Goal: Feedback & Contribution: Submit feedback/report problem

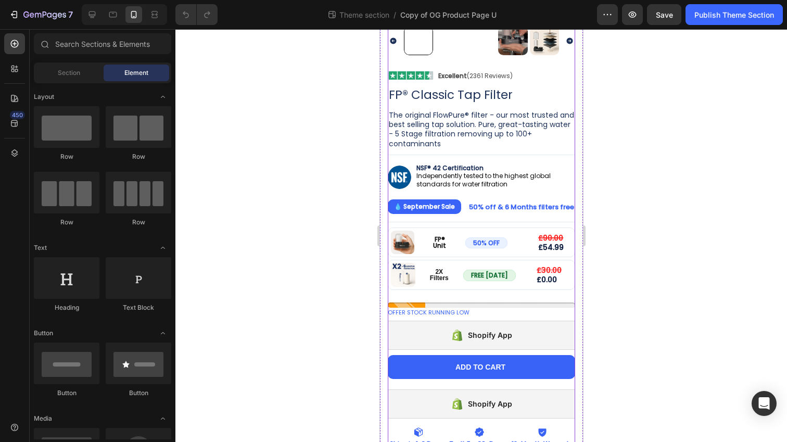
scroll to position [232, 0]
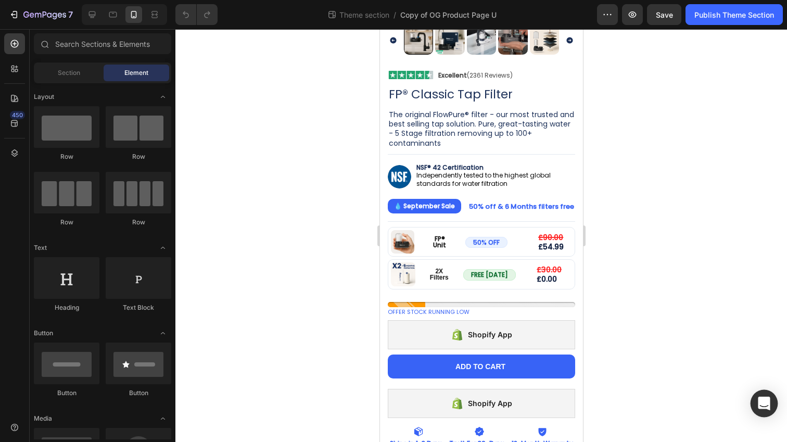
click at [763, 400] on icon "Open Intercom Messenger" at bounding box center [764, 404] width 12 height 14
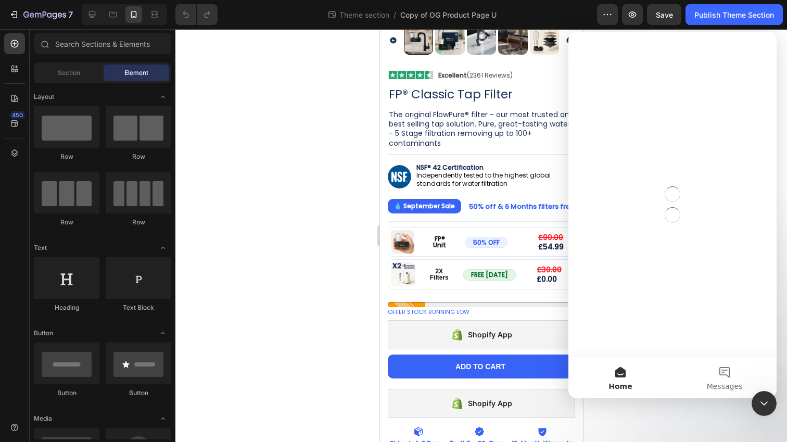
scroll to position [0, 0]
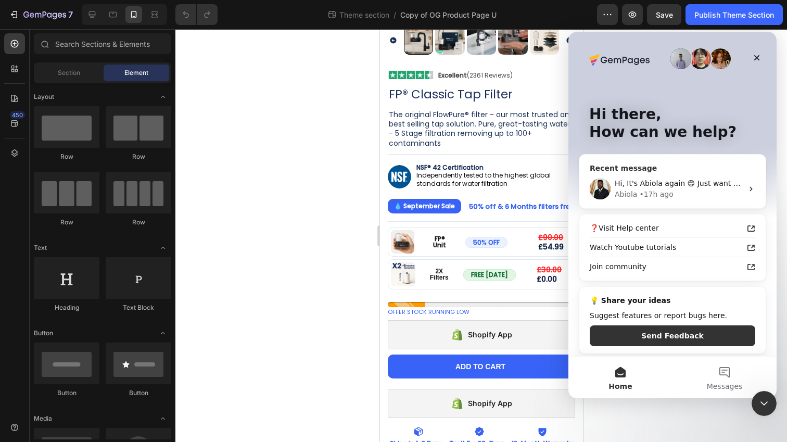
click at [671, 189] on div "Abiola • 17h ago" at bounding box center [679, 194] width 128 height 11
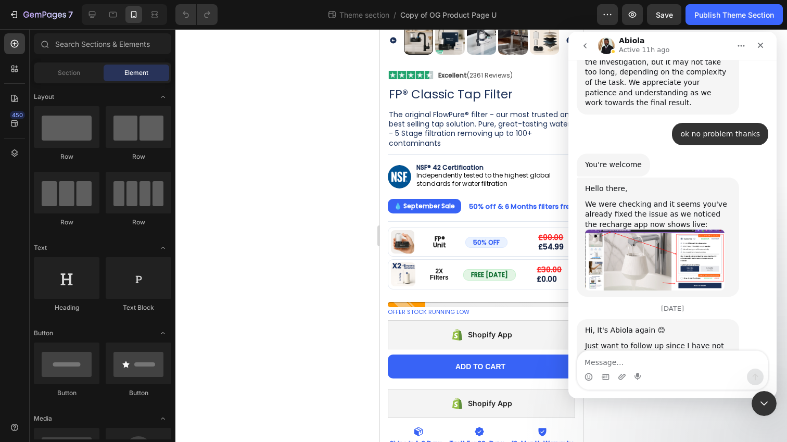
scroll to position [4238, 0]
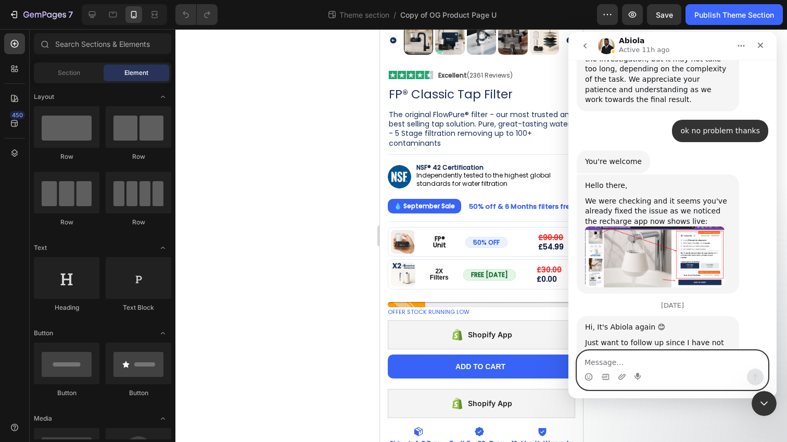
click at [614, 362] on textarea "Message…" at bounding box center [672, 360] width 191 height 18
type textarea "no its not working on this product though"
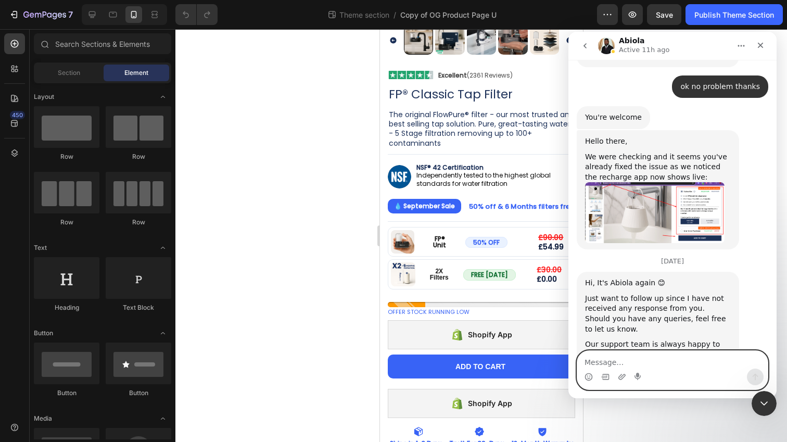
scroll to position [4284, 0]
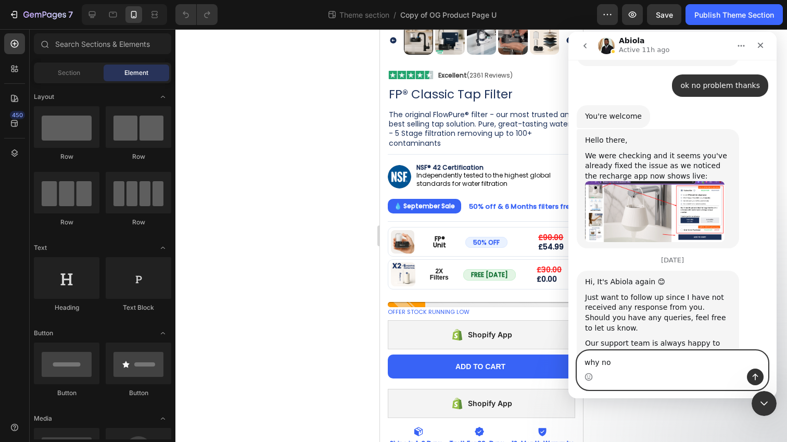
type textarea "why not"
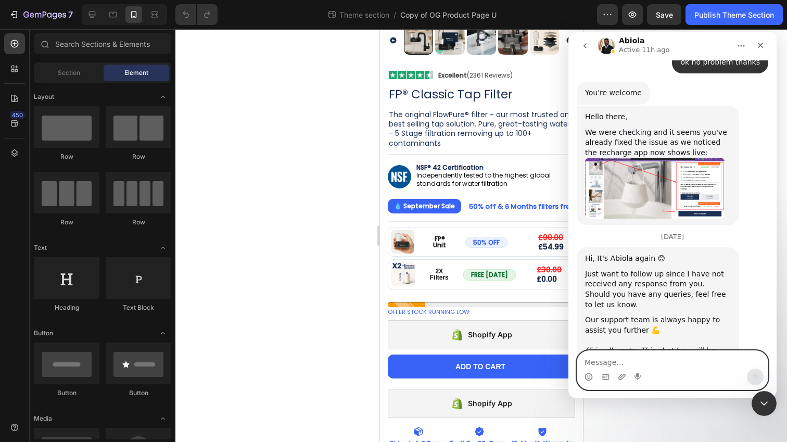
scroll to position [4305, 0]
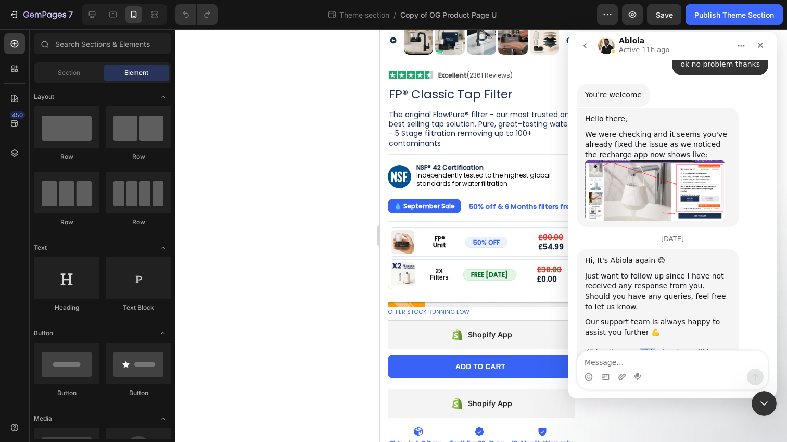
click at [647, 348] on icon "(Friendly note: This chat box will be closed within the next 24 hours if there …" at bounding box center [657, 362] width 144 height 29
click at [688, 292] on div "Should you have any queries, feel free to let us know." at bounding box center [658, 302] width 146 height 20
click at [760, 46] on icon "Close" at bounding box center [761, 46] width 6 height 6
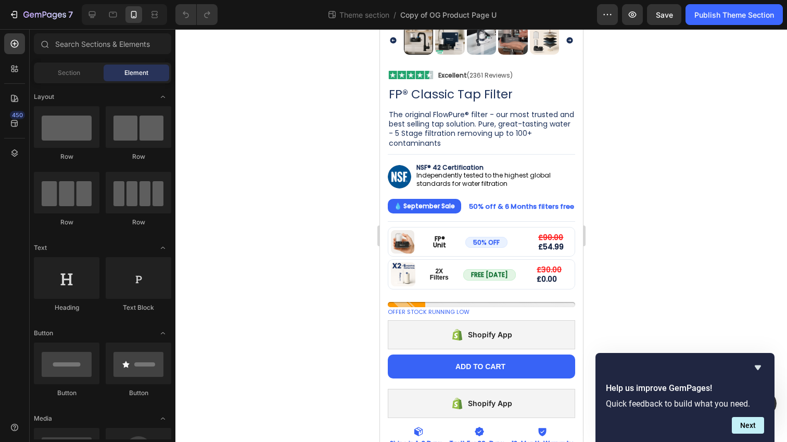
scroll to position [4307, 0]
click at [758, 371] on icon "Hide survey" at bounding box center [758, 367] width 12 height 12
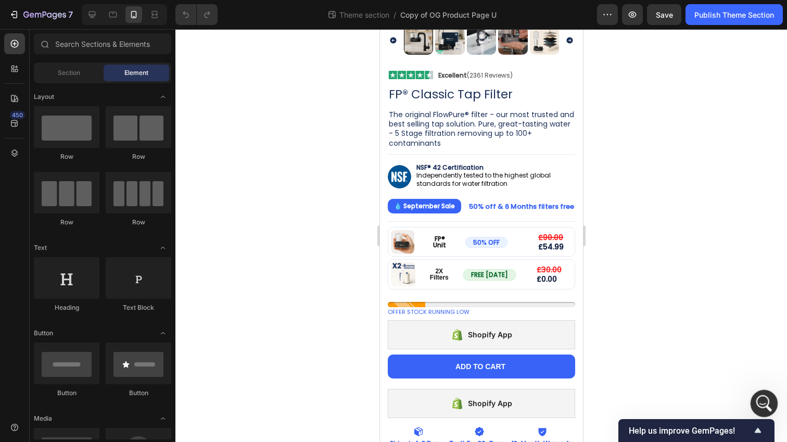
click at [758, 391] on div "Open Intercom Messenger" at bounding box center [763, 402] width 34 height 34
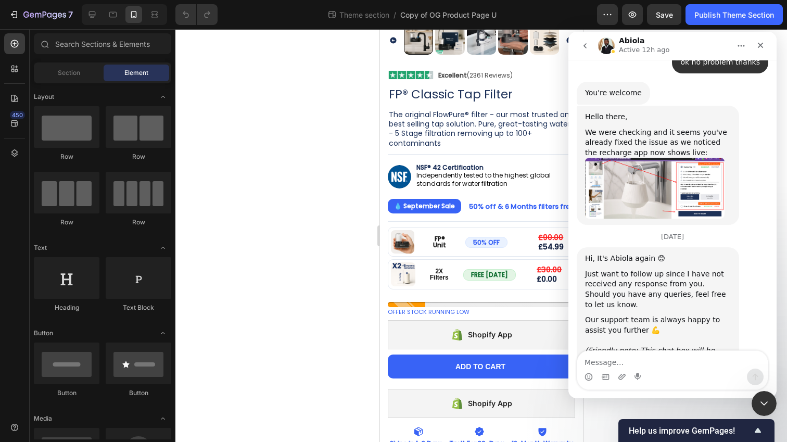
click at [594, 44] on button "go back" at bounding box center [585, 46] width 20 height 20
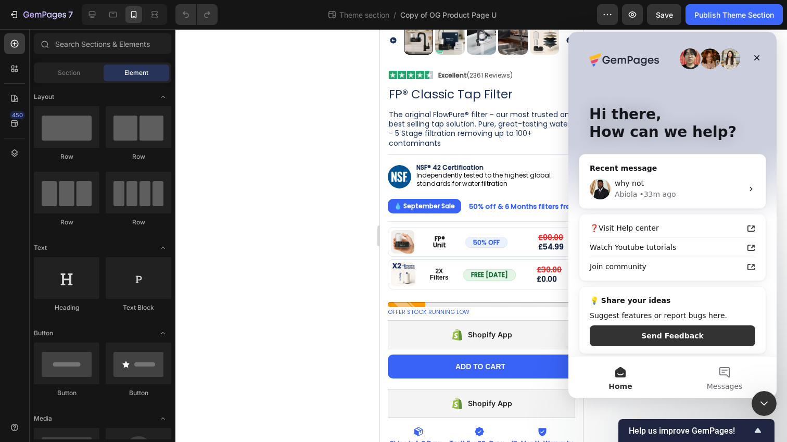
scroll to position [0, 0]
click at [359, 217] on div at bounding box center [481, 235] width 612 height 413
click at [341, 227] on div at bounding box center [481, 235] width 612 height 413
click at [754, 57] on icon "Close" at bounding box center [757, 58] width 8 height 8
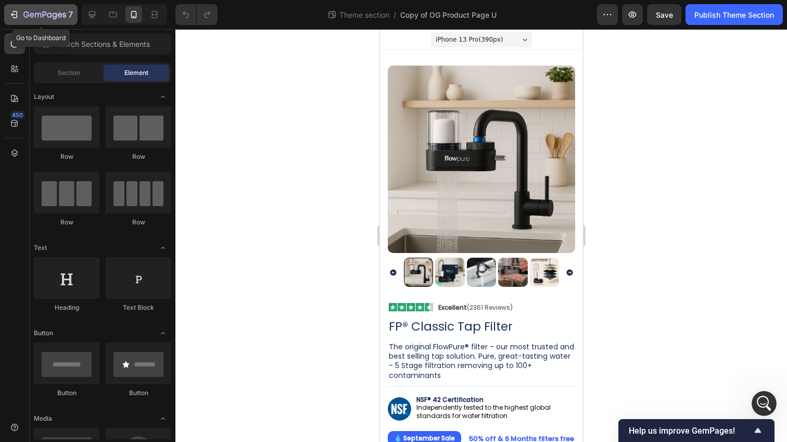
click at [14, 17] on icon "button" at bounding box center [14, 14] width 10 height 10
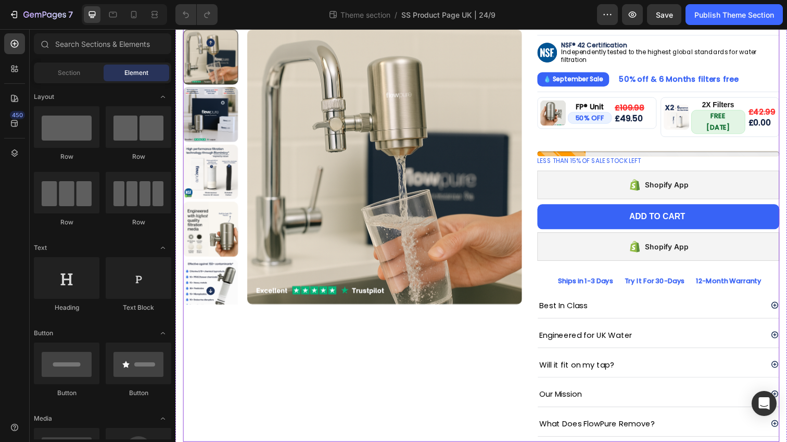
scroll to position [132, 0]
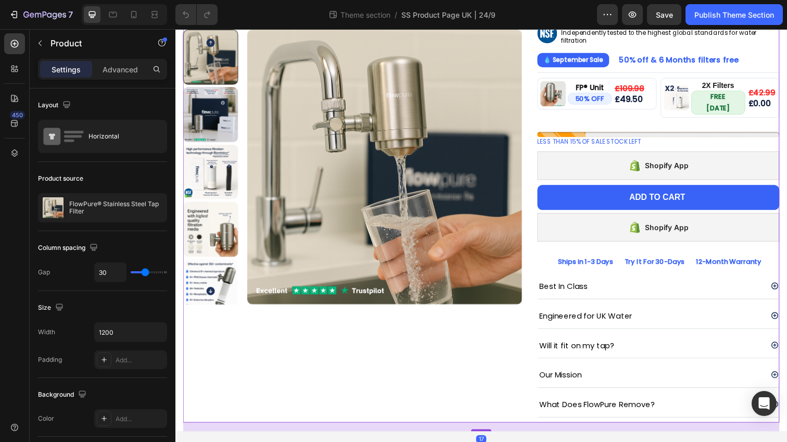
click at [490, 341] on div "Product Images" at bounding box center [356, 186] width 346 height 488
click at [488, 342] on div "Product Images" at bounding box center [356, 186] width 346 height 488
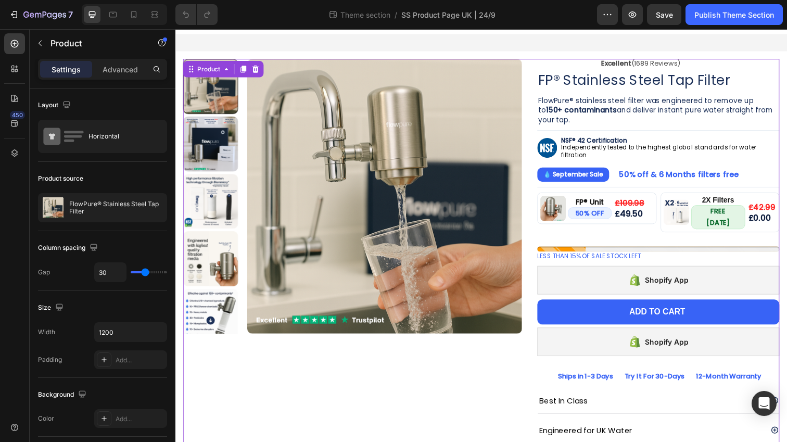
scroll to position [0, 0]
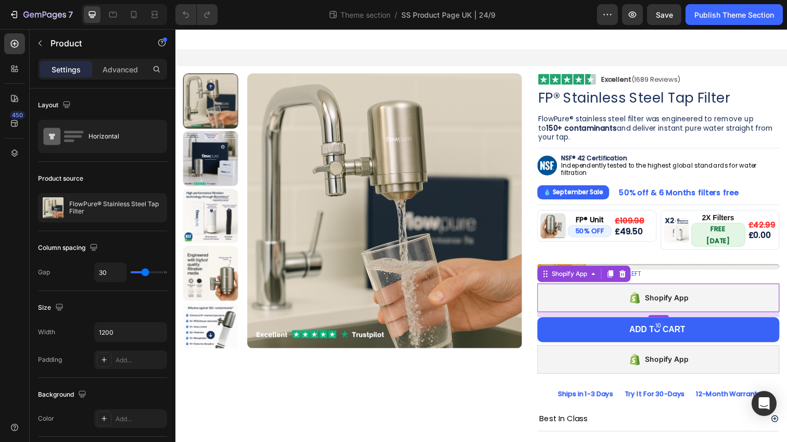
click at [623, 290] on div "Shopify App" at bounding box center [668, 303] width 247 height 29
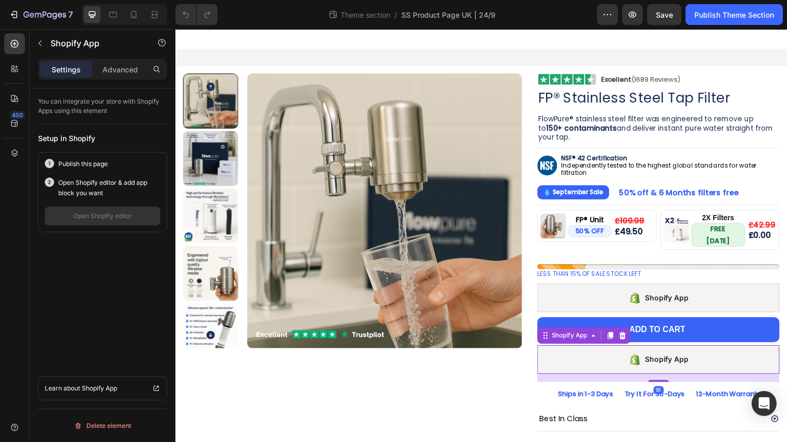
click at [605, 365] on div "Shopify App" at bounding box center [668, 366] width 247 height 29
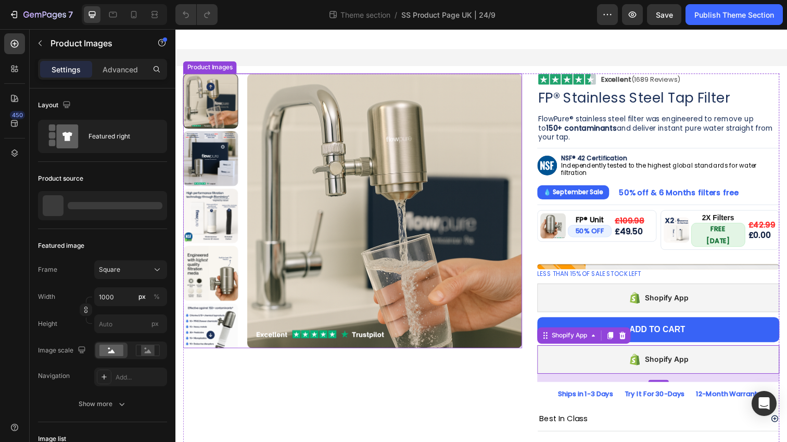
click at [401, 233] on img at bounding box center [389, 214] width 281 height 281
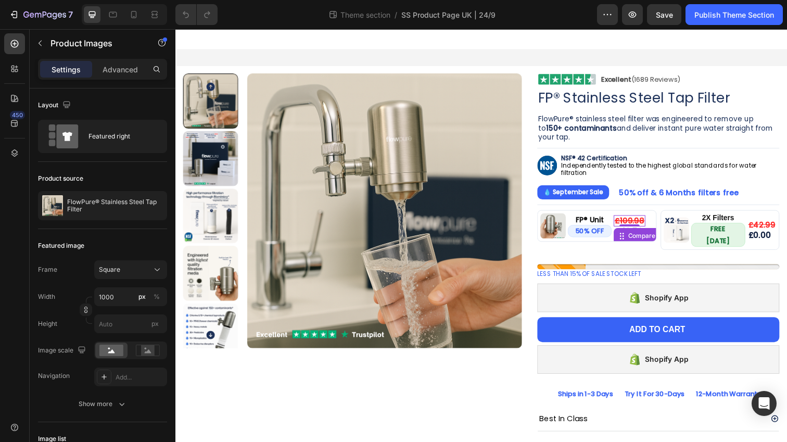
click at [634, 226] on div "£109.98" at bounding box center [639, 224] width 32 height 11
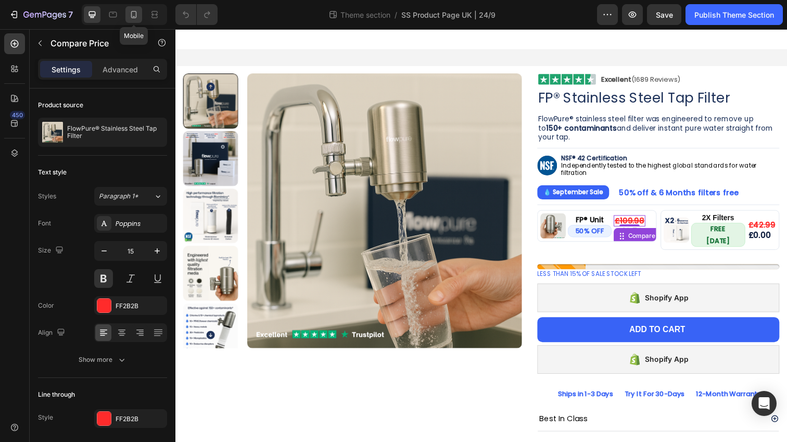
click at [139, 18] on div at bounding box center [133, 14] width 17 height 17
type input "14"
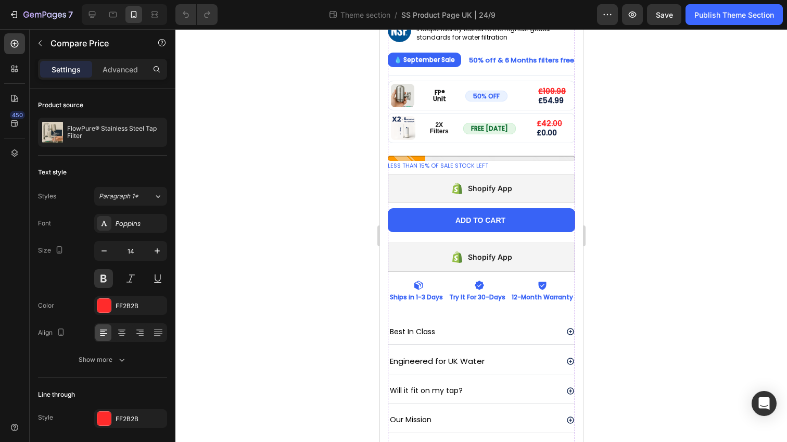
scroll to position [359, 0]
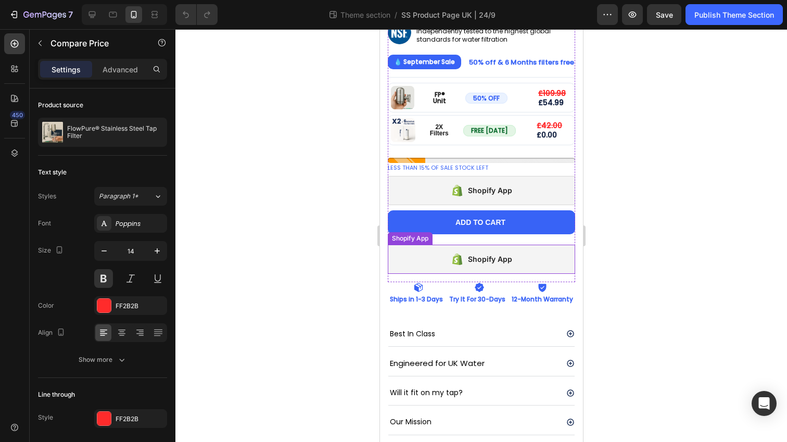
click at [484, 252] on div "Shopify App" at bounding box center [480, 259] width 61 height 15
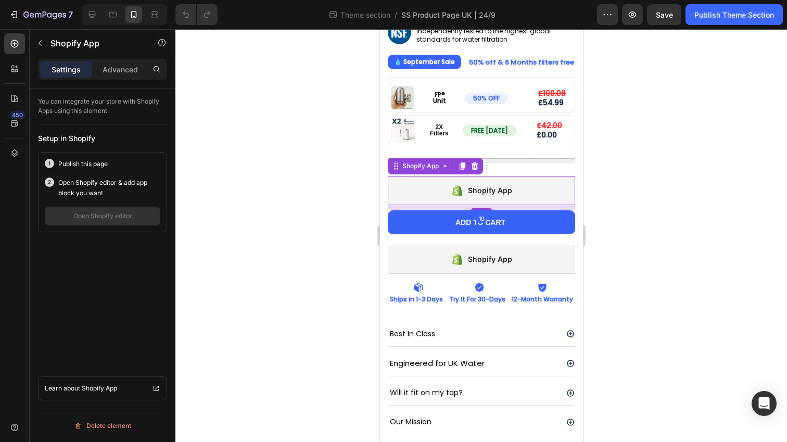
click at [475, 182] on div "Shopify App" at bounding box center [480, 190] width 187 height 29
click at [757, 393] on div "Open Intercom Messenger" at bounding box center [765, 404] width 28 height 28
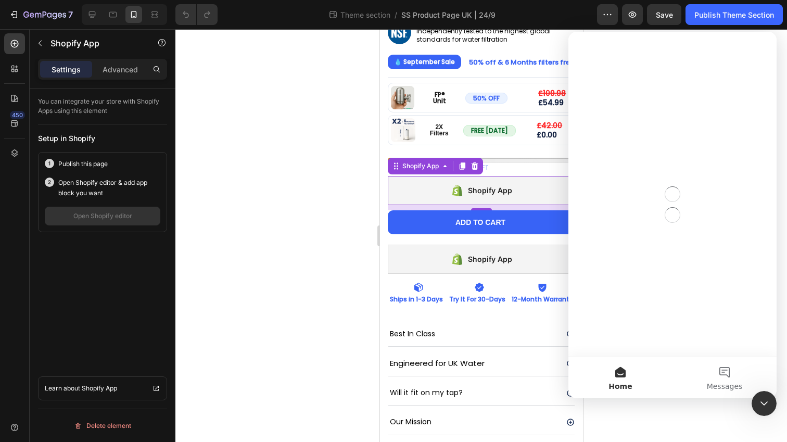
scroll to position [0, 0]
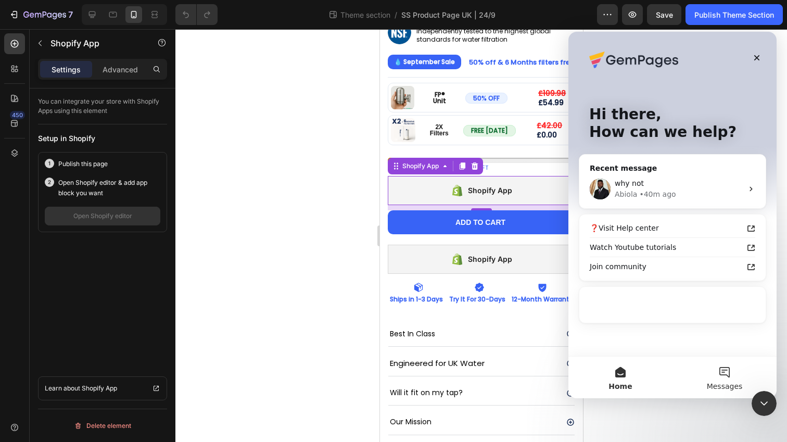
click at [720, 380] on button "Messages" at bounding box center [725, 378] width 104 height 42
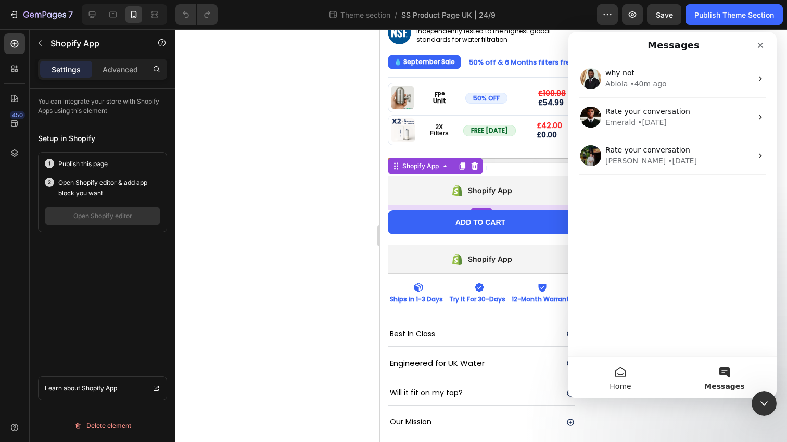
click at [614, 383] on span "Home" at bounding box center [620, 386] width 21 height 7
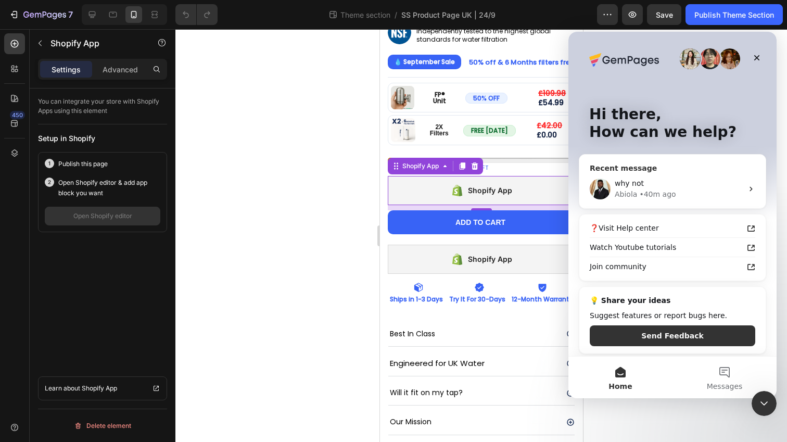
scroll to position [3, 0]
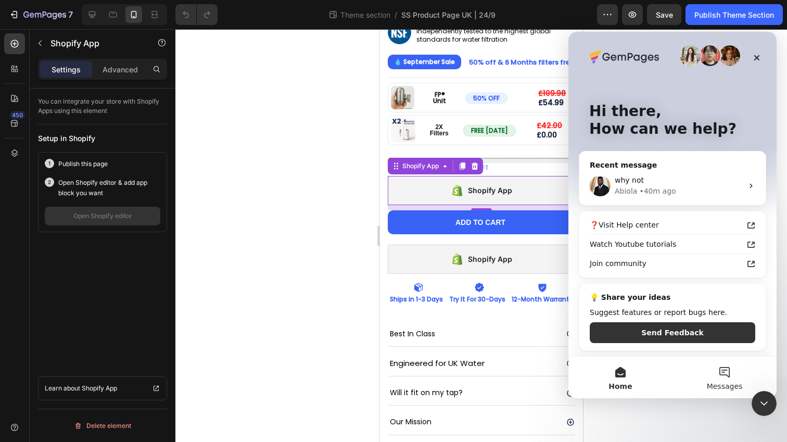
click at [724, 380] on button "Messages" at bounding box center [725, 378] width 104 height 42
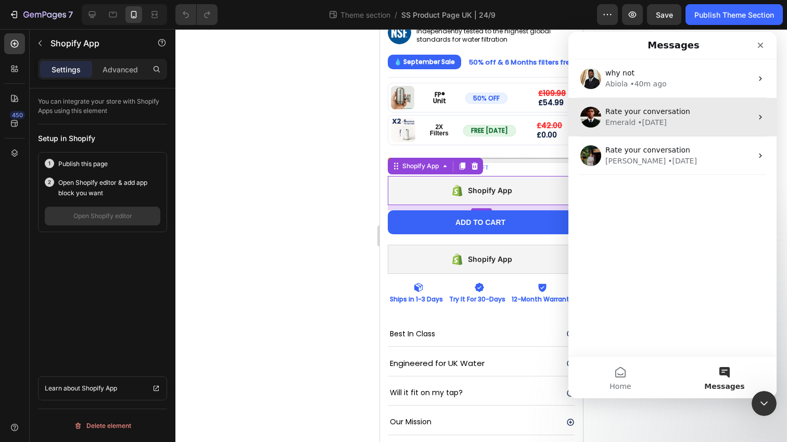
click at [690, 127] on div "Emerald • 4w ago" at bounding box center [679, 122] width 147 height 11
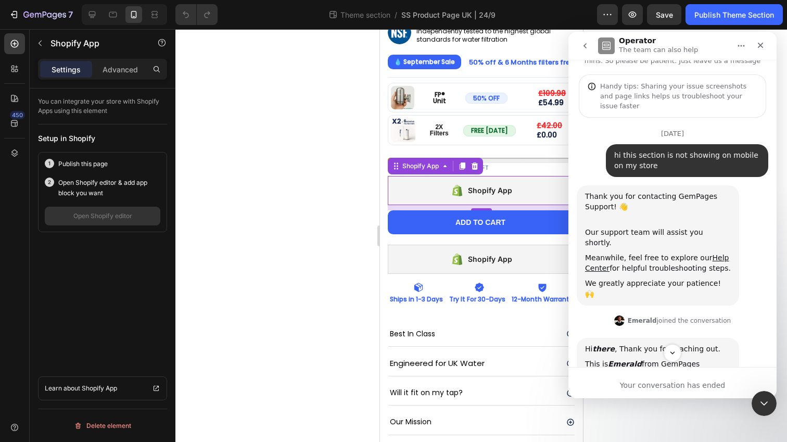
scroll to position [0, 0]
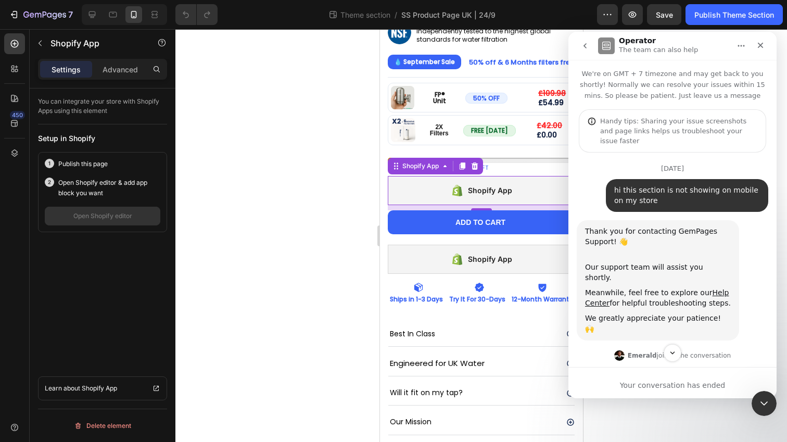
click at [582, 43] on icon "go back" at bounding box center [585, 46] width 8 height 8
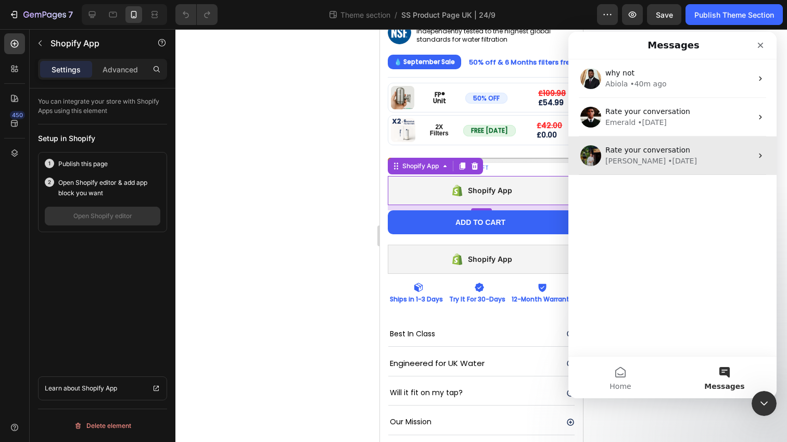
click at [677, 157] on div "Jeremy • 17w ago" at bounding box center [679, 161] width 147 height 11
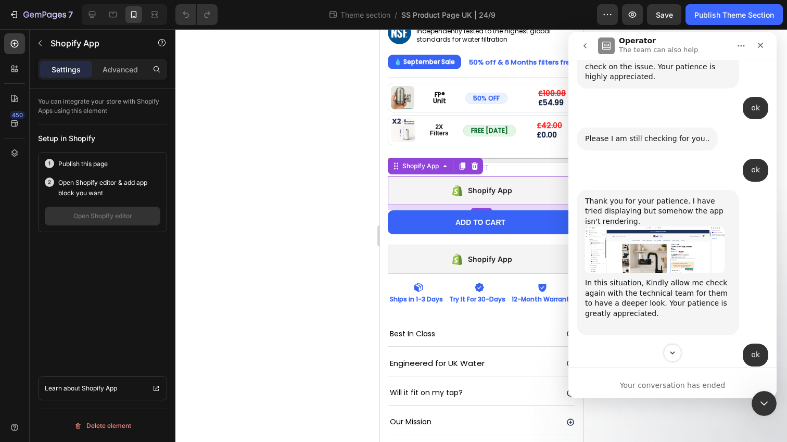
scroll to position [10907, 0]
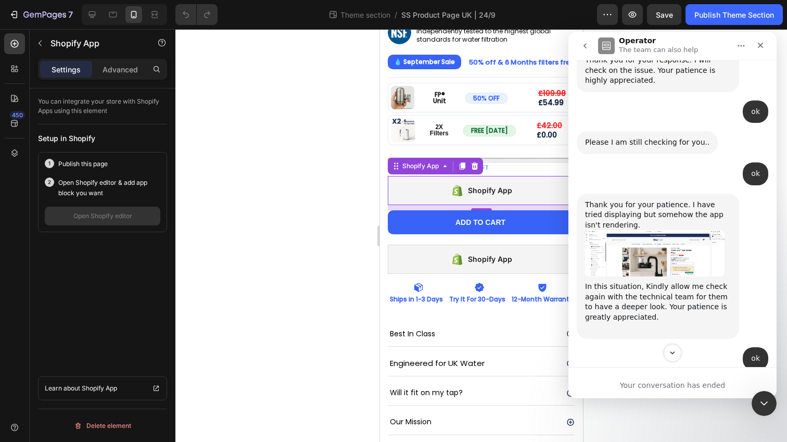
click at [674, 388] on div "Your conversation has ended" at bounding box center [673, 385] width 208 height 11
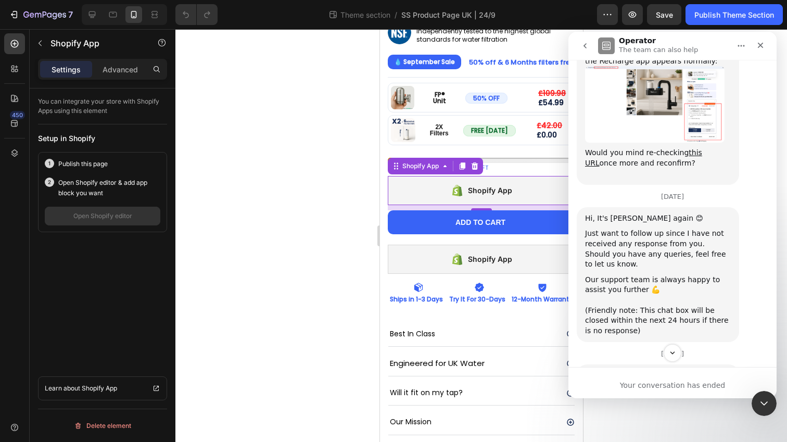
scroll to position [11682, 0]
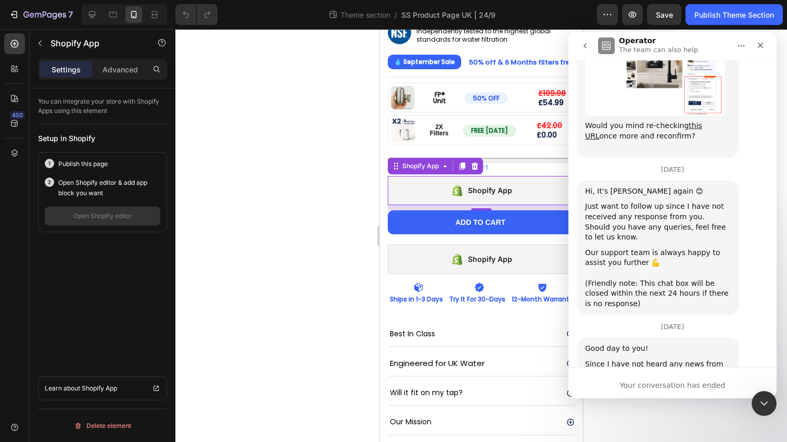
click at [587, 52] on button "go back" at bounding box center [585, 46] width 20 height 20
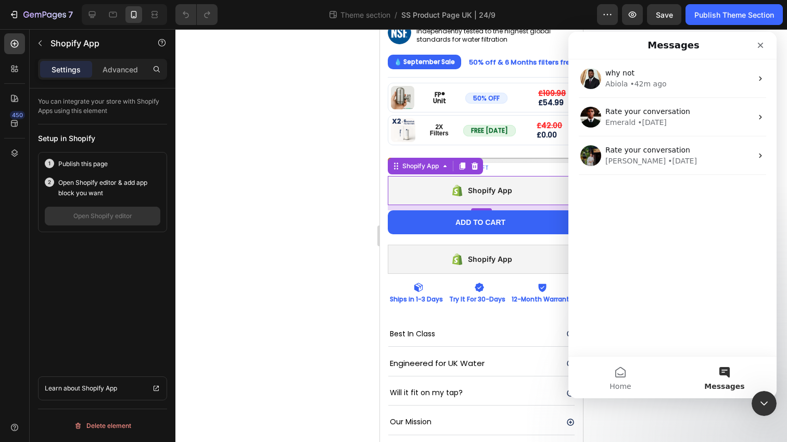
click at [724, 370] on button "Messages" at bounding box center [725, 378] width 104 height 42
click at [620, 370] on button "Home" at bounding box center [621, 378] width 104 height 42
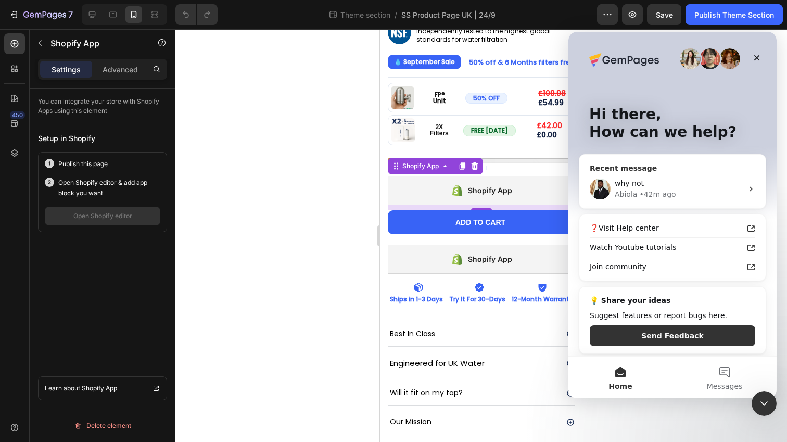
click at [703, 196] on div "Abiola • 42m ago" at bounding box center [679, 194] width 128 height 11
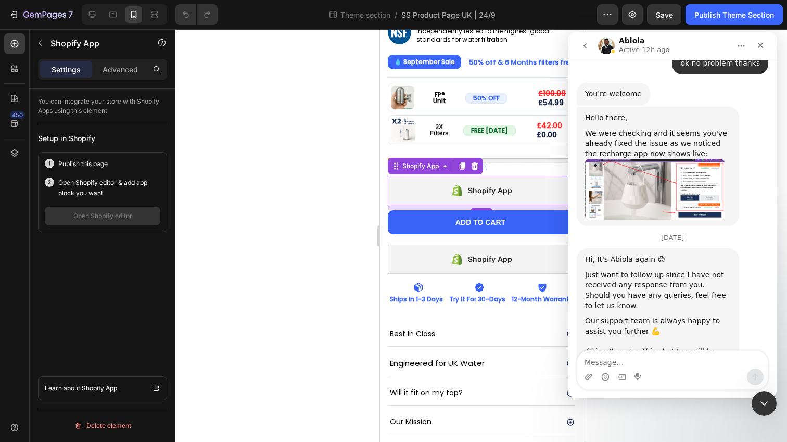
scroll to position [4307, 0]
click at [741, 54] on button "Home" at bounding box center [742, 46] width 20 height 20
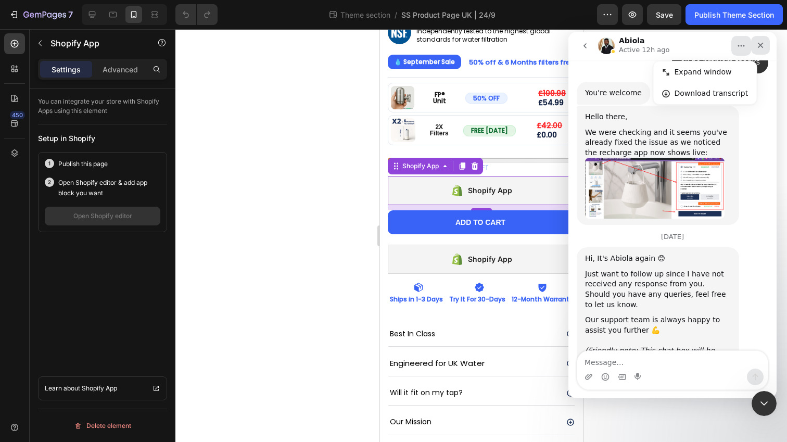
click at [755, 44] on div "Close" at bounding box center [760, 45] width 19 height 19
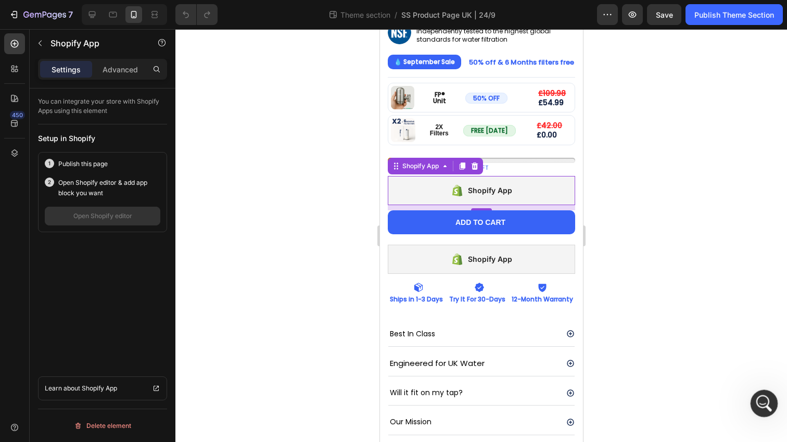
scroll to position [0, 0]
click at [761, 400] on icon "Open Intercom Messenger" at bounding box center [762, 402] width 17 height 17
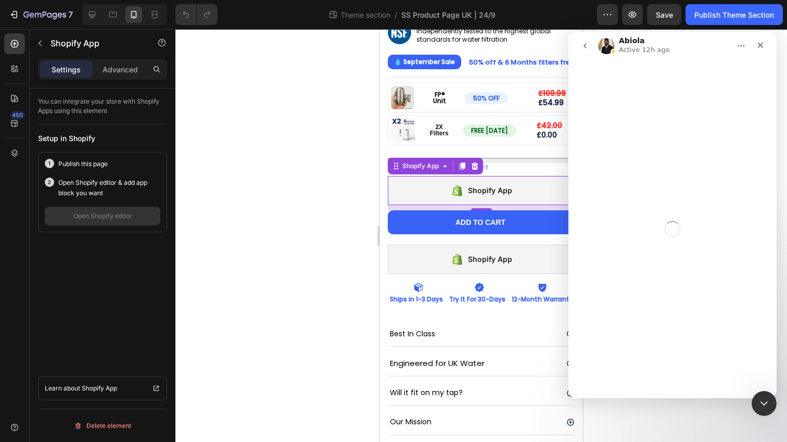
click at [585, 45] on icon "go back" at bounding box center [585, 46] width 8 height 8
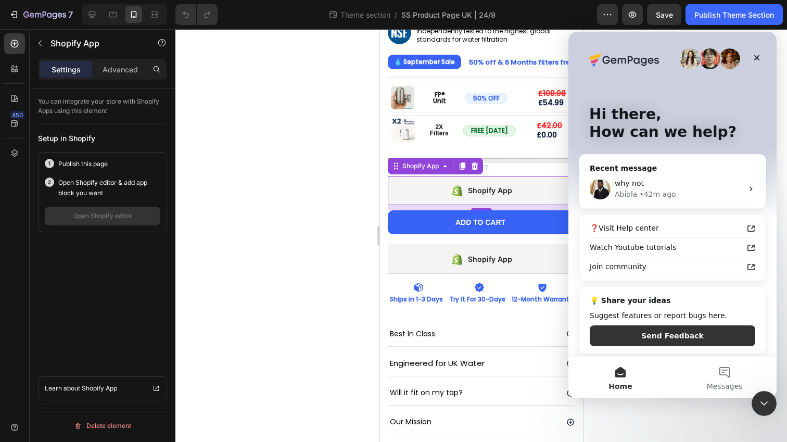
click at [285, 131] on div at bounding box center [481, 235] width 612 height 413
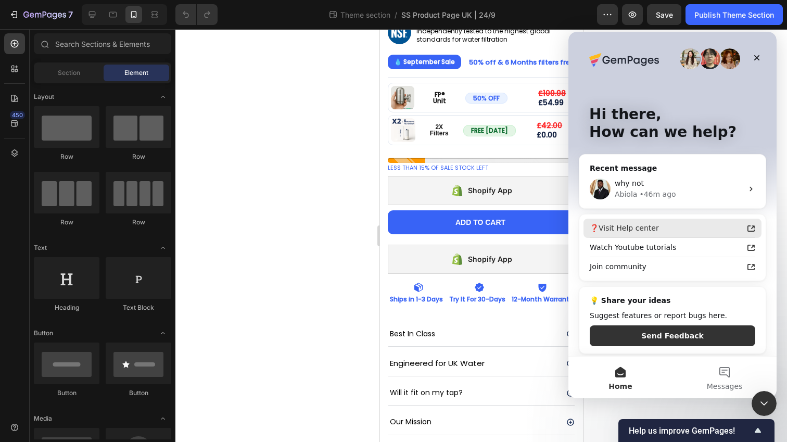
click at [679, 228] on div "❓Visit Help center" at bounding box center [666, 228] width 153 height 11
click at [94, 16] on icon at bounding box center [92, 14] width 7 height 7
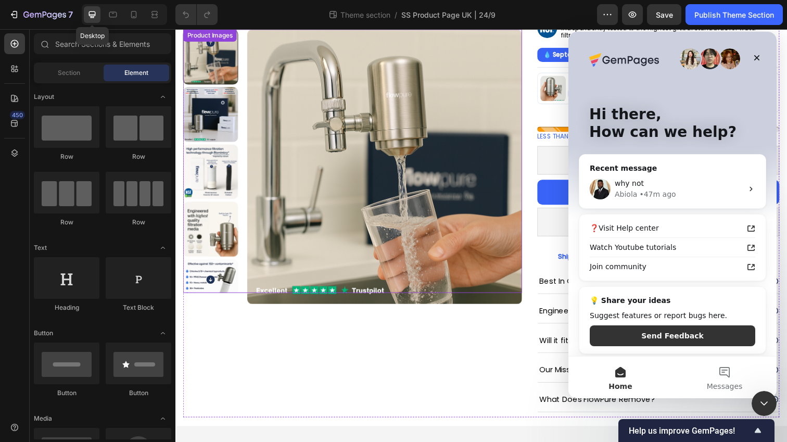
scroll to position [132, 0]
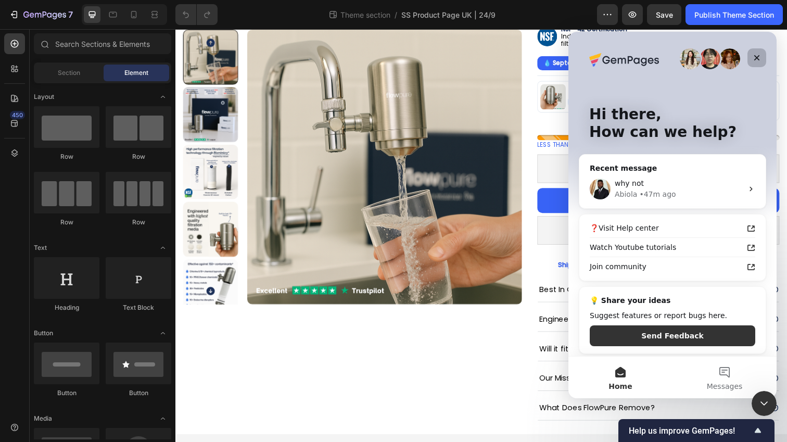
click at [760, 55] on icon "Close" at bounding box center [757, 58] width 8 height 8
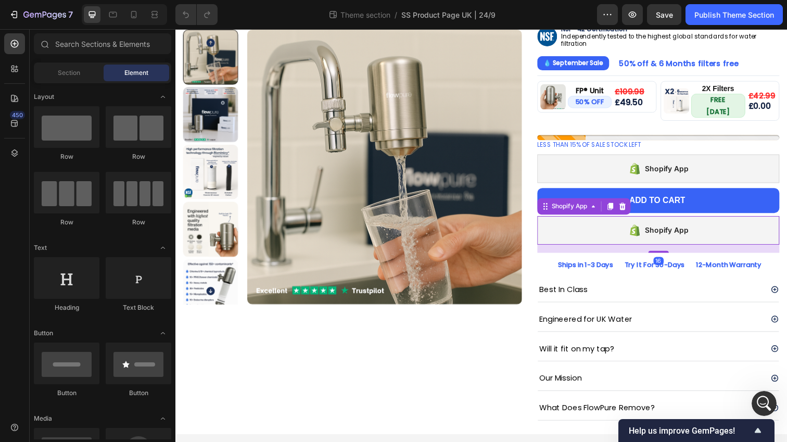
click at [630, 232] on div "Shopify App" at bounding box center [668, 234] width 247 height 29
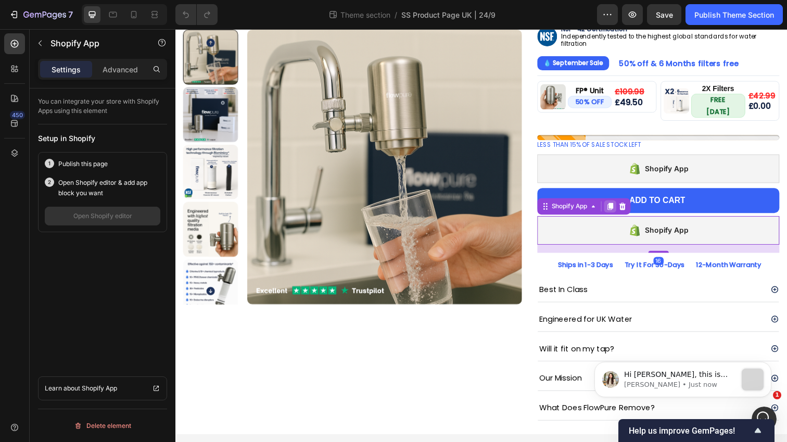
scroll to position [0, 0]
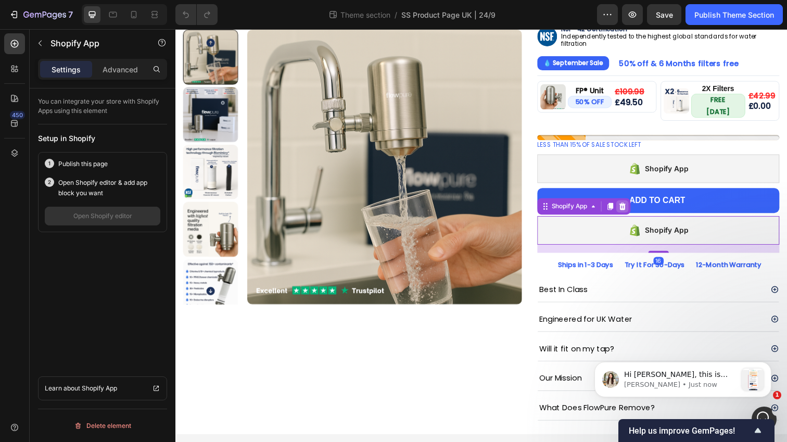
click at [634, 206] on icon at bounding box center [632, 209] width 7 height 7
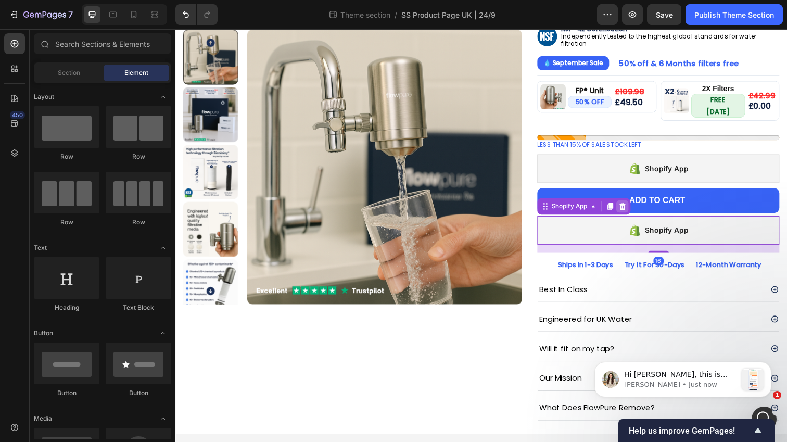
scroll to position [95, 0]
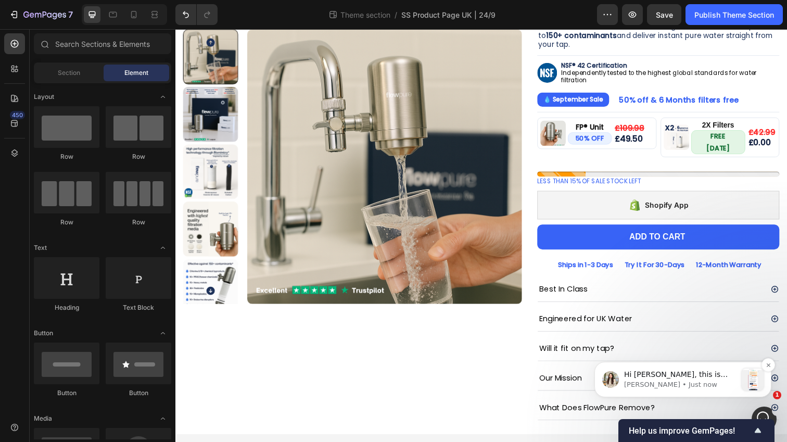
click at [676, 374] on span "Hi Carlo, this is Dzung from GemPages Team here to continue this support sessio…" at bounding box center [677, 441] width 107 height 143
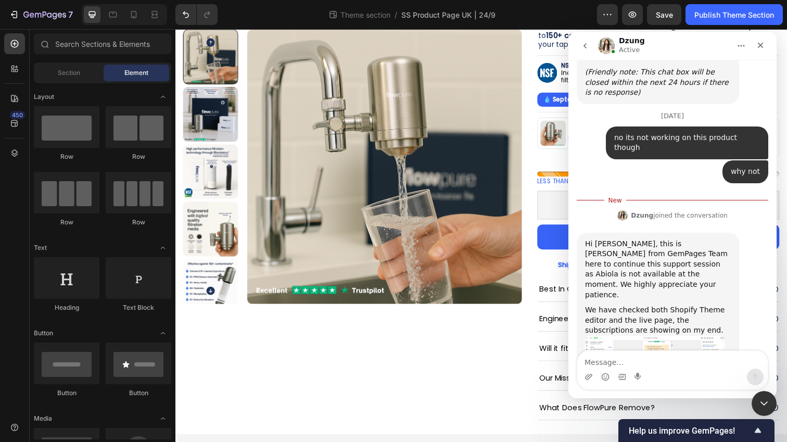
scroll to position [4589, 0]
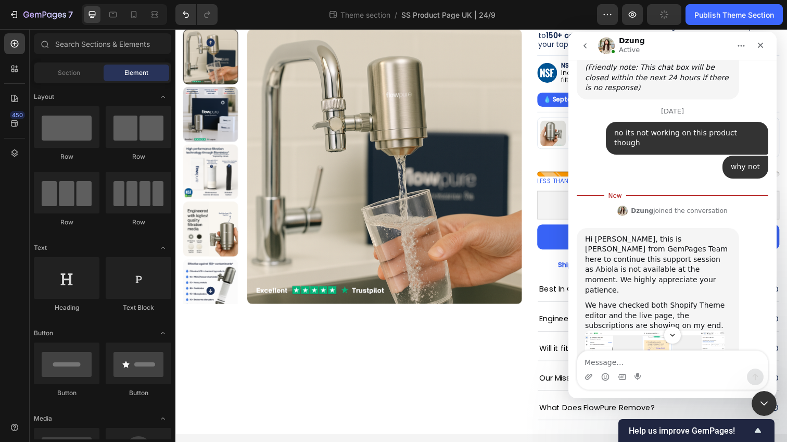
click at [629, 356] on textarea "Message…" at bounding box center [672, 360] width 191 height 18
type textarea "no itd not working for this template I have made"
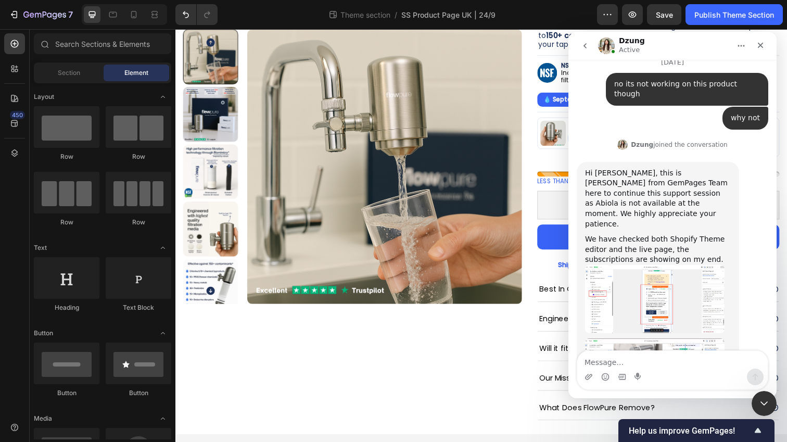
scroll to position [4639, 0]
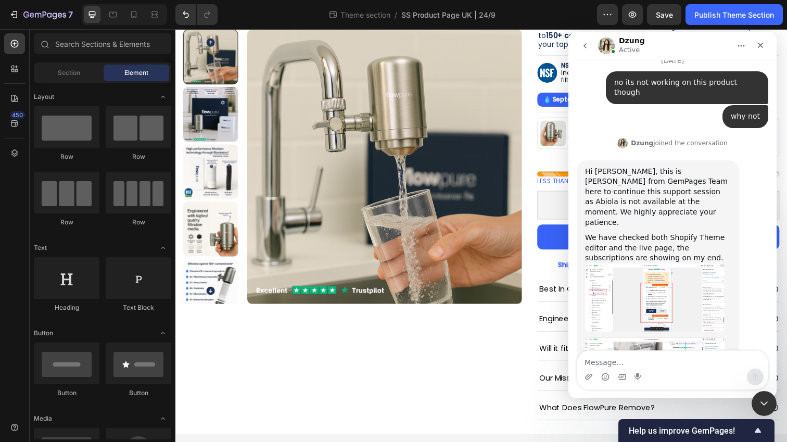
type textarea "`"
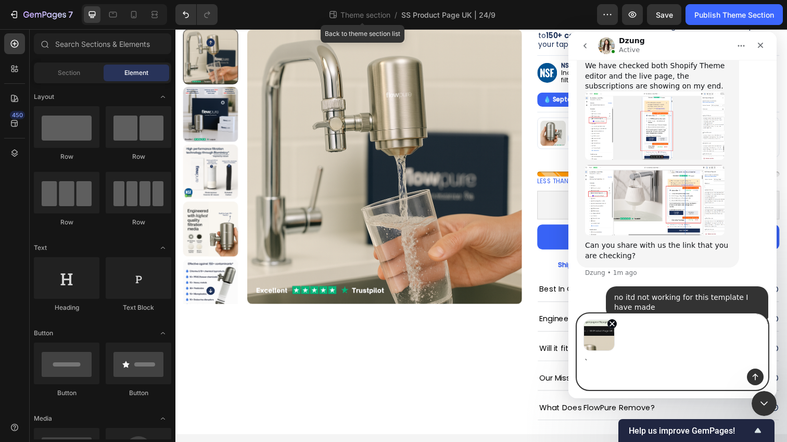
scroll to position [4812, 0]
click at [743, 366] on textarea "`" at bounding box center [672, 360] width 191 height 18
click at [613, 322] on icon "Remove image 1" at bounding box center [612, 324] width 4 height 4
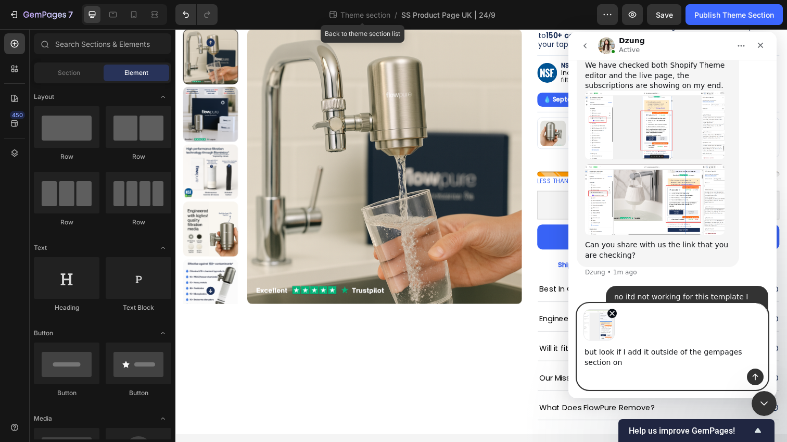
scroll to position [4822, 0]
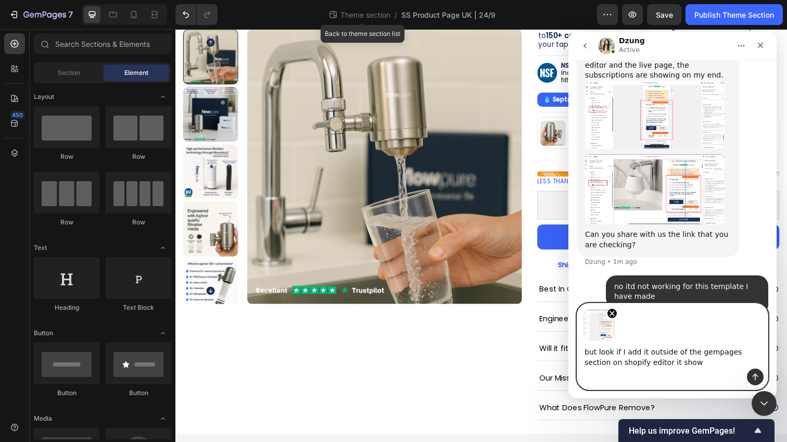
type textarea "but look if I add it outside of the gempages section on shopify editor it shows"
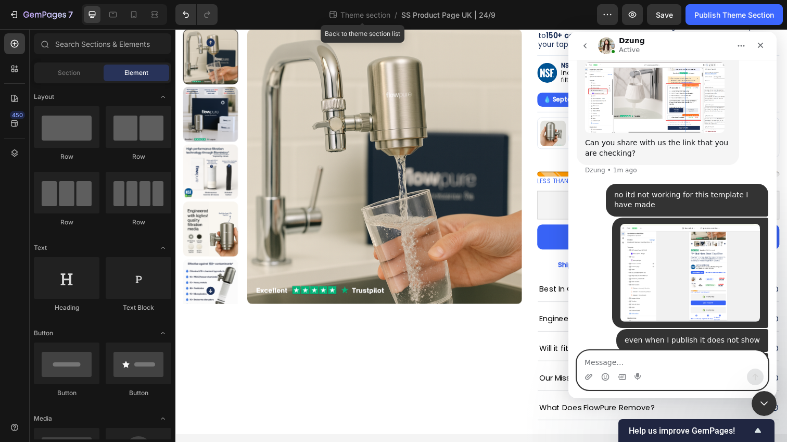
scroll to position [4915, 0]
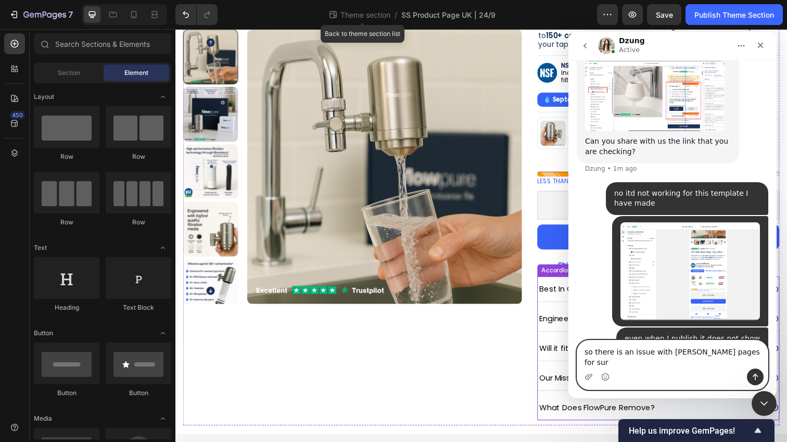
type textarea "so there is an issue with [PERSON_NAME] pages for sure"
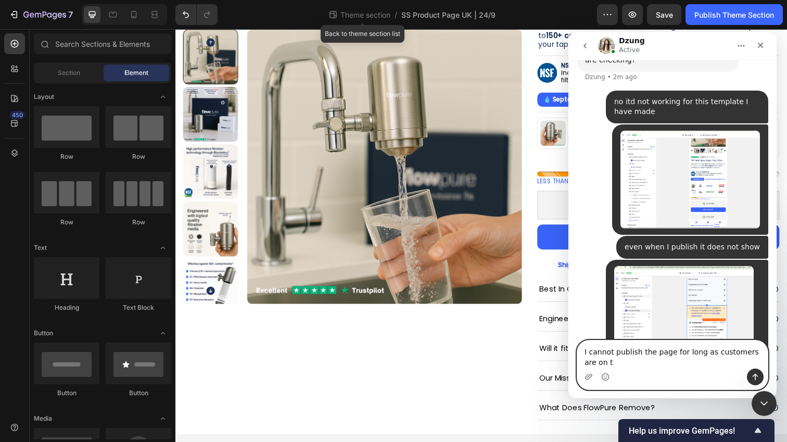
scroll to position [5007, 0]
type textarea "I cannot publish the page for long as customers are on the site"
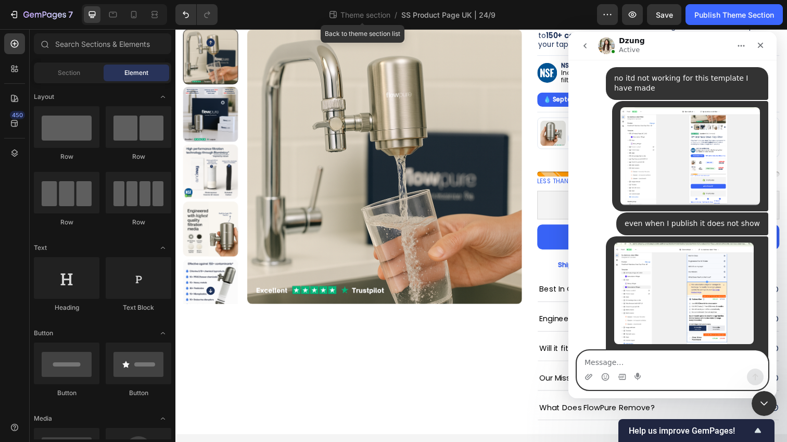
click at [612, 361] on textarea "Message…" at bounding box center [672, 360] width 191 height 18
type textarea "I have published it"
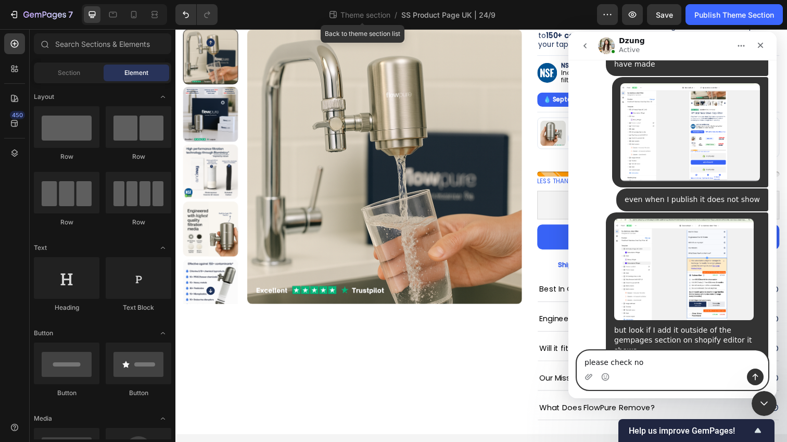
type textarea "please check now"
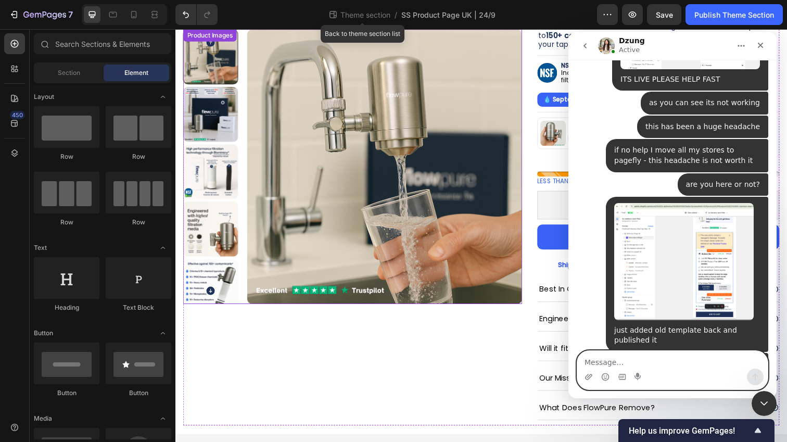
scroll to position [5711, 0]
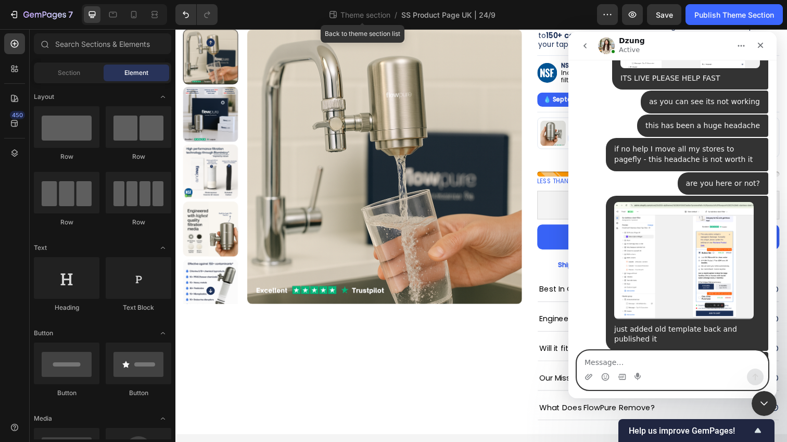
click at [669, 362] on textarea "Message…" at bounding box center [672, 360] width 191 height 18
type textarea "ok"
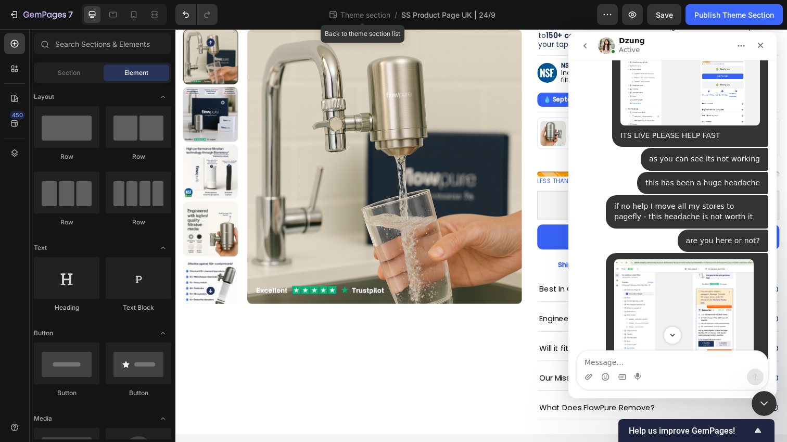
scroll to position [5743, 0]
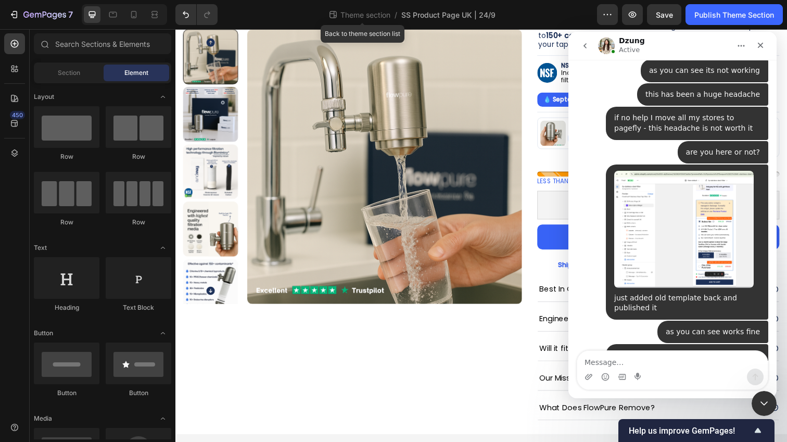
click at [641, 321] on div "as you can see works fine Flowpure • 3m ago" at bounding box center [673, 333] width 192 height 24
click at [645, 358] on textarea "Message…" at bounding box center [672, 360] width 191 height 18
type textarea "hello"
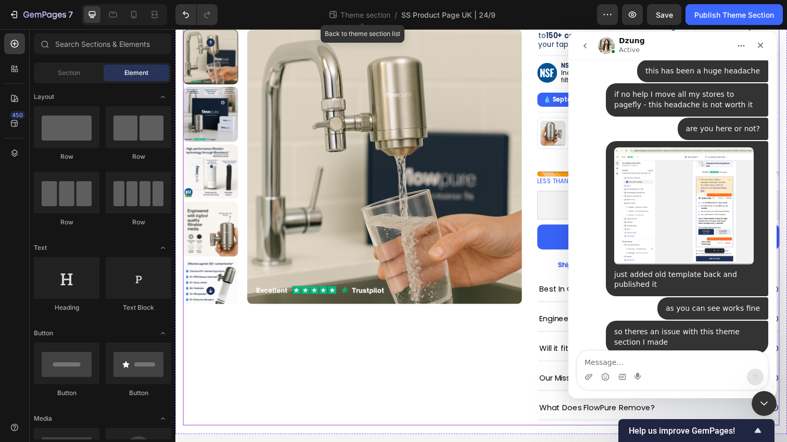
click at [462, 358] on div "Product Images" at bounding box center [356, 207] width 346 height 454
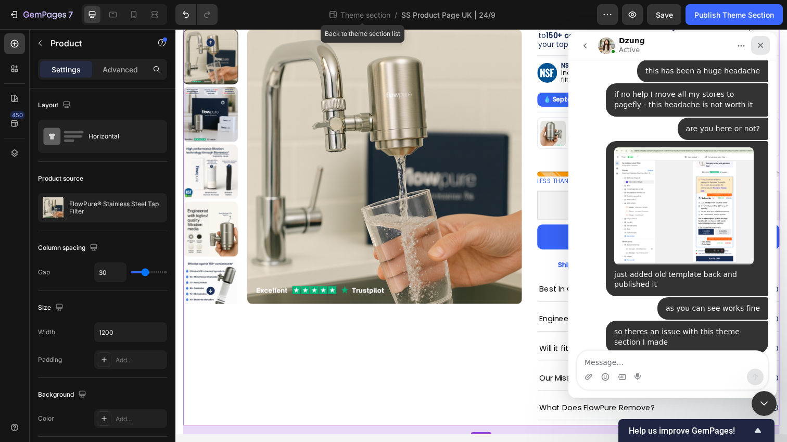
click at [762, 46] on icon "Close" at bounding box center [761, 45] width 8 height 8
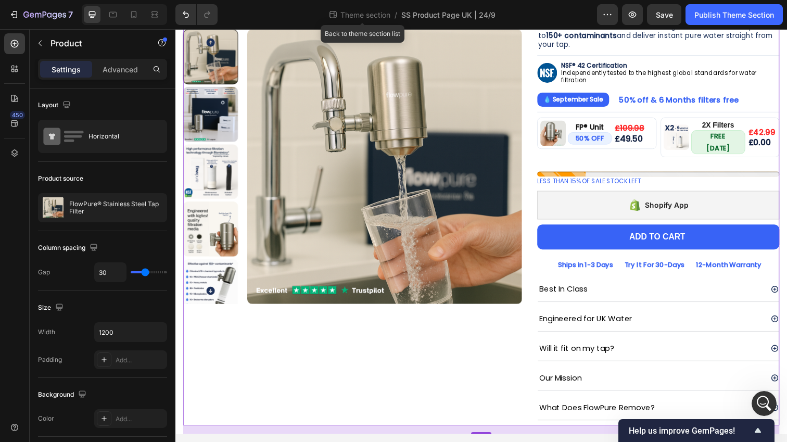
click at [537, 327] on div "Product Images Image Excellent (1689 Reviews) Heading Row Row FP® Stainless Ste…" at bounding box center [487, 207] width 609 height 454
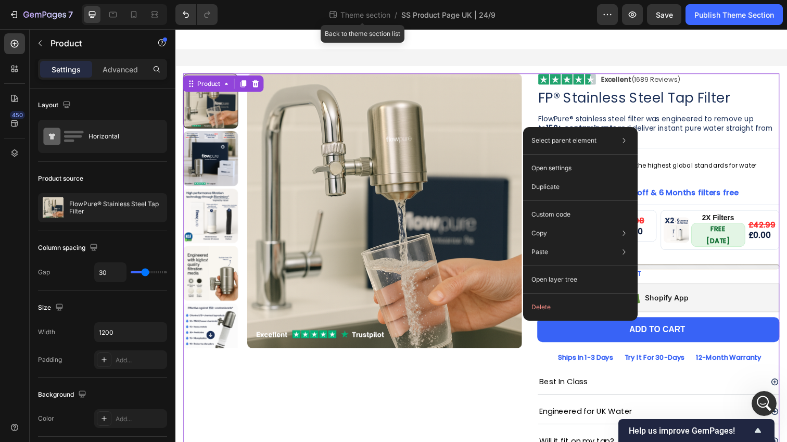
click at [486, 363] on div "Product Images" at bounding box center [356, 301] width 346 height 454
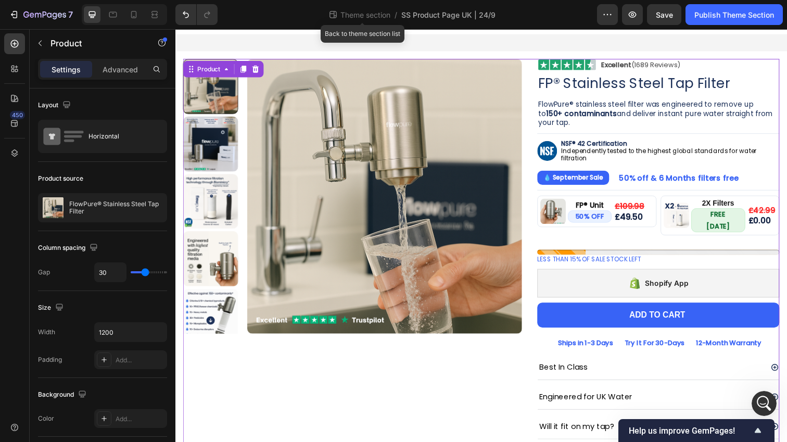
scroll to position [28, 0]
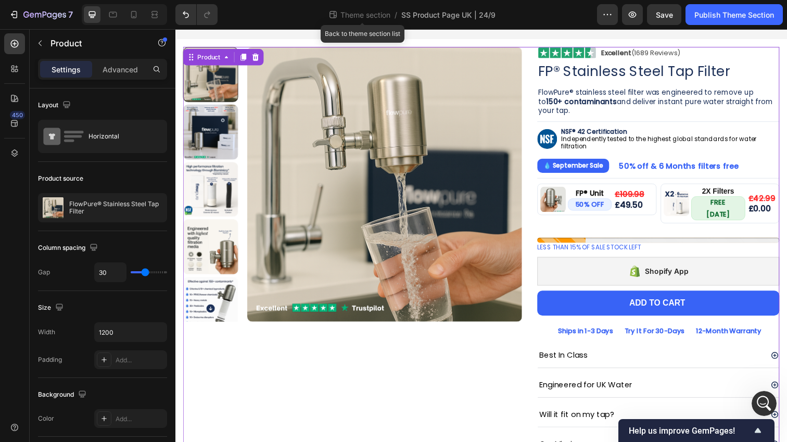
click at [439, 377] on div "Product Images" at bounding box center [356, 274] width 346 height 454
click at [130, 12] on icon at bounding box center [134, 14] width 10 height 10
type input "0"
type input "100%"
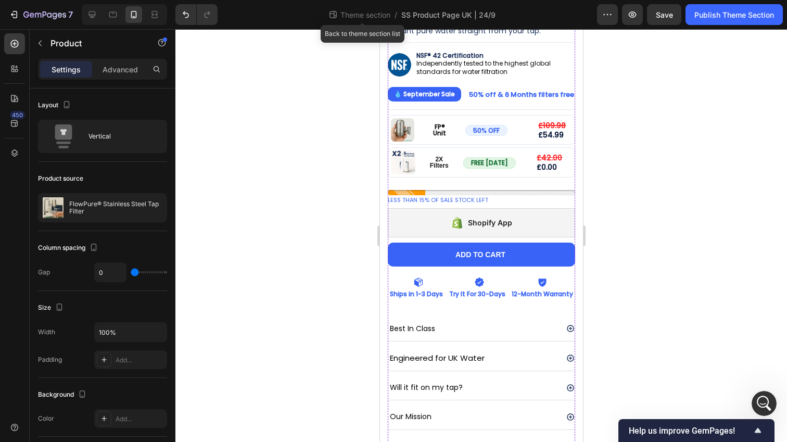
scroll to position [328, 0]
click at [89, 12] on icon at bounding box center [92, 14] width 7 height 7
type input "30"
type input "1200"
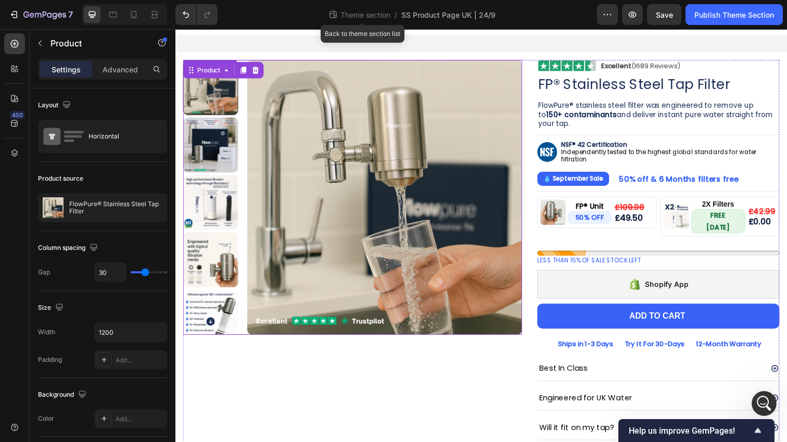
scroll to position [9, 0]
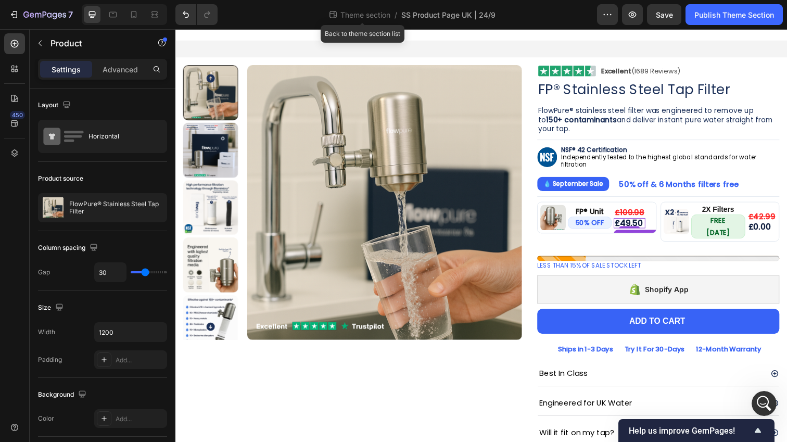
click at [643, 225] on p "£49.50" at bounding box center [639, 227] width 30 height 8
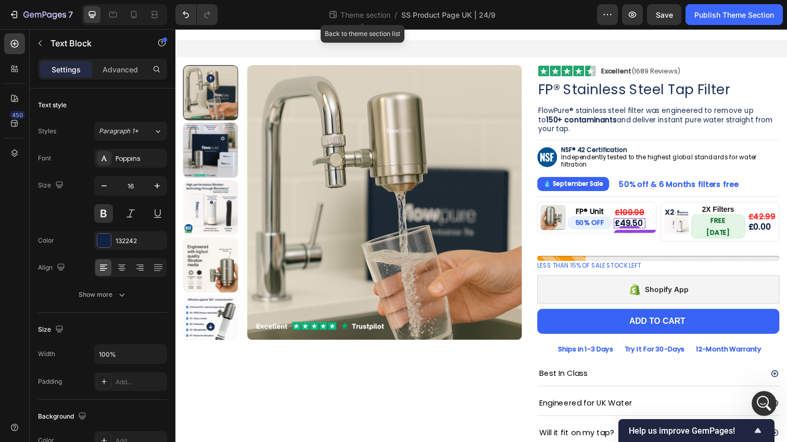
click at [637, 226] on p "£49.50" at bounding box center [639, 227] width 30 height 8
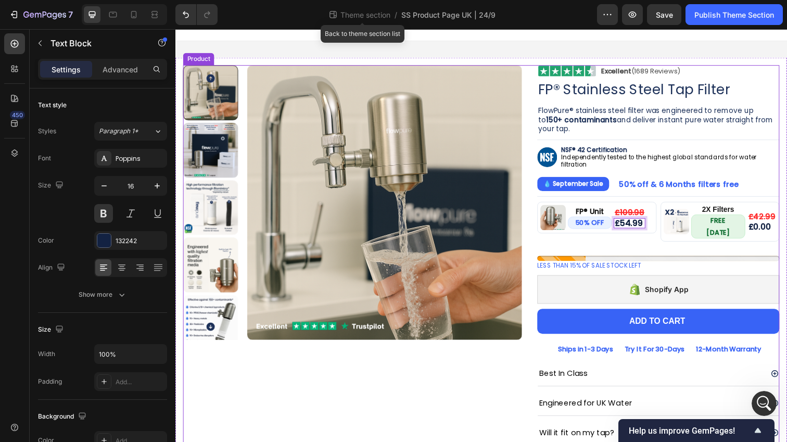
click at [465, 404] on div "Product Images" at bounding box center [356, 293] width 346 height 454
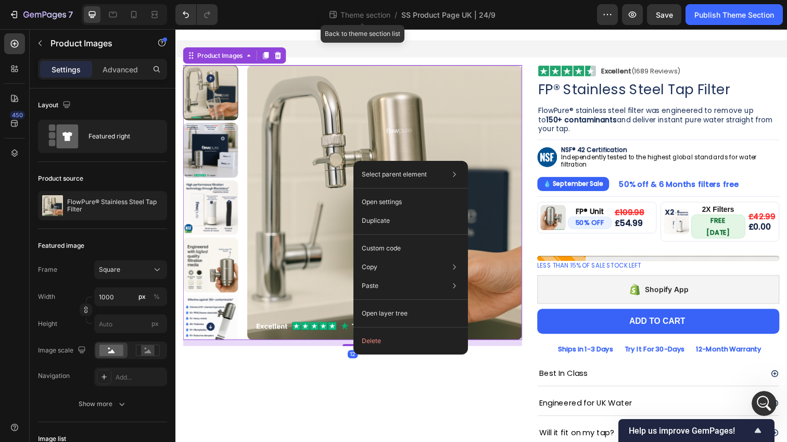
drag, startPoint x: 189, startPoint y: 134, endPoint x: 361, endPoint y: 161, distance: 173.9
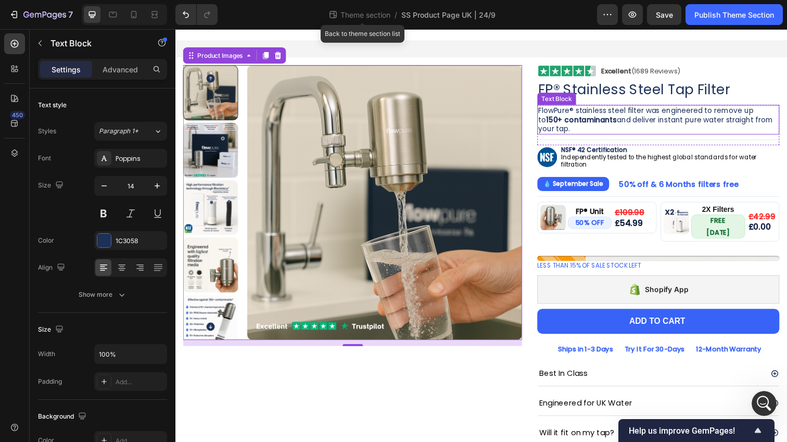
click at [591, 131] on p "FlowPure® stainless steel filter was engineered to remove up to 150+ contaminan…" at bounding box center [668, 121] width 245 height 29
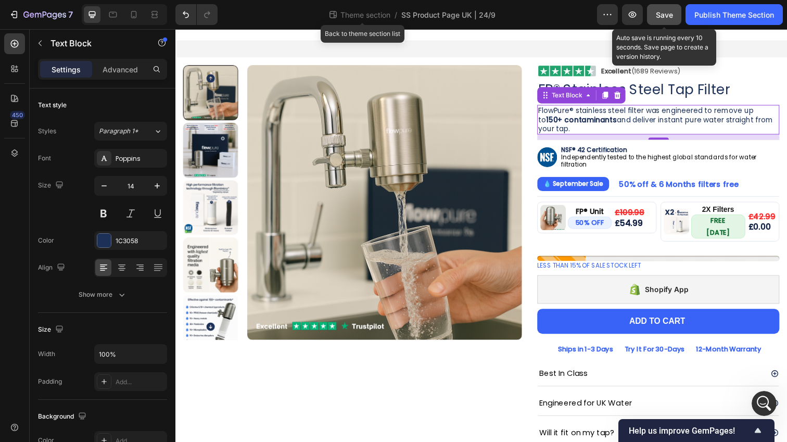
click at [668, 21] on button "Save" at bounding box center [664, 14] width 34 height 21
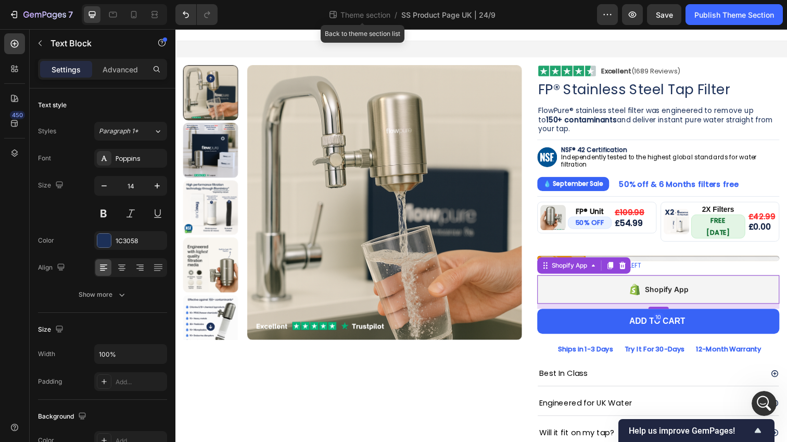
click at [612, 290] on div "Shopify App" at bounding box center [668, 294] width 247 height 29
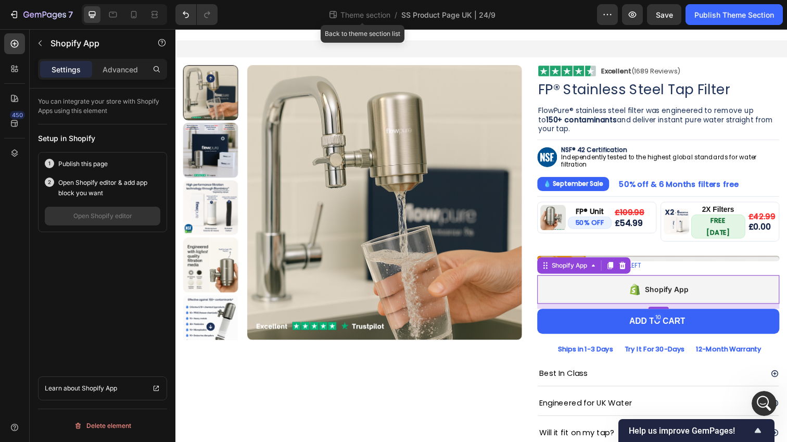
click at [130, 79] on div "Settings Advanced" at bounding box center [102, 69] width 129 height 21
click at [122, 70] on p "Advanced" at bounding box center [120, 69] width 35 height 11
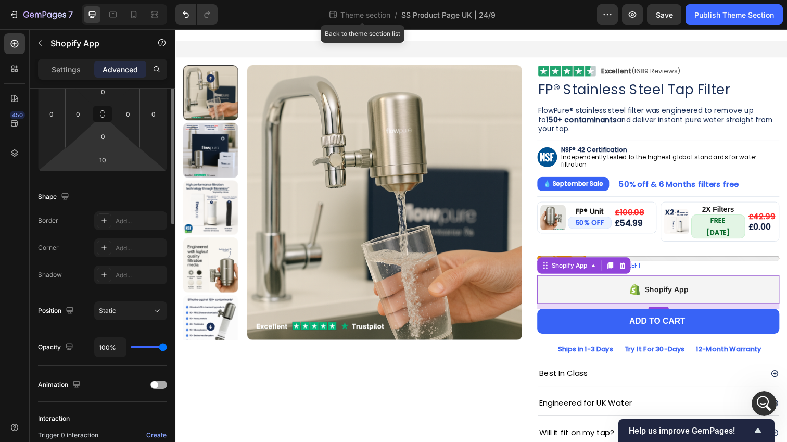
scroll to position [0, 0]
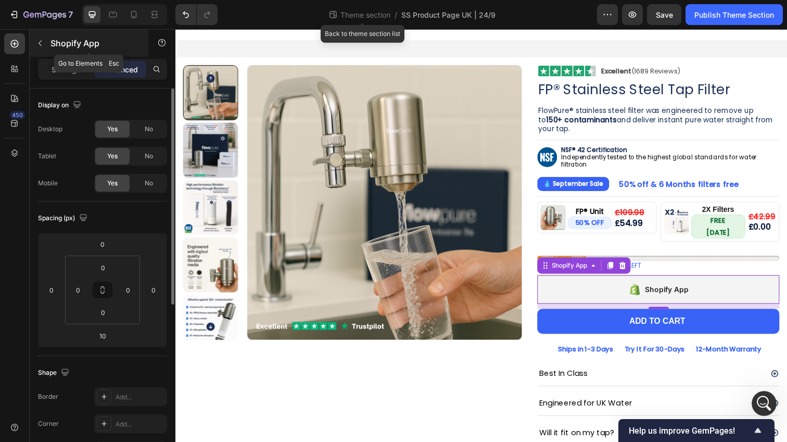
click at [42, 42] on icon "button" at bounding box center [40, 43] width 8 height 8
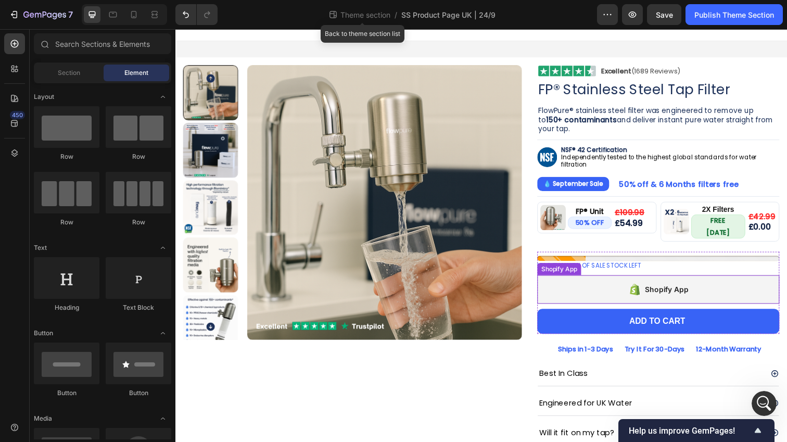
click at [592, 280] on div "Shopify App" at bounding box center [668, 294] width 247 height 29
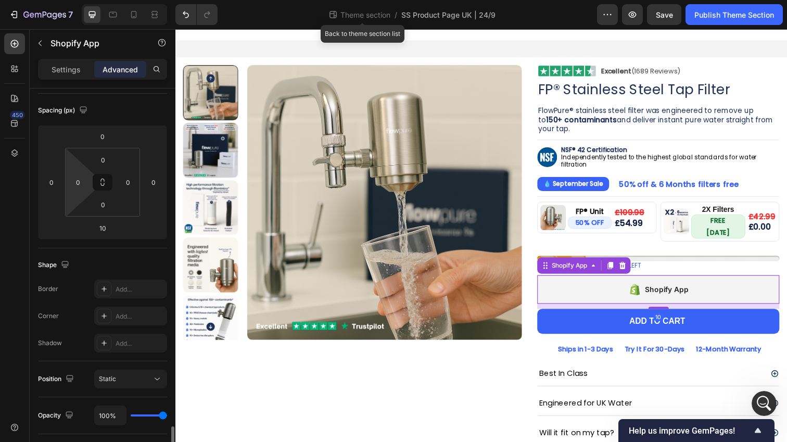
scroll to position [296, 0]
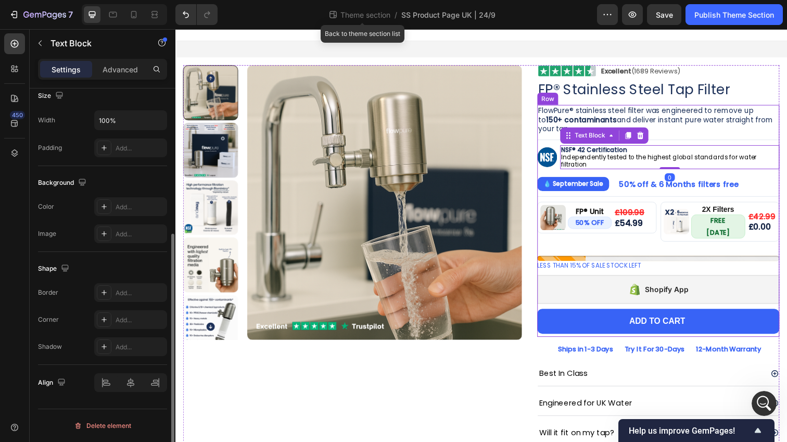
click at [679, 172] on div "FlowPure® stainless steel filter was engineered to remove up to 150+ contaminan…" at bounding box center [668, 224] width 247 height 237
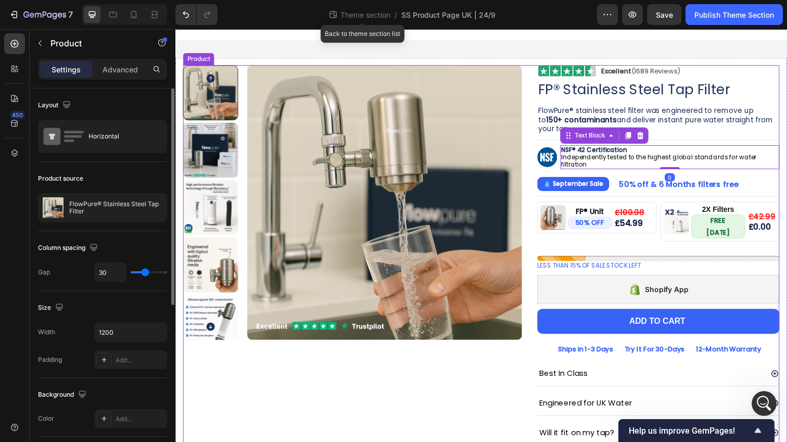
click at [437, 437] on div "Product Images" at bounding box center [356, 293] width 346 height 454
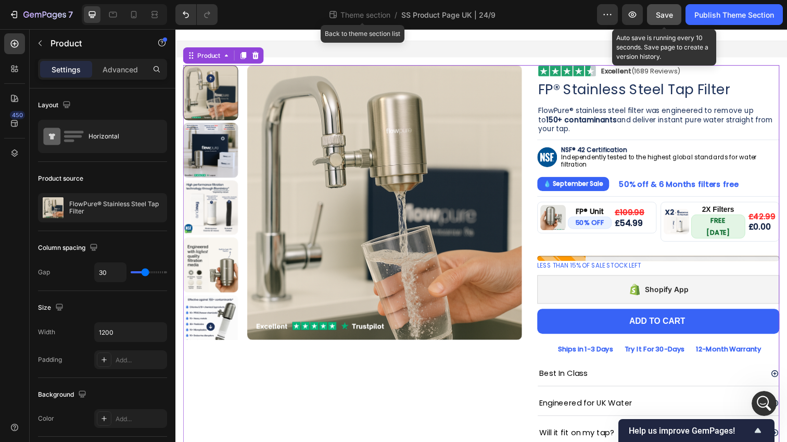
click at [669, 14] on span "Save" at bounding box center [664, 14] width 17 height 9
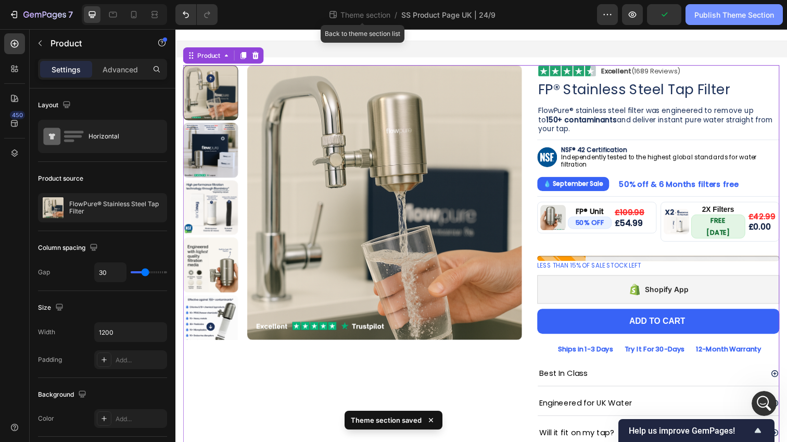
click at [711, 13] on div "Publish Theme Section" at bounding box center [735, 14] width 80 height 11
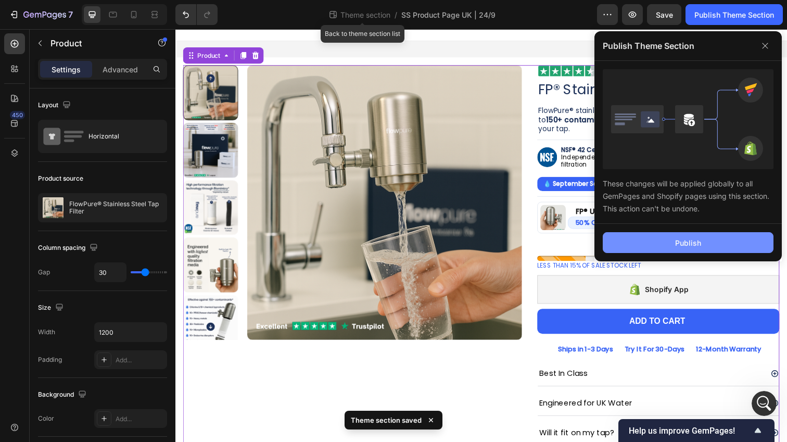
click at [645, 235] on button "Publish" at bounding box center [688, 242] width 171 height 21
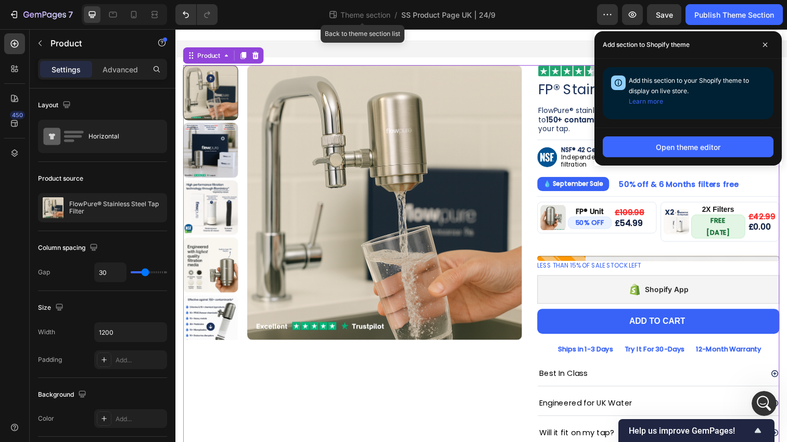
click at [542, 203] on div "Product Images Image Excellent (1689 Reviews) Heading Row Row FP® Stainless Ste…" at bounding box center [487, 293] width 609 height 454
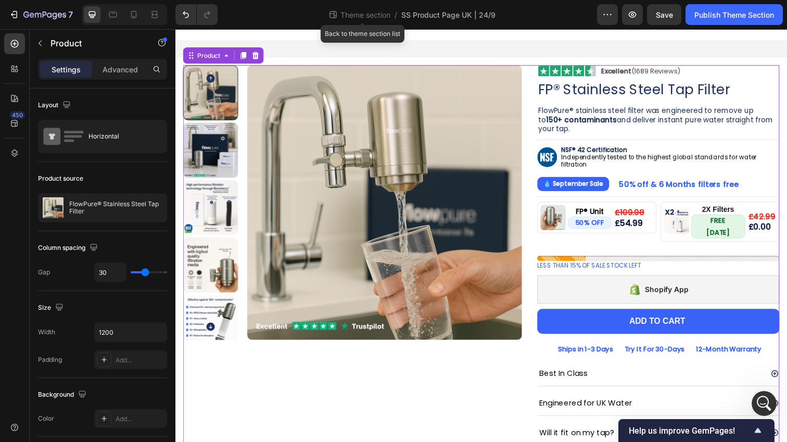
click at [536, 207] on div "Product Images Image Excellent (1689 Reviews) Heading Row Row FP® Stainless Ste…" at bounding box center [487, 293] width 609 height 454
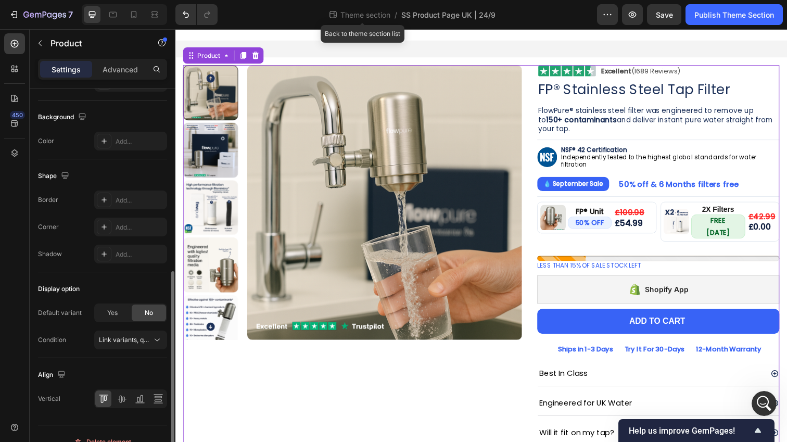
scroll to position [294, 0]
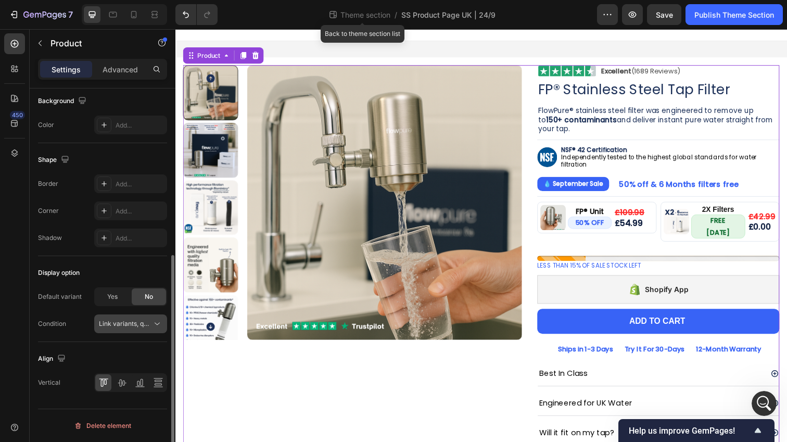
click at [149, 321] on span "Link variants, quantity <br> between same products" at bounding box center [176, 324] width 154 height 8
click at [119, 298] on div "Yes" at bounding box center [112, 296] width 34 height 17
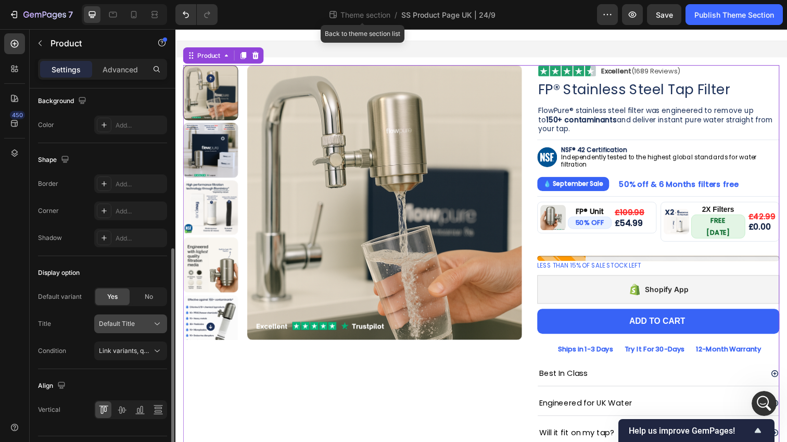
click at [139, 330] on button "Default Title" at bounding box center [130, 323] width 73 height 19
click at [130, 323] on span "Default Title" at bounding box center [117, 323] width 36 height 9
click at [131, 348] on span "Link variants, quantity <br> between same products" at bounding box center [176, 351] width 154 height 8
click at [81, 344] on div "Condition Link variants, quantity <br> between same products" at bounding box center [102, 351] width 129 height 19
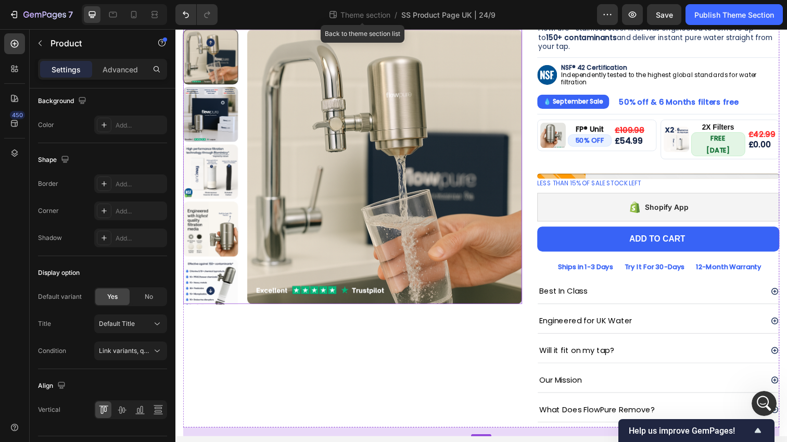
scroll to position [95, 0]
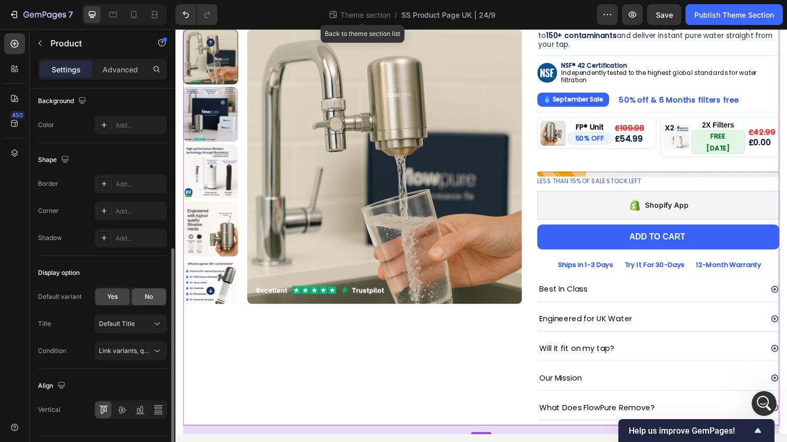
click at [152, 293] on span "No" at bounding box center [149, 296] width 8 height 9
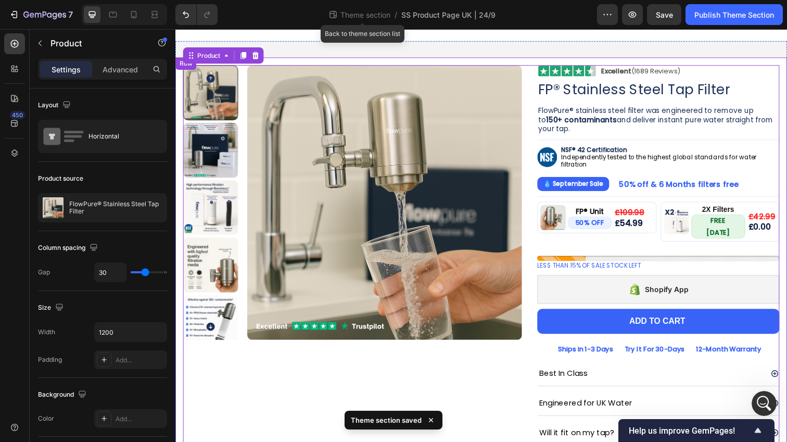
scroll to position [0, 0]
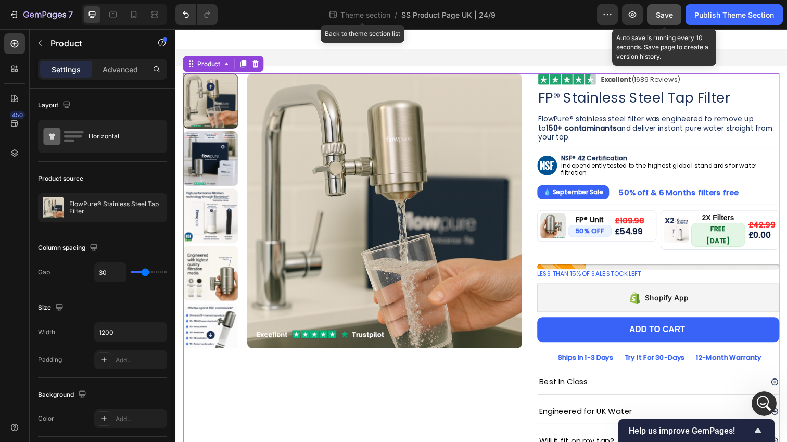
click at [662, 15] on span "Save" at bounding box center [664, 14] width 17 height 9
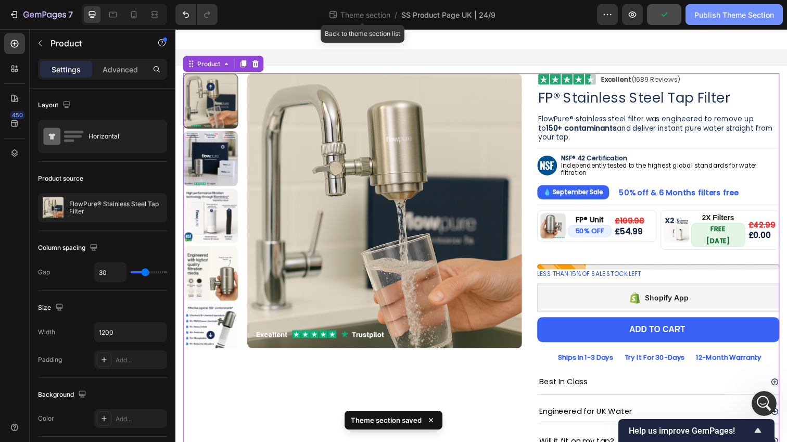
click at [710, 8] on button "Publish Theme Section" at bounding box center [734, 14] width 97 height 21
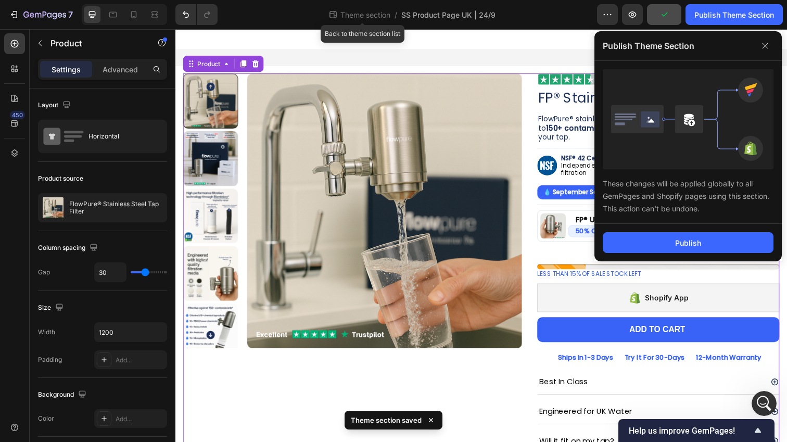
click at [648, 228] on div "Publish" at bounding box center [688, 242] width 187 height 37
click at [648, 234] on button "Publish" at bounding box center [688, 242] width 171 height 21
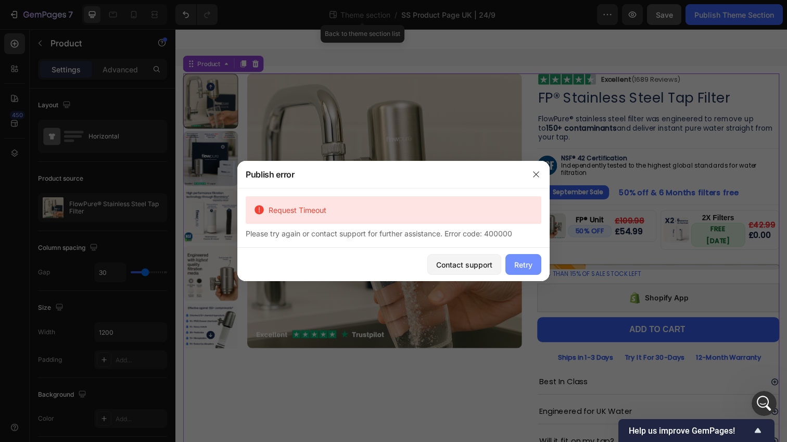
click at [530, 265] on div "Retry" at bounding box center [523, 264] width 18 height 11
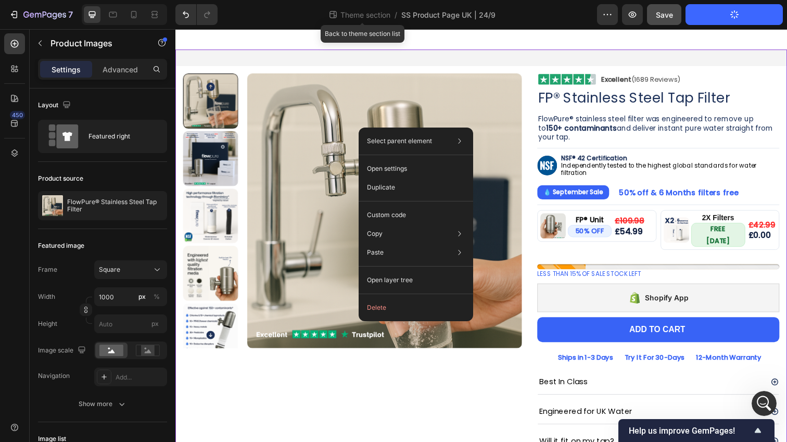
click at [481, 59] on div "Product Images Image Excellent (1689 Reviews) Heading Row Row FP® Stainless Ste…" at bounding box center [487, 302] width 625 height 504
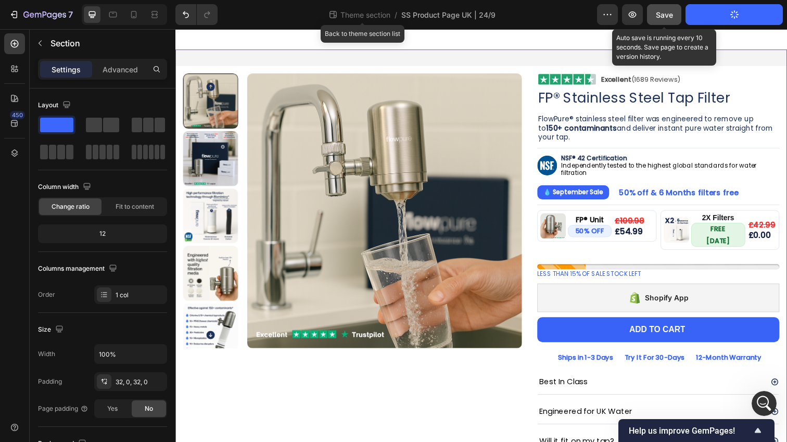
click at [673, 4] on button "Save" at bounding box center [664, 14] width 34 height 21
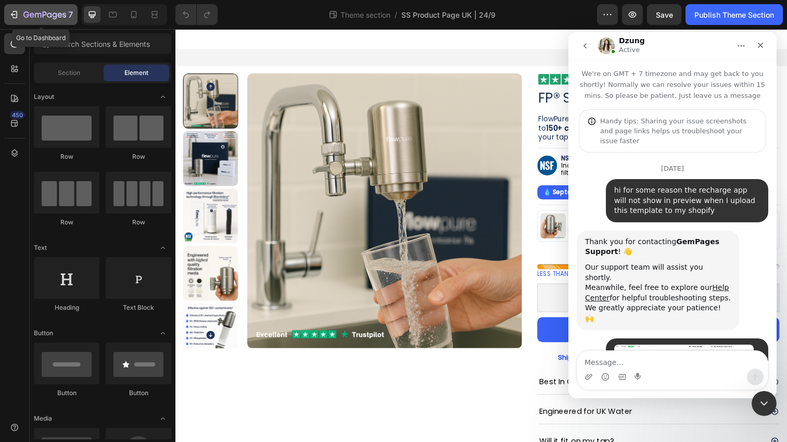
click at [16, 17] on icon "button" at bounding box center [15, 14] width 5 height 7
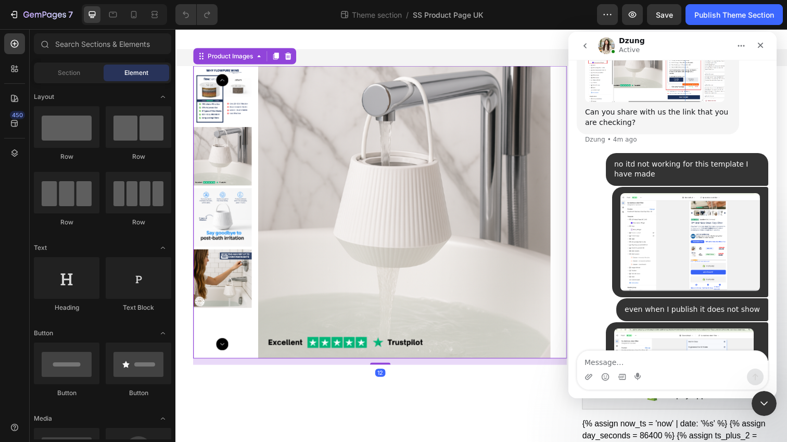
click at [371, 168] on img at bounding box center [409, 216] width 299 height 299
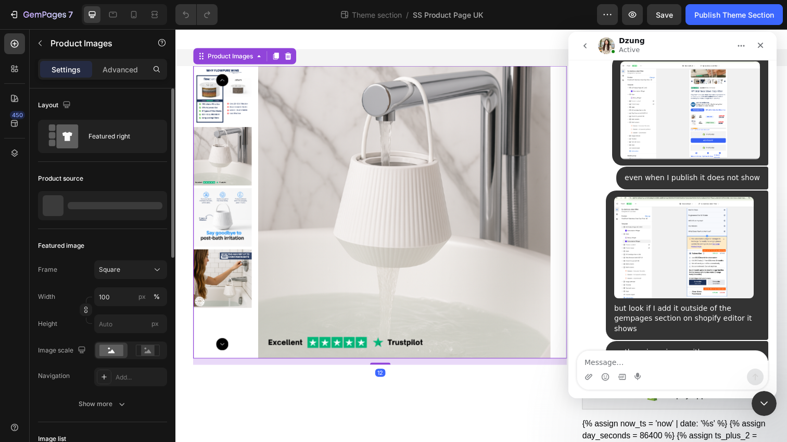
scroll to position [5078, 0]
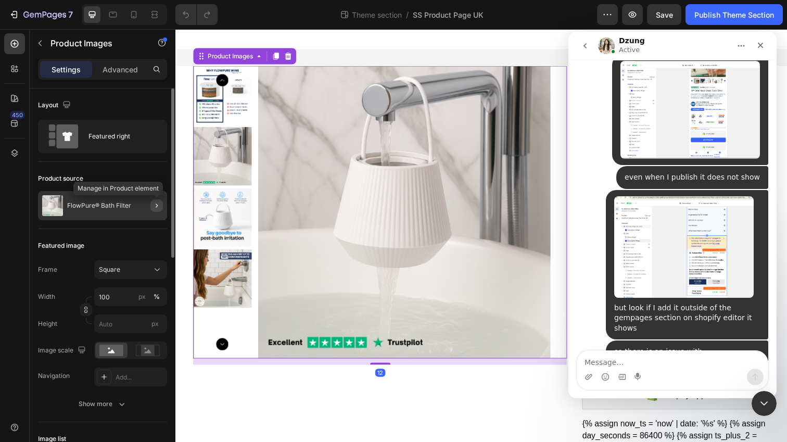
click at [154, 203] on icon "button" at bounding box center [157, 206] width 8 height 8
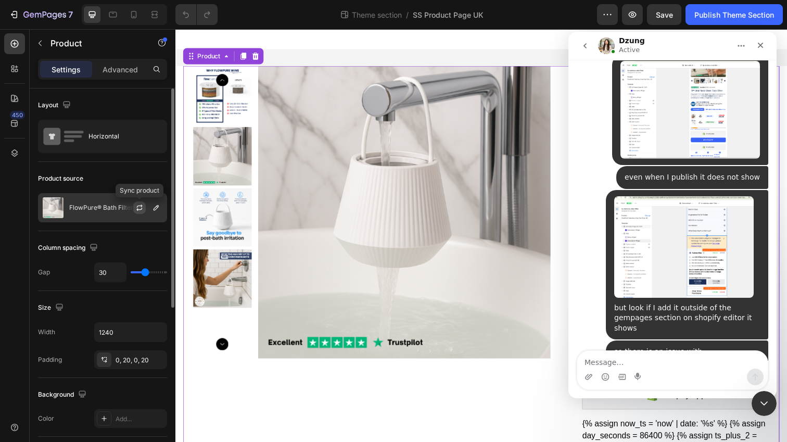
click at [136, 206] on icon "button" at bounding box center [139, 208] width 8 height 8
click at [87, 210] on p "FlowPure® Bath Filter" at bounding box center [101, 207] width 64 height 7
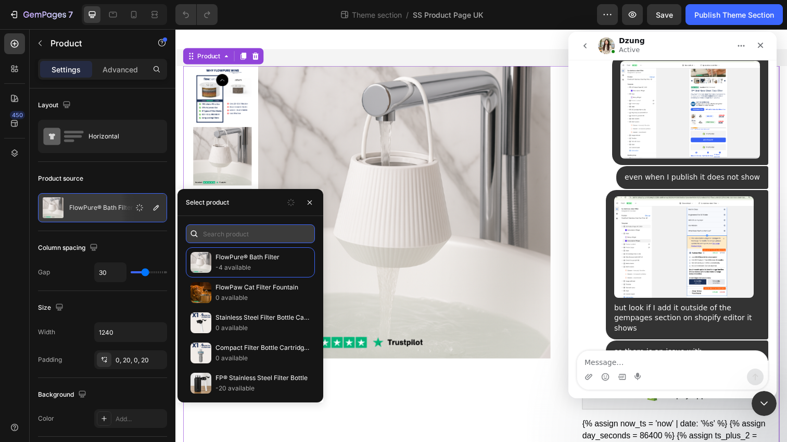
click at [255, 233] on input "text" at bounding box center [250, 233] width 129 height 19
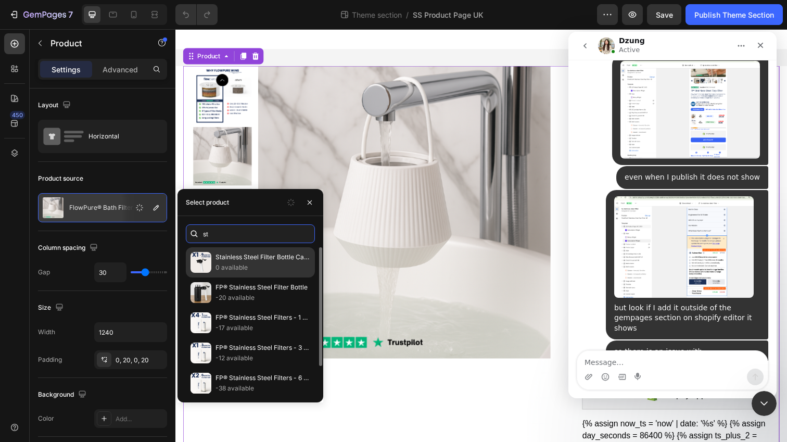
type input "s"
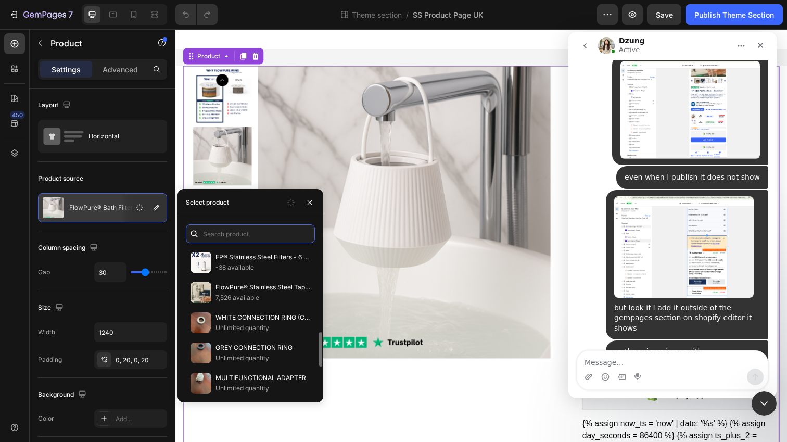
scroll to position [426, 0]
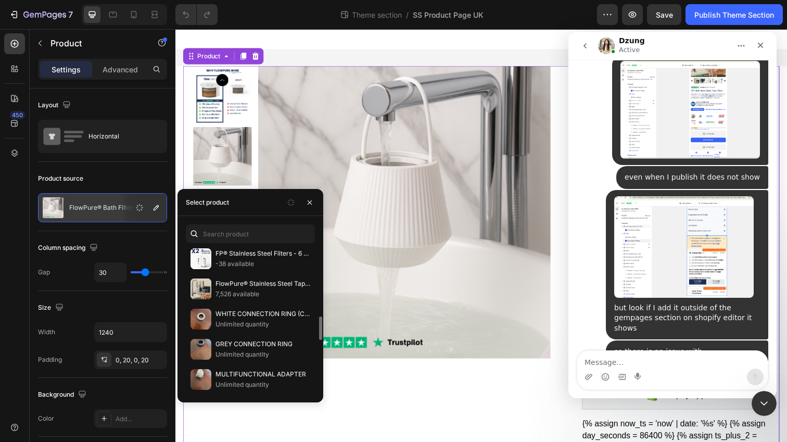
click at [260, 279] on p "FlowPure® Stainless Steel Tap Filter" at bounding box center [263, 284] width 95 height 10
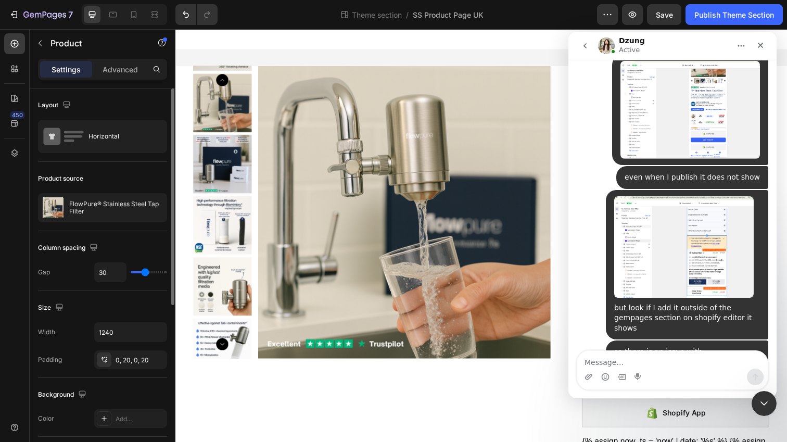
click at [144, 166] on div "Product source FlowPure® Stainless Steel Tap Filter" at bounding box center [102, 196] width 129 height 69
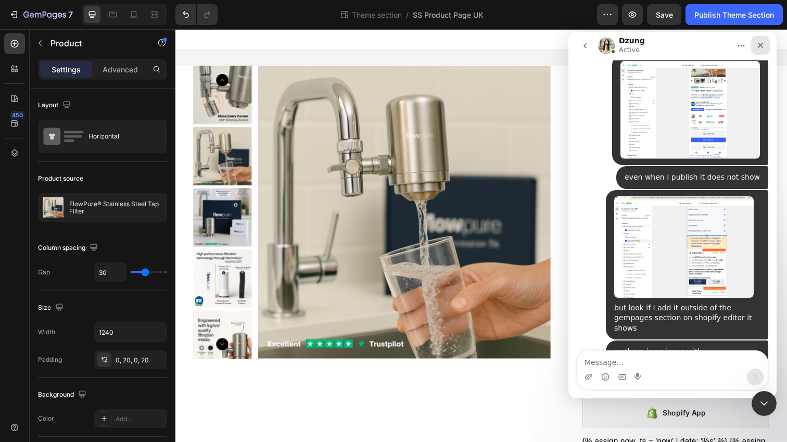
click at [763, 45] on icon "Close" at bounding box center [761, 45] width 8 height 8
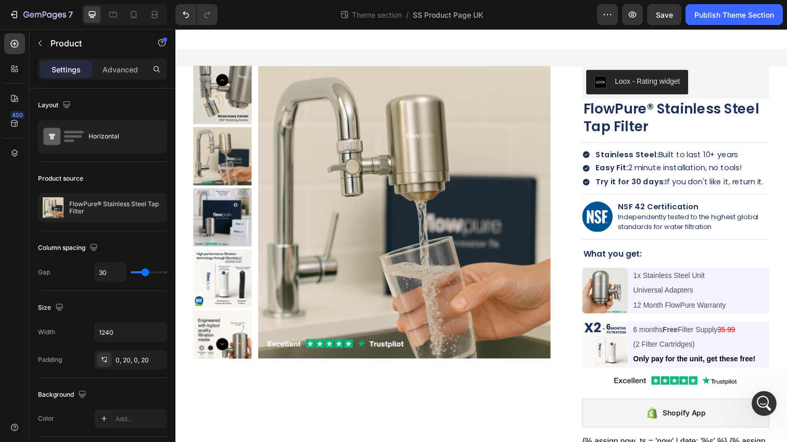
scroll to position [0, 0]
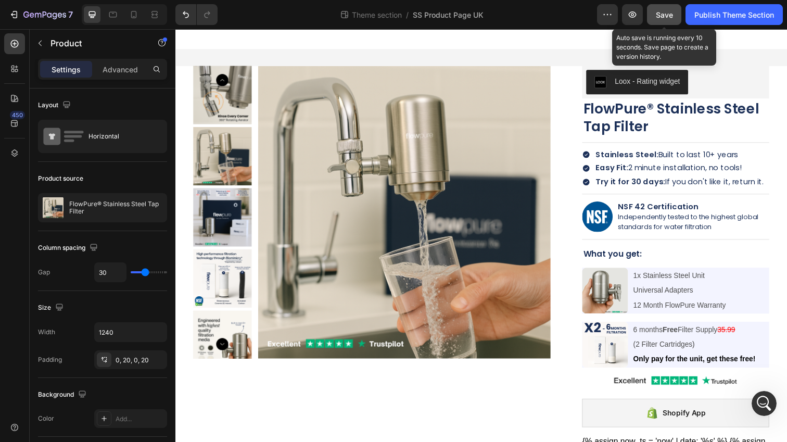
click at [664, 16] on span "Save" at bounding box center [664, 14] width 17 height 9
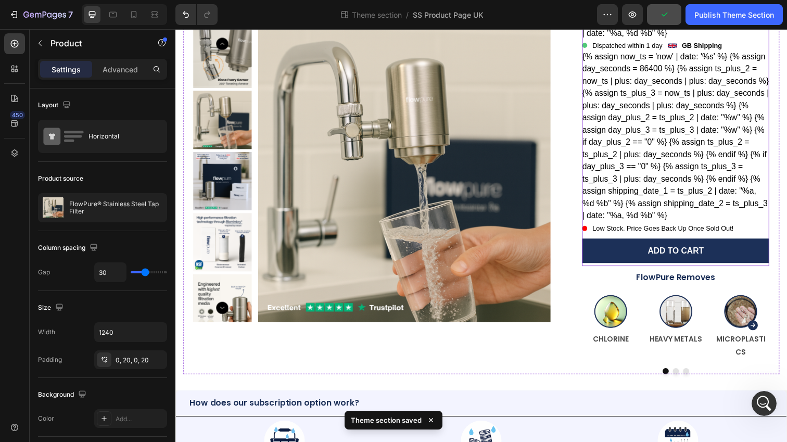
scroll to position [627, 0]
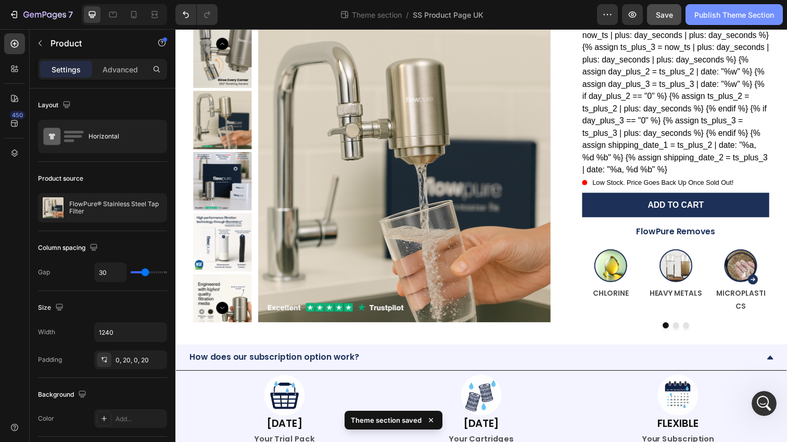
click at [723, 16] on div "Publish Theme Section" at bounding box center [735, 14] width 80 height 11
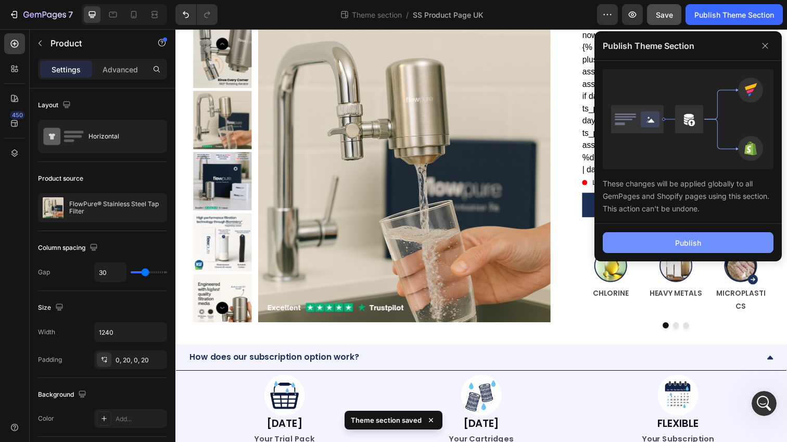
click at [694, 243] on div "Publish" at bounding box center [688, 242] width 26 height 11
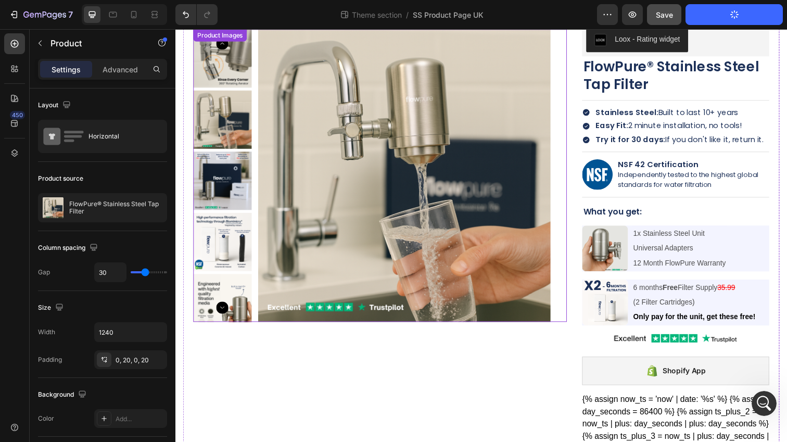
scroll to position [0, 0]
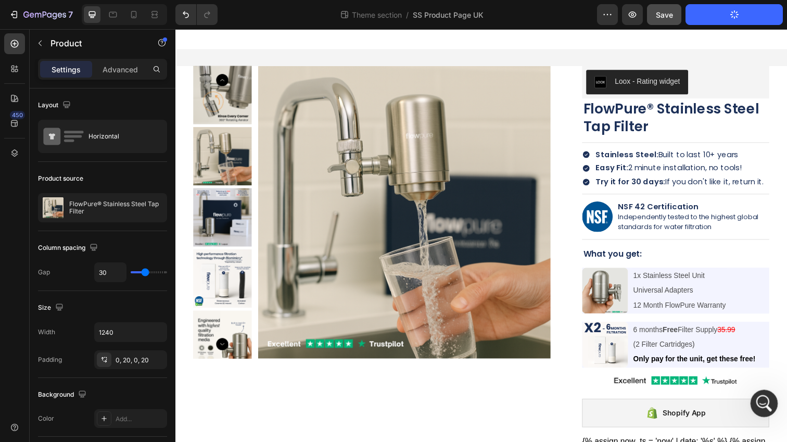
click at [757, 410] on div "Open Intercom Messenger" at bounding box center [763, 402] width 34 height 34
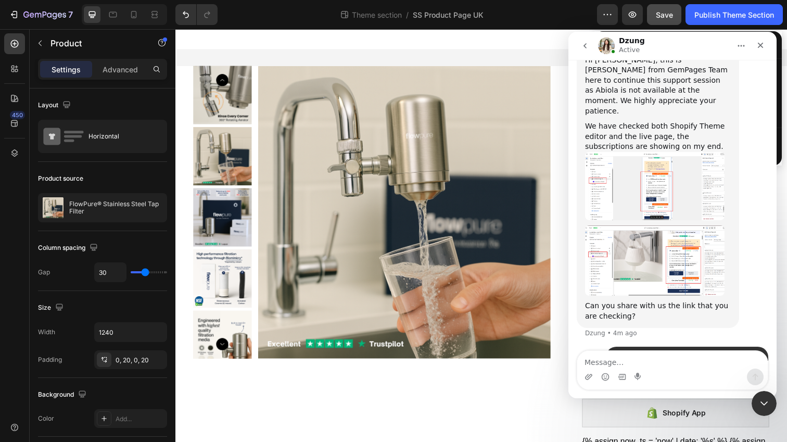
click at [647, 362] on textarea "Message…" at bounding box center [672, 360] width 191 height 18
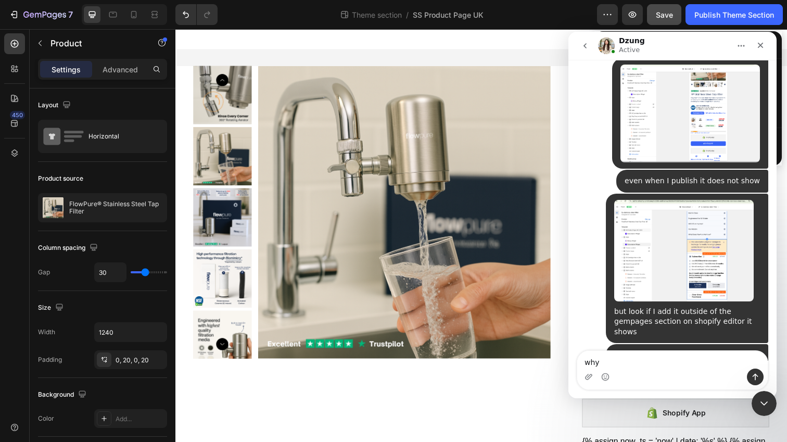
scroll to position [5078, 0]
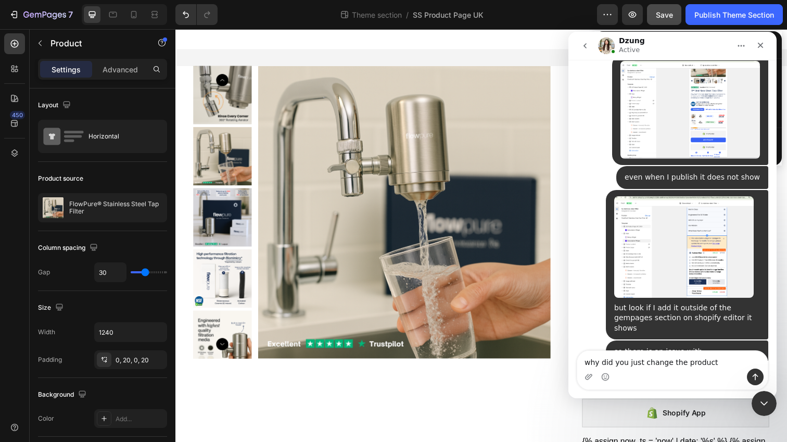
type textarea "why did you just change the product?"
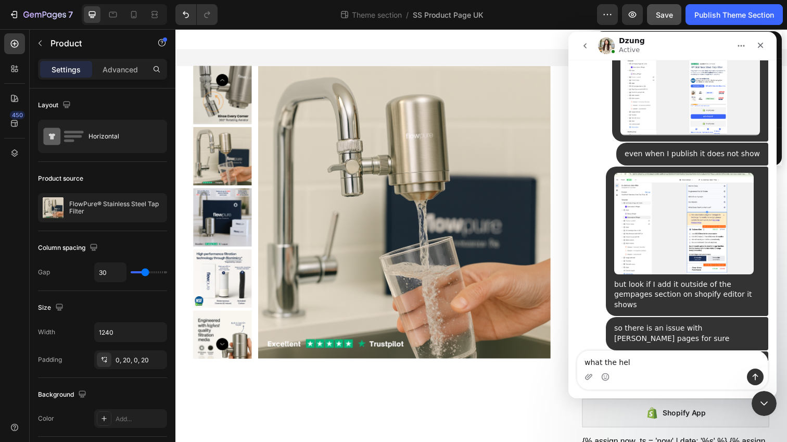
type textarea "what the hell"
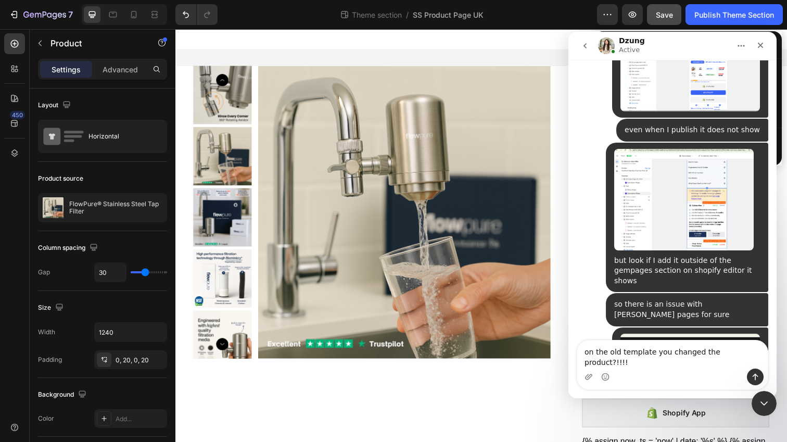
type textarea "on the old template you changed the product?!!!!!"
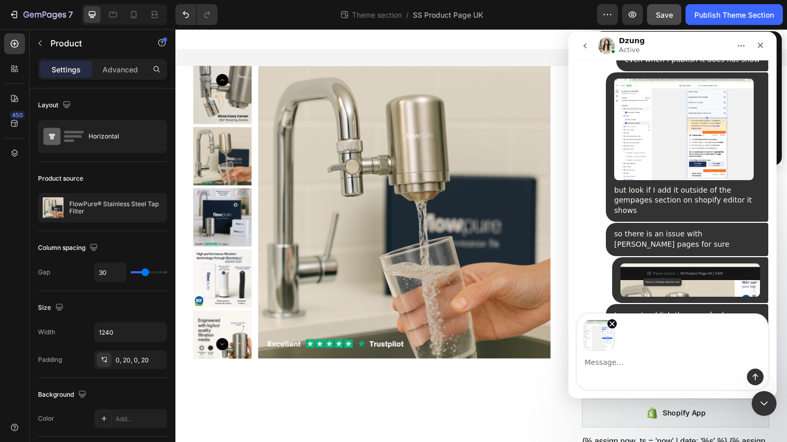
scroll to position [5196, 0]
type textarea "ITS LIVE PLEASE HELP FAST"
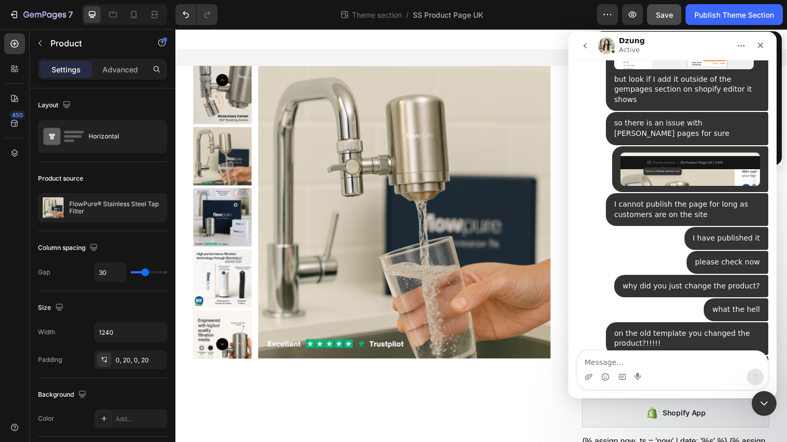
scroll to position [5311, 0]
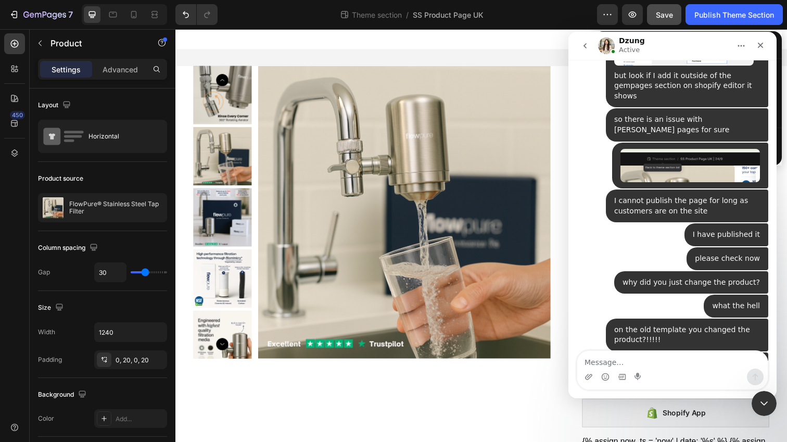
click at [601, 357] on textarea "Message…" at bounding box center [672, 360] width 191 height 18
type textarea "as you can see its not working"
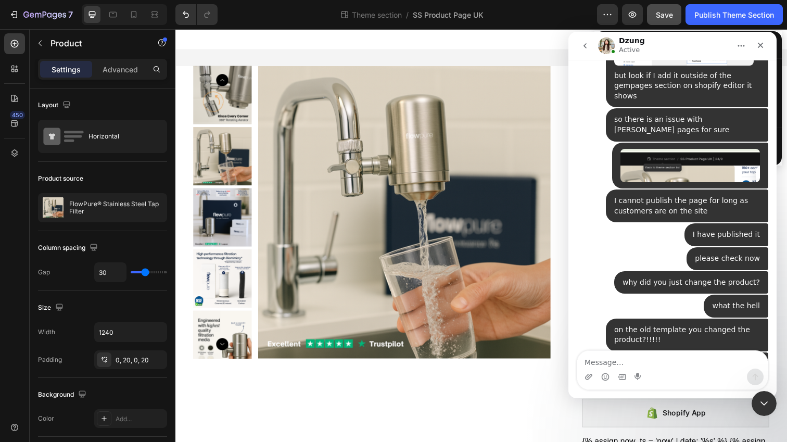
scroll to position [5334, 0]
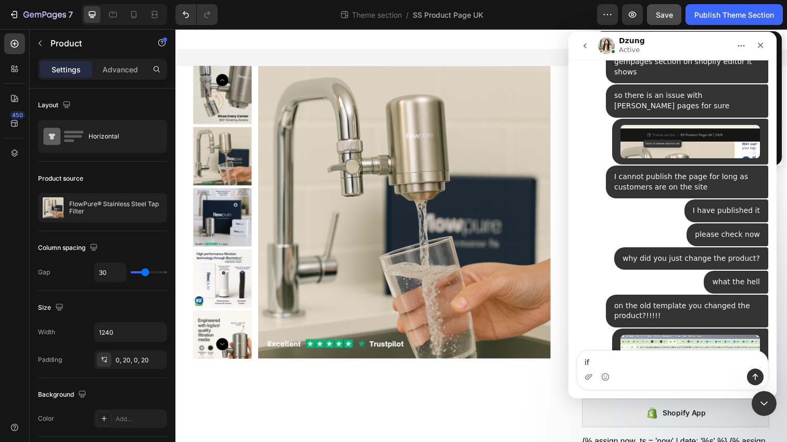
type textarea "i"
type textarea "this has been a huge headache"
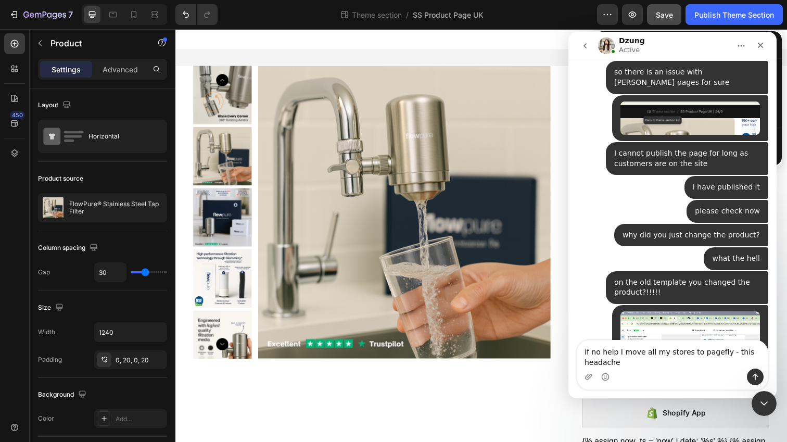
scroll to position [5368, 0]
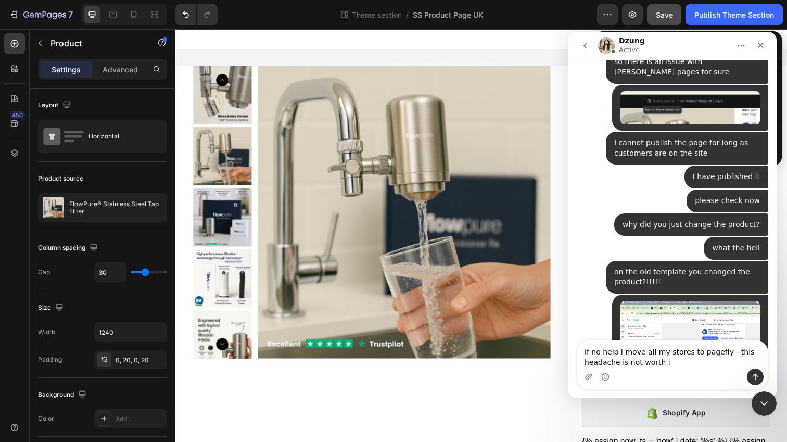
type textarea "if no help I move all my stores to pagefly - this headache is not worth it"
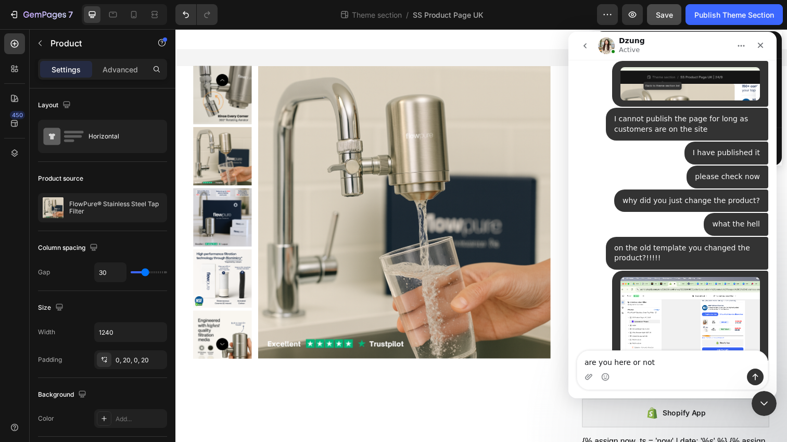
type textarea "are you here or not?"
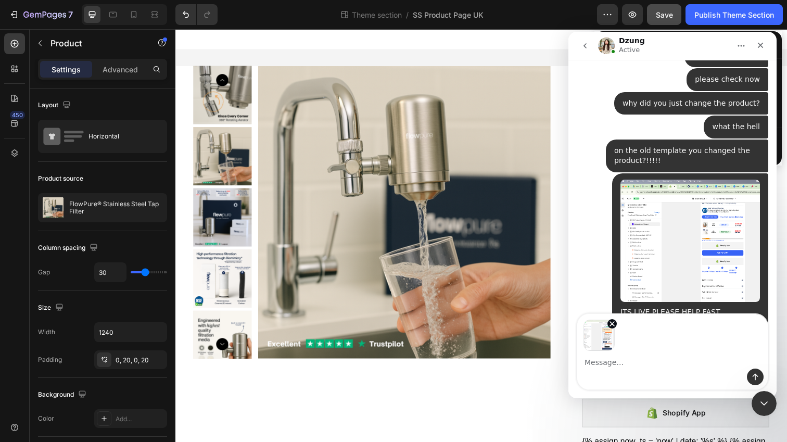
scroll to position [5493, 0]
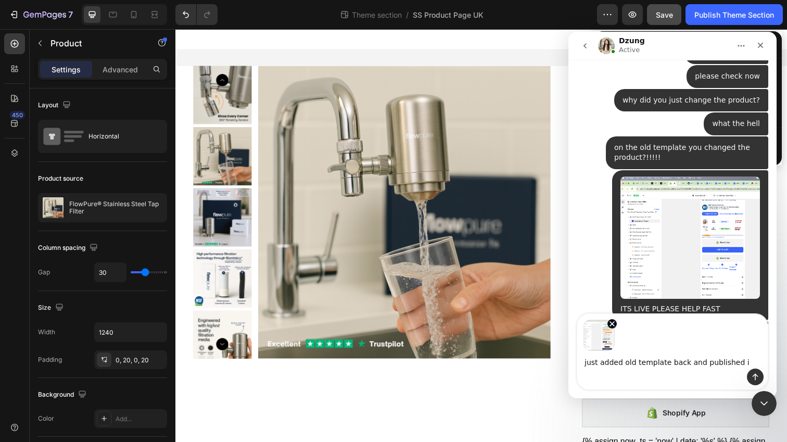
type textarea "just added old template back and published it"
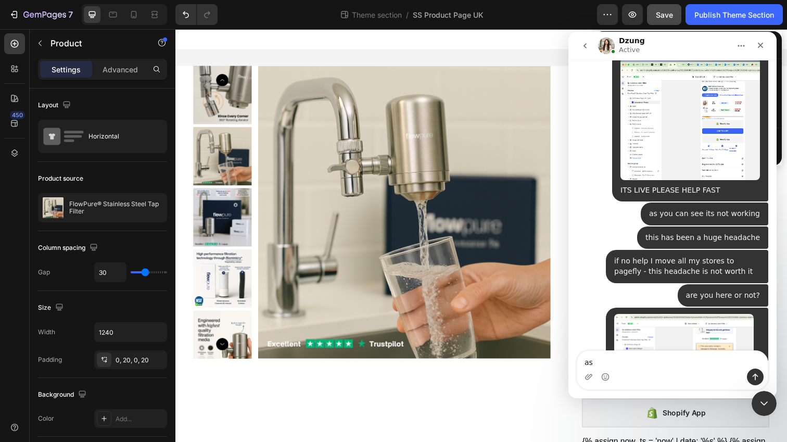
scroll to position [5612, 0]
type textarea "as you can see works fine"
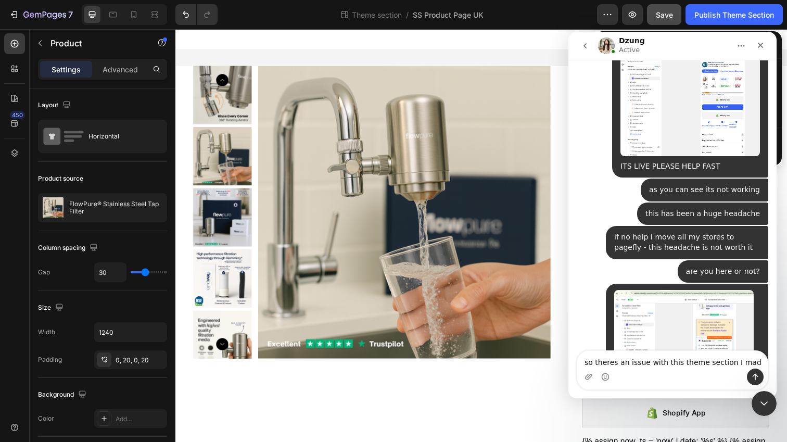
type textarea "so theres an issue with this theme section I made"
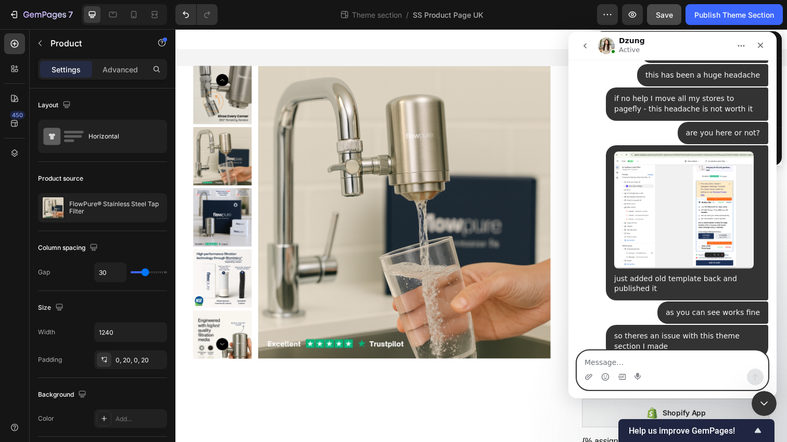
scroll to position [5766, 0]
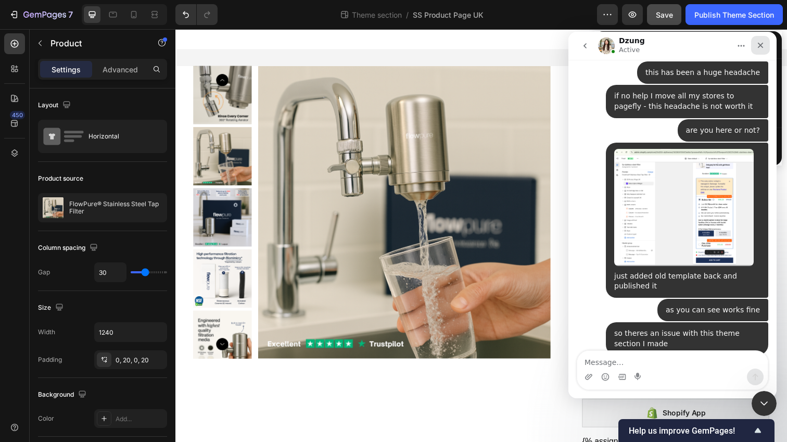
click at [761, 49] on icon "Close" at bounding box center [761, 45] width 8 height 8
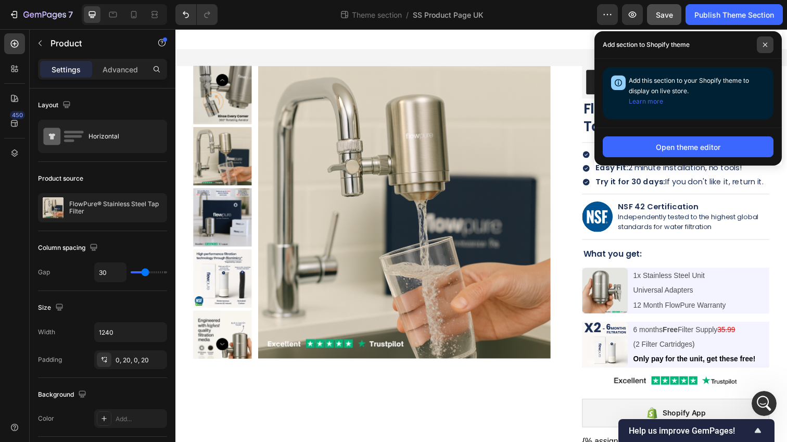
click at [765, 49] on span at bounding box center [765, 44] width 17 height 17
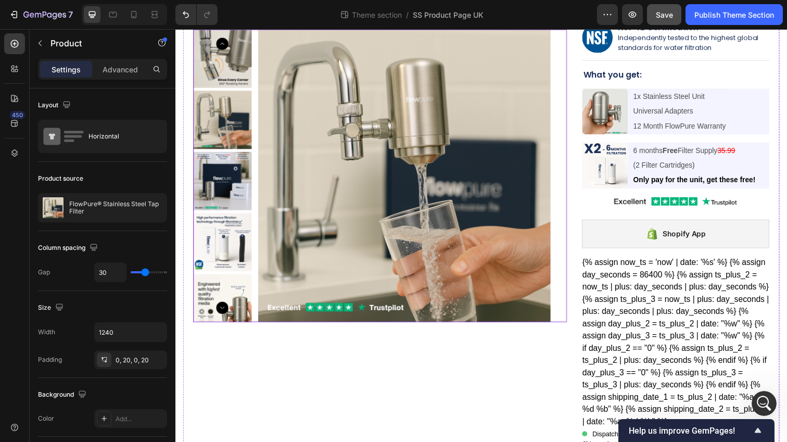
scroll to position [189, 0]
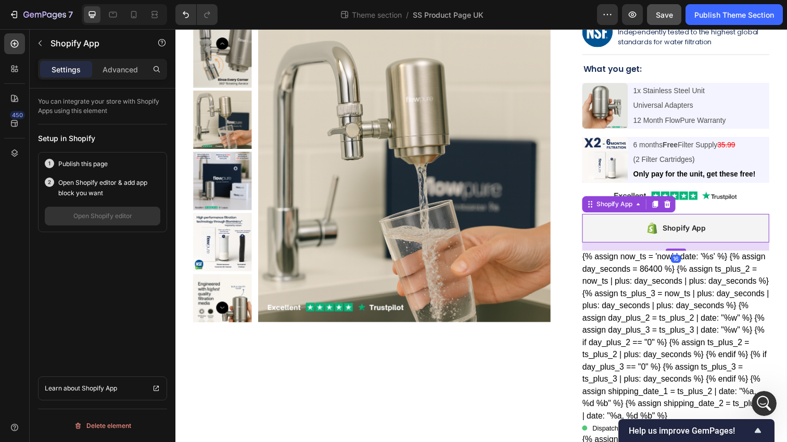
click at [685, 223] on div "Shopify App" at bounding box center [686, 232] width 191 height 29
click at [124, 70] on p "Advanced" at bounding box center [120, 69] width 35 height 11
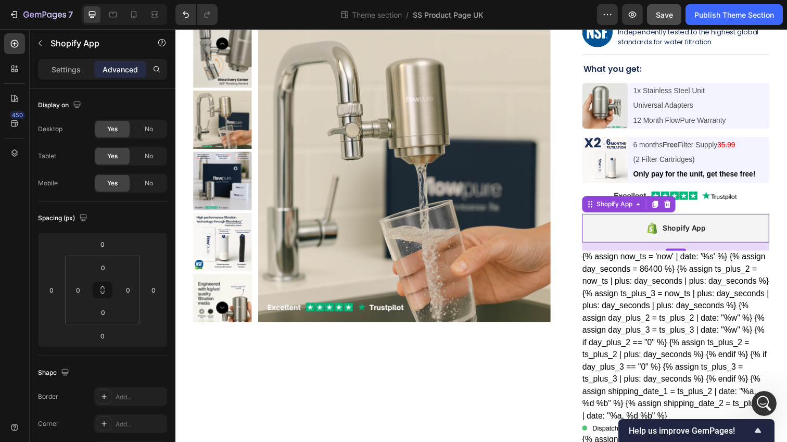
click at [124, 70] on p "Advanced" at bounding box center [120, 69] width 35 height 11
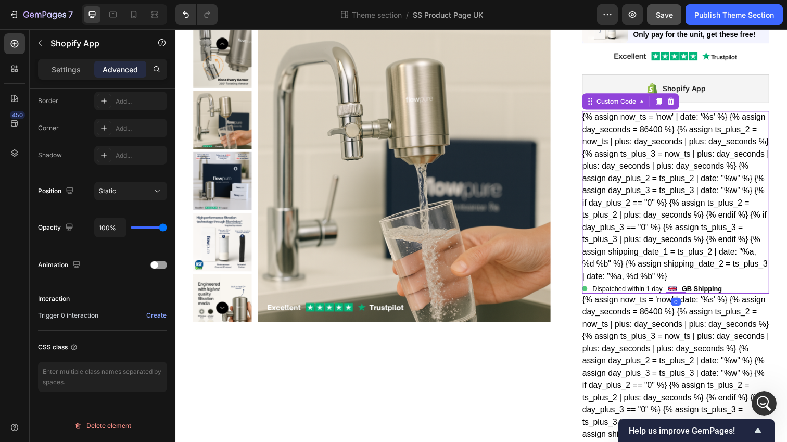
scroll to position [0, 0]
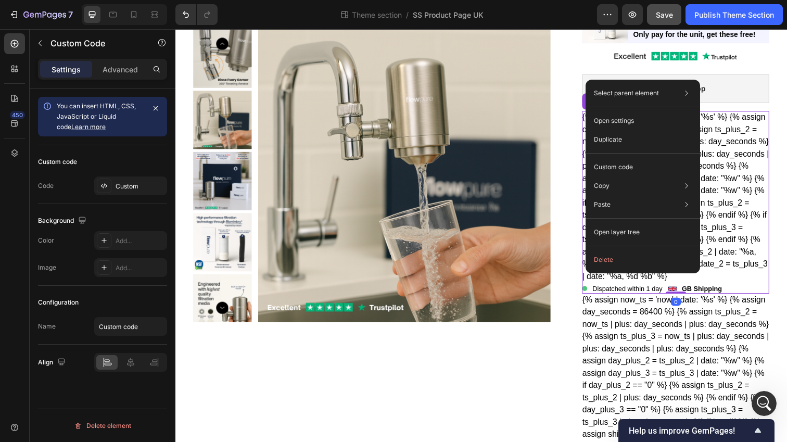
click at [582, 311] on div "Product Images Loox - Rating widget Loox FlowPure® Stainless Steel Tap Filter P…" at bounding box center [487, 182] width 609 height 895
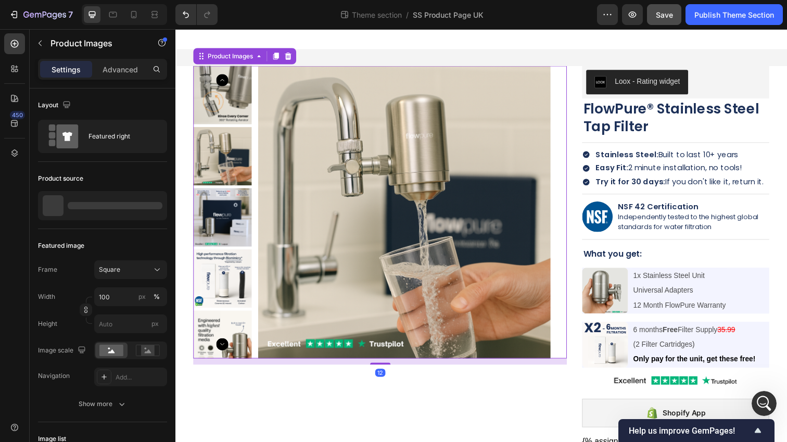
click at [565, 128] on div "Product Images 12" at bounding box center [385, 216] width 382 height 299
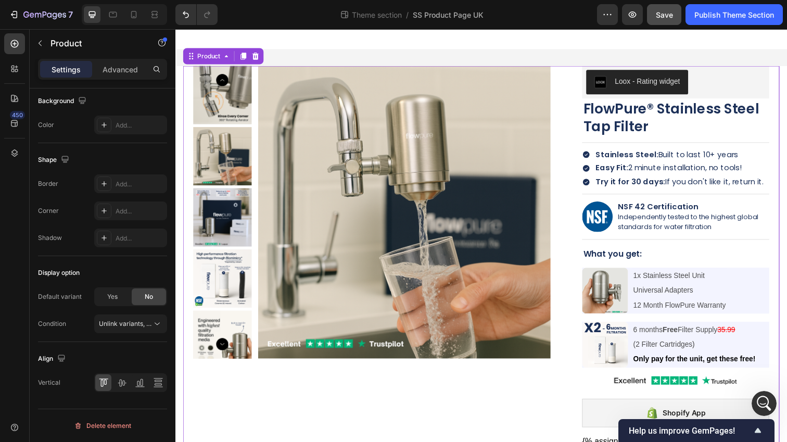
scroll to position [5852, 0]
click at [9, 19] on icon "button" at bounding box center [14, 14] width 10 height 10
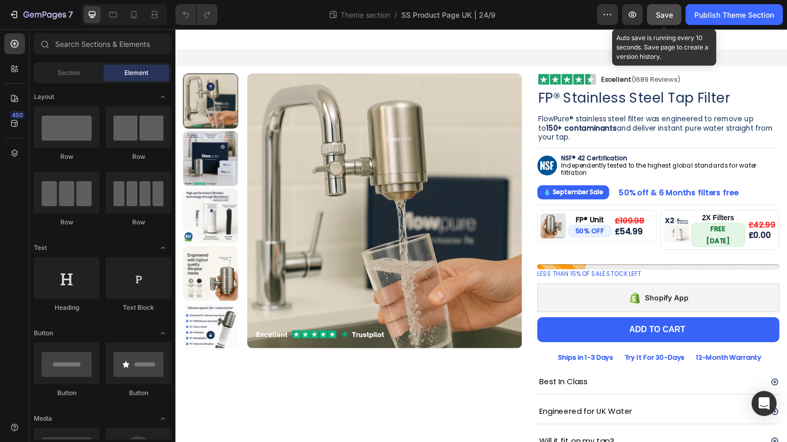
click at [660, 12] on span "Save" at bounding box center [664, 14] width 17 height 9
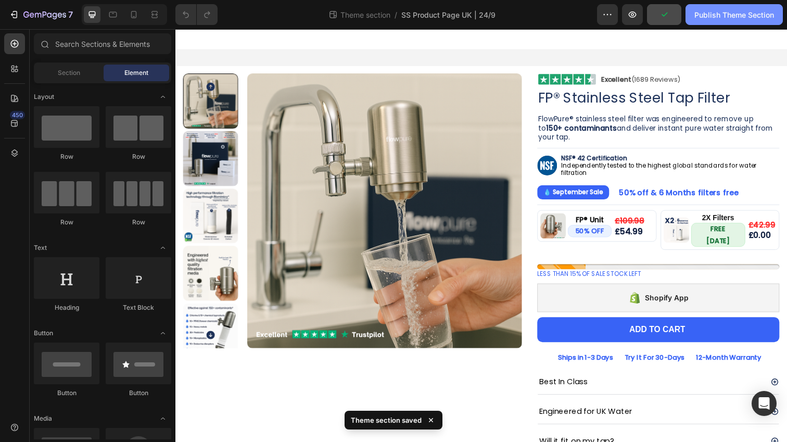
click at [722, 22] on button "Publish Theme Section" at bounding box center [734, 14] width 97 height 21
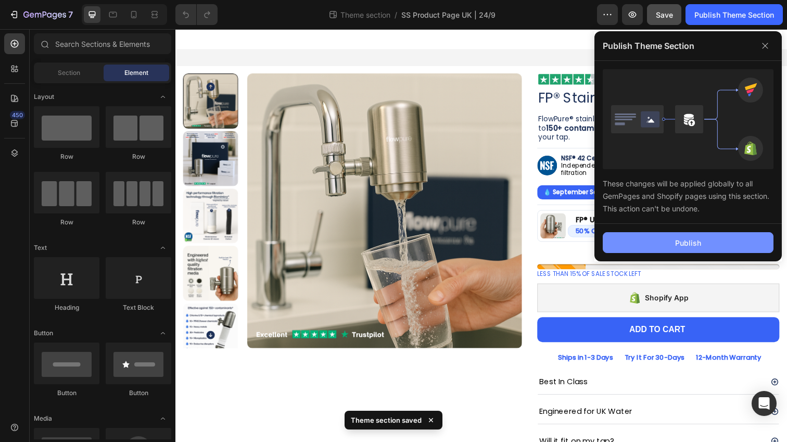
click at [674, 247] on button "Publish" at bounding box center [688, 242] width 171 height 21
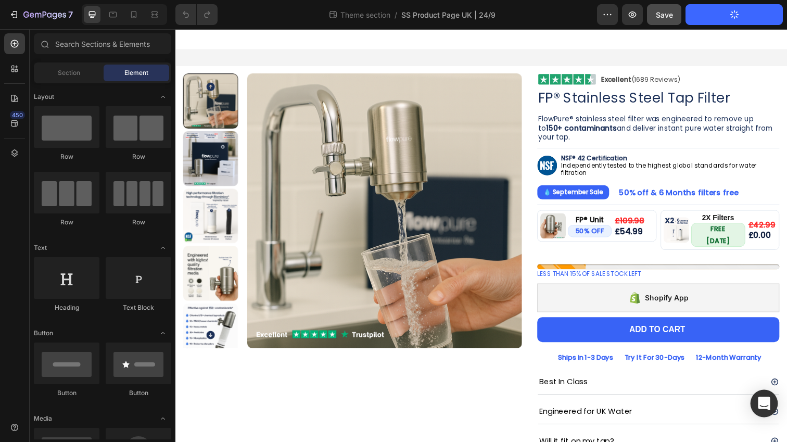
click at [765, 408] on icon "Open Intercom Messenger" at bounding box center [765, 404] width 14 height 14
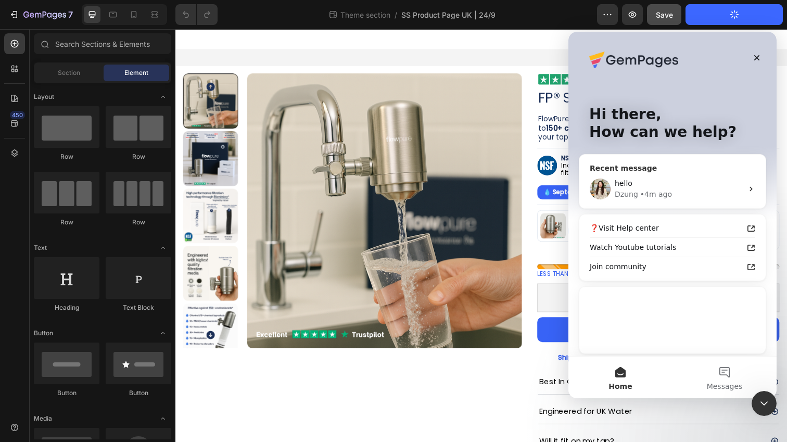
click at [665, 196] on div "• 4m ago" at bounding box center [656, 194] width 32 height 11
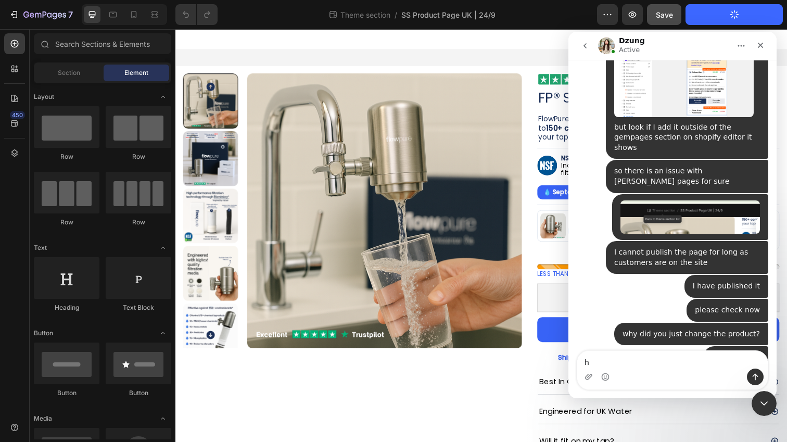
type textarea "hi"
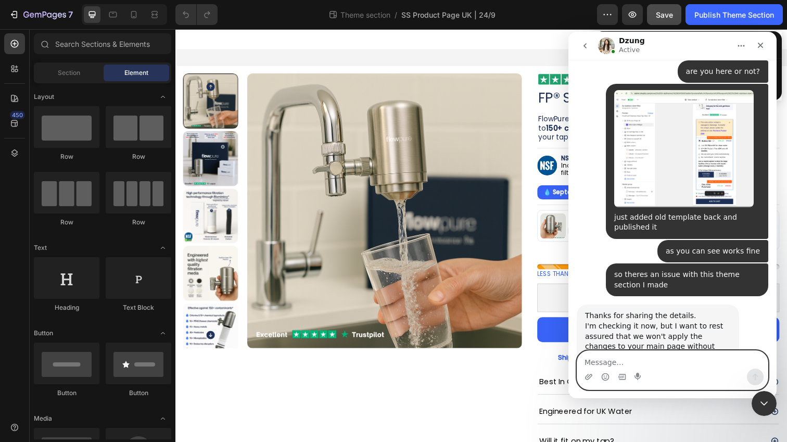
scroll to position [5830, 0]
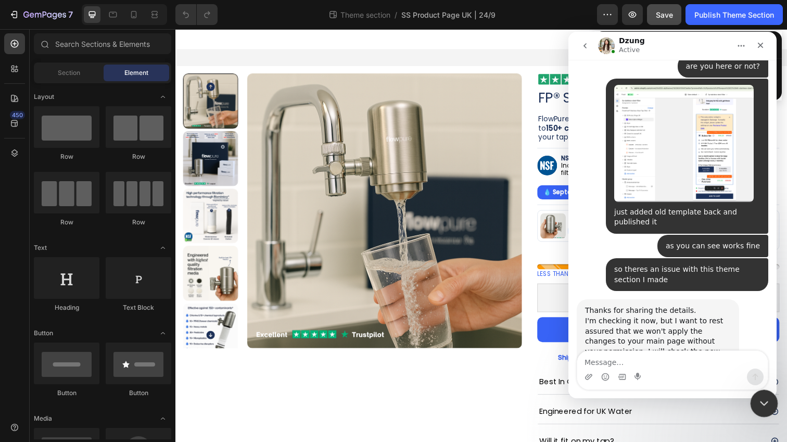
click at [764, 405] on icon "Close Intercom Messenger" at bounding box center [763, 402] width 12 height 12
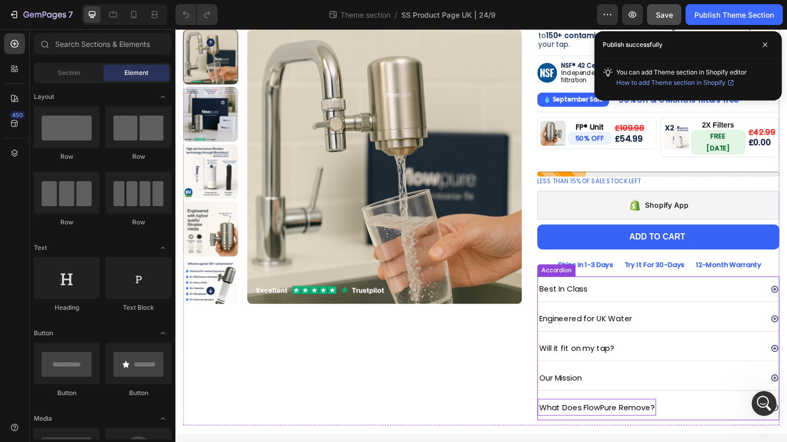
drag, startPoint x: 606, startPoint y: 409, endPoint x: 632, endPoint y: 409, distance: 26.0
click at [606, 409] on p "What Does FlowPure Remove?" at bounding box center [606, 415] width 118 height 14
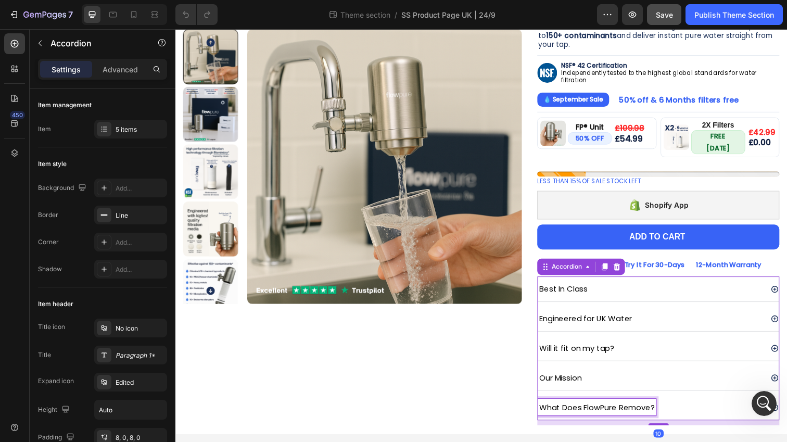
click at [641, 409] on p "What Does FlowPure Remove?" at bounding box center [606, 415] width 118 height 14
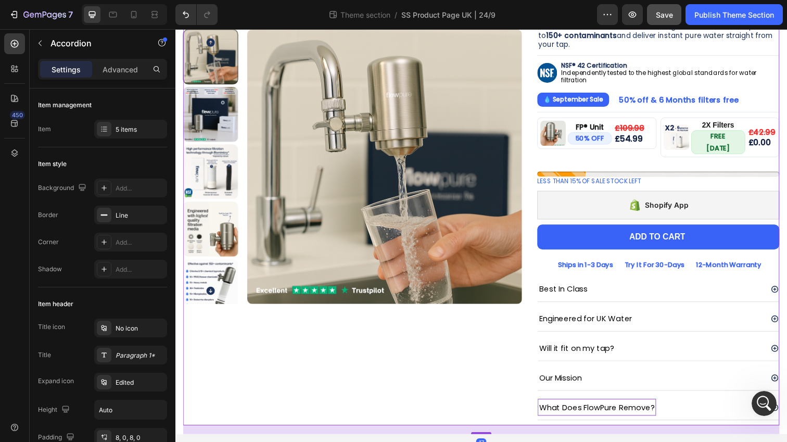
click at [487, 388] on div "Product Images" at bounding box center [356, 207] width 346 height 454
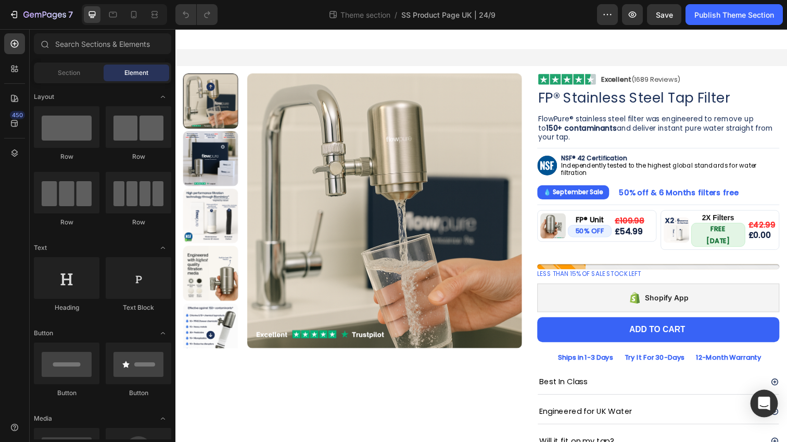
click at [757, 398] on div "Open Intercom Messenger" at bounding box center [765, 404] width 28 height 28
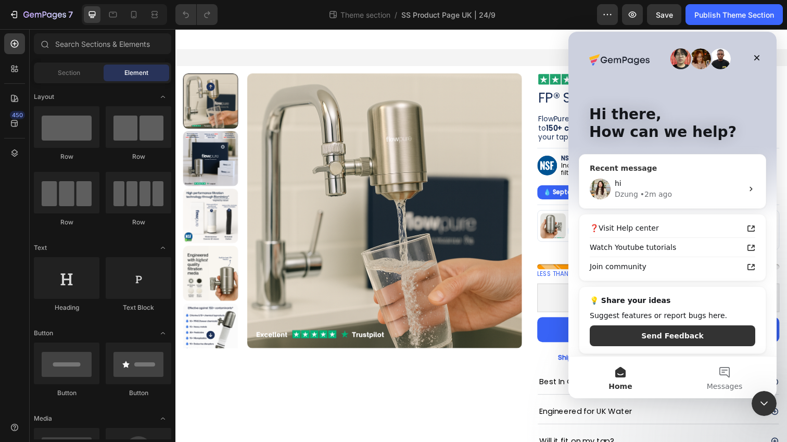
click at [696, 184] on div "hi" at bounding box center [679, 183] width 128 height 11
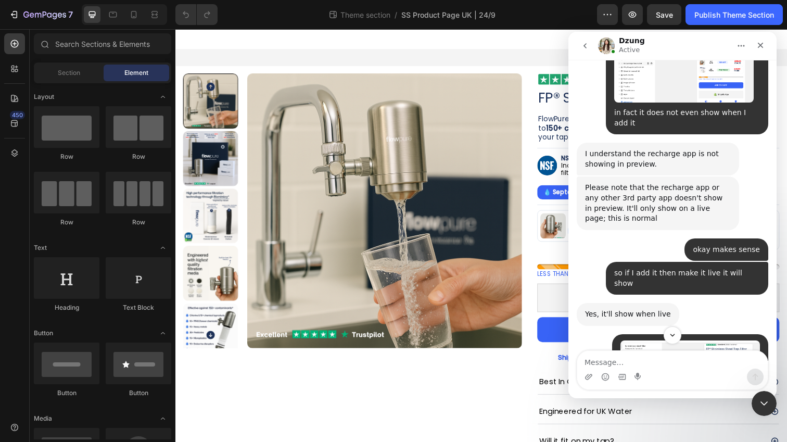
scroll to position [715, 0]
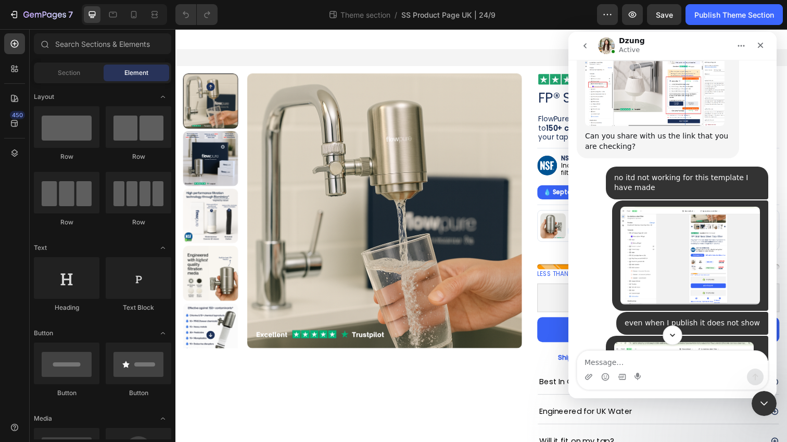
click at [674, 336] on icon "Scroll to bottom" at bounding box center [672, 335] width 9 height 9
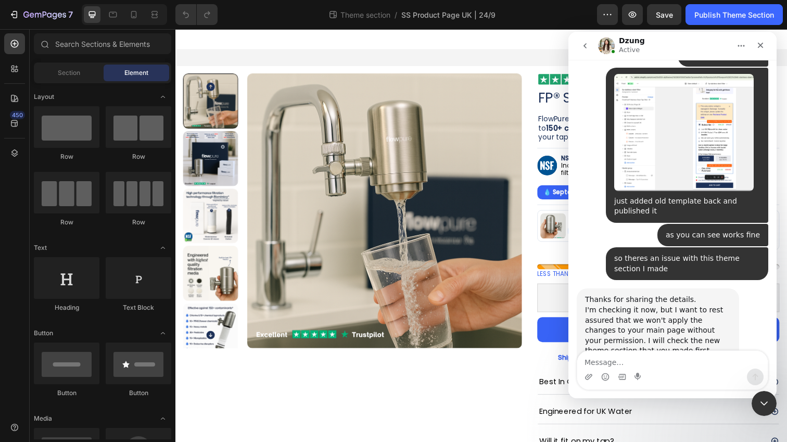
scroll to position [5852, 0]
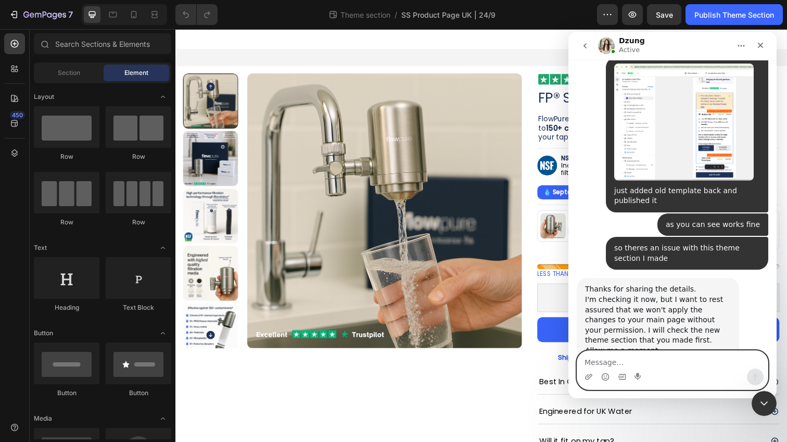
click at [665, 361] on textarea "Message…" at bounding box center [672, 360] width 191 height 18
type textarea "ok"
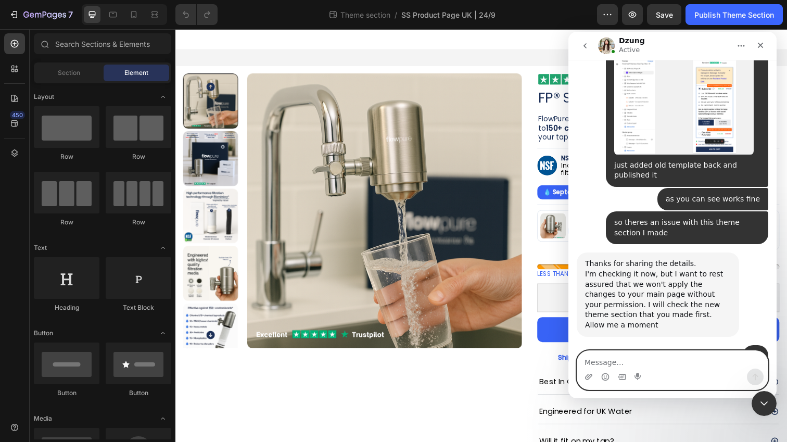
scroll to position [5883, 0]
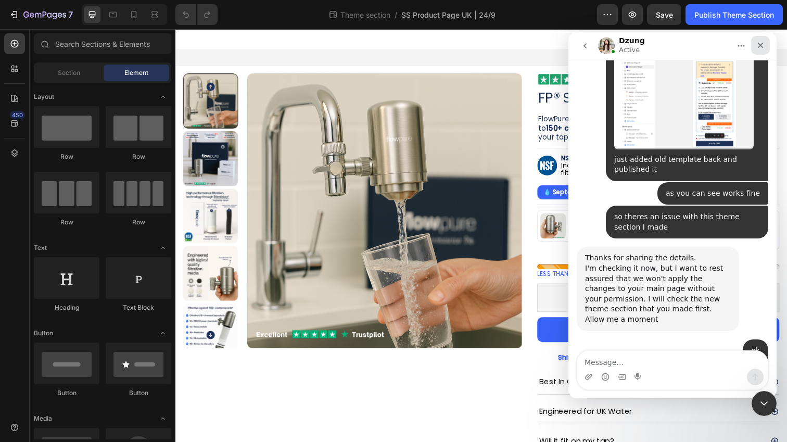
click at [761, 48] on icon "Close" at bounding box center [761, 45] width 8 height 8
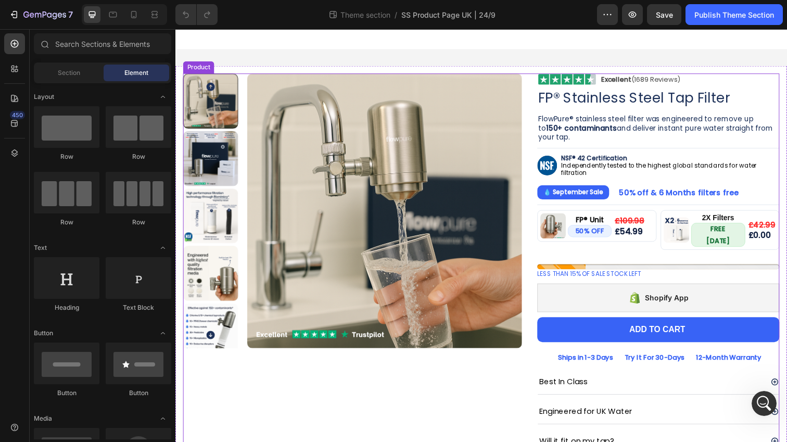
scroll to position [95, 0]
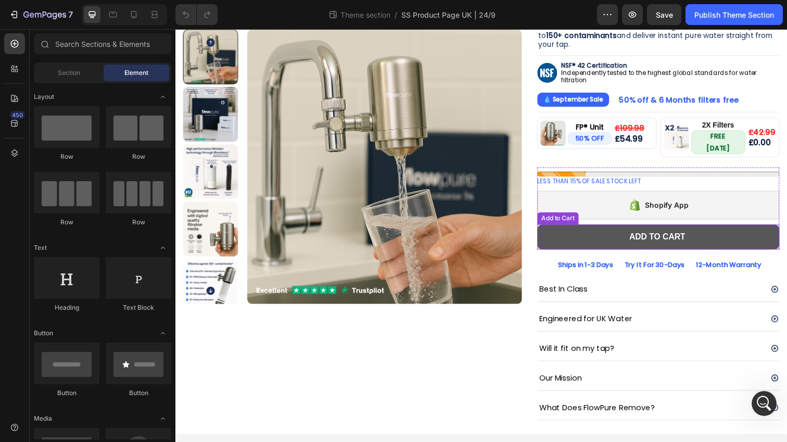
click at [582, 229] on button "Add to cart" at bounding box center [668, 242] width 247 height 26
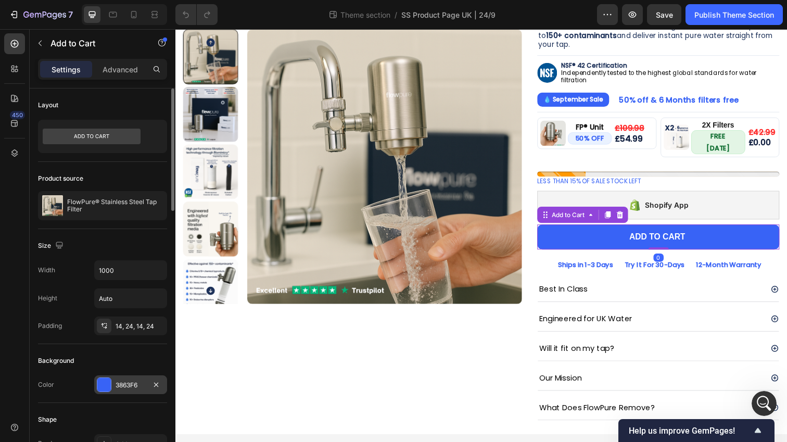
click at [129, 384] on div "3863F6" at bounding box center [131, 385] width 30 height 9
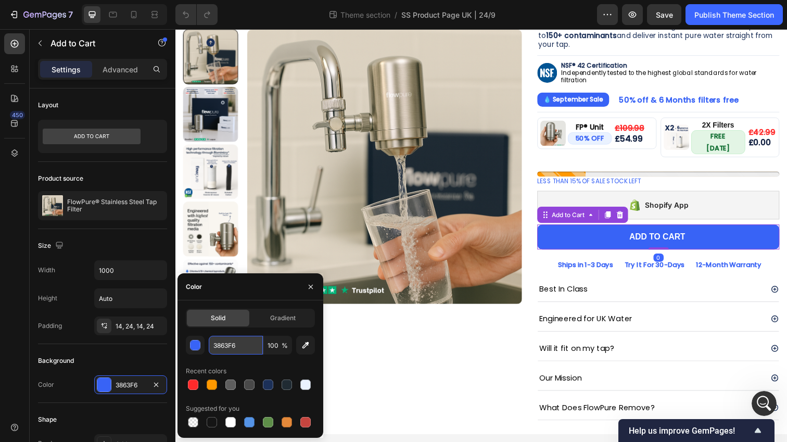
click at [233, 344] on input "3863F6" at bounding box center [236, 345] width 54 height 19
click at [767, 399] on icon "Open Intercom Messenger" at bounding box center [762, 402] width 17 height 17
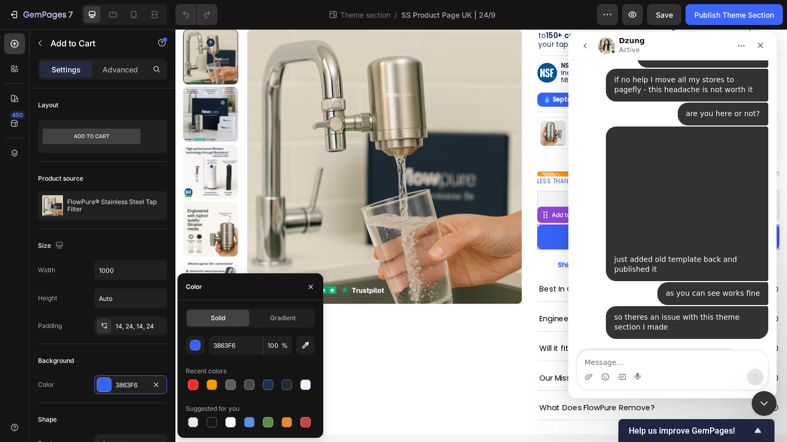
click at [621, 356] on textarea "Message…" at bounding box center [672, 360] width 191 height 18
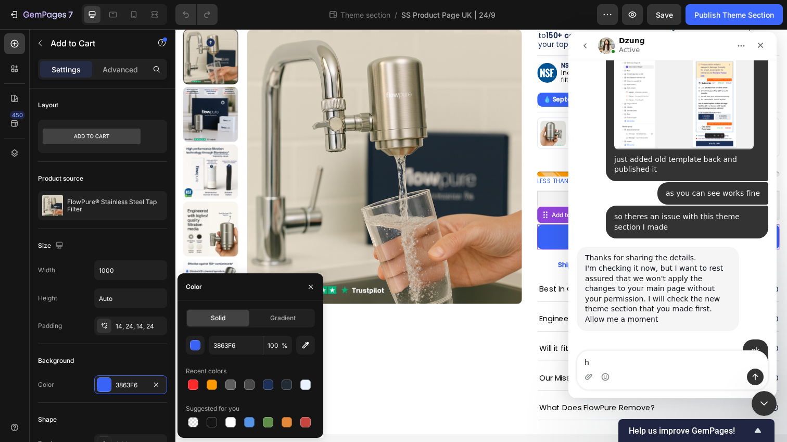
type textarea "hi"
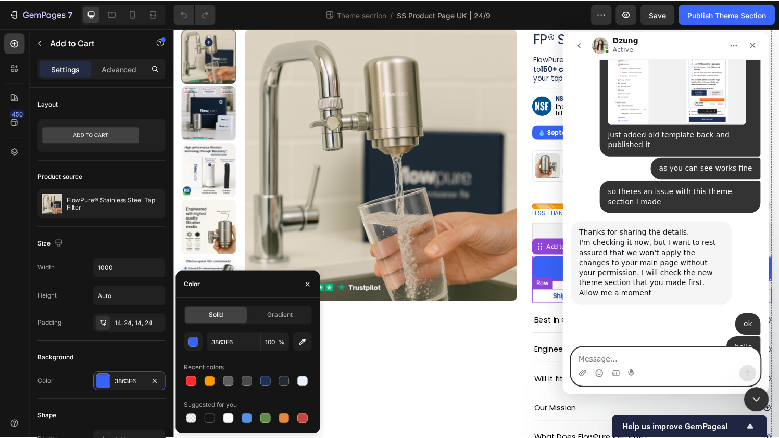
scroll to position [54, 0]
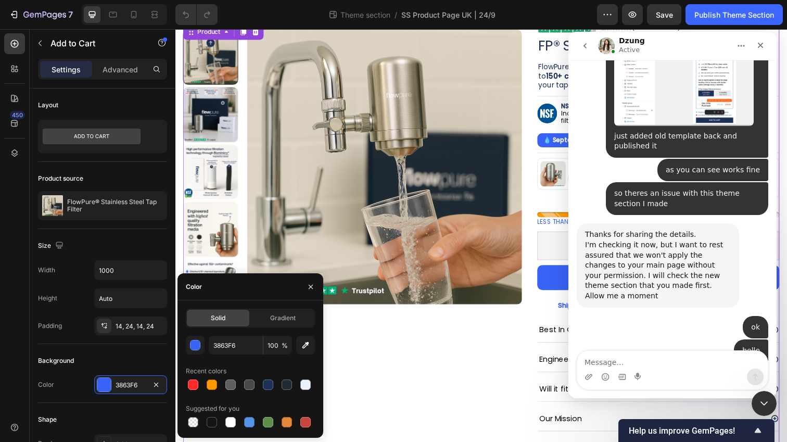
click at [536, 225] on div "Product Images Image Excellent (1689 Reviews) Heading Row Row FP® Stainless Ste…" at bounding box center [487, 248] width 609 height 454
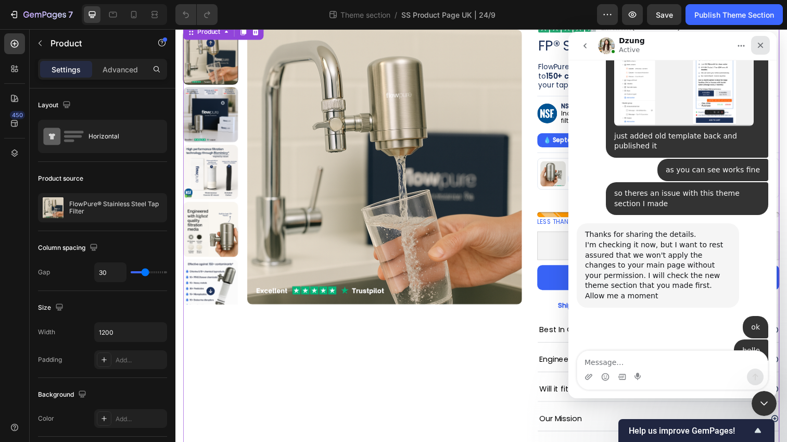
click at [763, 46] on icon "Close" at bounding box center [761, 45] width 8 height 8
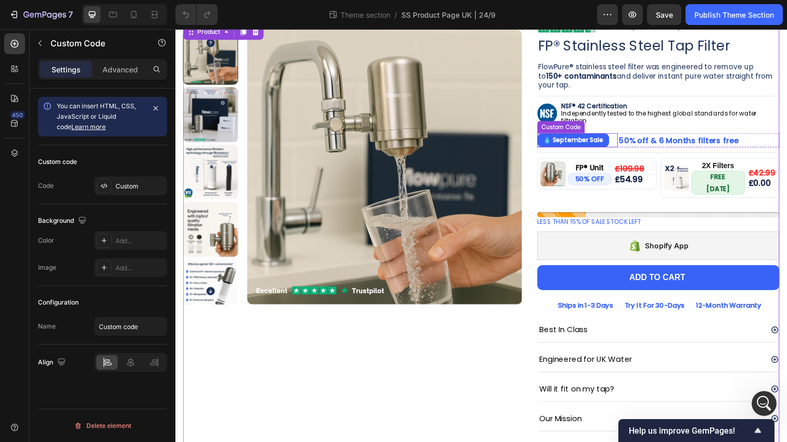
click at [615, 147] on div "💧 September Sale" at bounding box center [586, 142] width 82 height 15
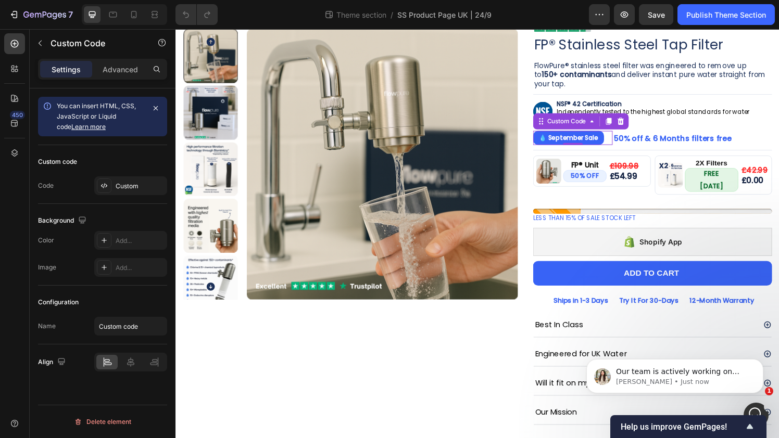
scroll to position [6055, 0]
click at [662, 376] on span "Our team is actively working on finding a resolution for you, but we require ad…" at bounding box center [683, 434] width 134 height 133
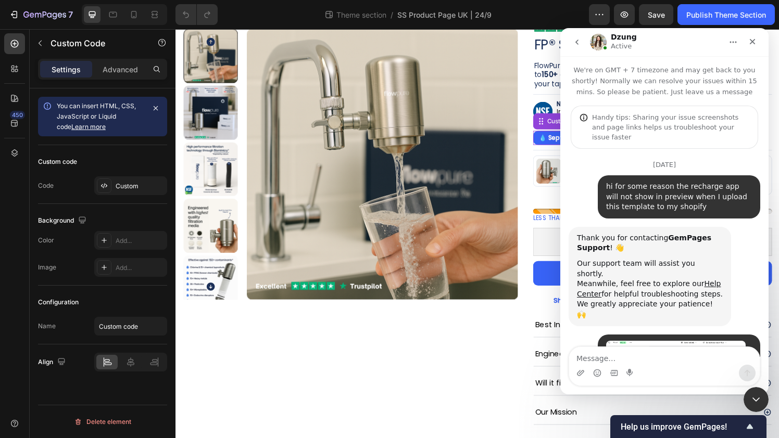
scroll to position [2, 0]
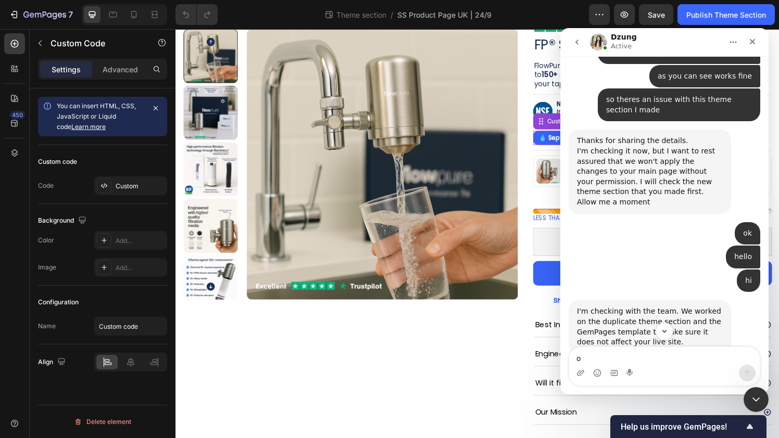
type textarea "ok"
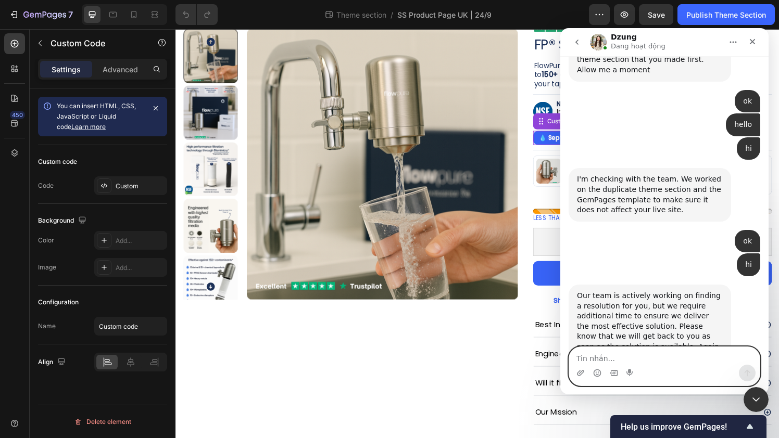
scroll to position [6076, 0]
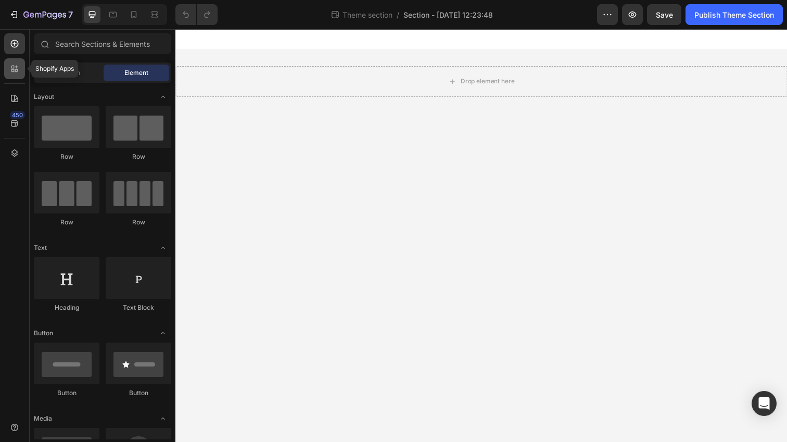
click at [7, 68] on div at bounding box center [14, 68] width 21 height 21
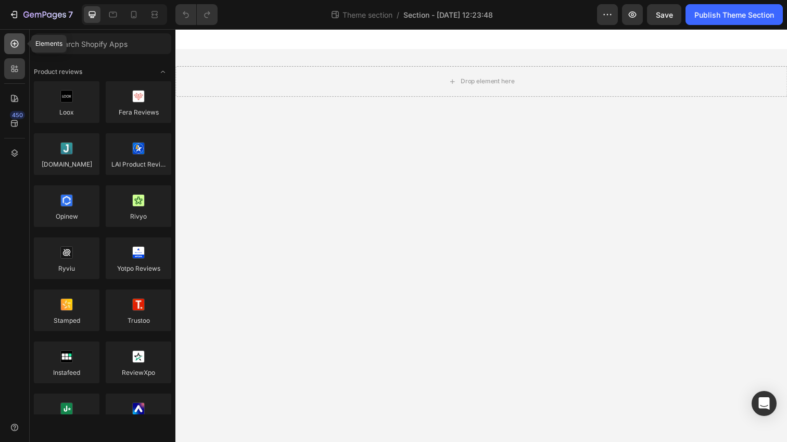
click at [10, 48] on icon at bounding box center [14, 44] width 10 height 10
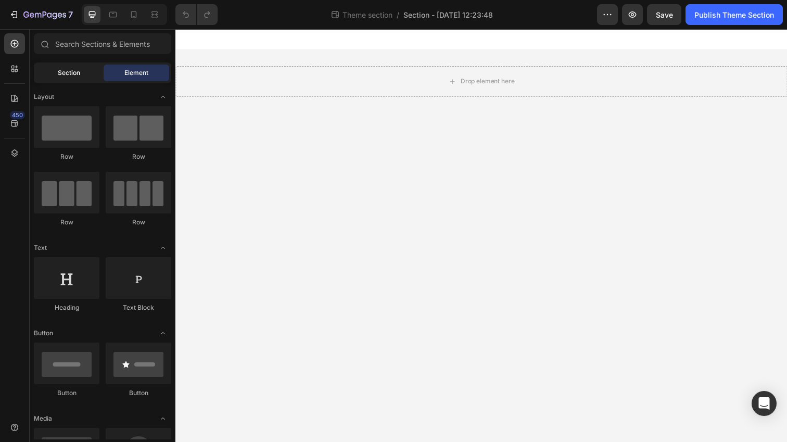
click at [80, 69] on div "Section" at bounding box center [69, 73] width 66 height 17
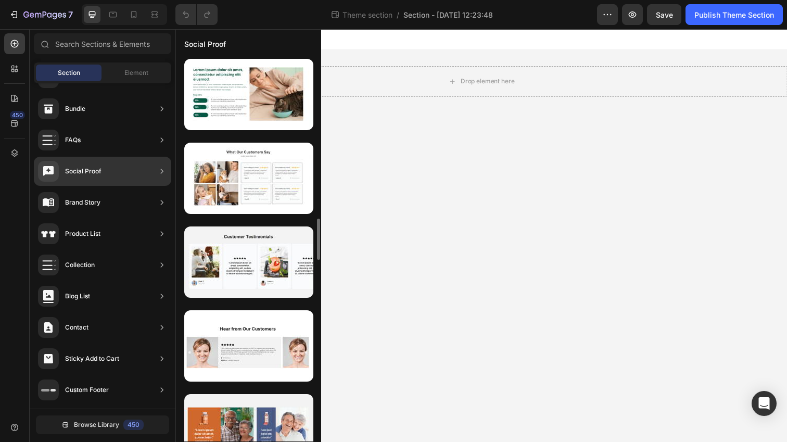
scroll to position [1511, 0]
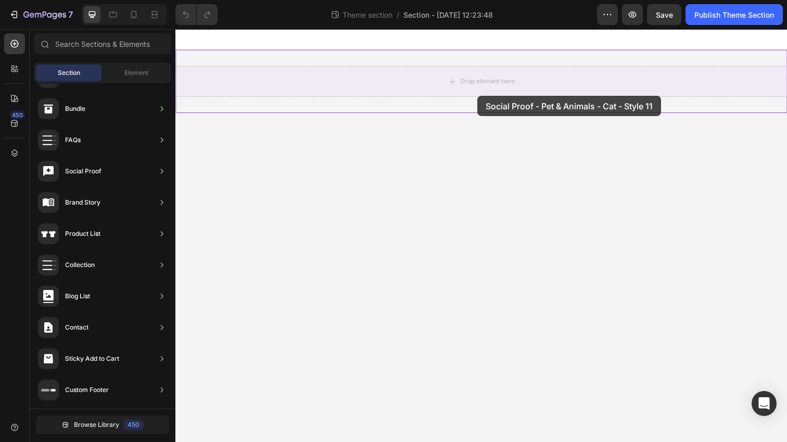
drag, startPoint x: 413, startPoint y: 223, endPoint x: 484, endPoint y: 97, distance: 144.1
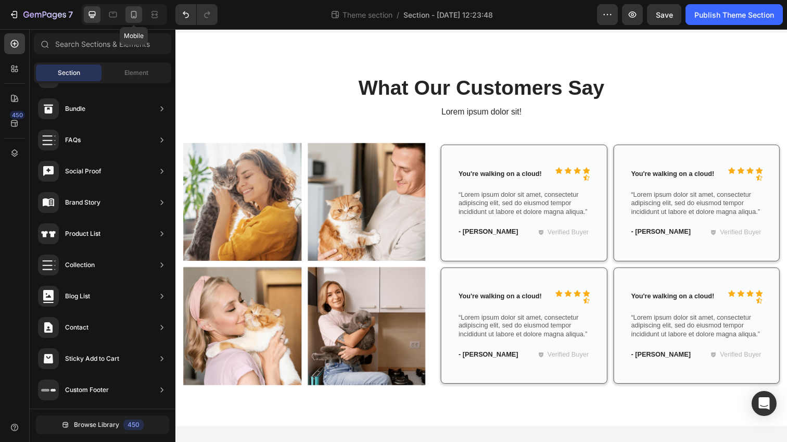
click at [134, 16] on icon at bounding box center [134, 16] width 3 height 1
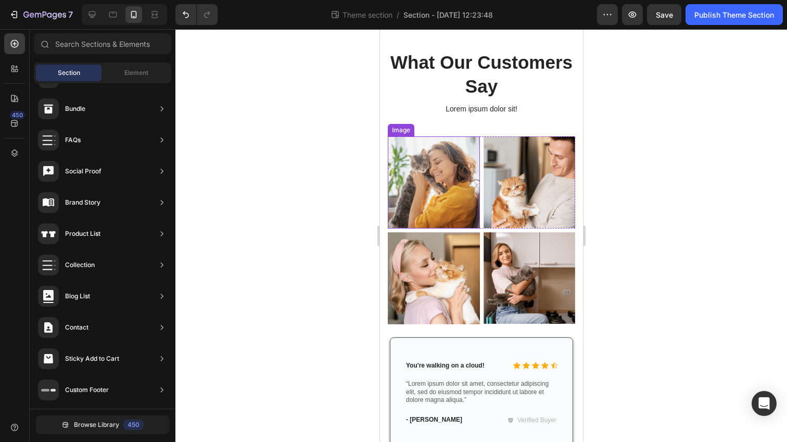
scroll to position [44, 0]
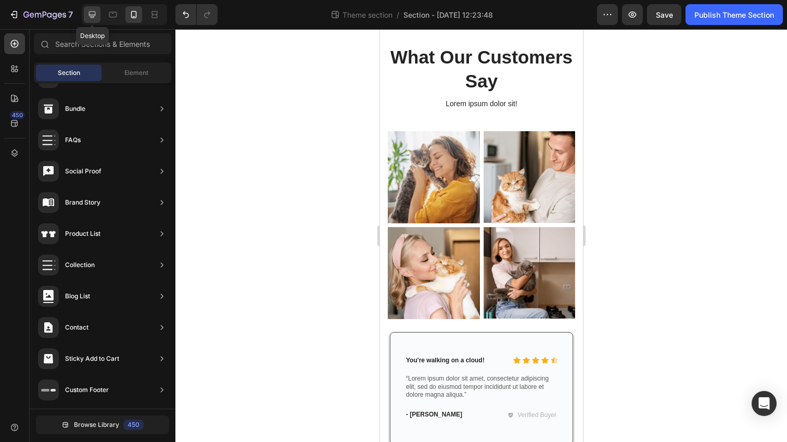
click at [95, 19] on icon at bounding box center [92, 14] width 10 height 10
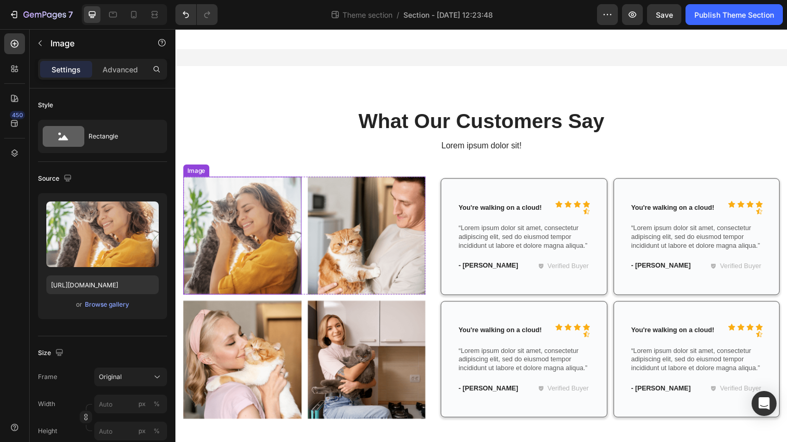
click at [276, 239] on img at bounding box center [243, 240] width 121 height 121
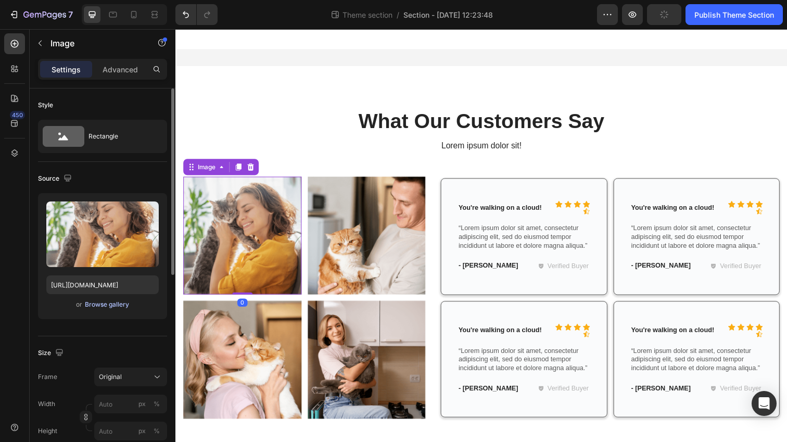
click at [107, 305] on div "Browse gallery" at bounding box center [107, 304] width 44 height 9
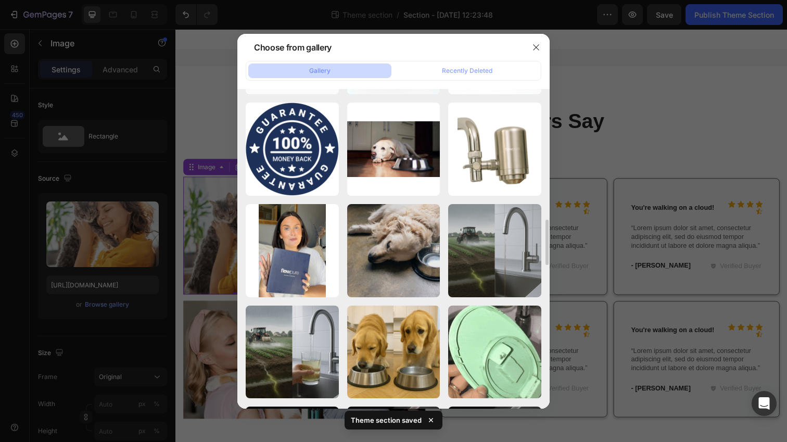
scroll to position [995, 0]
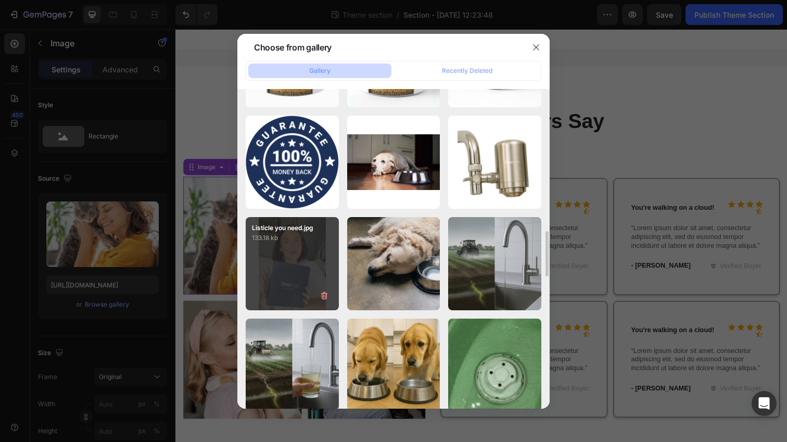
click at [307, 260] on div "Listicle you need.jpg 133.18 kb" at bounding box center [292, 263] width 93 height 93
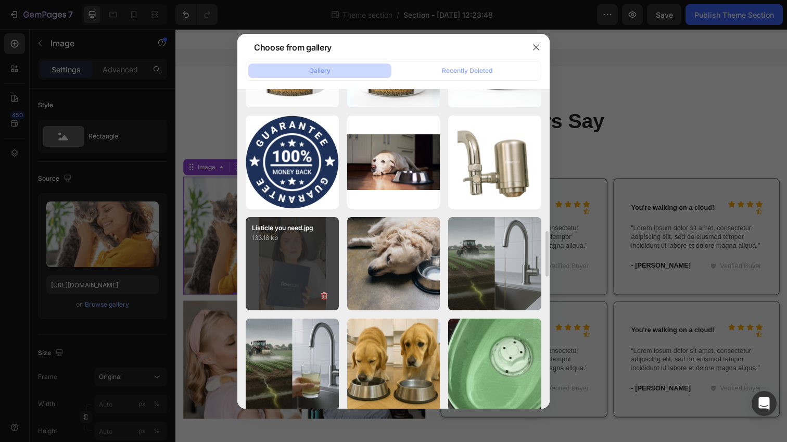
type input "[URL][DOMAIN_NAME]"
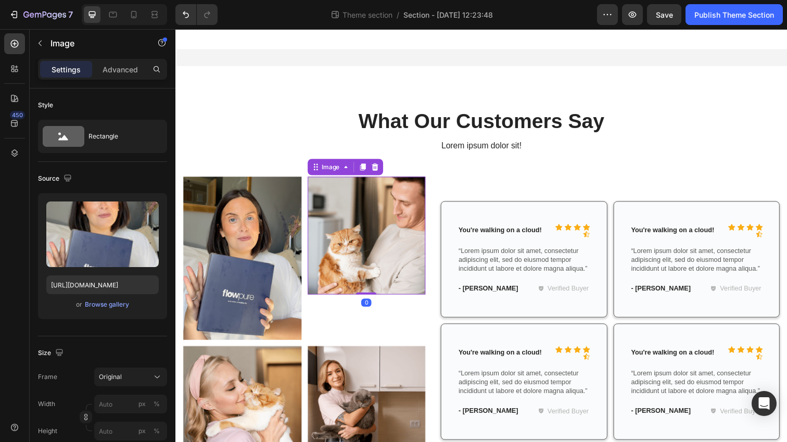
click at [373, 254] on img at bounding box center [370, 240] width 121 height 120
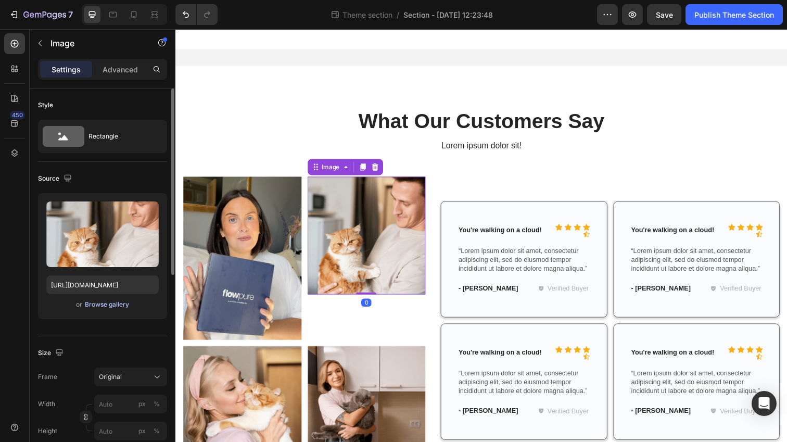
click at [106, 306] on div "Browse gallery" at bounding box center [107, 304] width 44 height 9
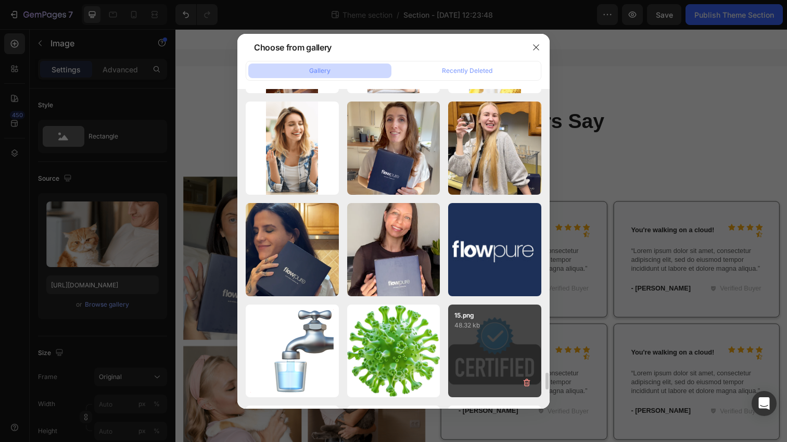
scroll to position [5269, 0]
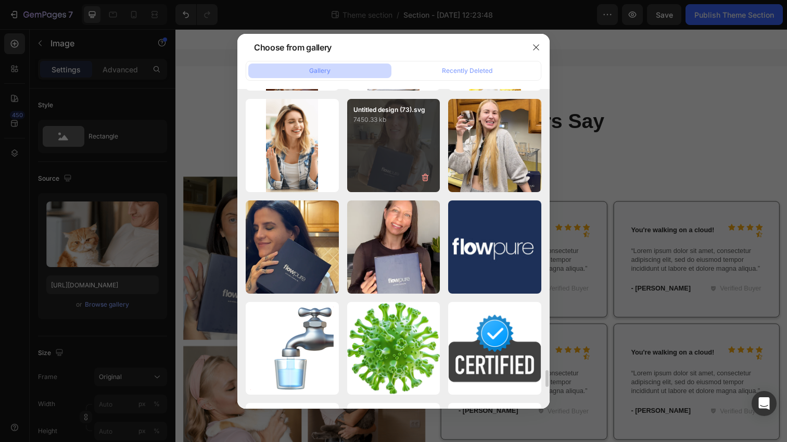
click at [438, 179] on div "Untitled design (73).svg 7450.33 kb" at bounding box center [393, 145] width 93 height 93
type input "https://cdn.shopify.com/s/files/1/0744/9876/9163/files/gempages_547265743364817…"
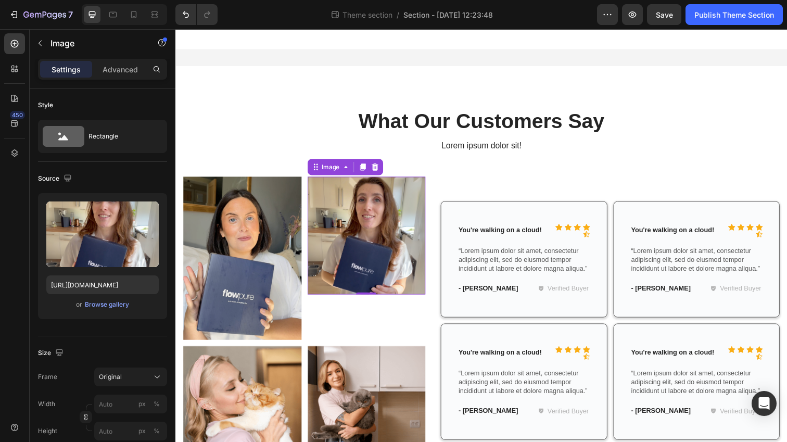
scroll to position [81, 0]
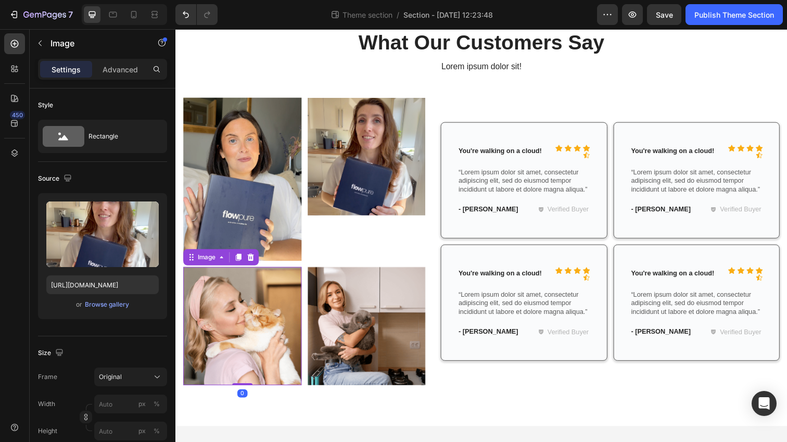
click at [245, 339] on img at bounding box center [243, 332] width 121 height 121
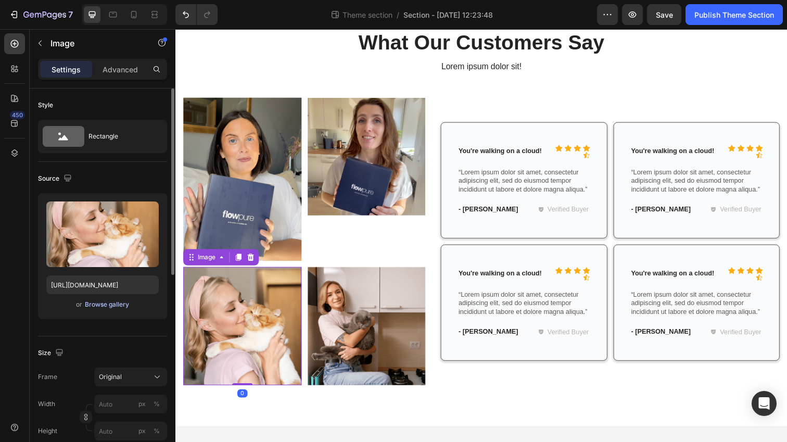
click at [105, 308] on div "Browse gallery" at bounding box center [107, 304] width 44 height 9
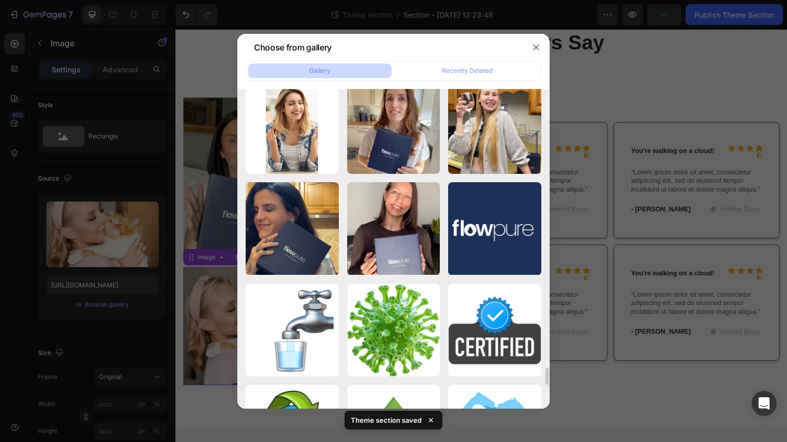
scroll to position [5282, 0]
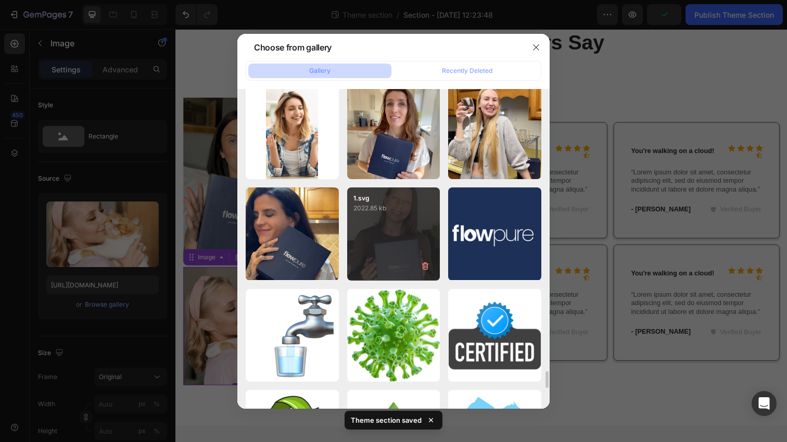
click at [379, 257] on div "1.svg 2022.85 kb" at bounding box center [393, 233] width 93 height 93
type input "https://cdn.shopify.com/s/files/1/0744/9876/9163/files/gempages_547265743364817…"
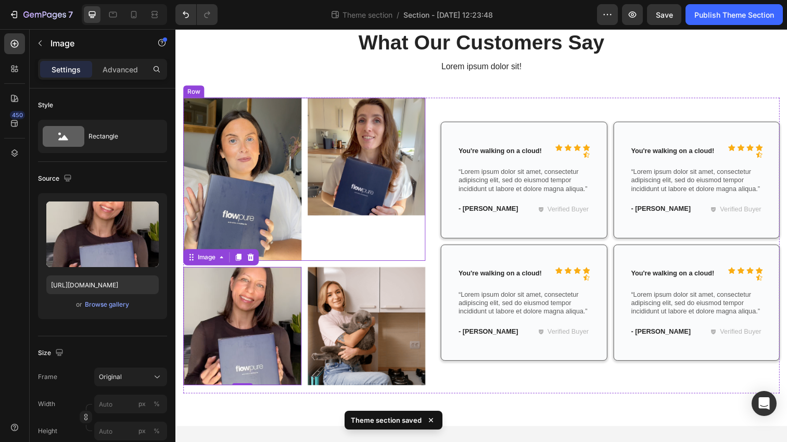
scroll to position [80, 0]
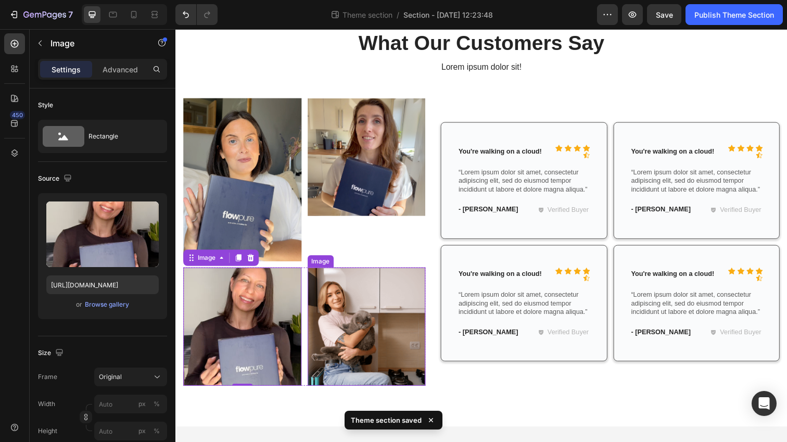
click at [415, 343] on img at bounding box center [370, 332] width 121 height 121
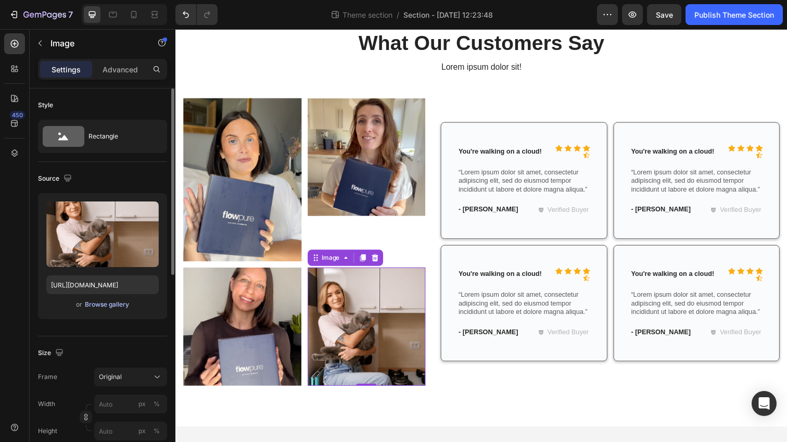
click at [112, 308] on div "Browse gallery" at bounding box center [107, 304] width 44 height 9
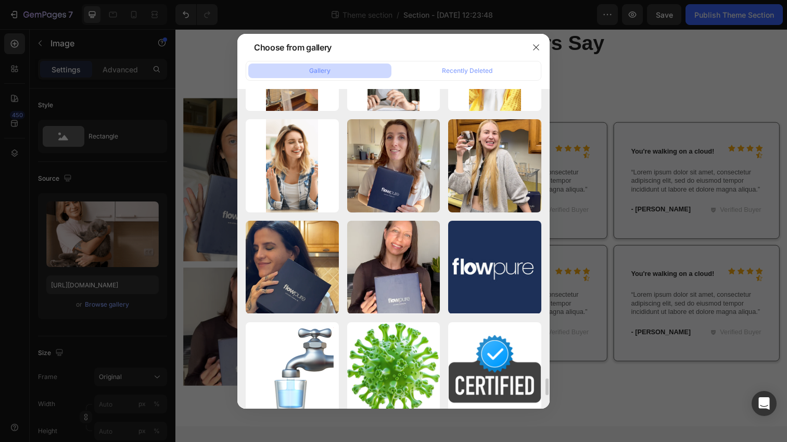
scroll to position [5241, 0]
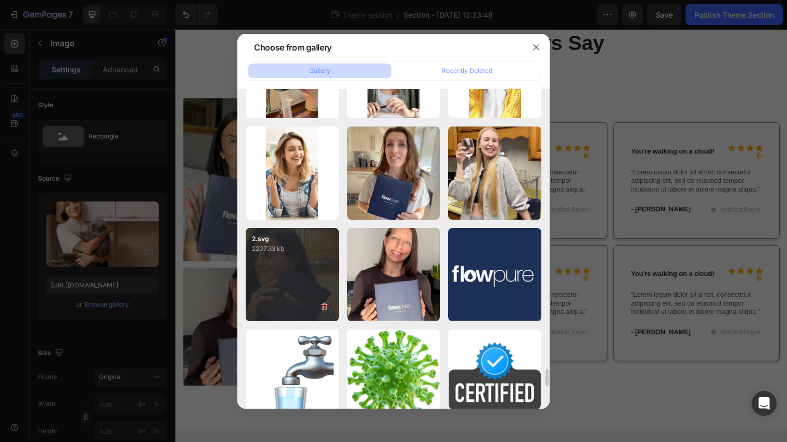
click at [296, 262] on div "2.svg 2207.33 kb" at bounding box center [292, 274] width 93 height 93
type input "https://cdn.shopify.com/s/files/1/0744/9876/9163/files/gempages_547265743364817…"
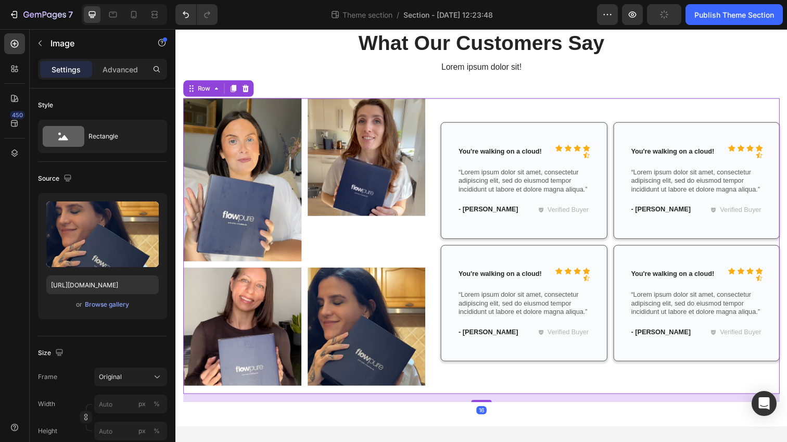
click at [440, 249] on div "Image Image Row Image Image Row Icon Icon Icon Icon Icon Icon List You're walki…" at bounding box center [487, 250] width 609 height 302
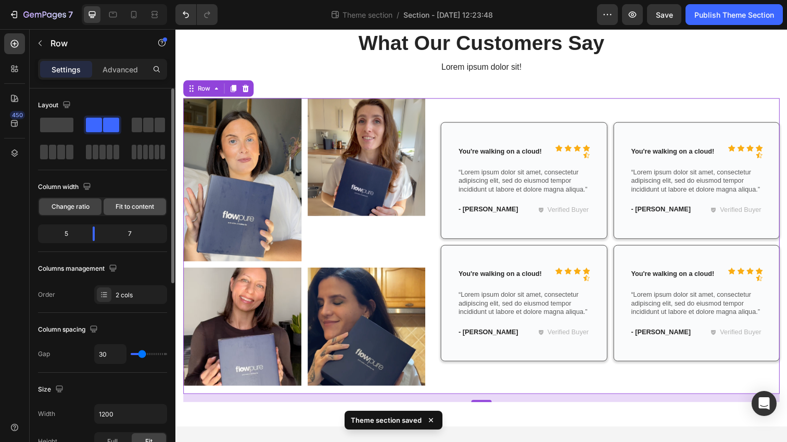
click at [130, 212] on div "Fit to content" at bounding box center [135, 206] width 62 height 17
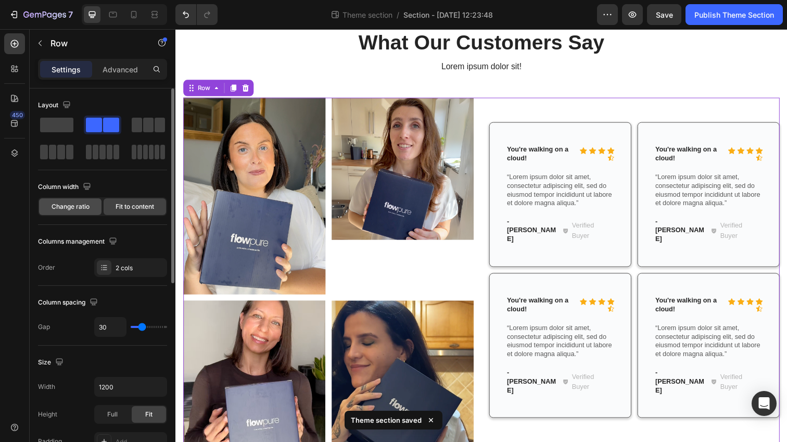
click at [70, 204] on span "Change ratio" at bounding box center [71, 206] width 38 height 9
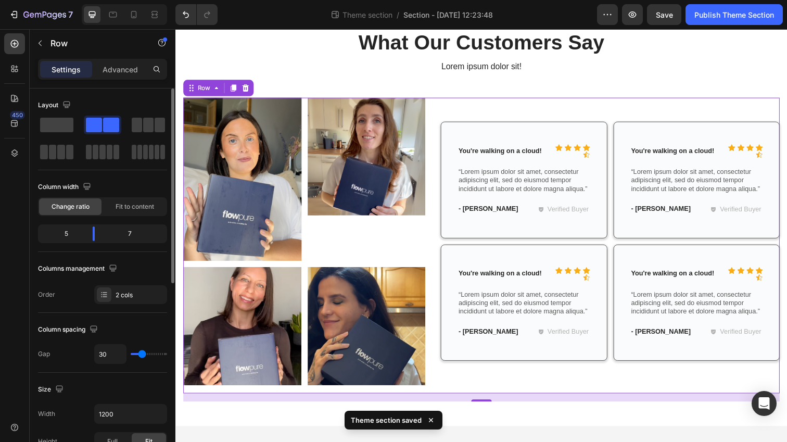
scroll to position [80, 0]
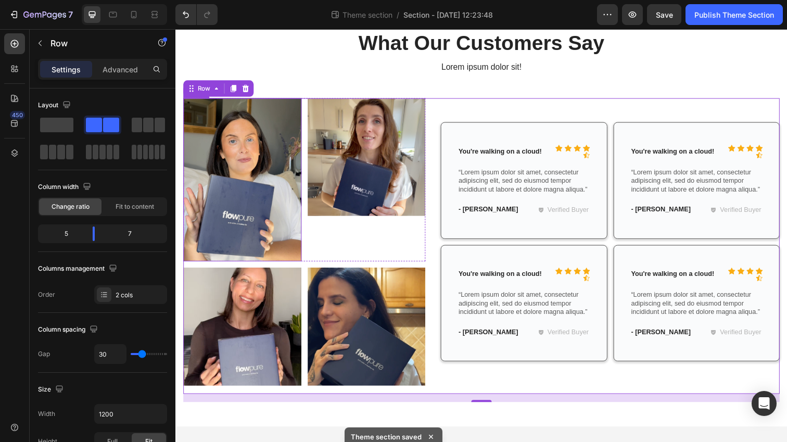
click at [272, 228] on img at bounding box center [243, 182] width 121 height 167
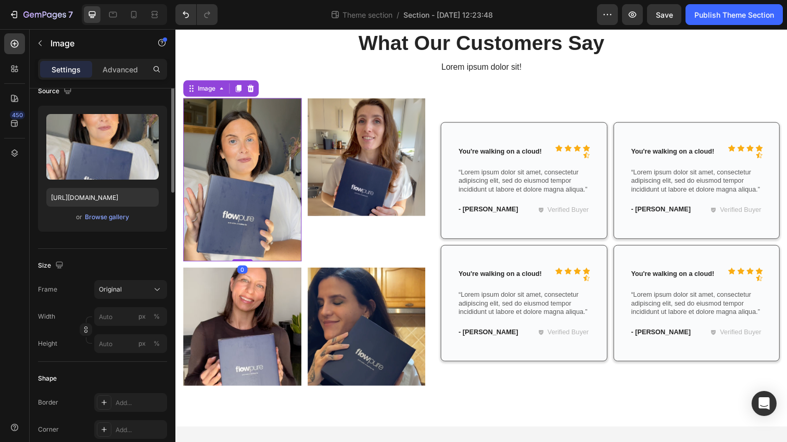
scroll to position [136, 0]
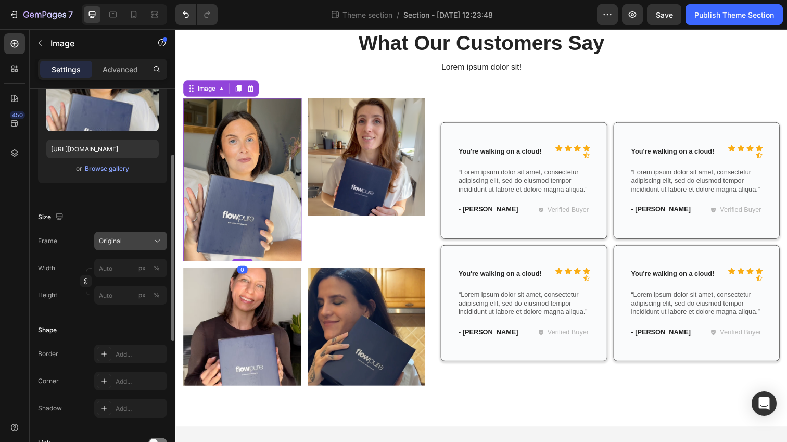
click at [147, 247] on button "Original" at bounding box center [130, 241] width 73 height 19
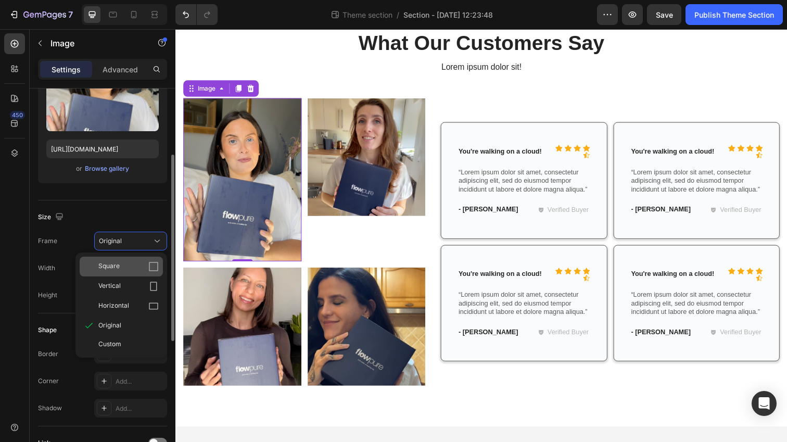
click at [129, 271] on div "Square" at bounding box center [128, 266] width 60 height 10
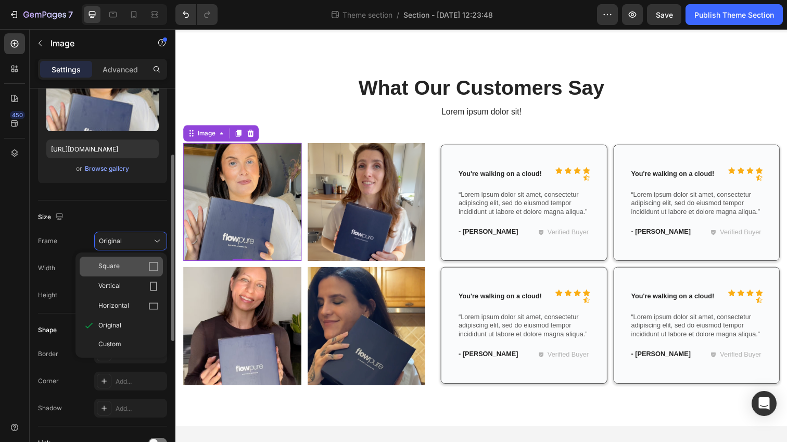
scroll to position [34, 0]
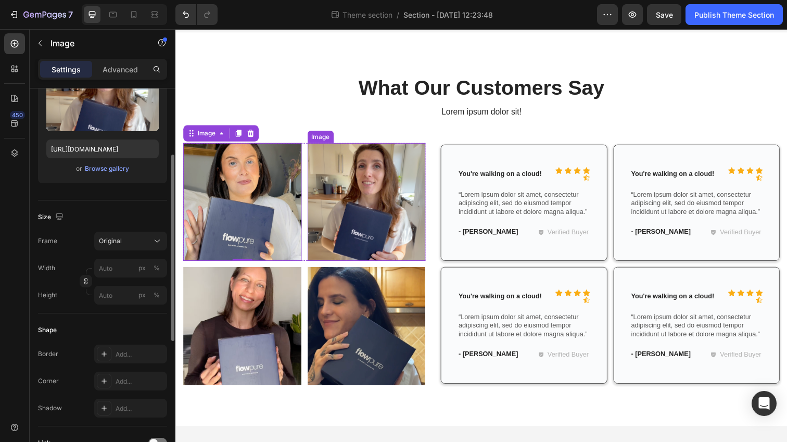
click at [406, 254] on img at bounding box center [370, 205] width 121 height 121
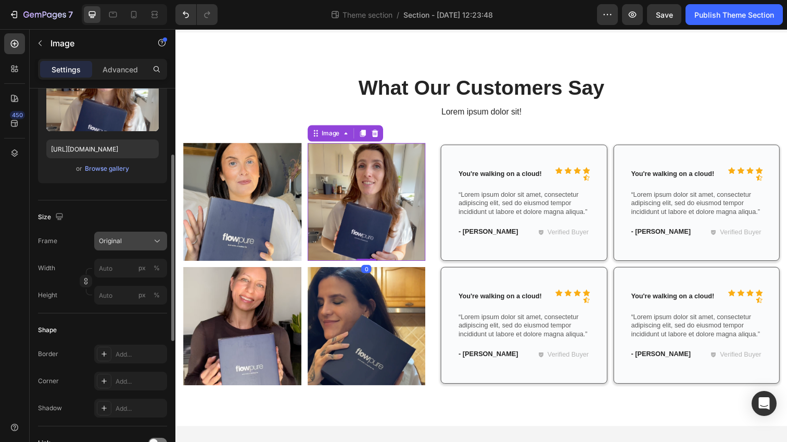
click at [157, 245] on icon at bounding box center [157, 241] width 10 height 10
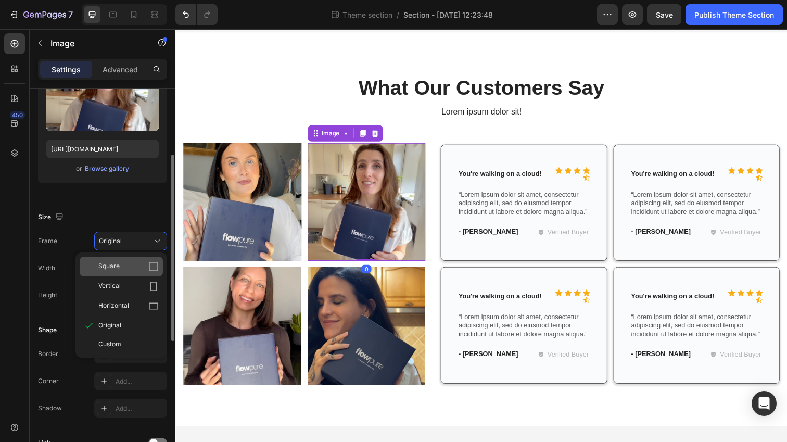
click at [144, 262] on div "Square" at bounding box center [128, 266] width 60 height 10
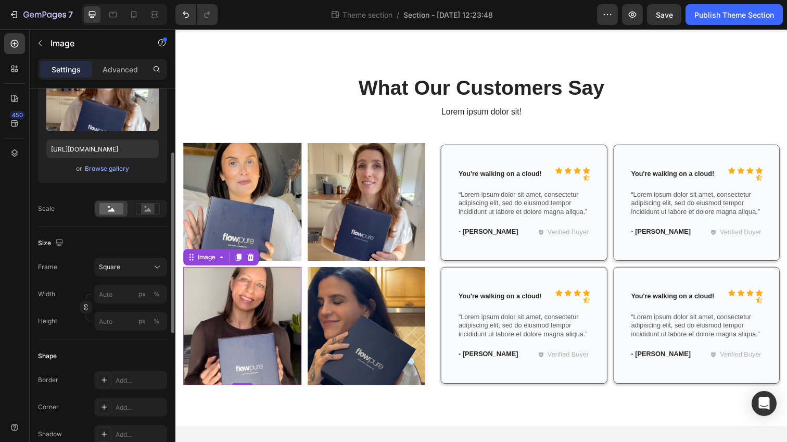
click at [231, 317] on img at bounding box center [243, 332] width 121 height 121
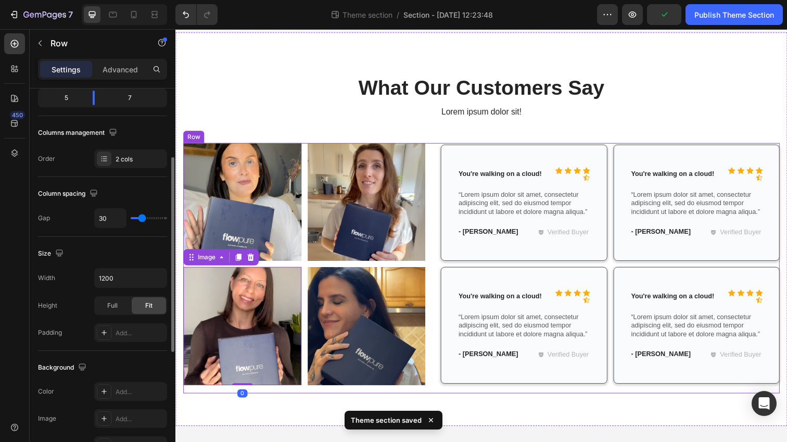
click at [442, 272] on div "Image Image Row Image 0 Image Row Icon Icon Icon Icon Icon Icon List You're wal…" at bounding box center [487, 273] width 609 height 256
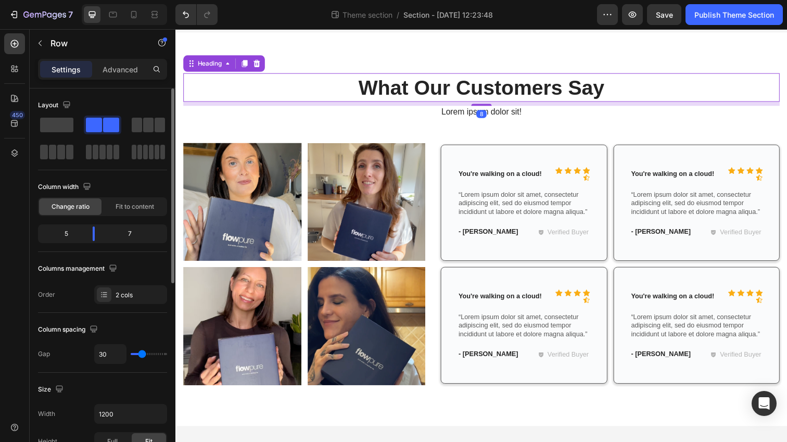
click at [312, 93] on h2 "What Our Customers Say" at bounding box center [487, 88] width 609 height 29
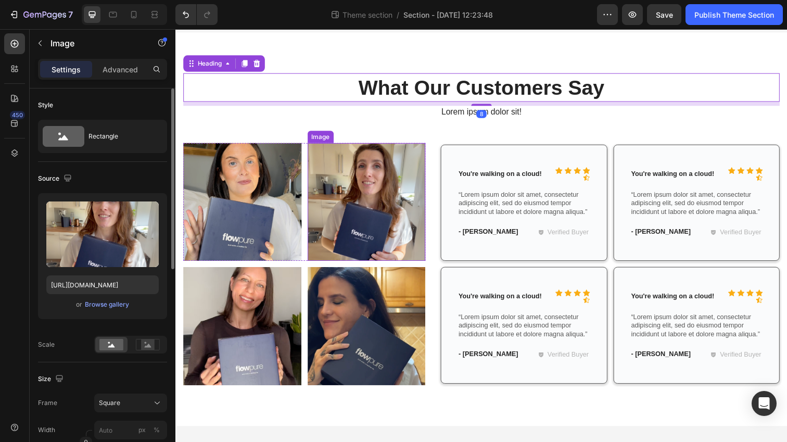
click at [311, 208] on img at bounding box center [370, 205] width 121 height 121
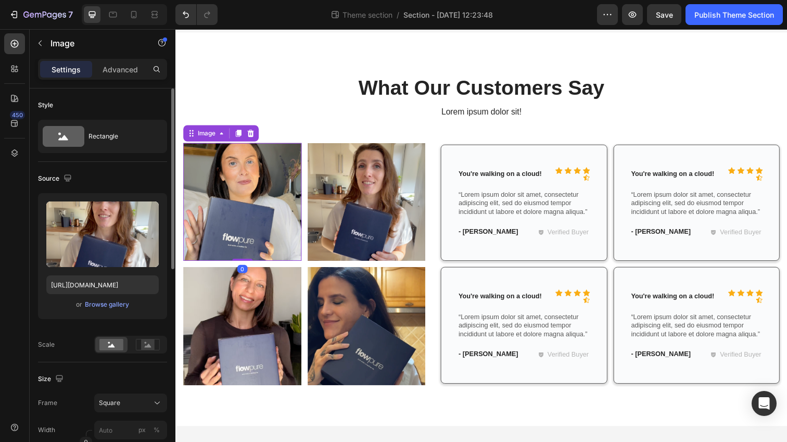
click at [228, 235] on img at bounding box center [243, 205] width 121 height 121
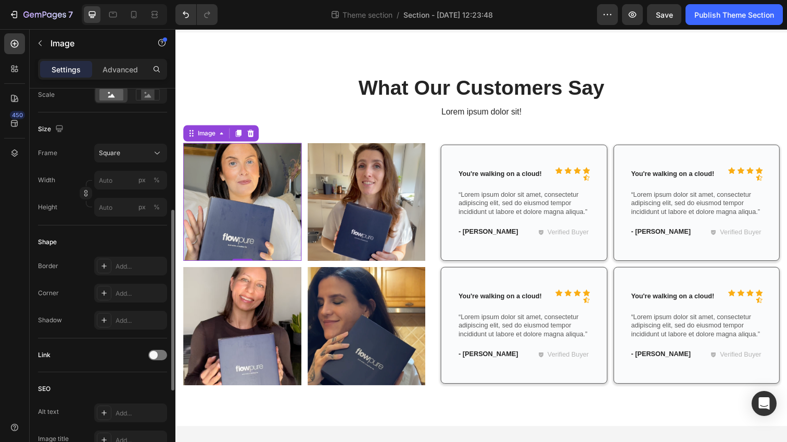
scroll to position [254, 0]
click at [115, 290] on div "Add..." at bounding box center [130, 289] width 73 height 19
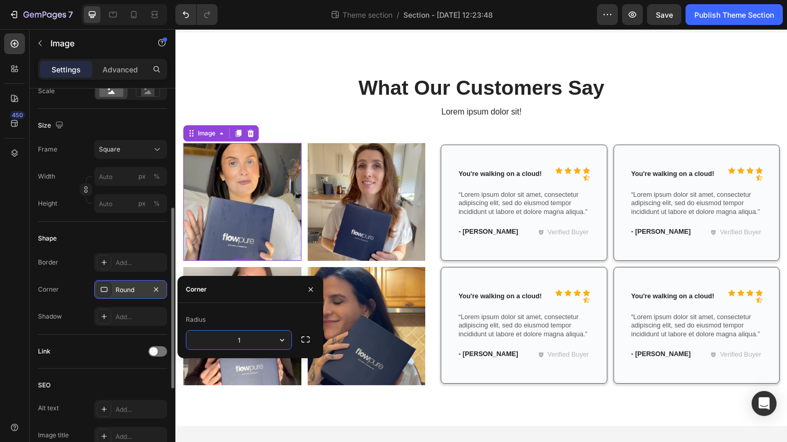
type input "10"
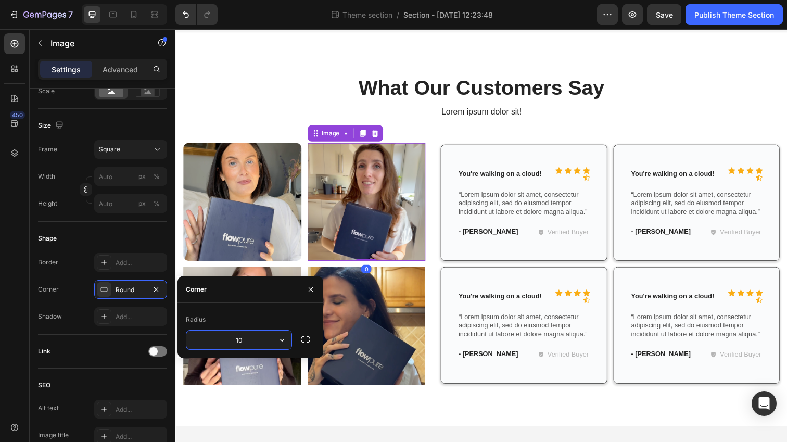
click at [354, 162] on img at bounding box center [370, 205] width 121 height 121
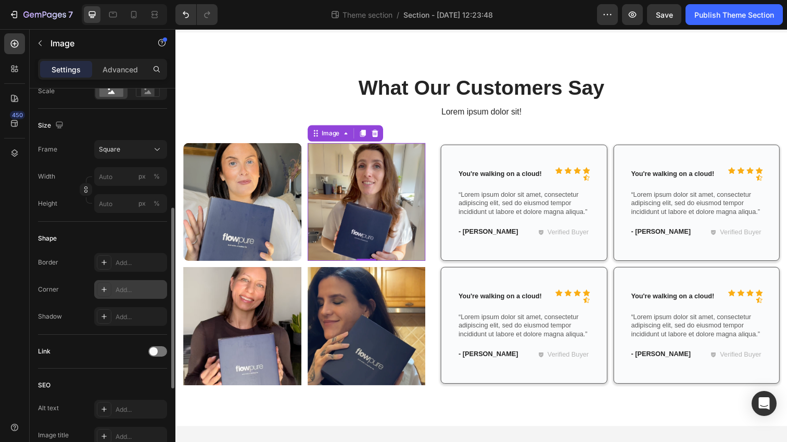
click at [123, 292] on div "Add..." at bounding box center [140, 289] width 49 height 9
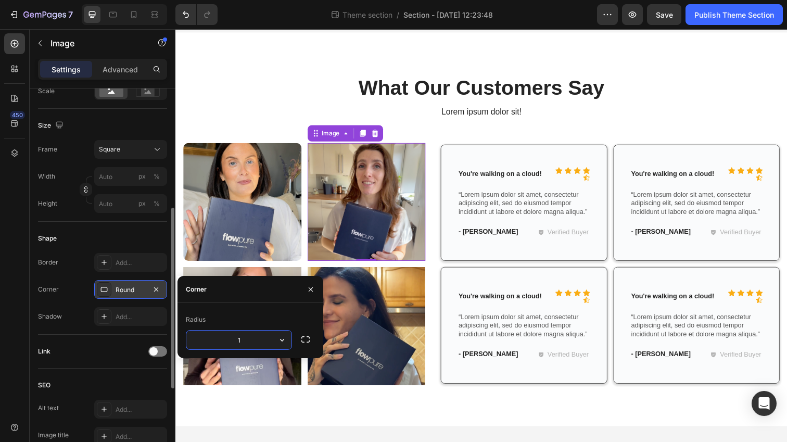
type input "10"
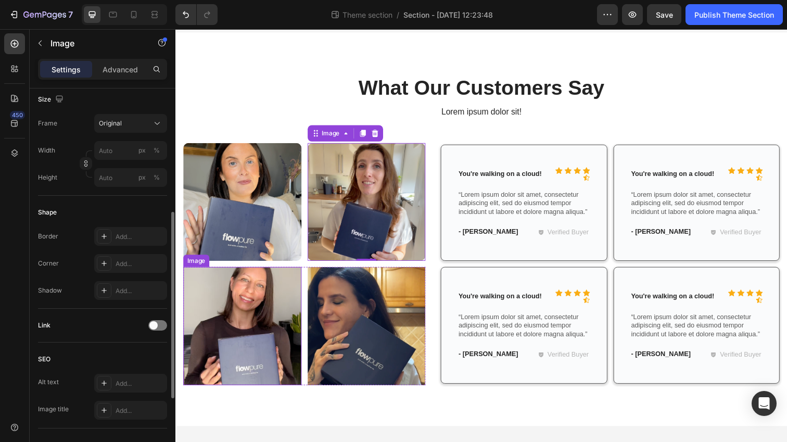
click at [231, 376] on img at bounding box center [243, 332] width 121 height 121
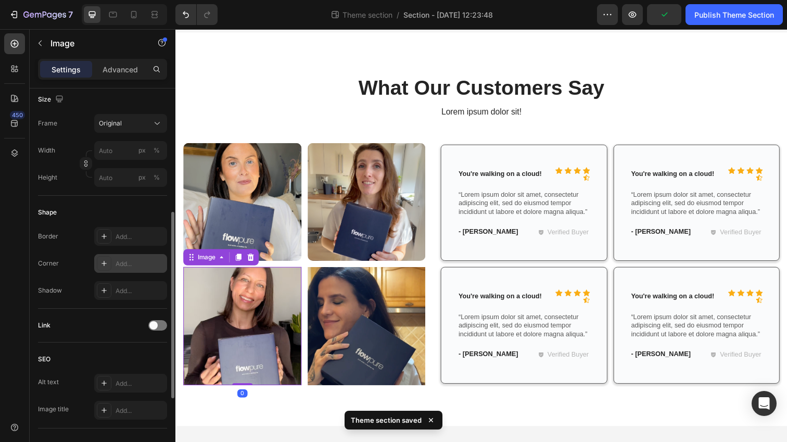
click at [129, 259] on div "Add..." at bounding box center [140, 263] width 49 height 9
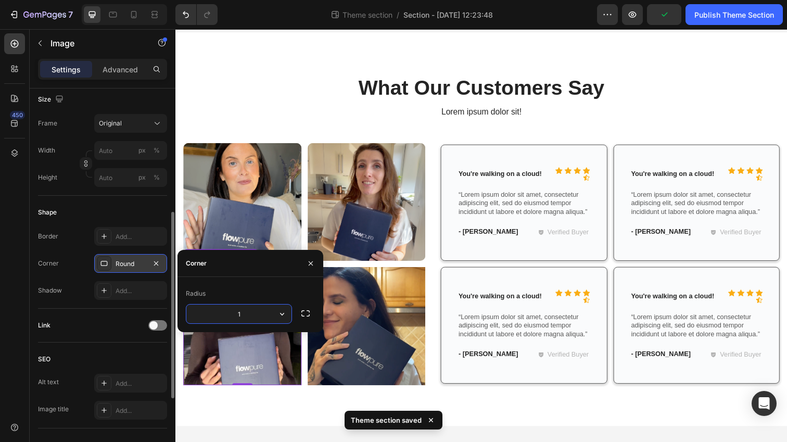
type input "10"
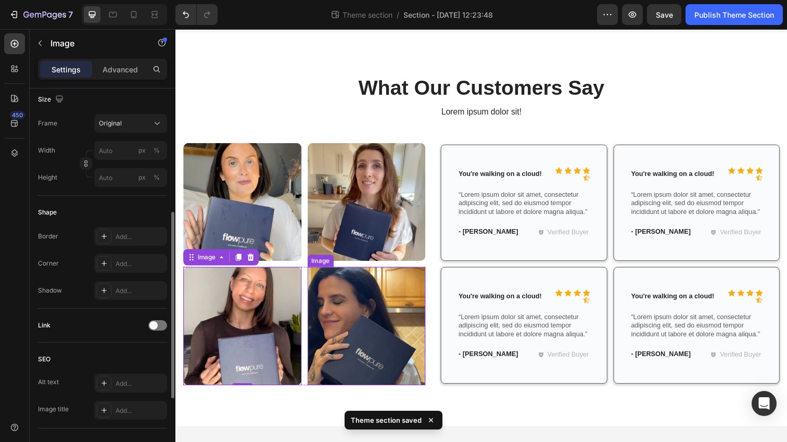
click at [392, 317] on img at bounding box center [370, 332] width 121 height 121
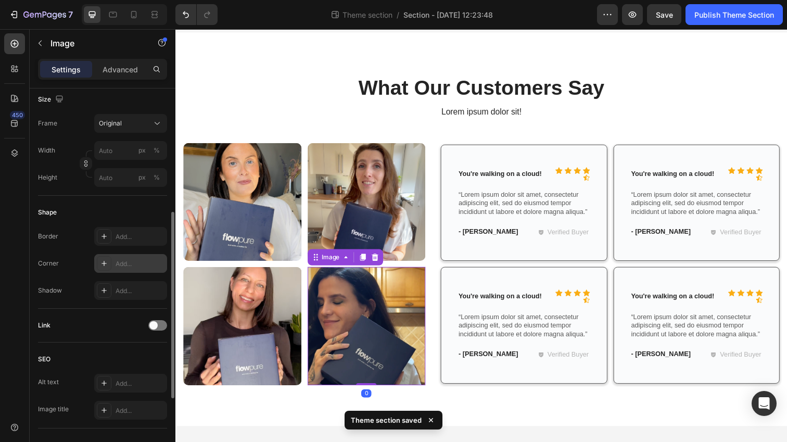
click at [128, 265] on div "Add..." at bounding box center [140, 263] width 49 height 9
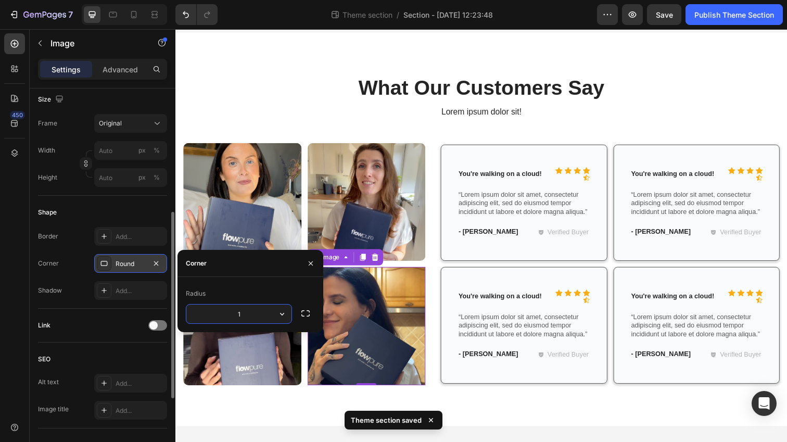
type input "10"
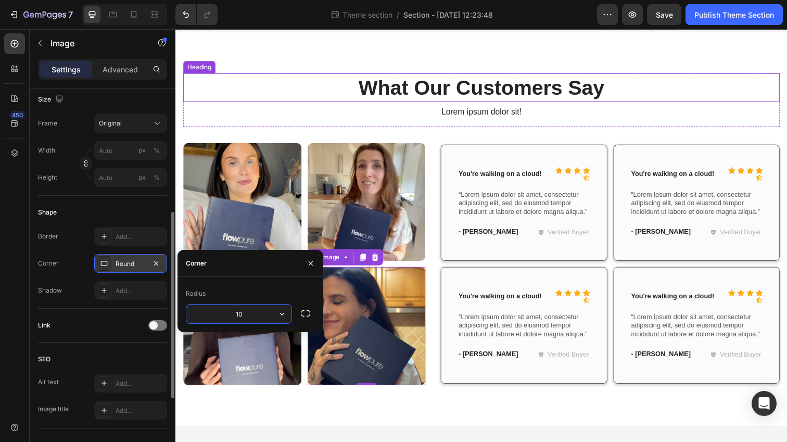
click at [258, 100] on h2 "What Our Customers Say" at bounding box center [487, 88] width 609 height 29
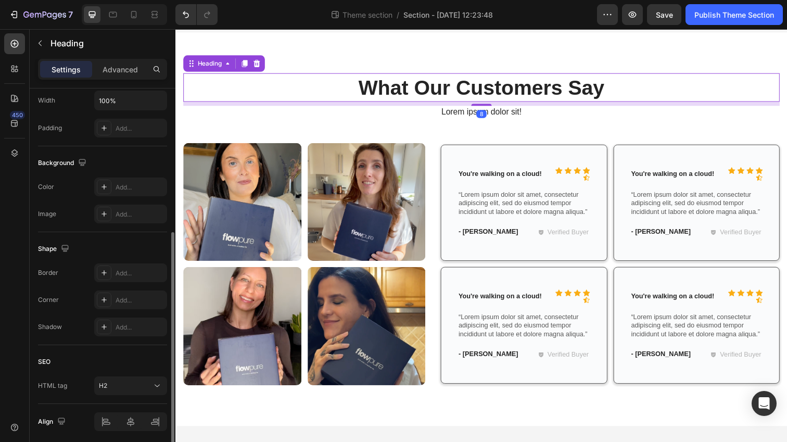
scroll to position [0, 0]
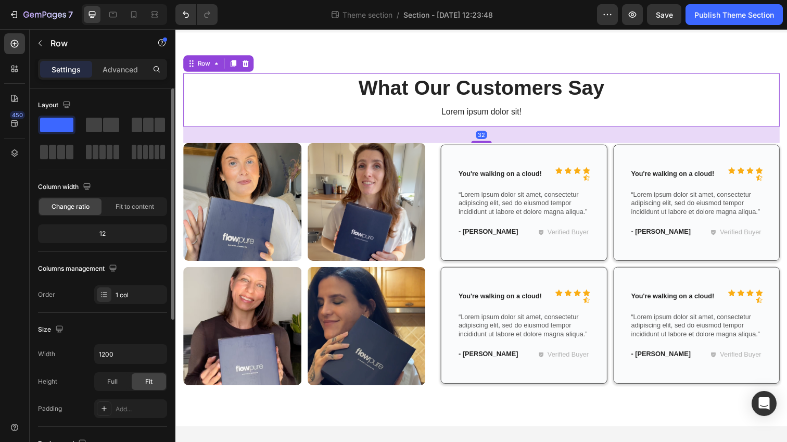
click at [526, 123] on div "What Our Customers Say Heading Lorem ipsum dolor sit! Text Block" at bounding box center [487, 101] width 609 height 55
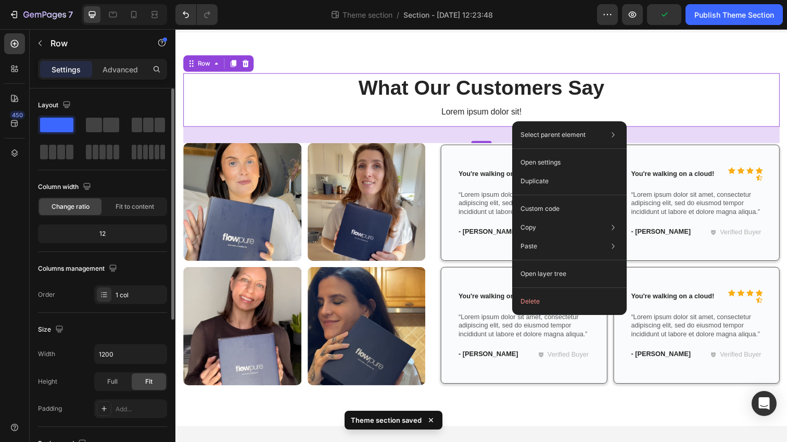
drag, startPoint x: 351, startPoint y: 94, endPoint x: 519, endPoint y: 121, distance: 170.3
click at [519, 121] on div "Select parent element Row 1 col Row 1 col Open settings Duplicate Custom code C…" at bounding box center [569, 218] width 115 height 194
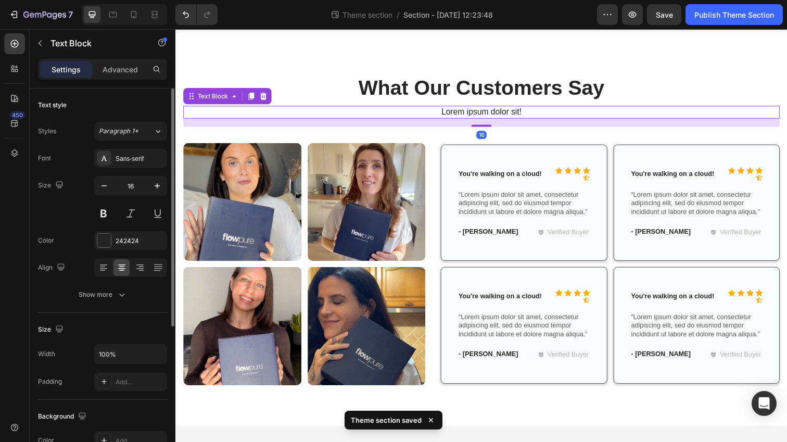
click at [479, 112] on p "Lorem ipsum dolor sit!" at bounding box center [487, 113] width 607 height 11
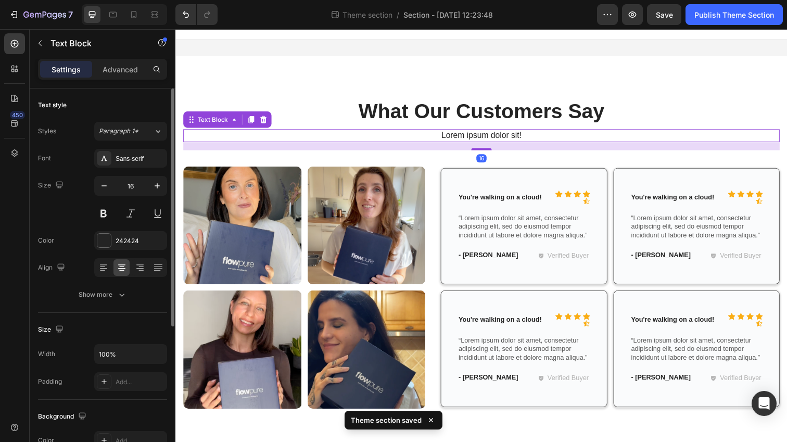
scroll to position [12, 0]
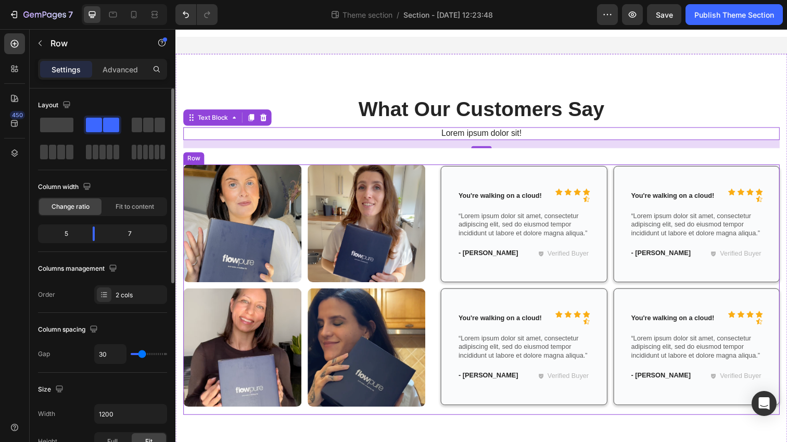
click at [440, 180] on div "Image Image Row Image Image Row Icon Icon Icon Icon Icon Icon List You're walki…" at bounding box center [487, 295] width 609 height 256
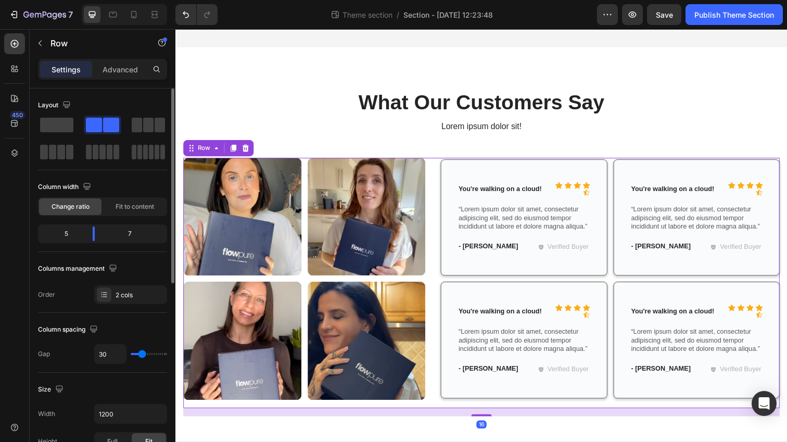
scroll to position [9, 0]
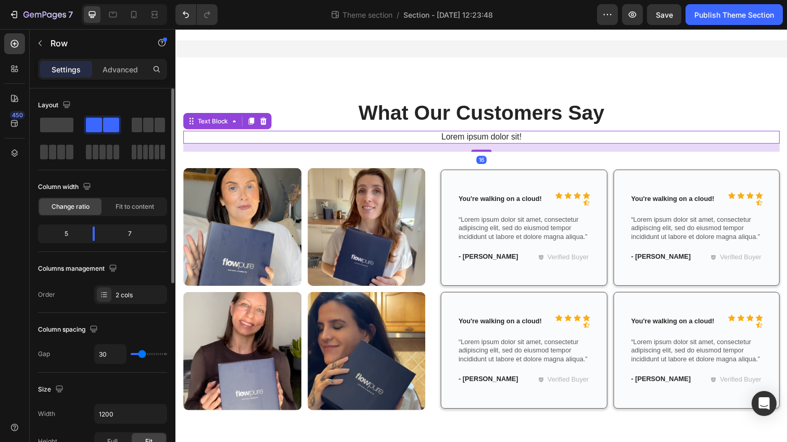
click at [335, 144] on p "Lorem ipsum dolor sit!" at bounding box center [487, 139] width 607 height 11
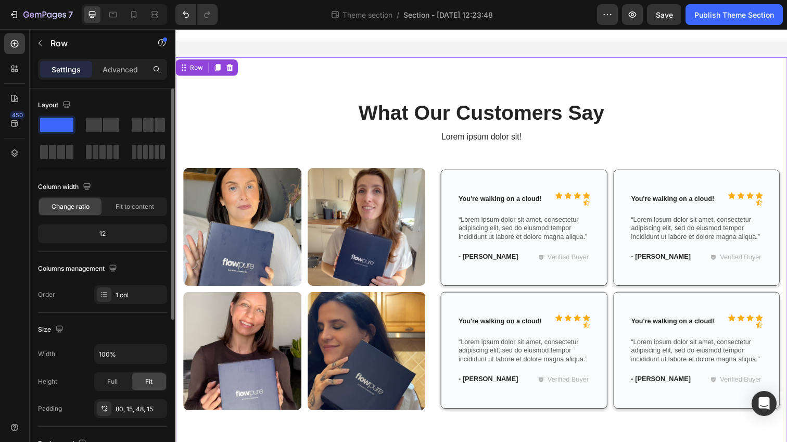
click at [655, 95] on div "What Our Customers Say Heading Lorem ipsum dolor sit! Text Block Row Image Imag…" at bounding box center [487, 259] width 625 height 402
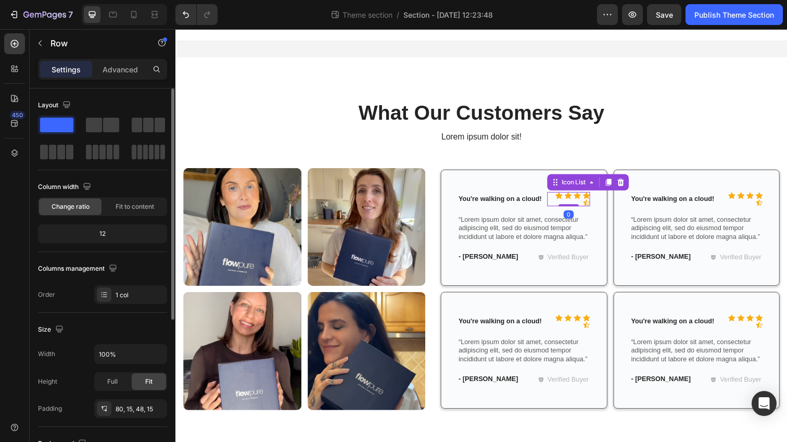
click at [585, 208] on div "Icon Icon Icon Icon Icon Icon List 0" at bounding box center [577, 202] width 44 height 15
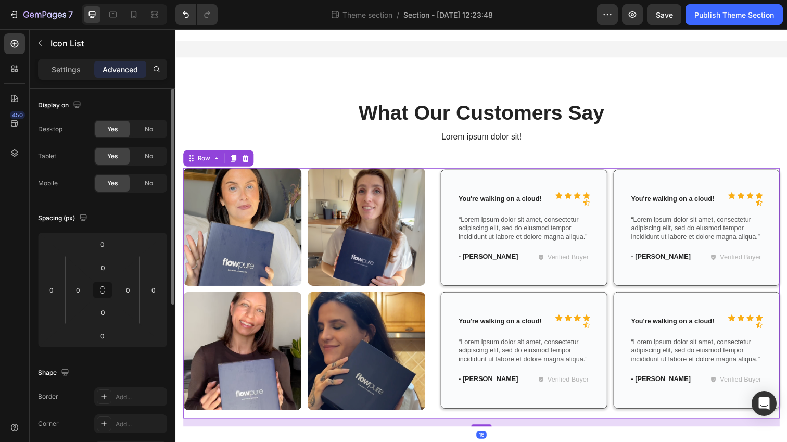
click at [443, 241] on div "Image Image Row Image Image Row Icon Icon Icon Icon Icon Icon List You're walki…" at bounding box center [487, 299] width 609 height 256
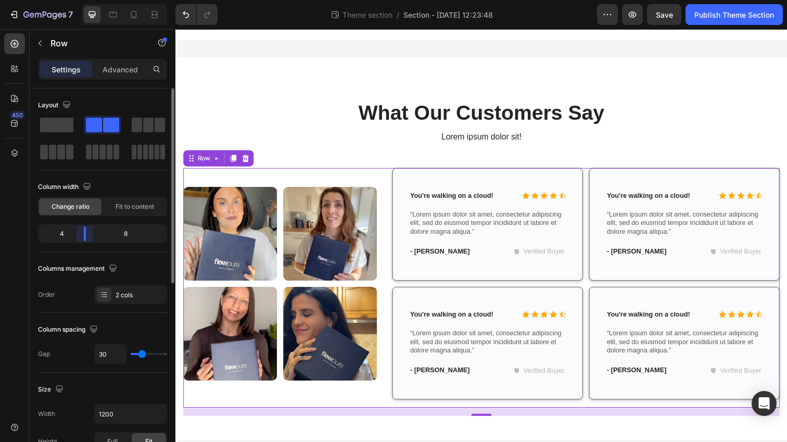
drag, startPoint x: 94, startPoint y: 237, endPoint x: 82, endPoint y: 237, distance: 11.5
click at [82, 0] on body "7 Theme section / Section - Sep 26 12:23:48 Preview Save Publish Theme Section …" at bounding box center [393, 0] width 787 height 0
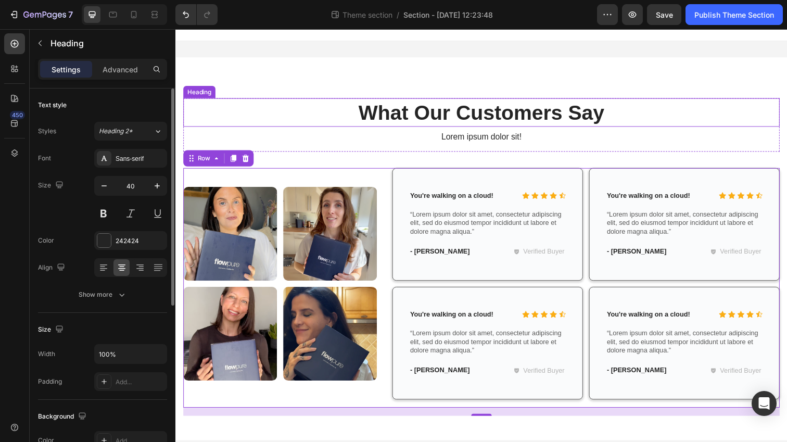
click at [325, 118] on h2 "What Our Customers Say" at bounding box center [487, 113] width 609 height 29
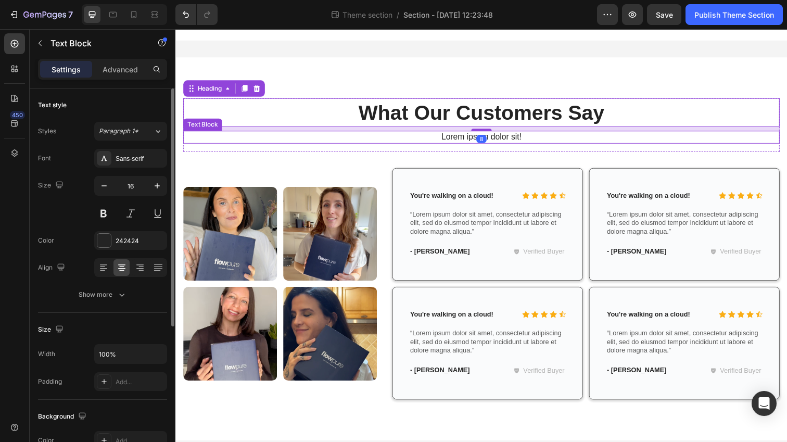
click at [296, 143] on p "Lorem ipsum dolor sit!" at bounding box center [487, 139] width 607 height 11
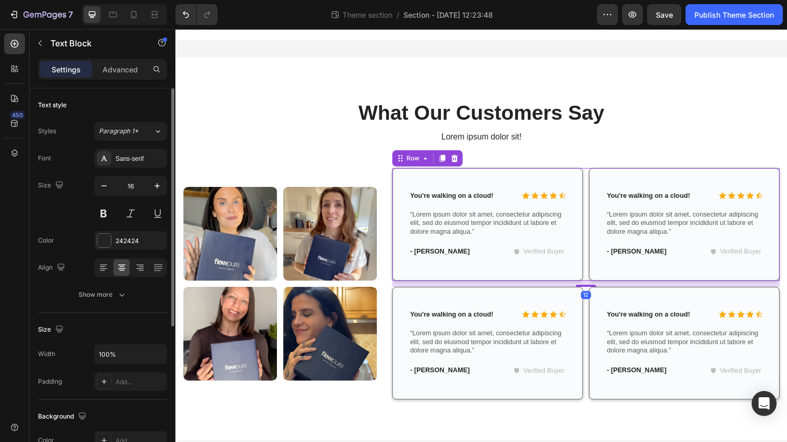
click at [595, 243] on div "Icon Icon Icon Icon Icon Icon List You're walking on a cloud! Text Block Row “L…" at bounding box center [595, 228] width 396 height 115
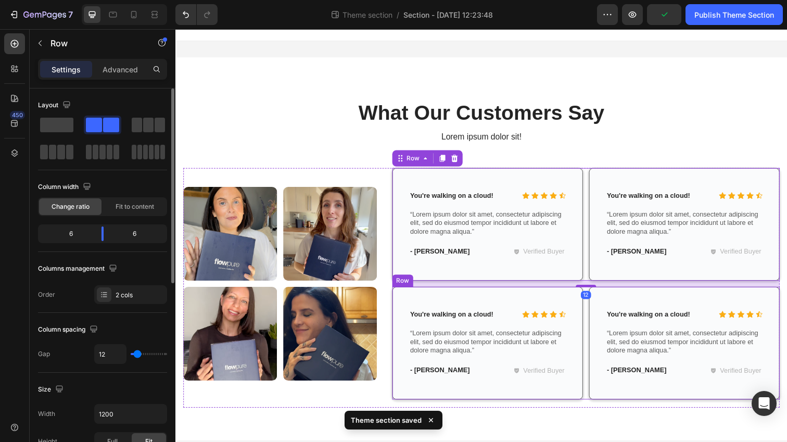
click at [594, 322] on div "Icon Icon Icon Icon Icon Icon List You're walking on a cloud! Text Block Row “L…" at bounding box center [595, 349] width 396 height 115
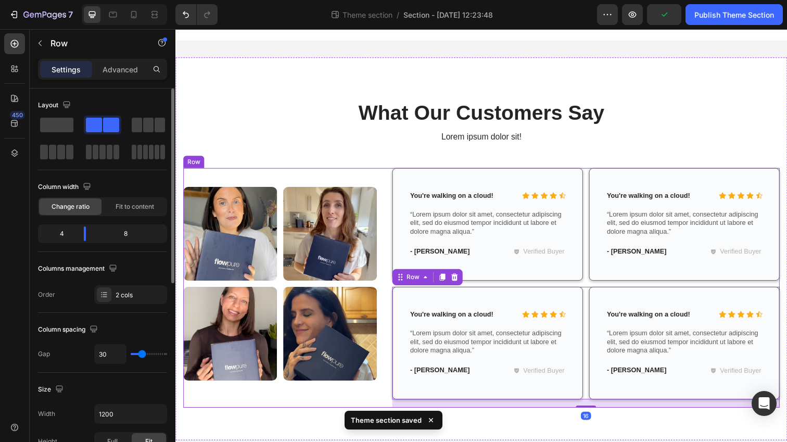
click at [387, 296] on div "Image Image Row Image Image Row Icon Icon Icon Icon Icon Icon List You're walki…" at bounding box center [487, 293] width 609 height 245
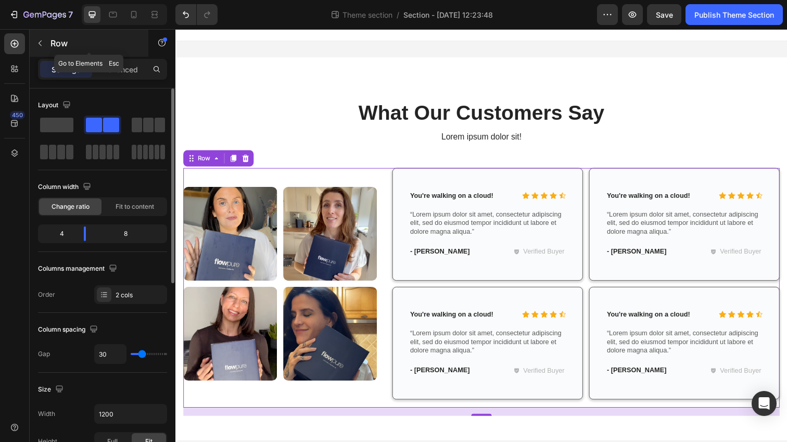
click at [36, 45] on icon "button" at bounding box center [40, 43] width 8 height 8
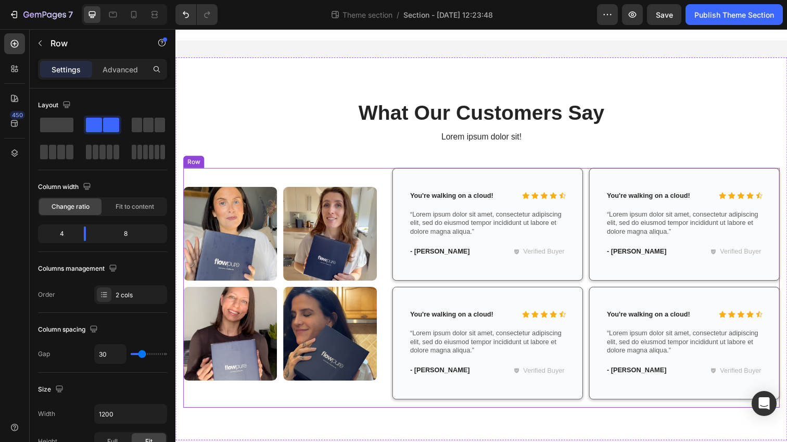
click at [394, 256] on div "Image Image Row Image Image Row Icon Icon Icon Icon Icon Icon List You're walki…" at bounding box center [487, 293] width 609 height 245
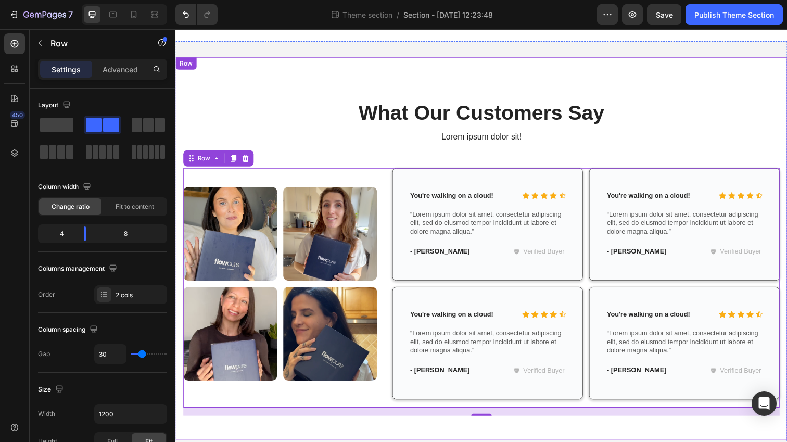
click at [228, 84] on div "What Our Customers Say Heading Lorem ipsum dolor sit! Text Block Row Image Imag…" at bounding box center [487, 253] width 625 height 391
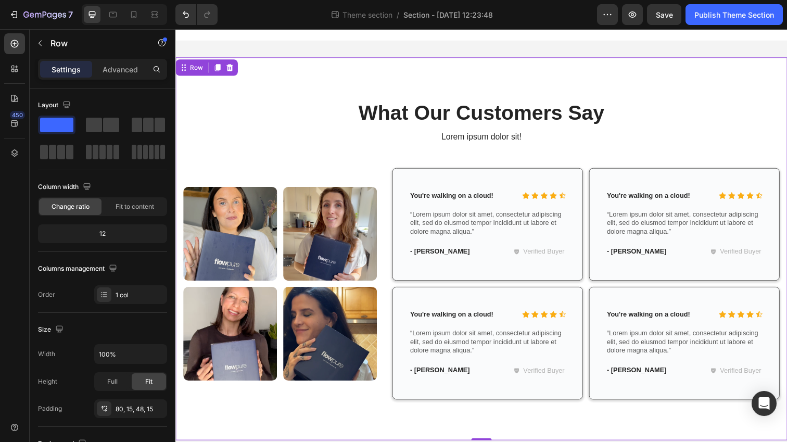
click at [178, 158] on div "What Our Customers Say Heading Lorem ipsum dolor sit! Text Block Row Image Imag…" at bounding box center [487, 253] width 625 height 391
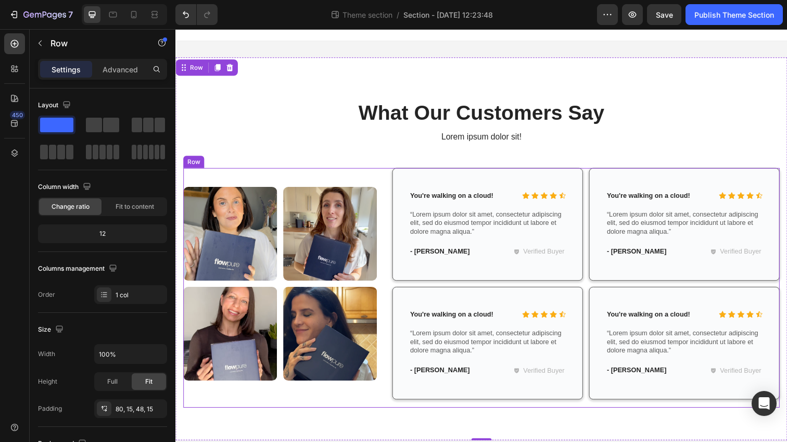
scroll to position [0, 0]
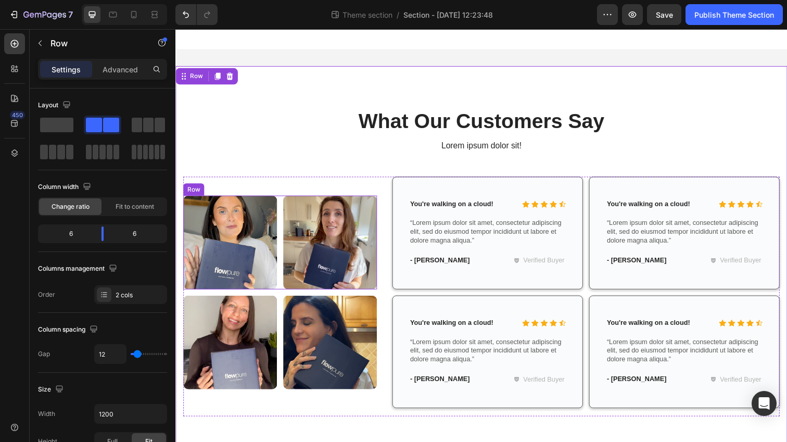
click at [284, 237] on div "Image Image Row" at bounding box center [282, 247] width 198 height 96
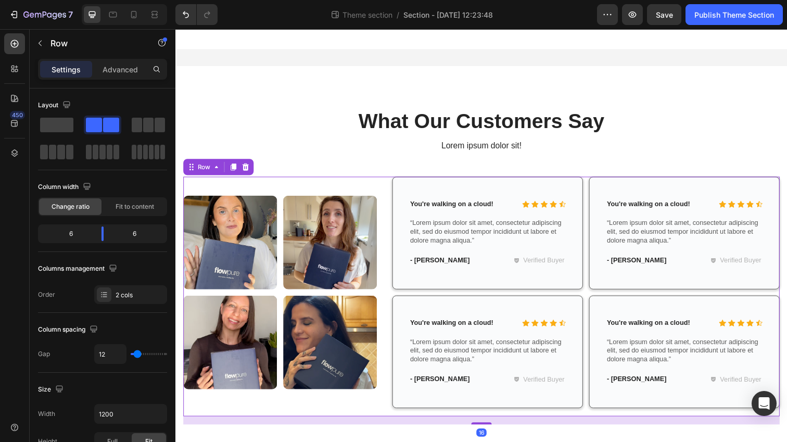
click at [357, 188] on div "Image Image Row Image Image Row" at bounding box center [282, 302] width 198 height 245
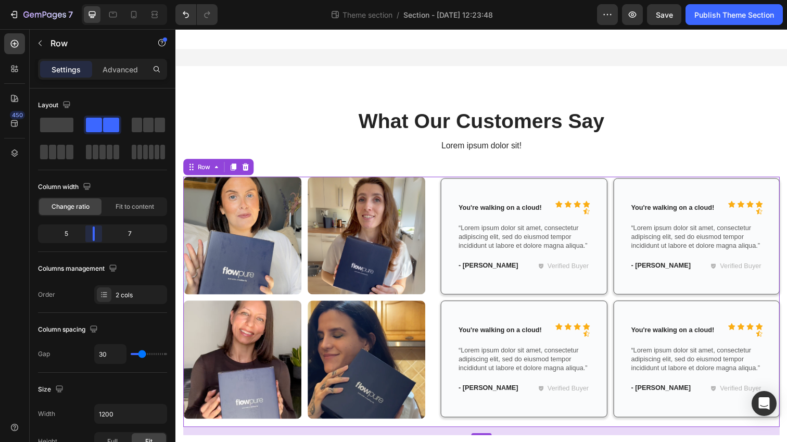
drag, startPoint x: 84, startPoint y: 239, endPoint x: 95, endPoint y: 239, distance: 10.4
click at [95, 0] on body "7 Theme section / Section - Sep 26 12:23:48 Preview Save Publish Theme Section …" at bounding box center [393, 0] width 787 height 0
click at [512, 281] on div "- Ryan S. Text Block Verified Buyer Item List Row" at bounding box center [531, 273] width 136 height 19
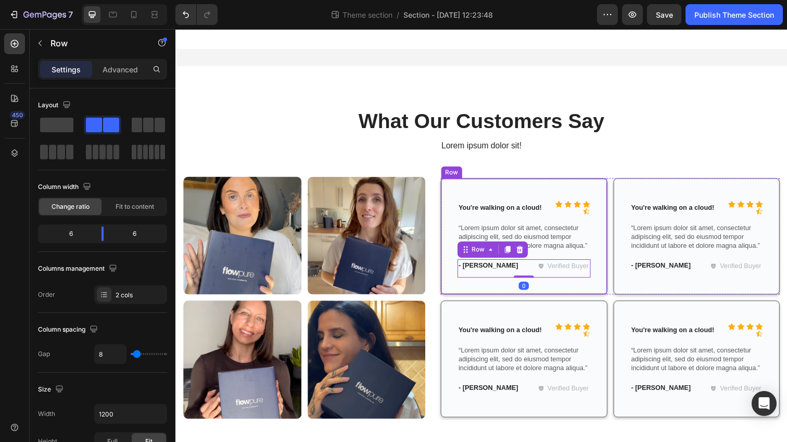
click at [493, 294] on div "Icon Icon Icon Icon Icon Icon List You're walking on a cloud! Text Block Row “L…" at bounding box center [531, 240] width 170 height 119
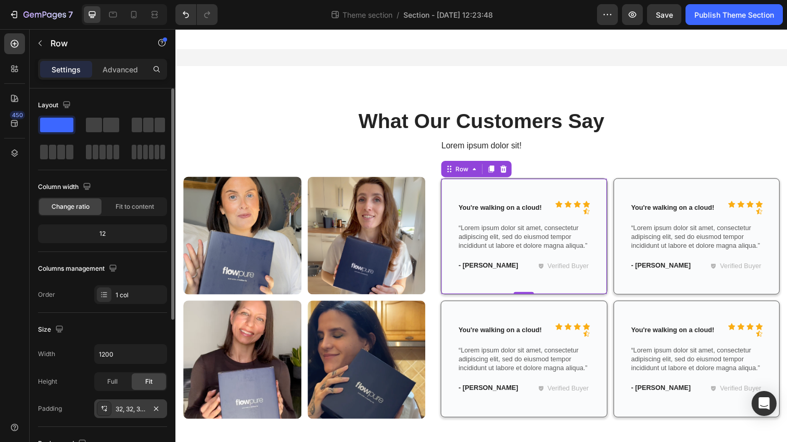
click at [131, 408] on div "32, 32, 32, 32" at bounding box center [131, 409] width 30 height 9
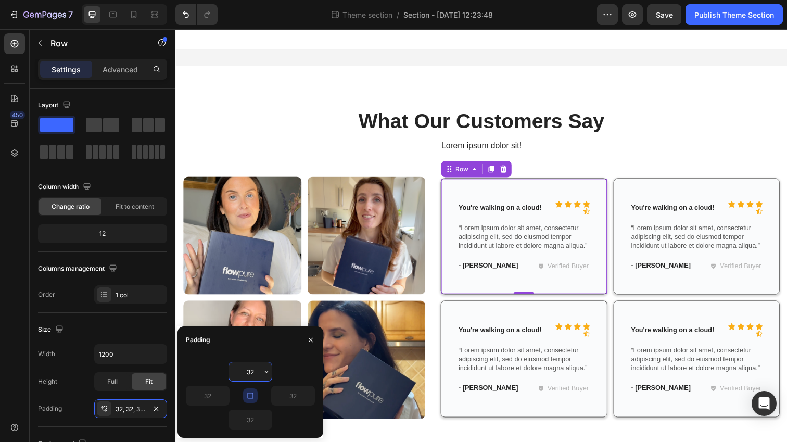
click at [255, 374] on input "32" at bounding box center [250, 371] width 43 height 19
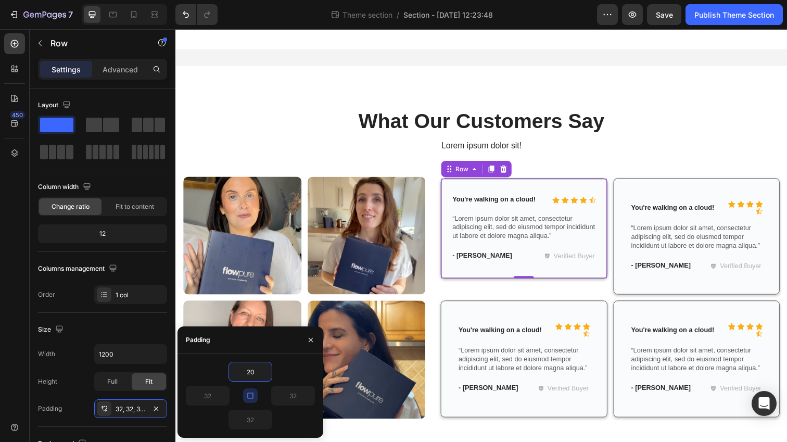
type input "20"
click at [265, 396] on div "20" at bounding box center [282, 396] width 65 height 20
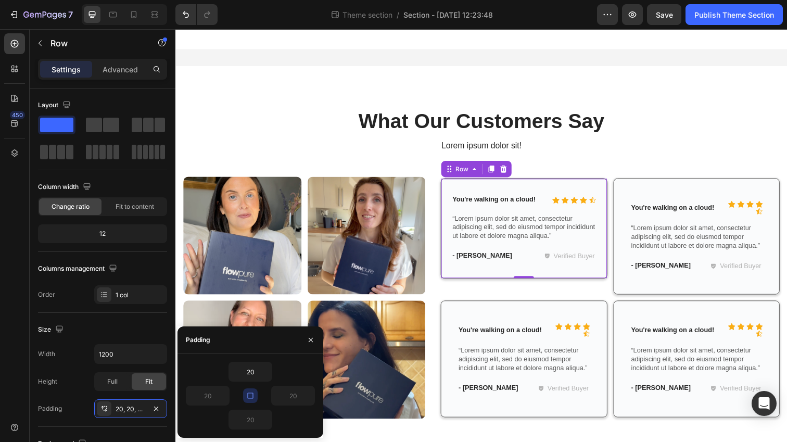
click at [248, 396] on icon "button" at bounding box center [250, 396] width 8 height 8
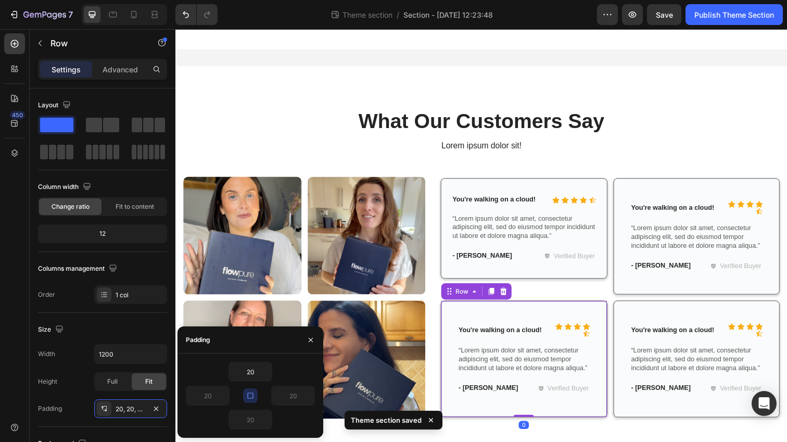
click at [564, 317] on div "Icon Icon Icon Icon Icon Icon List You're walking on a cloud! Text Block Row “L…" at bounding box center [531, 365] width 170 height 119
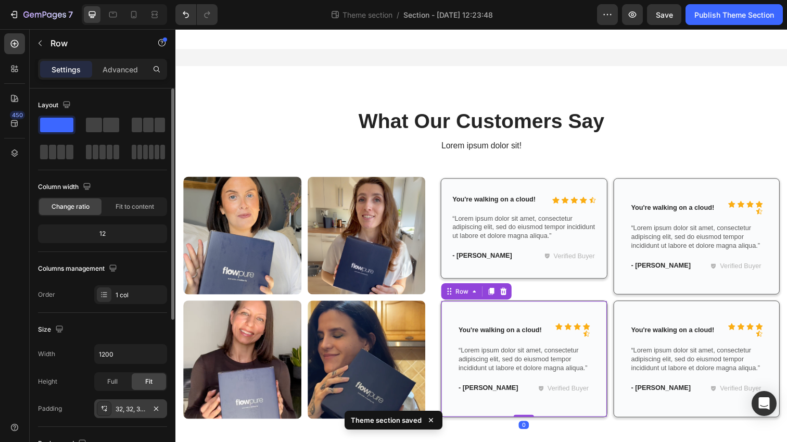
click at [125, 409] on div "32, 32, 32, 32" at bounding box center [131, 409] width 30 height 9
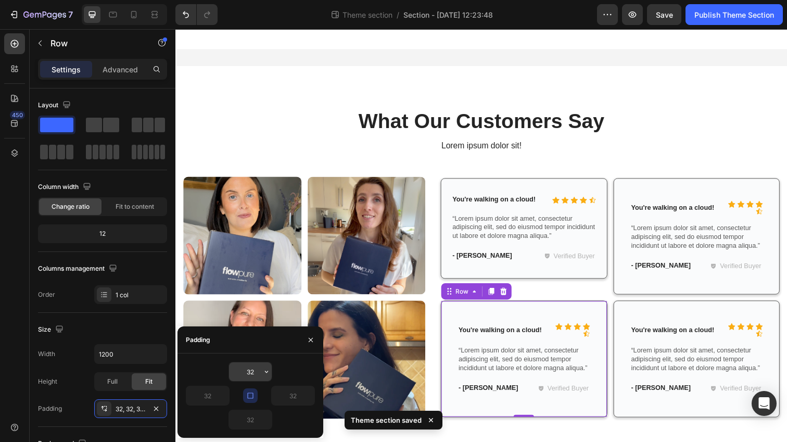
click at [248, 374] on input "32" at bounding box center [250, 371] width 43 height 19
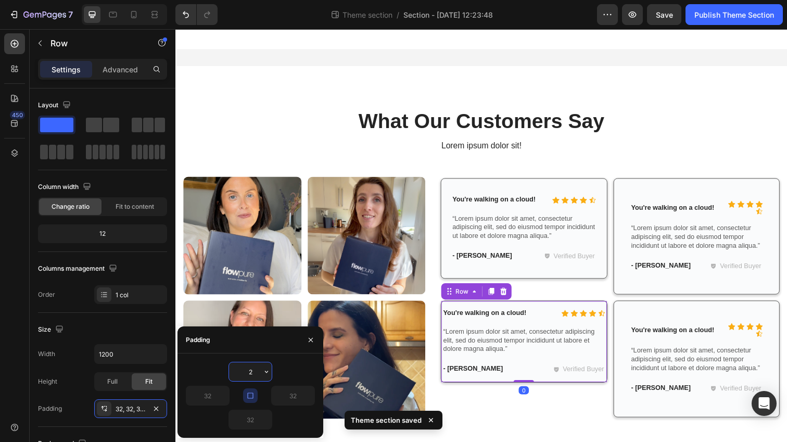
type input "20"
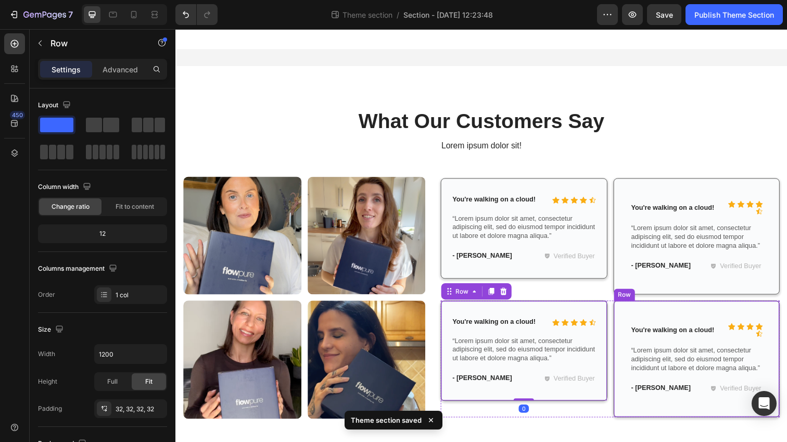
click at [705, 319] on div "Icon Icon Icon Icon Icon Icon List You're walking on a cloud! Text Block Row “L…" at bounding box center [708, 365] width 170 height 119
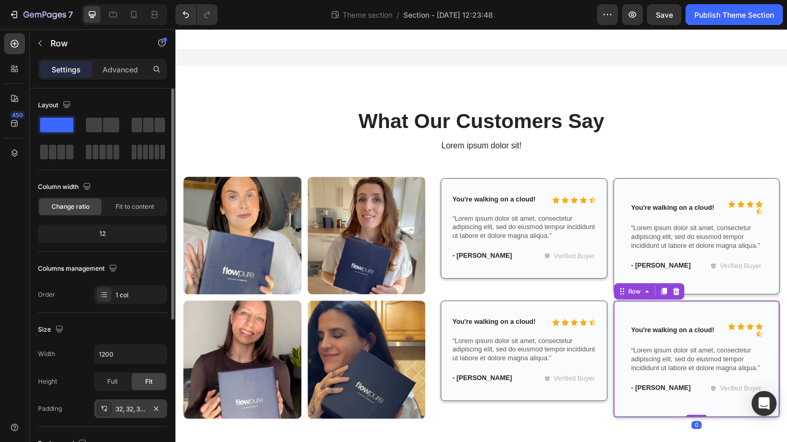
click at [128, 411] on div "32, 32, 32, 32" at bounding box center [131, 409] width 30 height 9
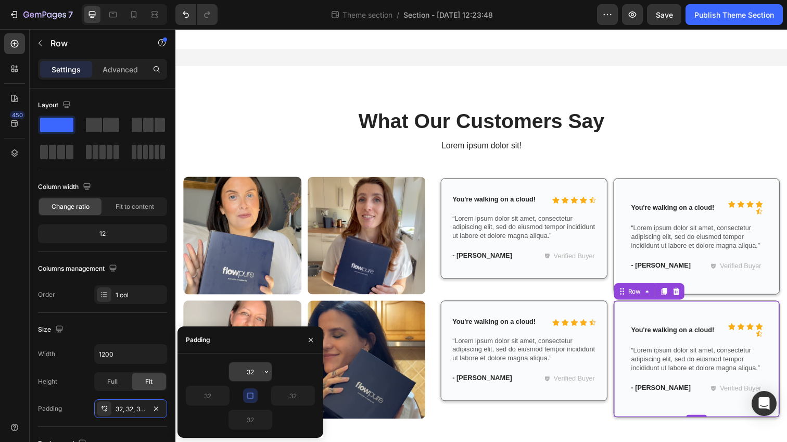
click at [251, 372] on input "32" at bounding box center [250, 371] width 43 height 19
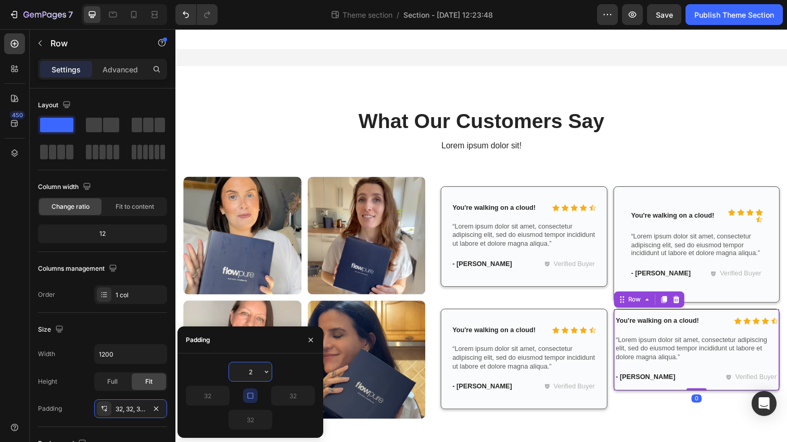
type input "20"
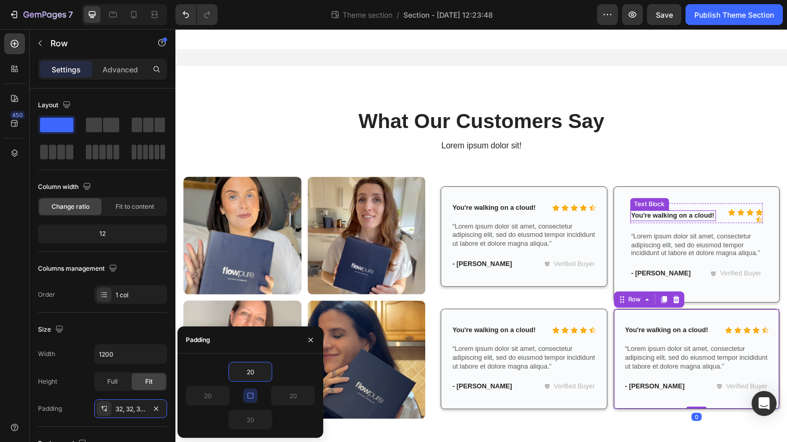
click at [672, 195] on div "Icon Icon Icon Icon Icon Icon List You're walking on a cloud! Text Block Row “L…" at bounding box center [708, 249] width 170 height 119
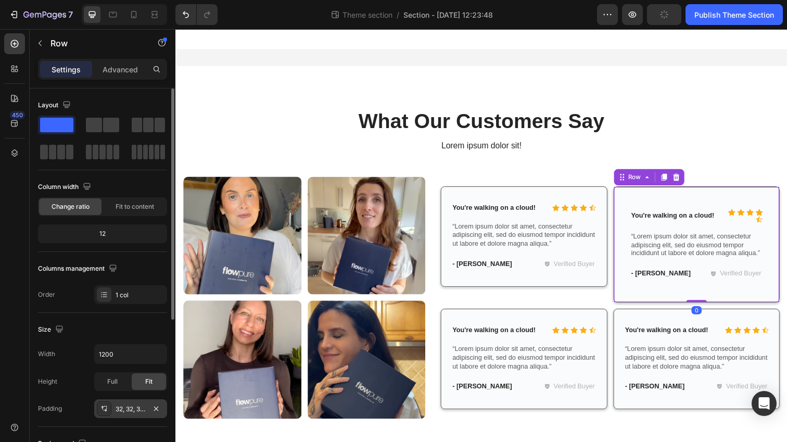
click at [135, 408] on div "32, 32, 32, 32" at bounding box center [131, 409] width 30 height 9
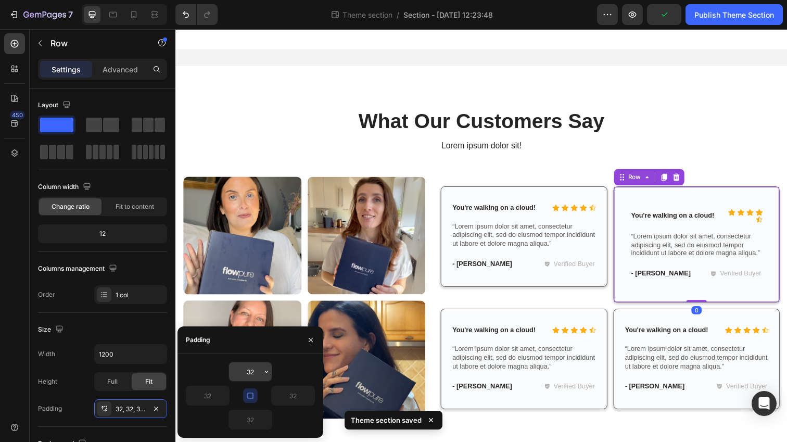
click at [252, 369] on input "32" at bounding box center [250, 371] width 43 height 19
type input "2"
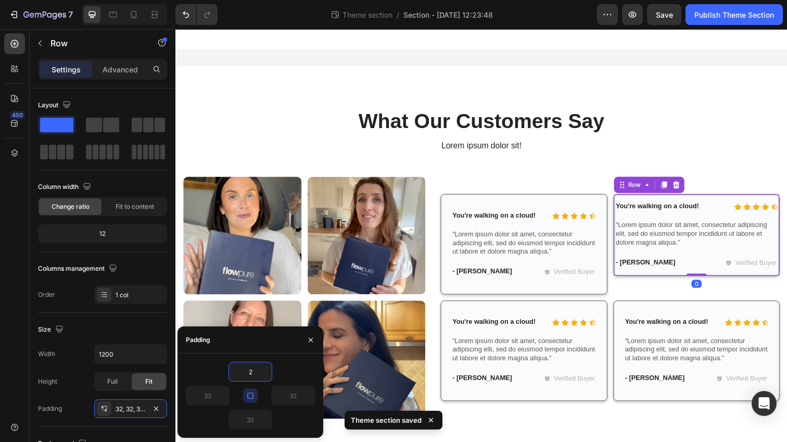
type input "20"
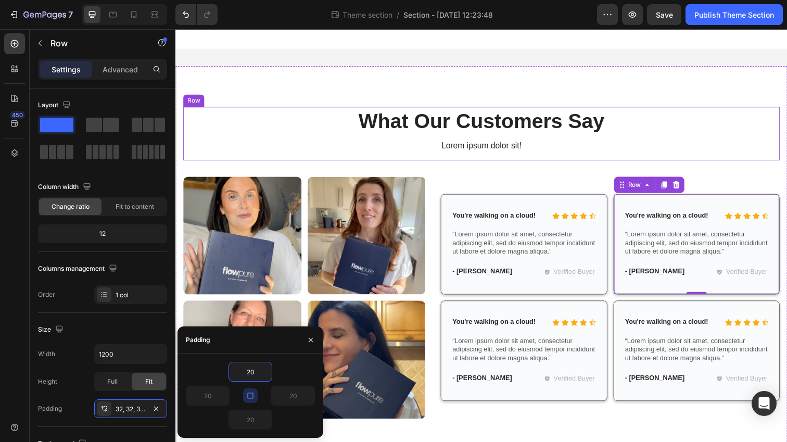
click at [300, 146] on p "Lorem ipsum dolor sit!" at bounding box center [487, 148] width 607 height 11
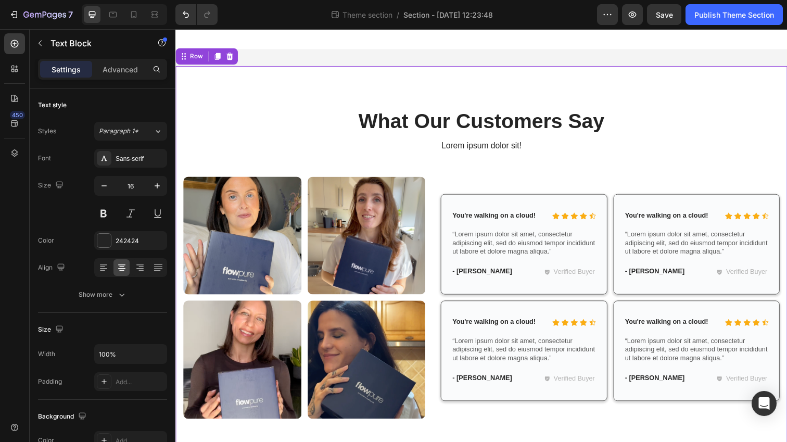
click at [474, 177] on div "What Our Customers Say Heading Lorem ipsum dolor sit! Text Block Row Image Imag…" at bounding box center [487, 275] width 609 height 335
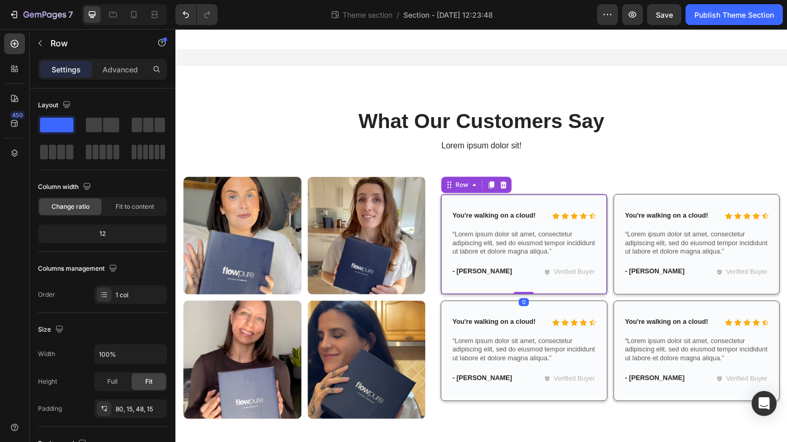
click at [454, 203] on div "Icon Icon Icon Icon Icon Icon List You're walking on a cloud! Text Block Row “L…" at bounding box center [531, 248] width 170 height 103
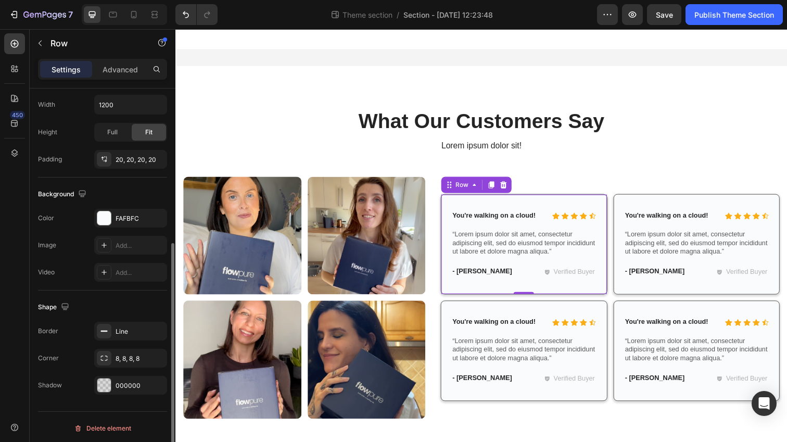
scroll to position [252, 0]
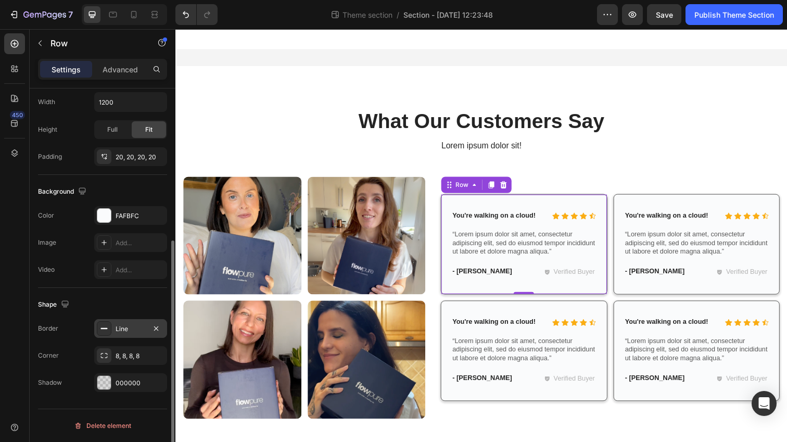
click at [121, 334] on div "Line" at bounding box center [130, 328] width 73 height 19
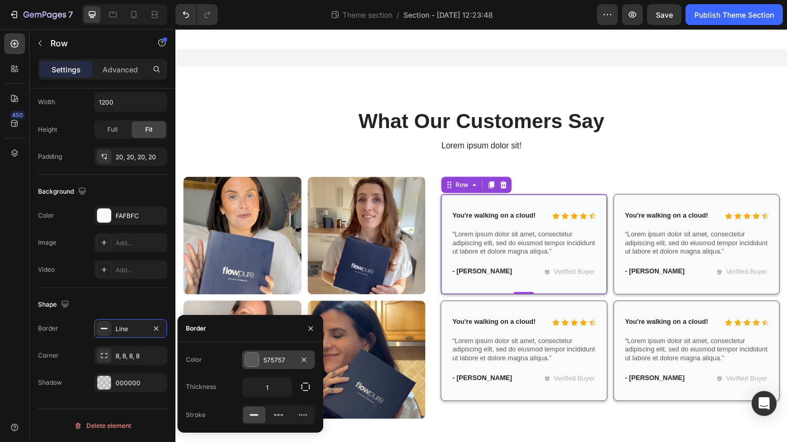
click at [283, 358] on div "575757" at bounding box center [278, 360] width 30 height 9
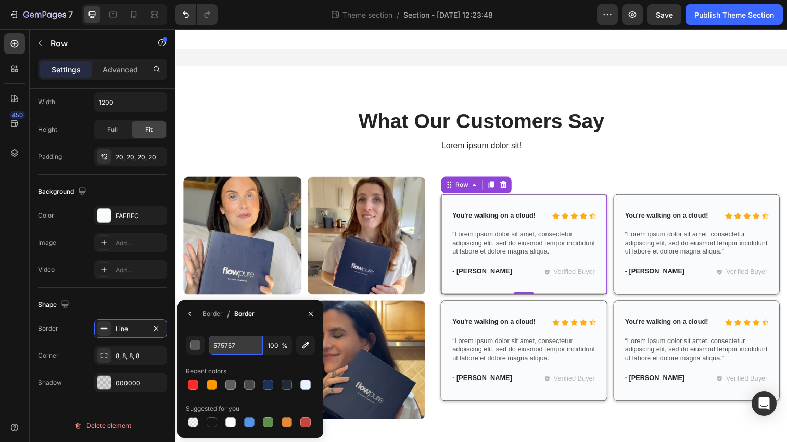
click at [226, 347] on input "575757" at bounding box center [236, 345] width 54 height 19
click at [233, 348] on input "575757" at bounding box center [236, 345] width 54 height 19
paste input "3863F6"
type input "3863F6"
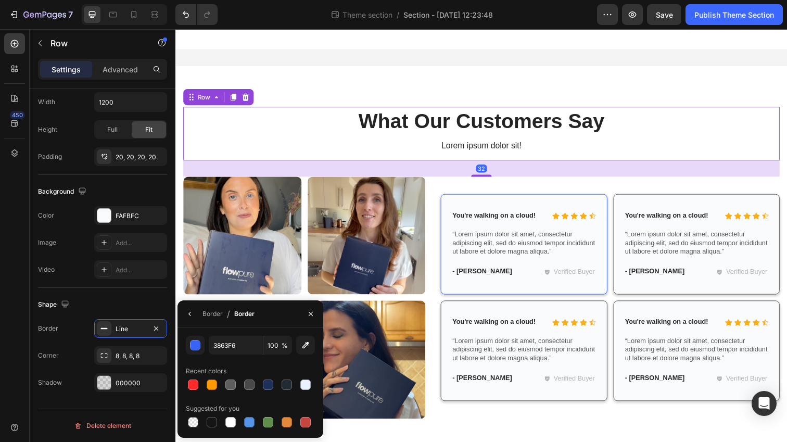
click at [281, 141] on div "What Our Customers Say Heading Lorem ipsum dolor sit! Text Block" at bounding box center [487, 135] width 609 height 55
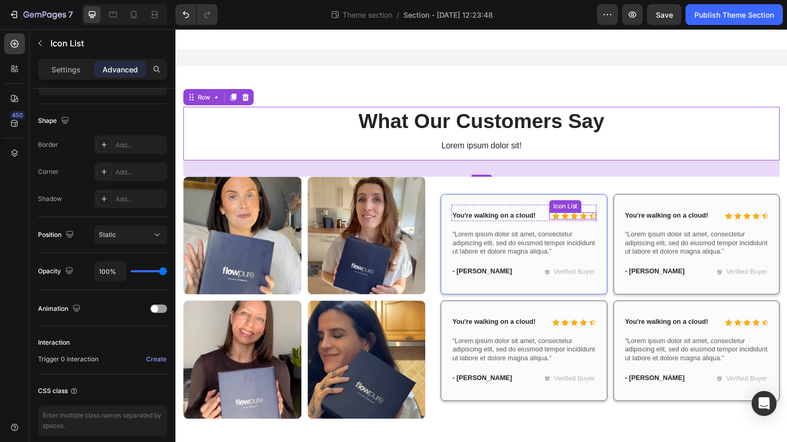
click at [596, 222] on div "Icon Icon Icon Icon Icon" at bounding box center [581, 219] width 48 height 7
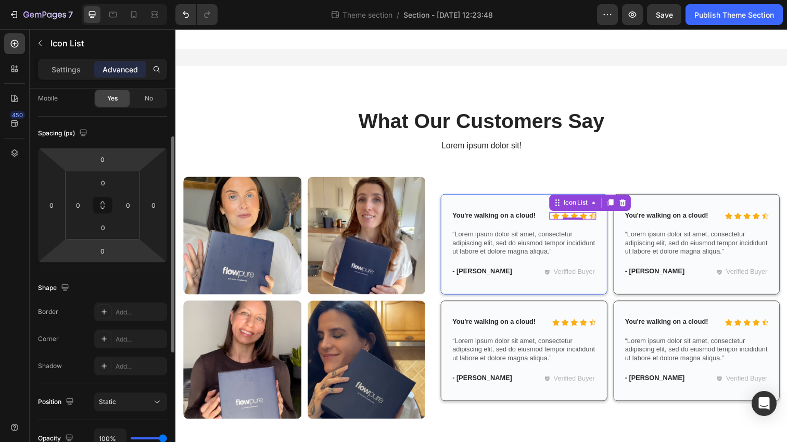
scroll to position [0, 0]
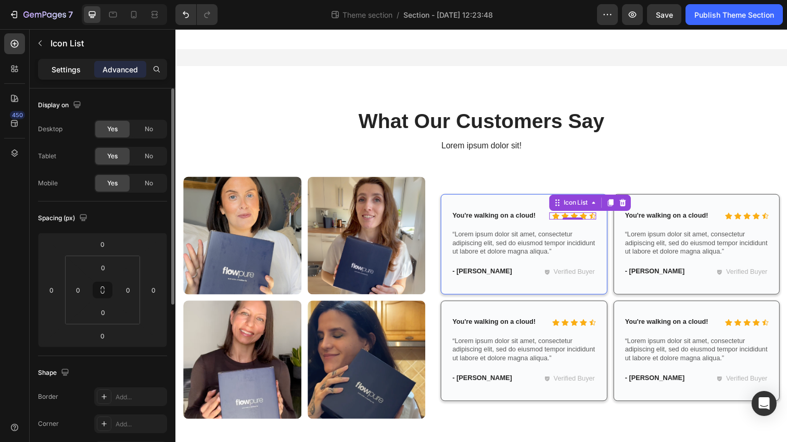
click at [73, 69] on p "Settings" at bounding box center [66, 69] width 29 height 11
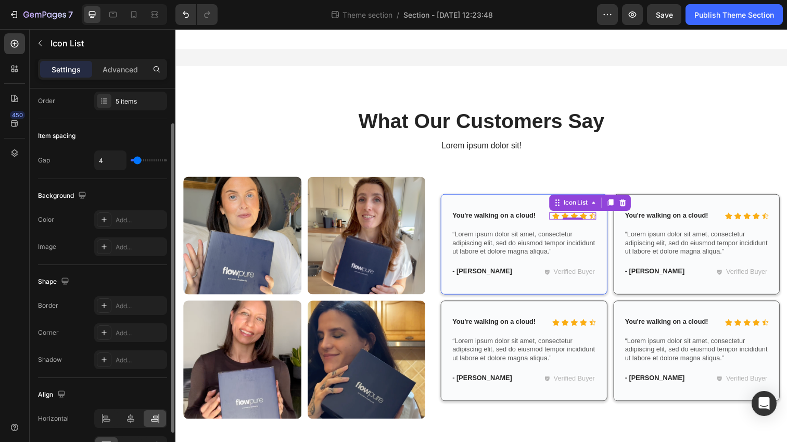
scroll to position [91, 0]
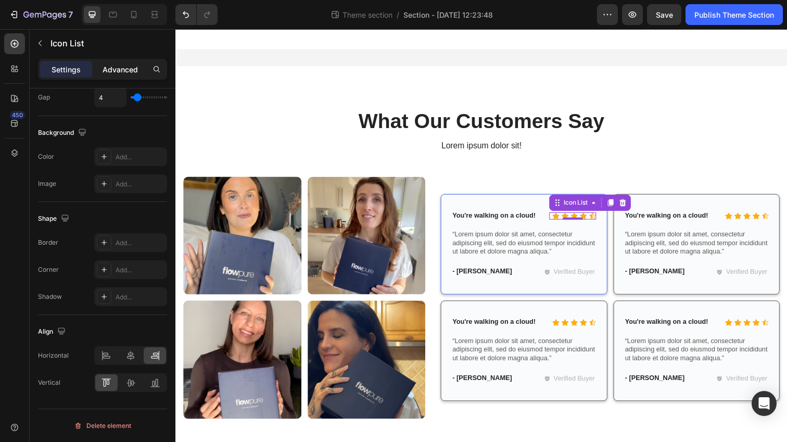
click at [113, 66] on p "Advanced" at bounding box center [120, 69] width 35 height 11
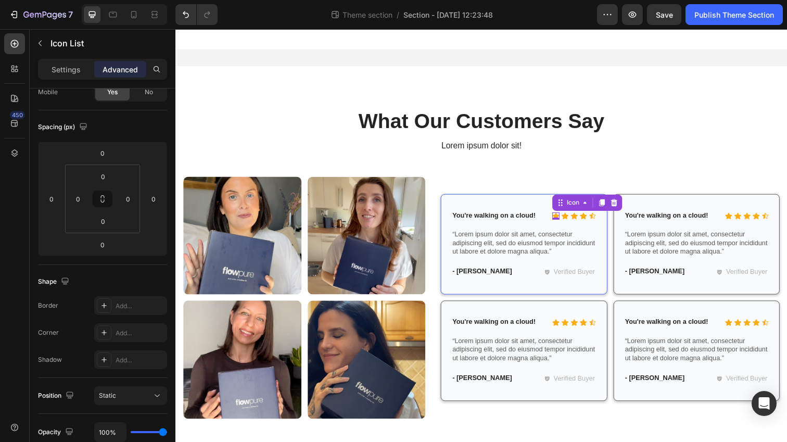
click at [563, 221] on div "Icon 0" at bounding box center [563, 219] width 7 height 7
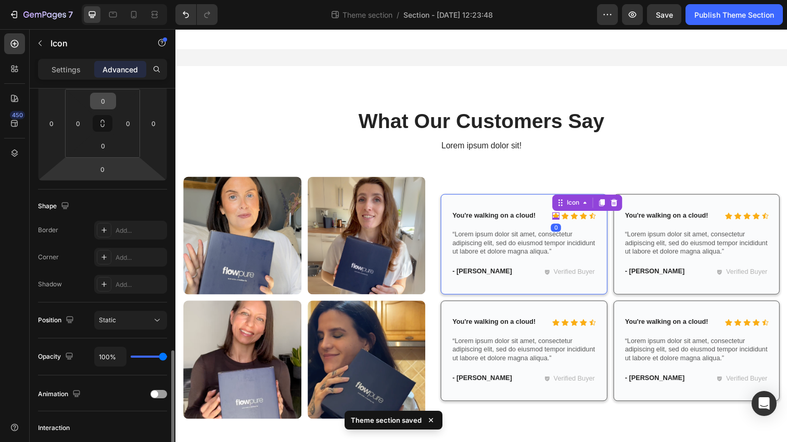
scroll to position [296, 0]
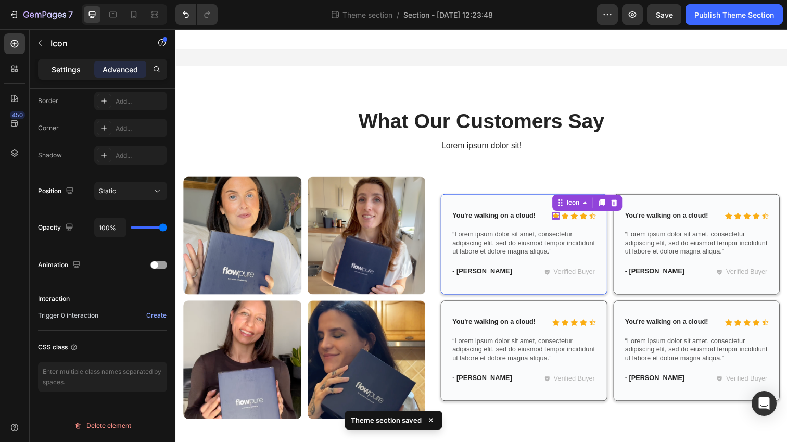
click at [68, 65] on p "Settings" at bounding box center [66, 69] width 29 height 11
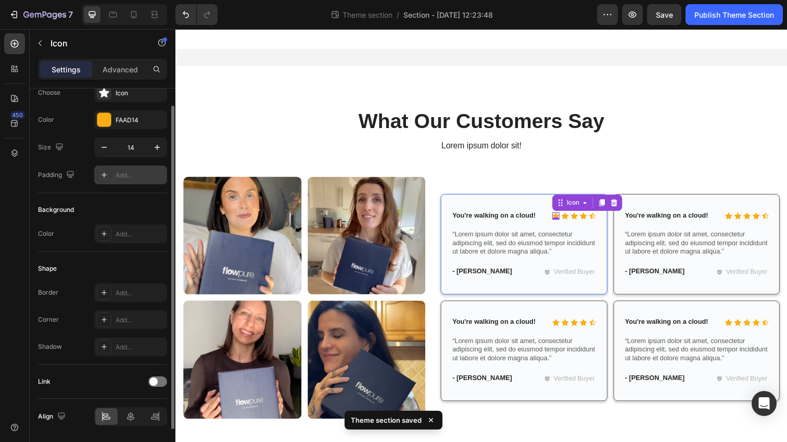
scroll to position [17, 0]
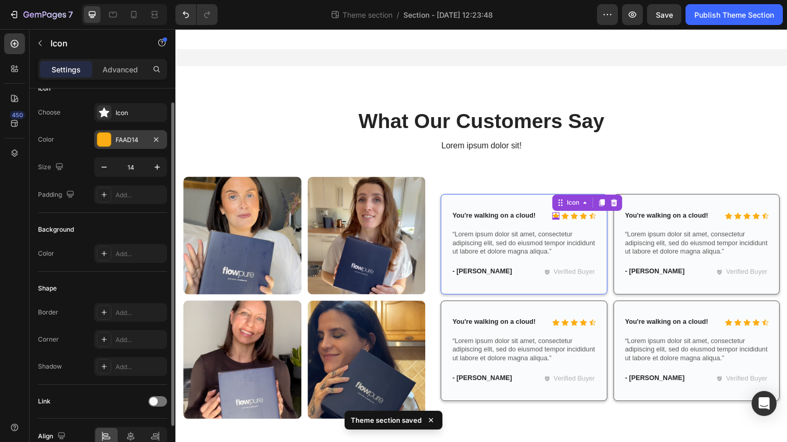
click at [108, 138] on div at bounding box center [104, 140] width 14 height 14
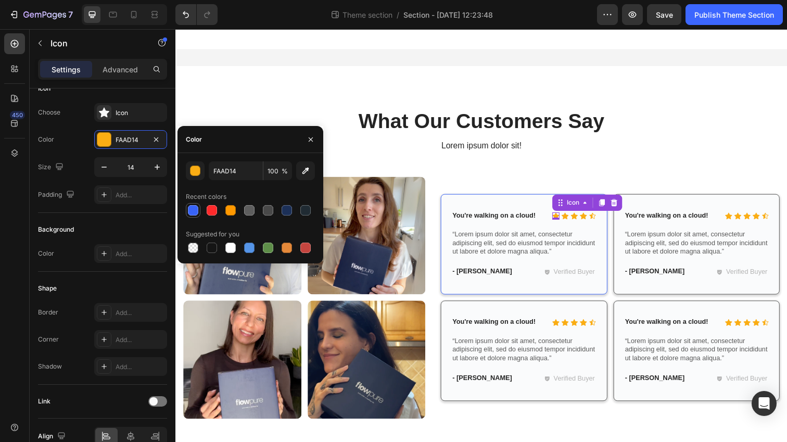
click at [191, 211] on div at bounding box center [193, 210] width 10 height 10
type input "3863F6"
click at [573, 219] on div "Icon" at bounding box center [573, 219] width 7 height 7
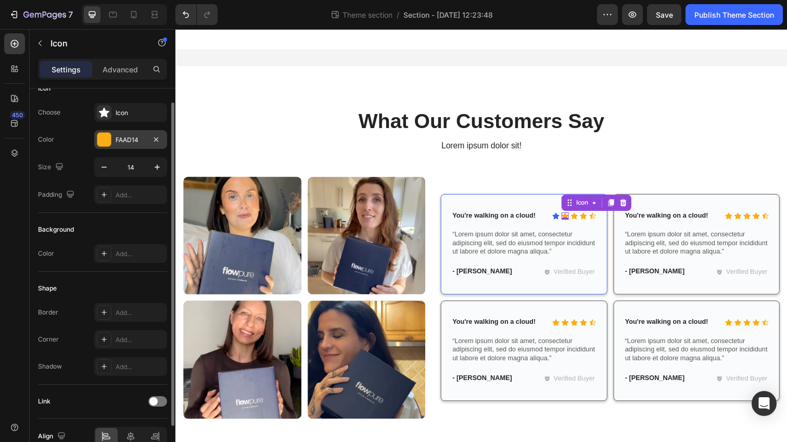
click at [105, 139] on div at bounding box center [104, 140] width 14 height 14
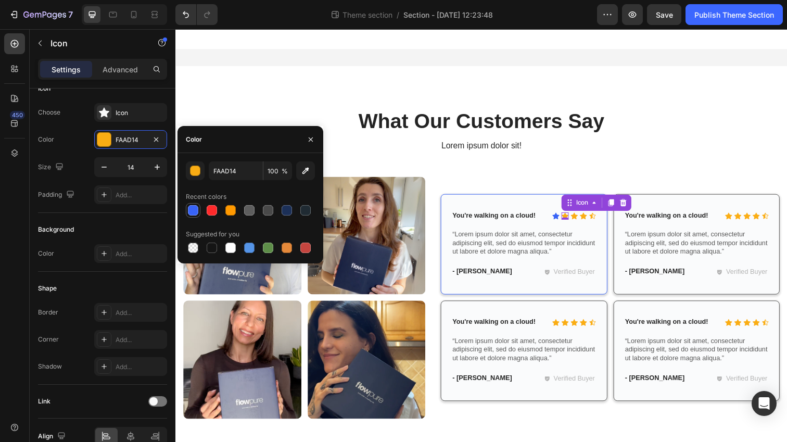
click at [194, 211] on div at bounding box center [193, 210] width 10 height 10
type input "3863F6"
click at [581, 219] on div "Icon" at bounding box center [582, 219] width 7 height 7
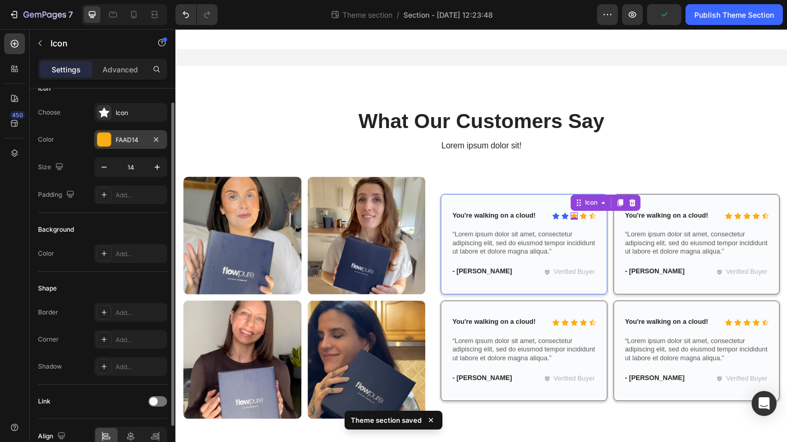
click at [117, 130] on div "FAAD14" at bounding box center [130, 139] width 73 height 19
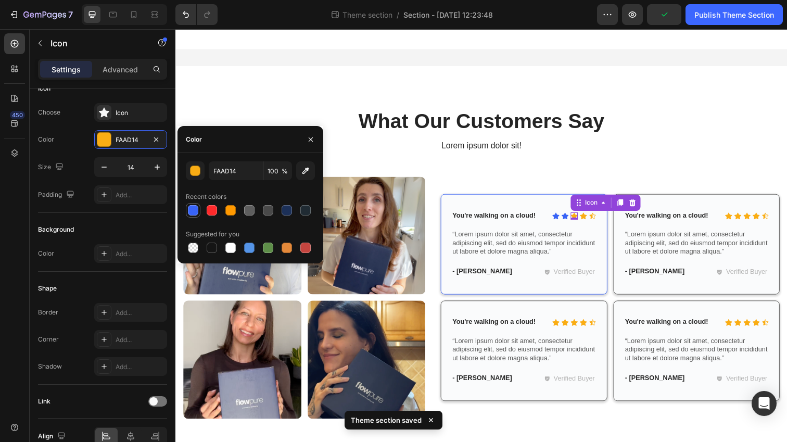
click at [194, 209] on div at bounding box center [193, 210] width 10 height 10
type input "3863F6"
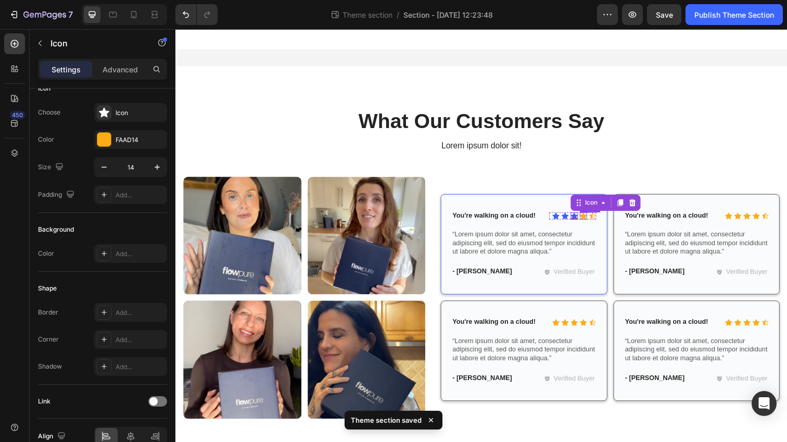
click at [591, 217] on icon at bounding box center [591, 219] width 7 height 7
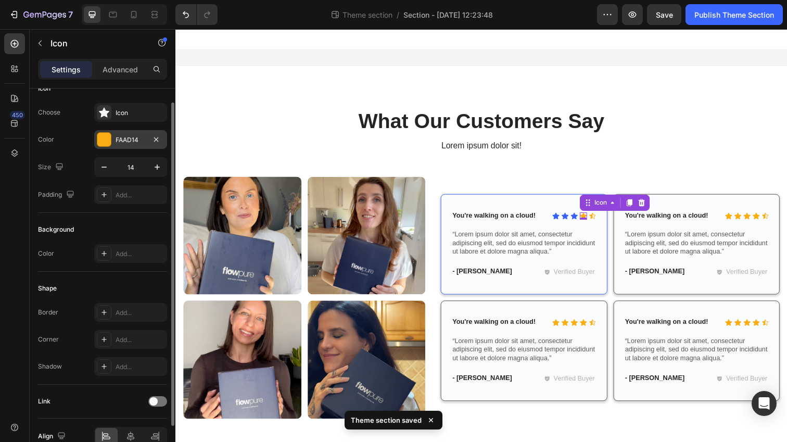
click at [110, 144] on div at bounding box center [104, 140] width 14 height 14
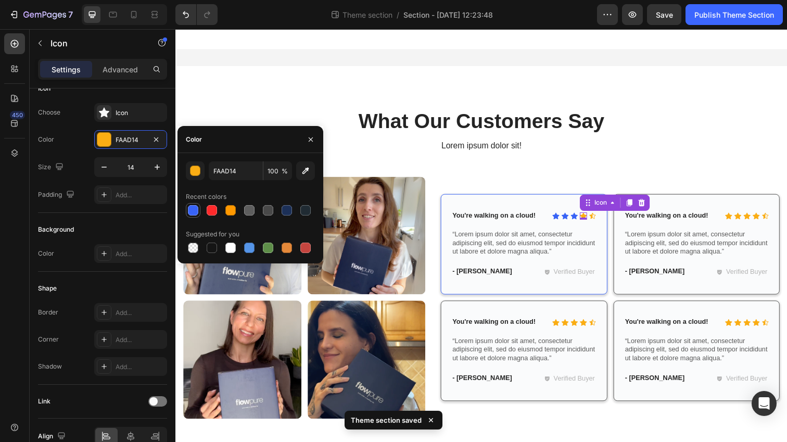
click at [188, 216] on div at bounding box center [193, 210] width 12 height 12
type input "3863F6"
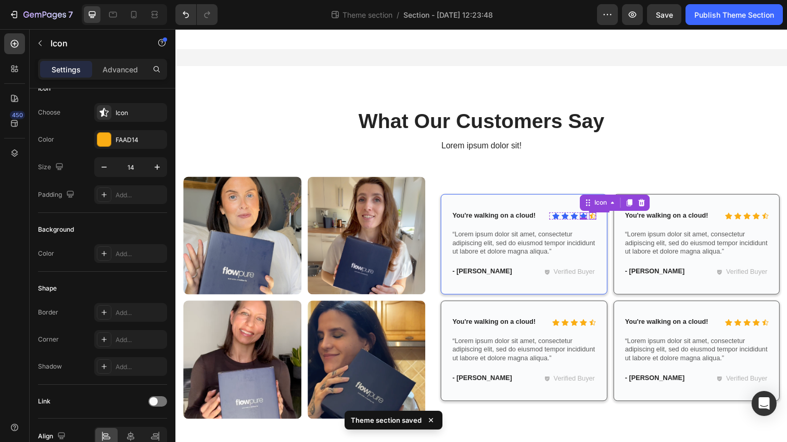
click at [603, 220] on div "Icon" at bounding box center [601, 219] width 7 height 7
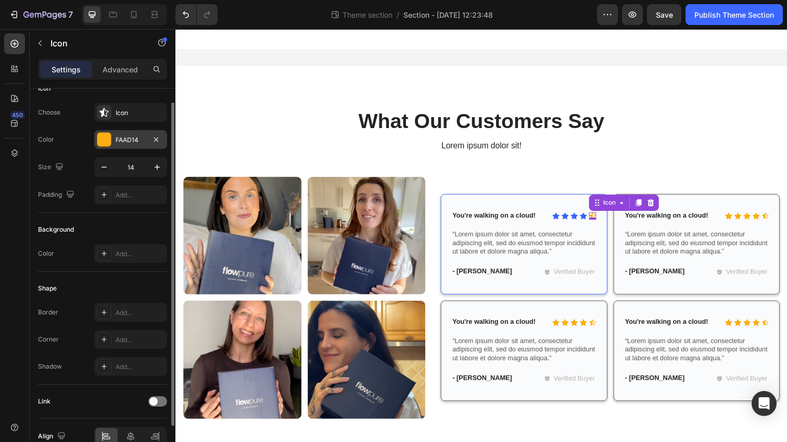
click at [117, 142] on div "FAAD14" at bounding box center [131, 139] width 30 height 9
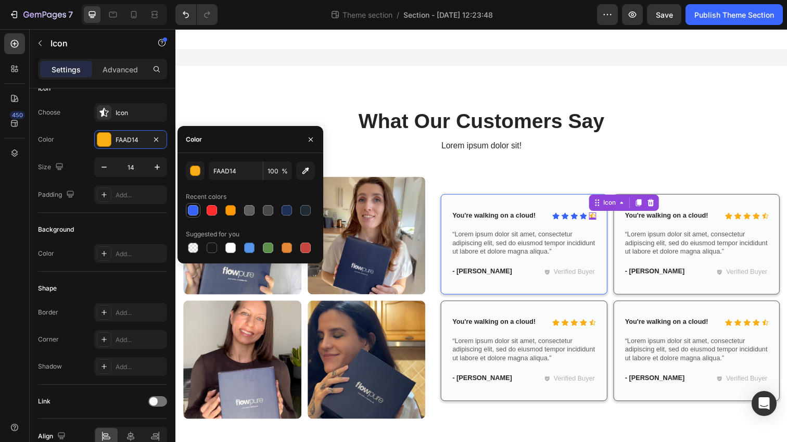
click at [194, 209] on div at bounding box center [193, 210] width 10 height 10
type input "3863F6"
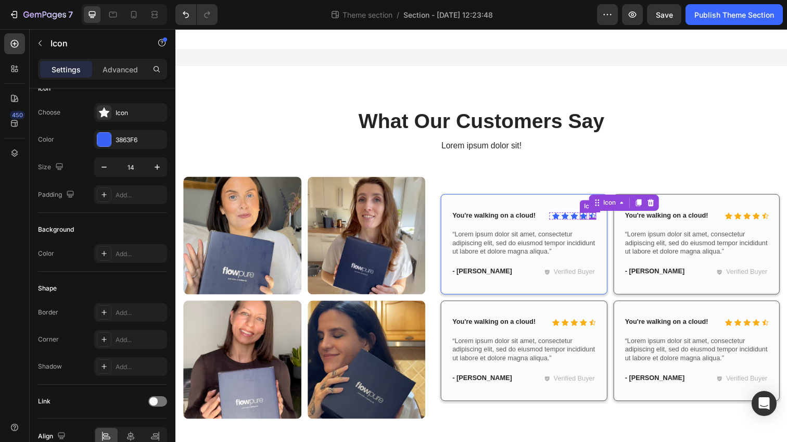
click at [593, 219] on div "Icon" at bounding box center [591, 219] width 7 height 7
click at [637, 206] on icon at bounding box center [639, 206] width 8 height 8
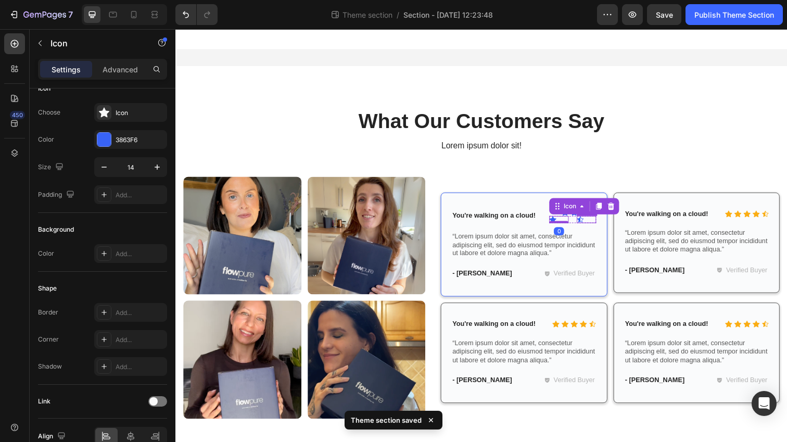
click at [597, 224] on div "Icon" at bounding box center [595, 223] width 20 height 7
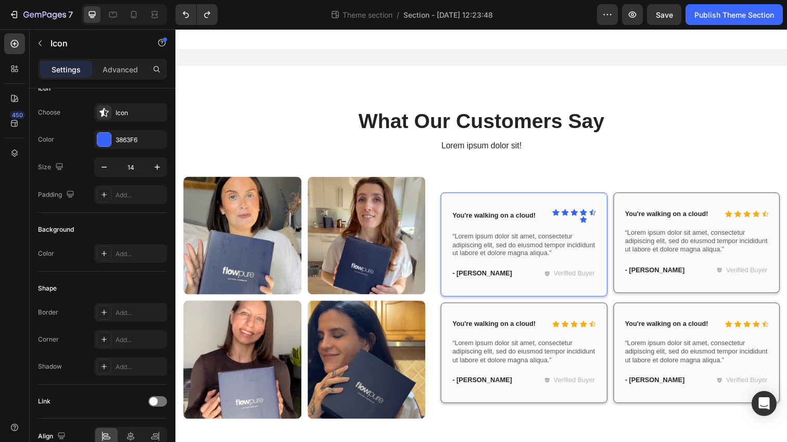
click at [601, 216] on icon at bounding box center [601, 215] width 7 height 7
click at [600, 215] on icon at bounding box center [601, 216] width 6 height 6
click at [604, 215] on icon at bounding box center [601, 215] width 7 height 7
click at [592, 215] on div "Icon 0" at bounding box center [591, 215] width 7 height 7
click at [601, 216] on div "Icon" at bounding box center [601, 215] width 7 height 7
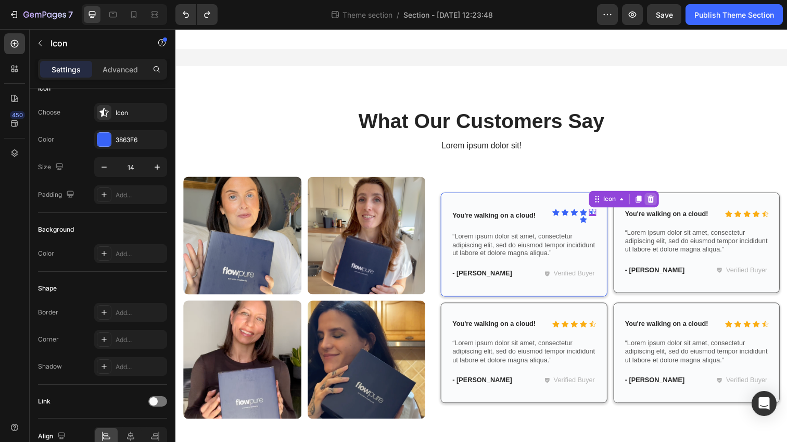
click at [664, 204] on icon at bounding box center [661, 202] width 8 height 8
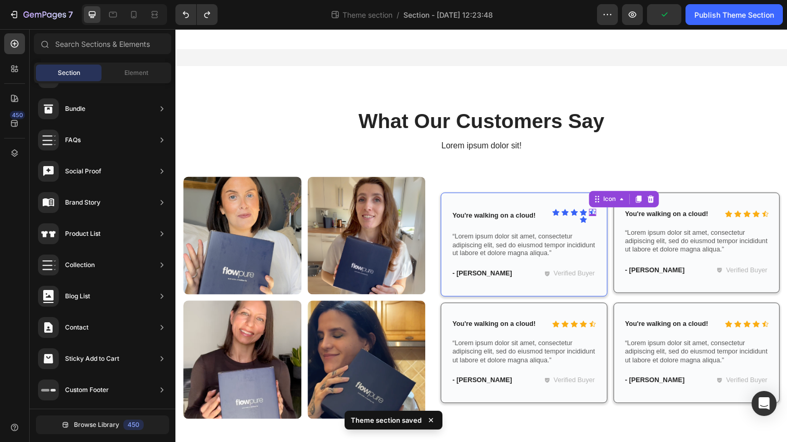
click at [602, 215] on div "Icon 0" at bounding box center [601, 215] width 7 height 7
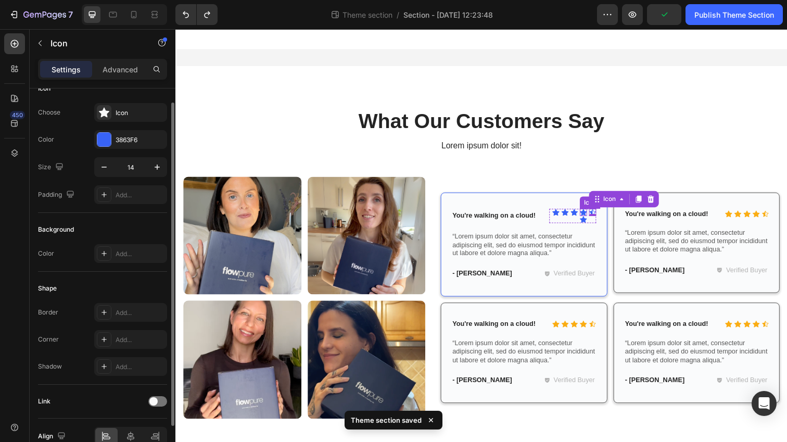
click at [593, 215] on div "Icon" at bounding box center [591, 215] width 7 height 7
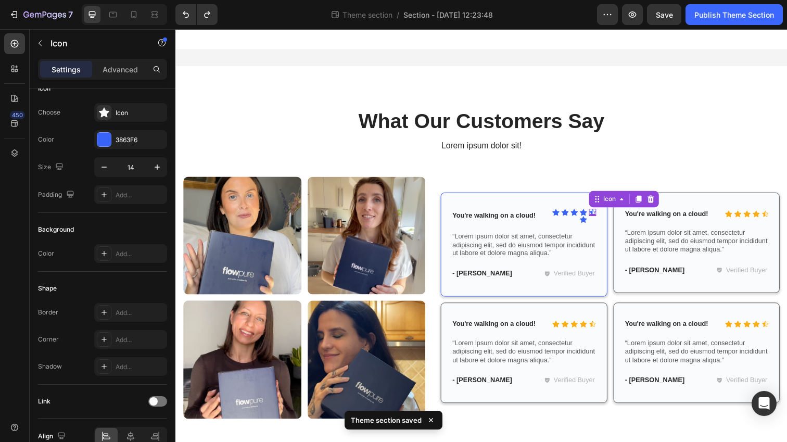
click at [603, 213] on icon at bounding box center [601, 215] width 7 height 7
click at [659, 201] on icon at bounding box center [661, 202] width 7 height 7
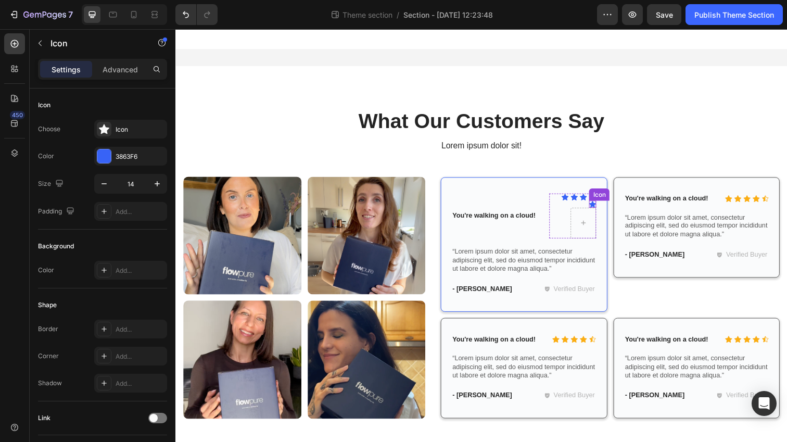
click at [601, 210] on div "Icon" at bounding box center [601, 207] width 7 height 7
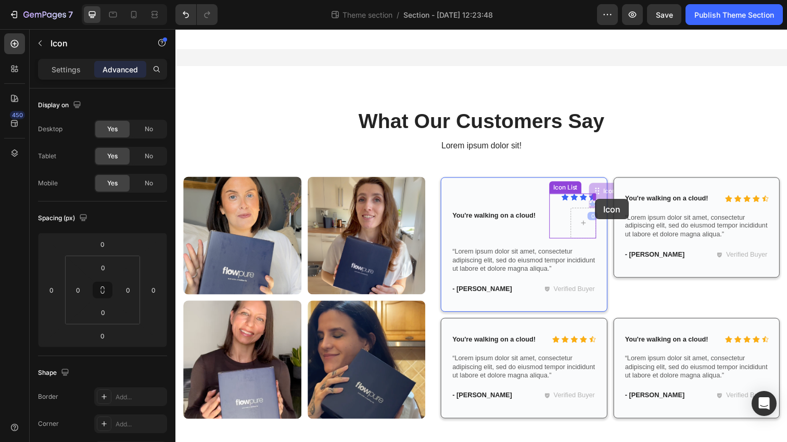
drag, startPoint x: 604, startPoint y: 195, endPoint x: 604, endPoint y: 203, distance: 7.8
click at [587, 232] on div at bounding box center [592, 227] width 25 height 17
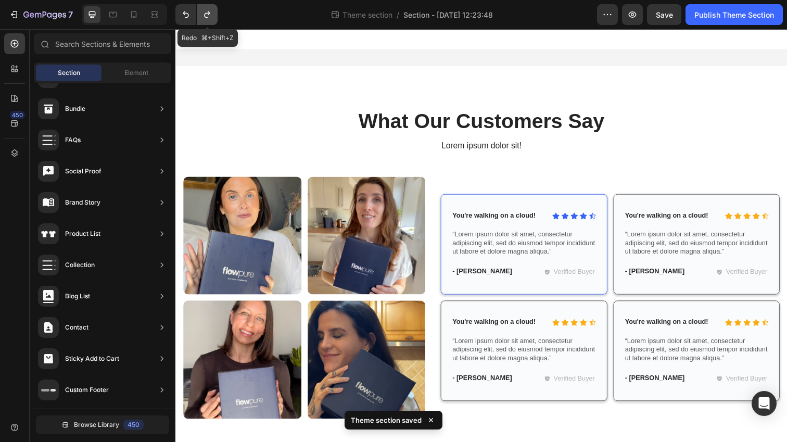
click at [205, 11] on icon "Undo/Redo" at bounding box center [207, 14] width 10 height 10
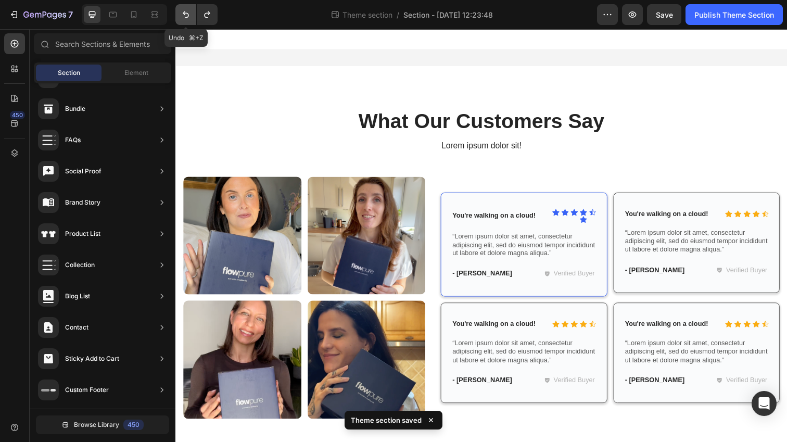
click at [183, 12] on icon "Undo/Redo" at bounding box center [186, 14] width 10 height 10
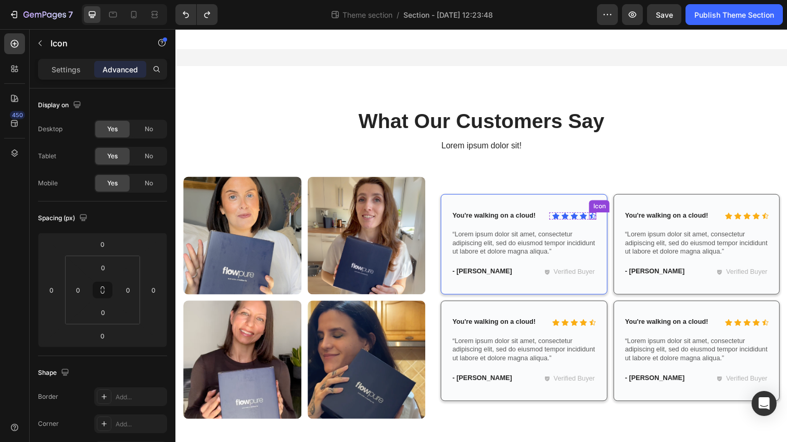
click at [601, 219] on div "Icon" at bounding box center [601, 219] width 7 height 7
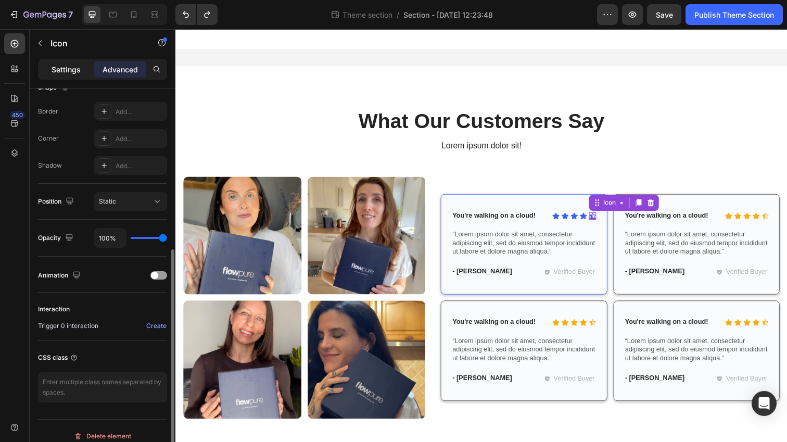
click at [62, 77] on div "Settings" at bounding box center [66, 69] width 52 height 17
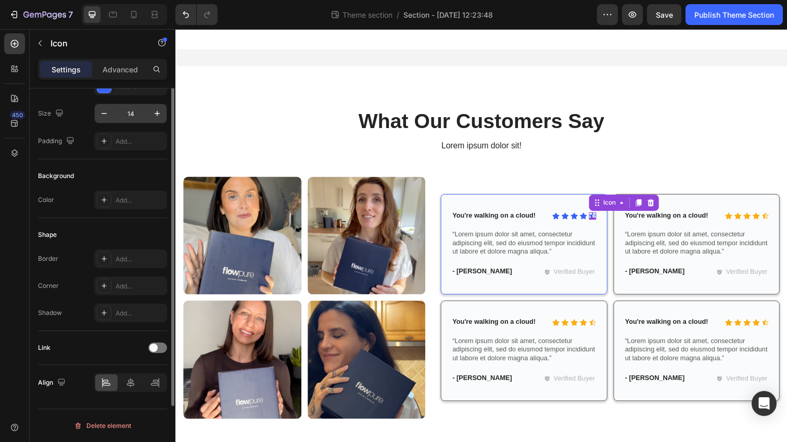
scroll to position [0, 0]
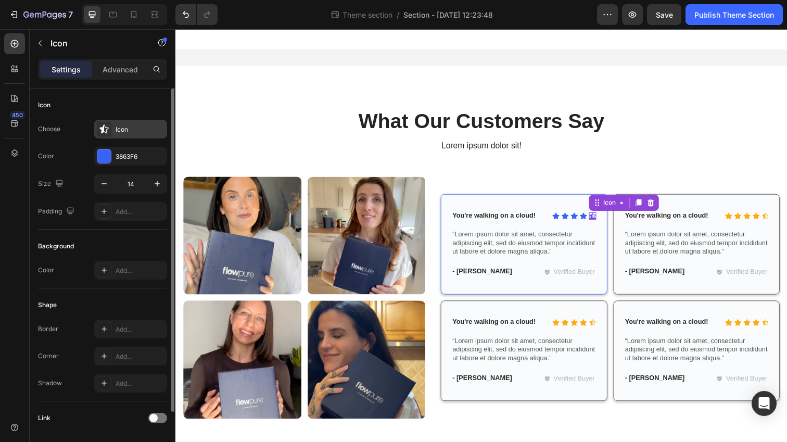
click at [120, 128] on div "Icon" at bounding box center [140, 129] width 49 height 9
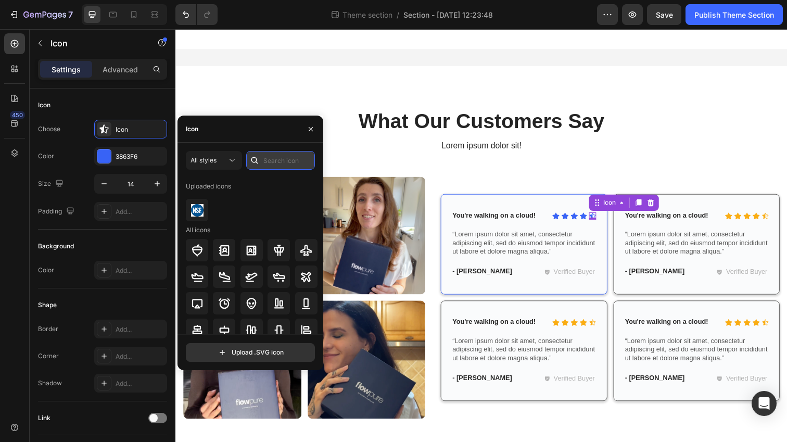
click at [279, 167] on input "text" at bounding box center [280, 160] width 69 height 19
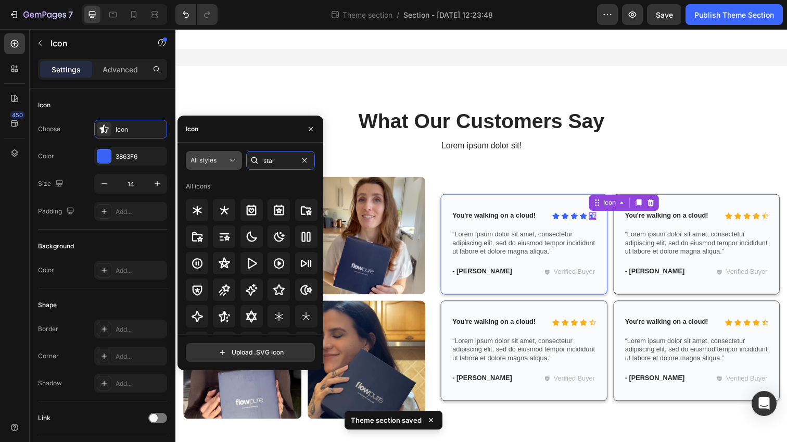
type input "star"
click at [216, 162] on span "All styles" at bounding box center [204, 160] width 26 height 8
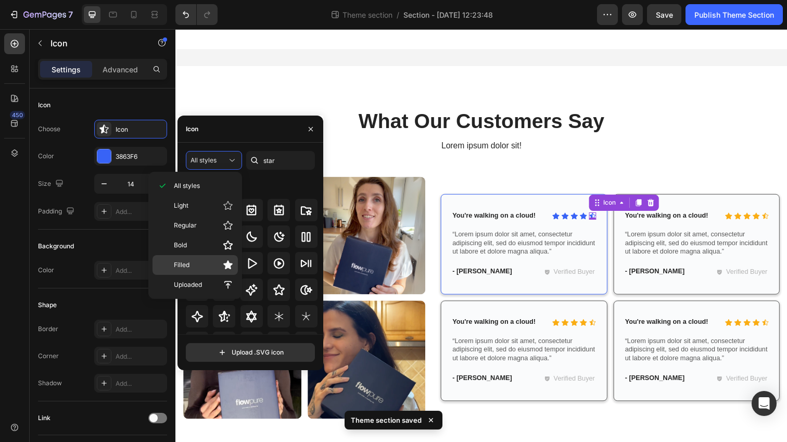
drag, startPoint x: 201, startPoint y: 278, endPoint x: 199, endPoint y: 263, distance: 14.7
click at [199, 263] on div "All styles Light Regular Bold Filled Uploaded" at bounding box center [195, 235] width 85 height 119
click at [199, 263] on p "Filled" at bounding box center [203, 265] width 59 height 10
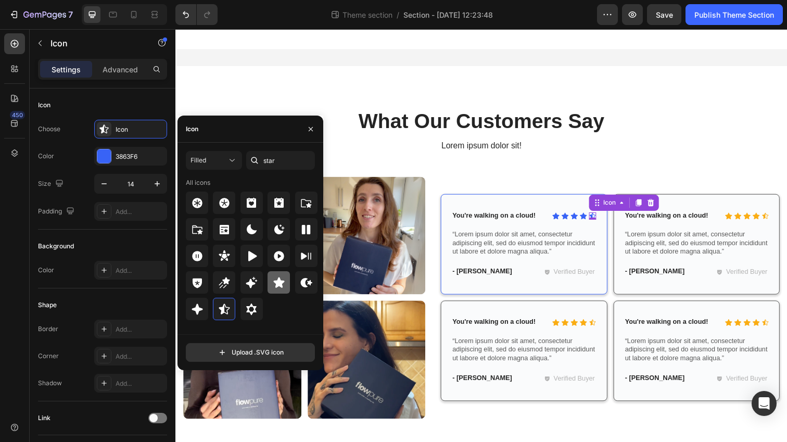
click at [274, 288] on icon at bounding box center [279, 282] width 12 height 12
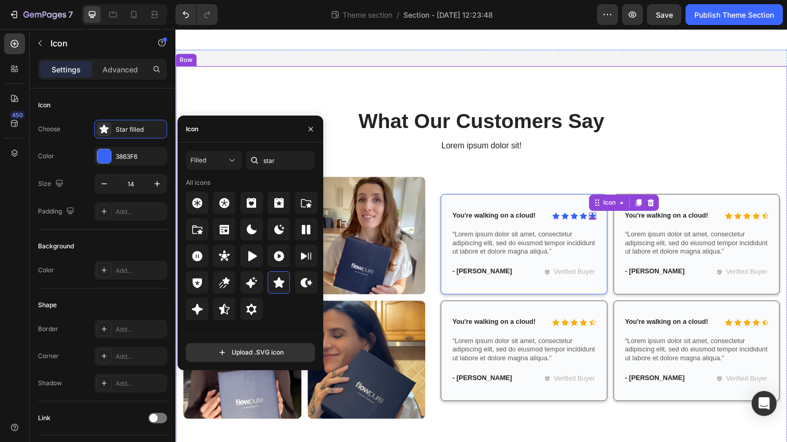
click at [476, 172] on div "What Our Customers Say Heading Lorem ipsum dolor sit! Text Block Row Image Imag…" at bounding box center [487, 275] width 609 height 335
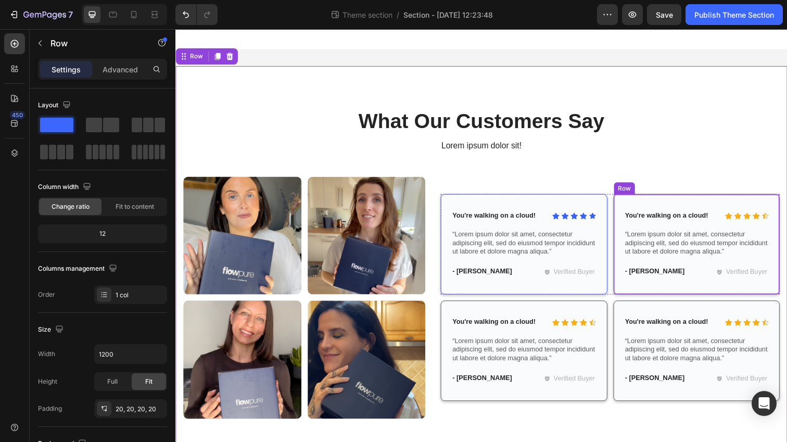
click at [627, 203] on div "Icon Icon Icon Icon Icon Icon List You're walking on a cloud! Text Block Row “L…" at bounding box center [708, 248] width 170 height 103
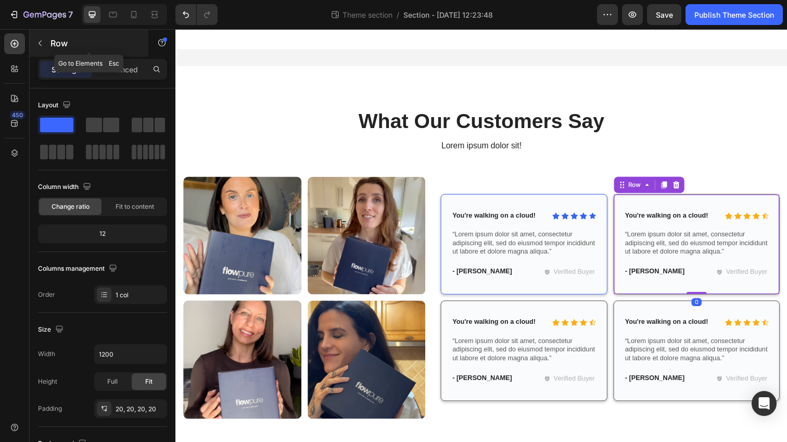
click at [45, 45] on button "button" at bounding box center [40, 43] width 17 height 17
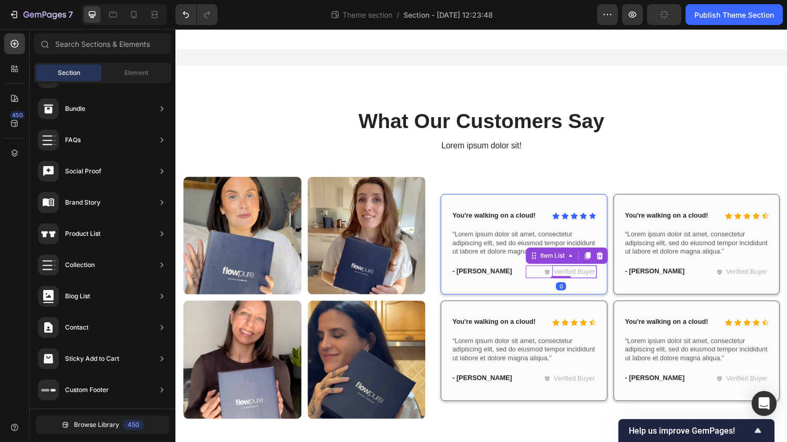
click at [570, 278] on p "Verified Buyer" at bounding box center [583, 277] width 42 height 10
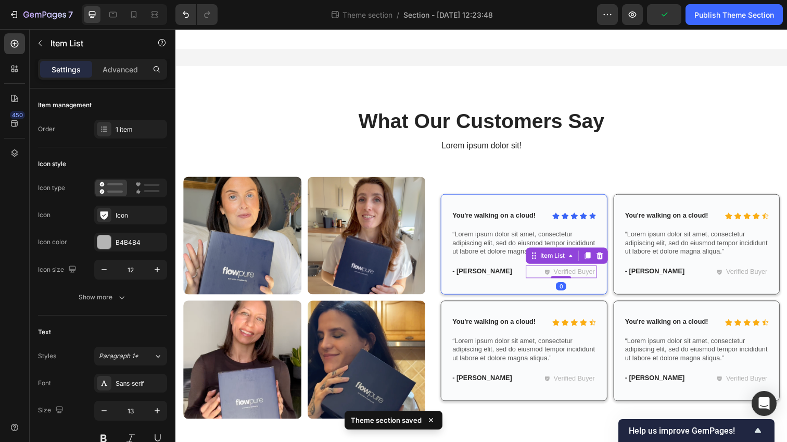
click at [556, 278] on icon at bounding box center [554, 276] width 5 height 5
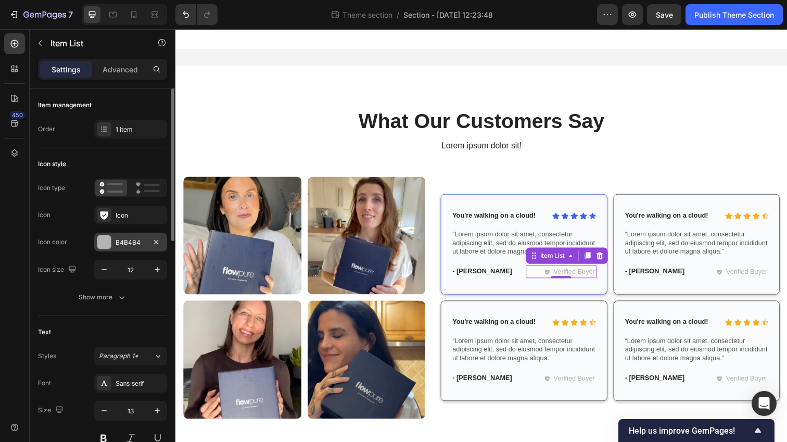
click at [104, 246] on div at bounding box center [104, 242] width 14 height 14
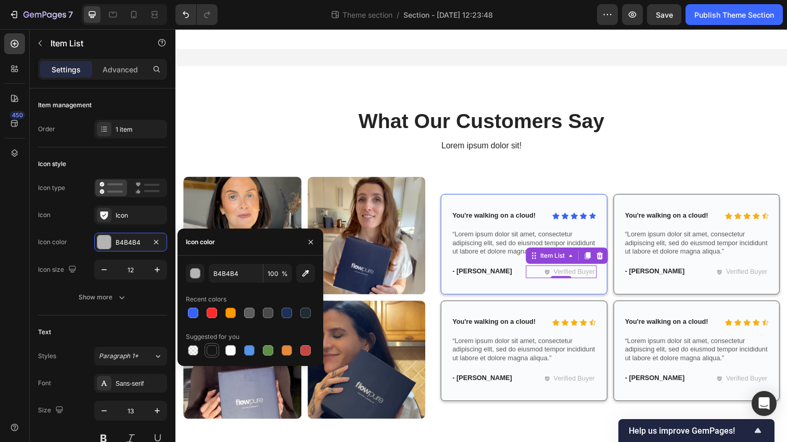
click at [212, 354] on div at bounding box center [212, 350] width 10 height 10
type input "151515"
click at [583, 278] on p "Verified Buyer" at bounding box center [583, 277] width 42 height 10
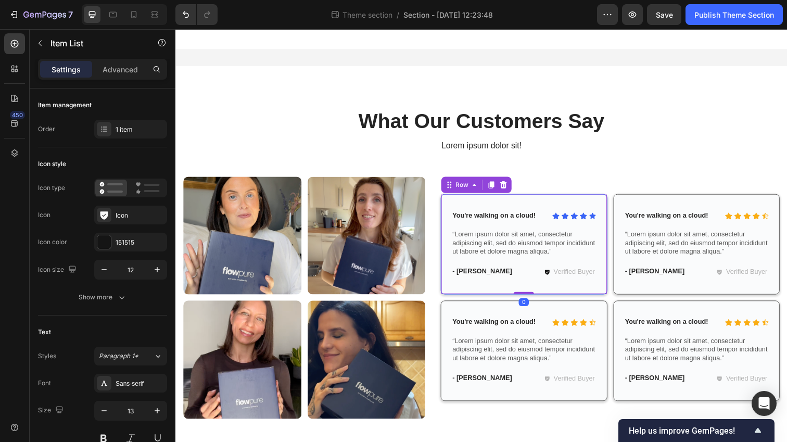
click at [577, 290] on div "Icon Icon Icon Icon Icon Icon List You're walking on a cloud! Text Block Row “L…" at bounding box center [531, 248] width 170 height 103
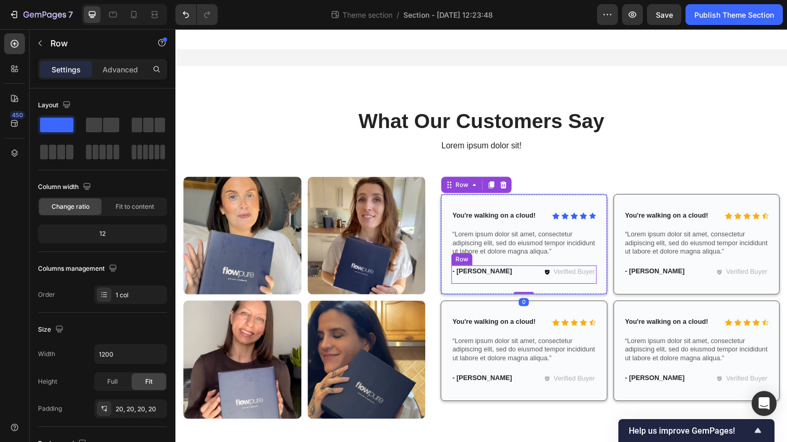
click at [577, 283] on div "- Ryan S. Text Block Verified Buyer Item List Row" at bounding box center [531, 279] width 148 height 19
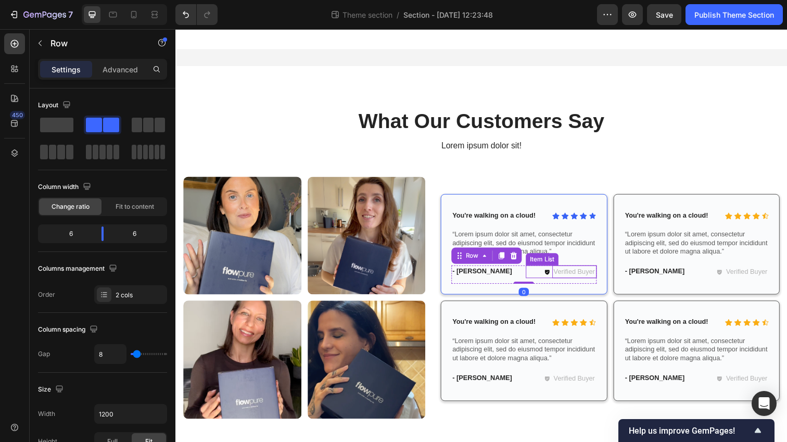
click at [578, 279] on p "Verified Buyer" at bounding box center [583, 277] width 42 height 10
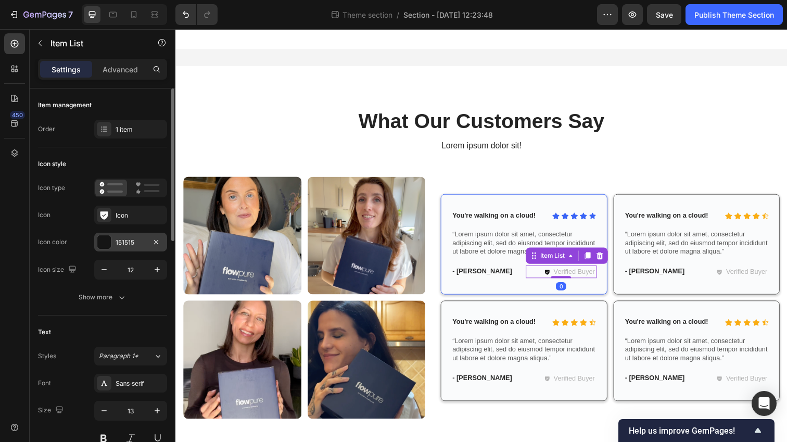
click at [108, 244] on div at bounding box center [104, 242] width 14 height 14
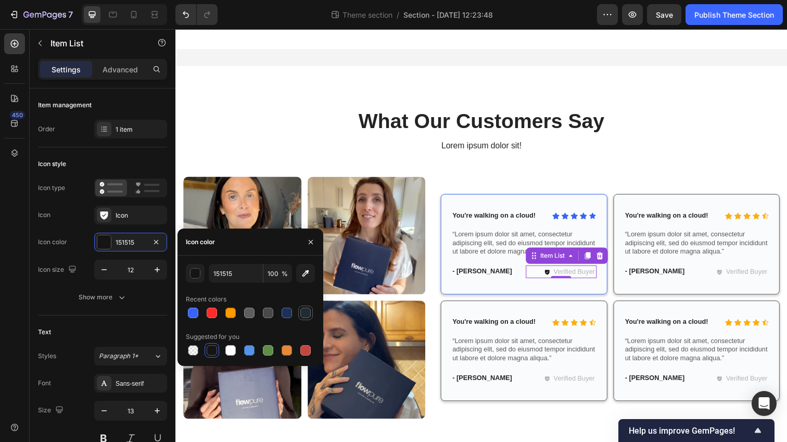
click at [309, 316] on div at bounding box center [305, 313] width 10 height 10
click at [230, 316] on div at bounding box center [230, 313] width 10 height 10
click at [194, 314] on div at bounding box center [193, 313] width 10 height 10
type input "3863F6"
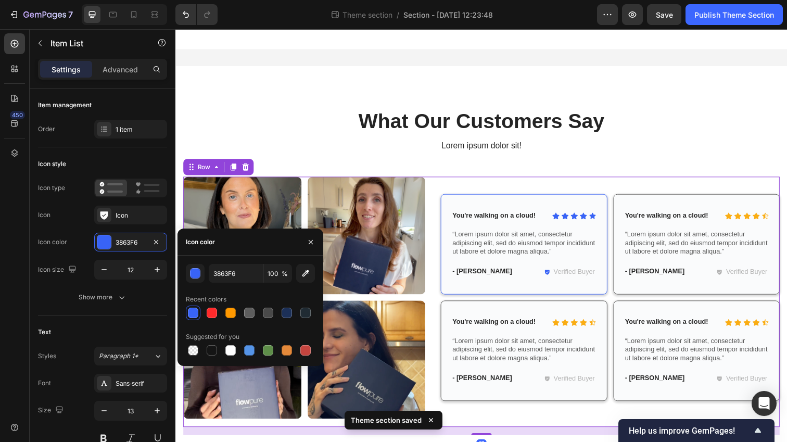
click at [601, 302] on div "Icon Icon Icon Icon Icon Icon List You're walking on a cloud! Text Block Row “L…" at bounding box center [619, 308] width 346 height 256
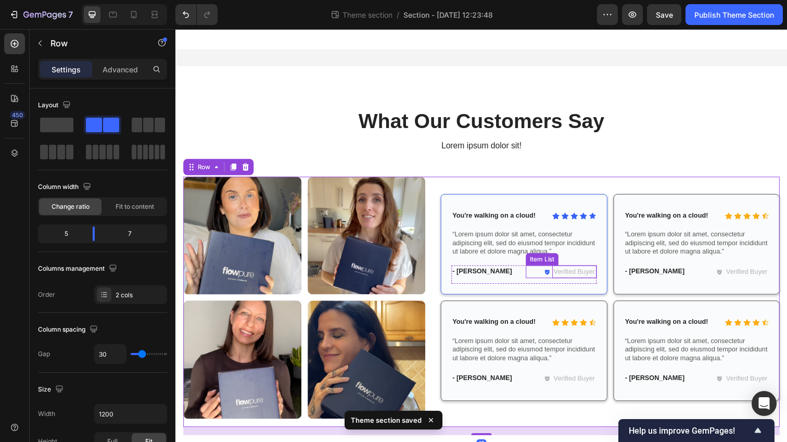
click at [588, 276] on p "Verified Buyer" at bounding box center [583, 277] width 42 height 10
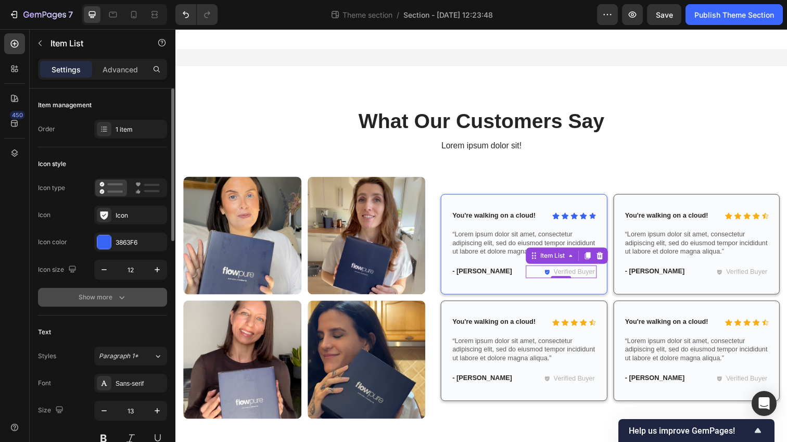
click at [119, 299] on icon "button" at bounding box center [122, 297] width 10 height 10
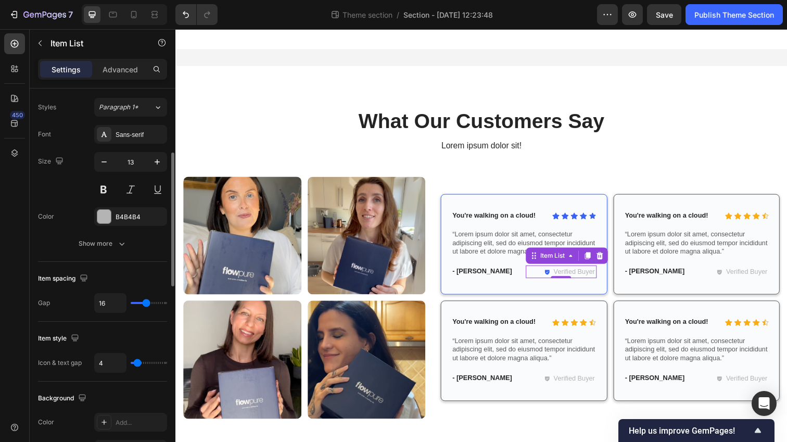
scroll to position [388, 0]
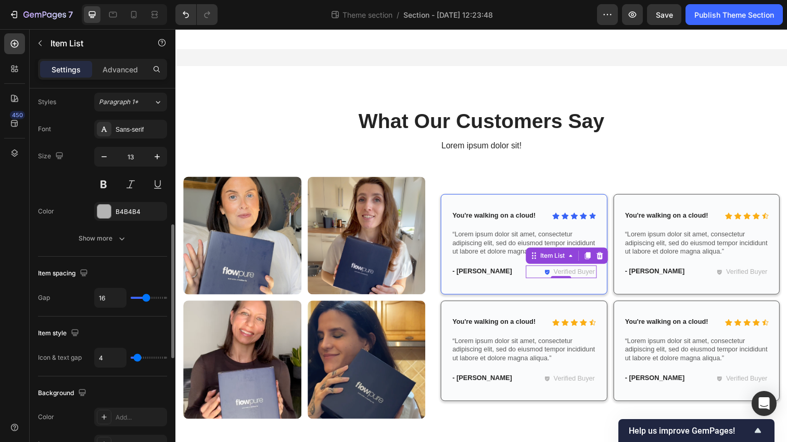
click at [117, 194] on div "Font Sans-serif Size 13 Color B4B4B4 Show more" at bounding box center [102, 184] width 129 height 128
click at [117, 202] on div "B4B4B4" at bounding box center [130, 211] width 73 height 19
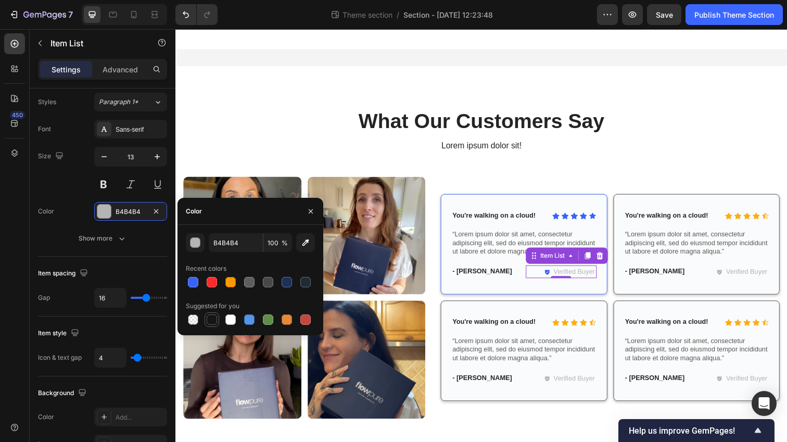
click at [217, 322] on div at bounding box center [212, 319] width 10 height 10
click at [272, 279] on div at bounding box center [268, 282] width 10 height 10
click at [303, 279] on div at bounding box center [305, 282] width 10 height 10
click at [287, 283] on div at bounding box center [287, 282] width 10 height 10
type input "1C3058"
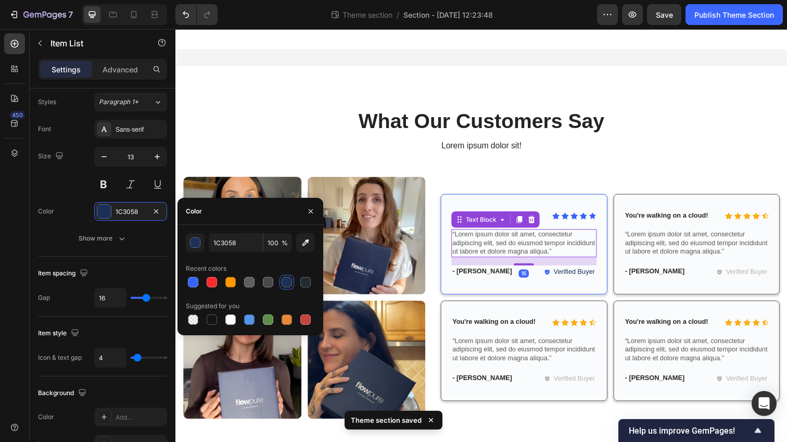
click at [495, 244] on p "“Lorem ipsum dolor sit amet, consectetur adipiscing elit, sed do eiusmod tempor…" at bounding box center [531, 247] width 146 height 27
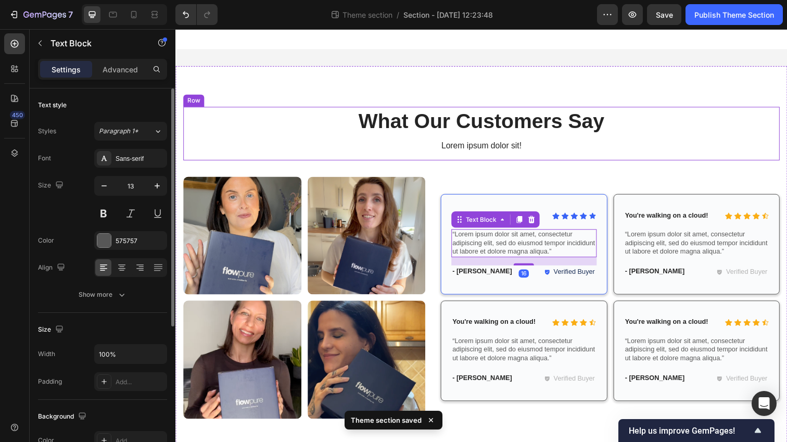
click at [416, 161] on div "What Our Customers Say Heading Lorem ipsum dolor sit! Text Block" at bounding box center [487, 135] width 609 height 55
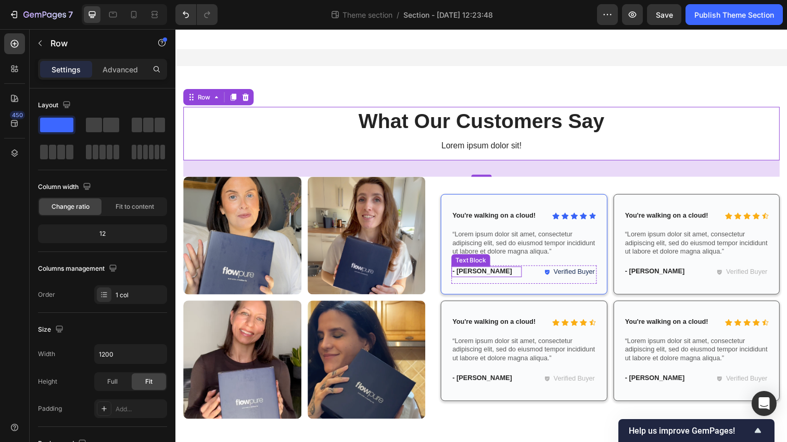
click at [475, 279] on p "- [PERSON_NAME]" at bounding box center [493, 276] width 70 height 9
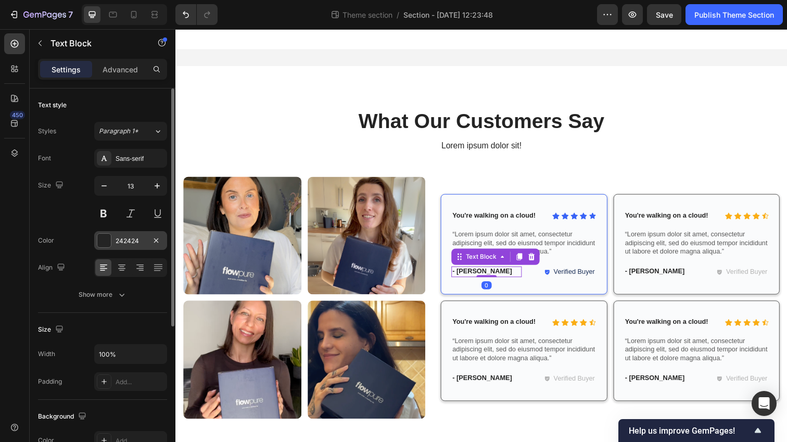
click at [125, 242] on div "242424" at bounding box center [131, 240] width 30 height 9
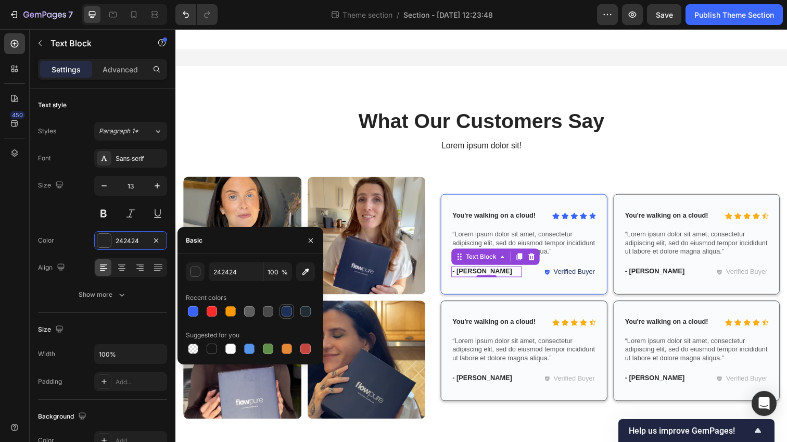
click at [286, 313] on div at bounding box center [287, 311] width 10 height 10
type input "1C3058"
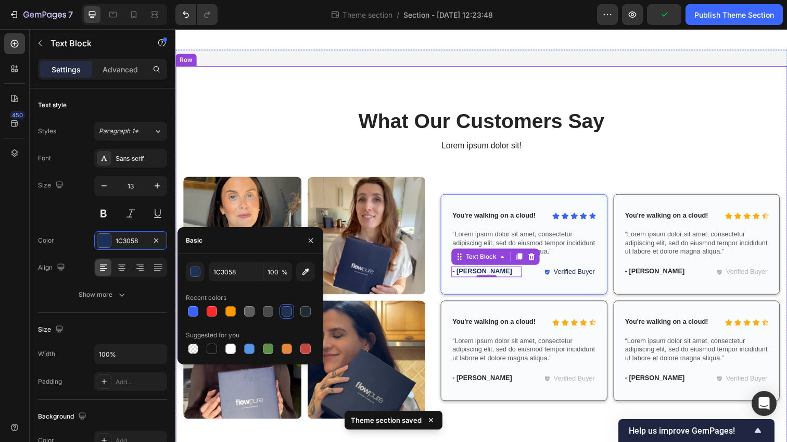
click at [494, 172] on div "What Our Customers Say Heading Lorem ipsum dolor sit! Text Block Row Image Imag…" at bounding box center [487, 275] width 609 height 335
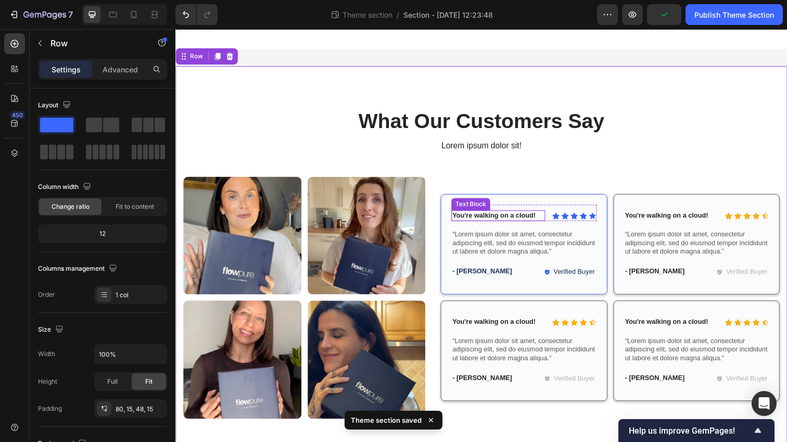
click at [493, 222] on p "You're walking on a cloud!" at bounding box center [505, 219] width 94 height 9
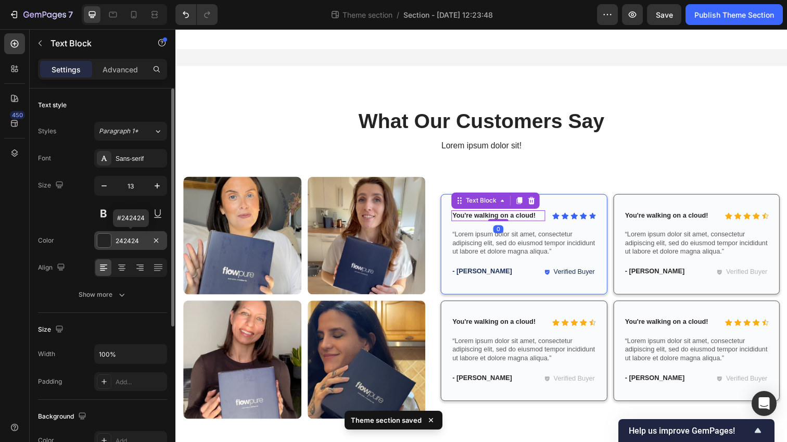
click at [122, 236] on div "242424" at bounding box center [131, 240] width 30 height 9
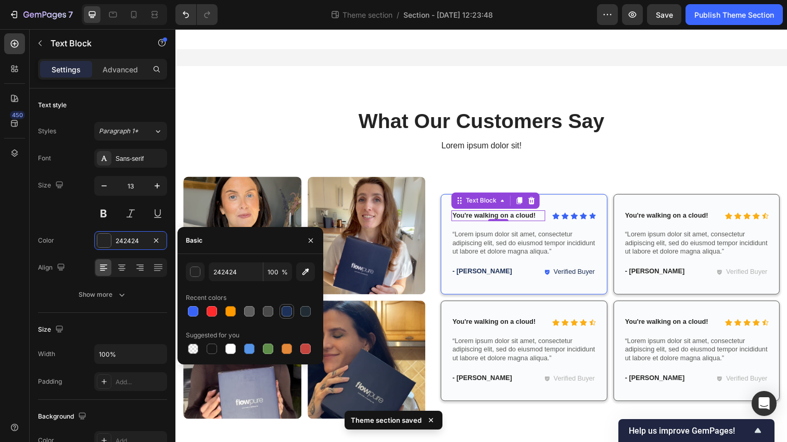
click at [288, 313] on div at bounding box center [287, 311] width 10 height 10
type input "1C3058"
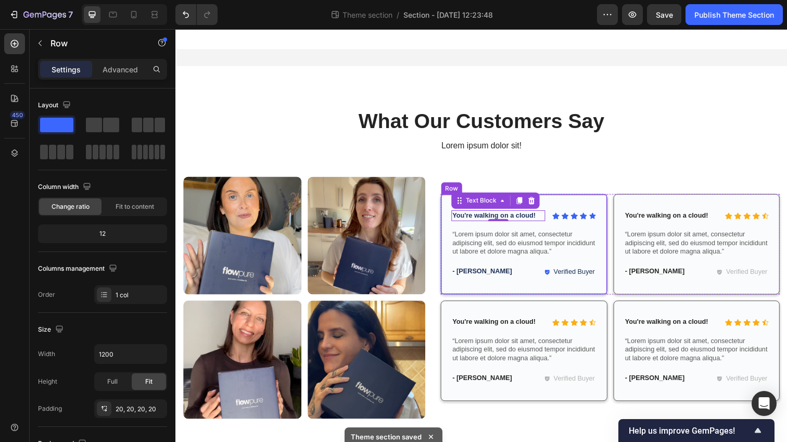
click at [518, 297] on div "Icon Icon Icon Icon Icon Icon List You're walking on a cloud! Text Block 0 Row …" at bounding box center [531, 248] width 170 height 103
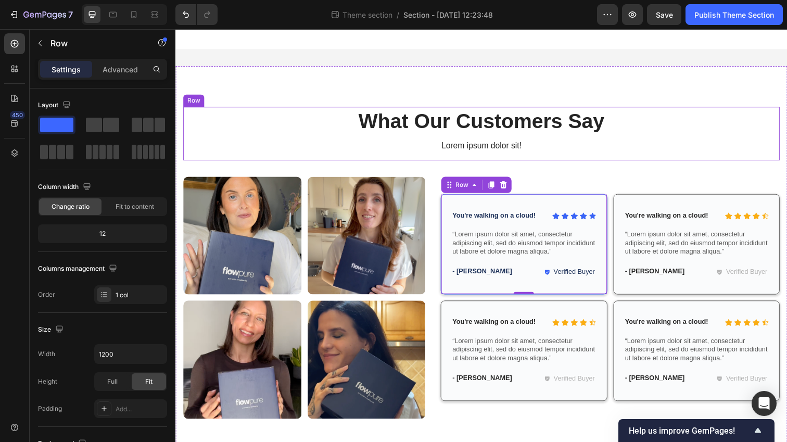
click at [651, 160] on div "What Our Customers Say Heading Lorem ipsum dolor sit! Text Block" at bounding box center [487, 135] width 609 height 55
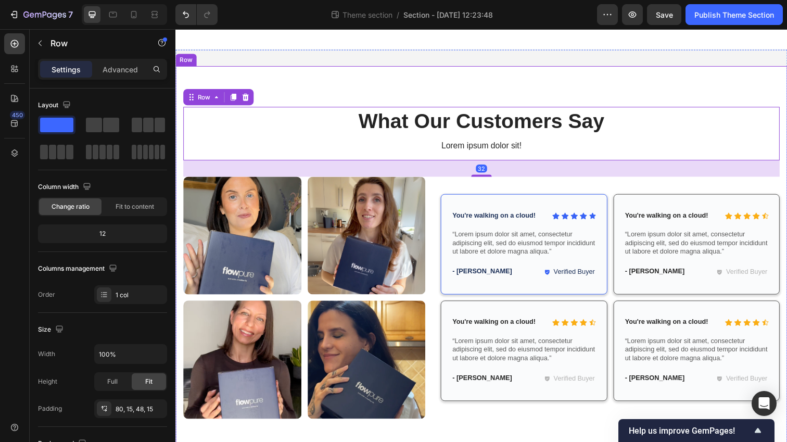
click at [624, 68] on div "What Our Customers Say Heading Lorem ipsum dolor sit! Text Block Row 32 Image I…" at bounding box center [487, 268] width 625 height 402
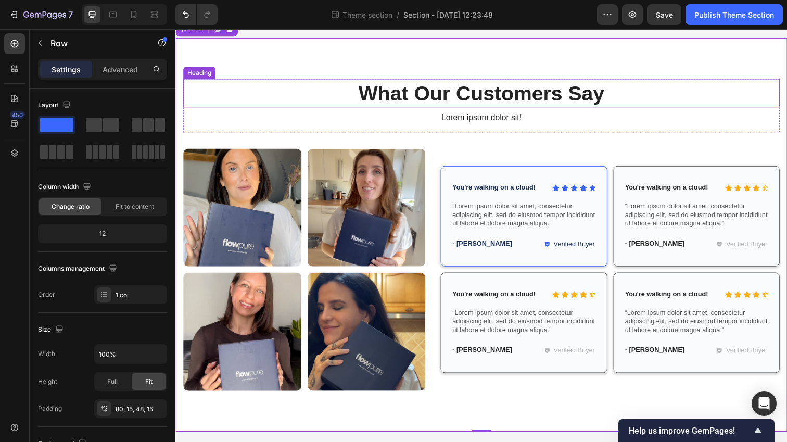
scroll to position [31, 0]
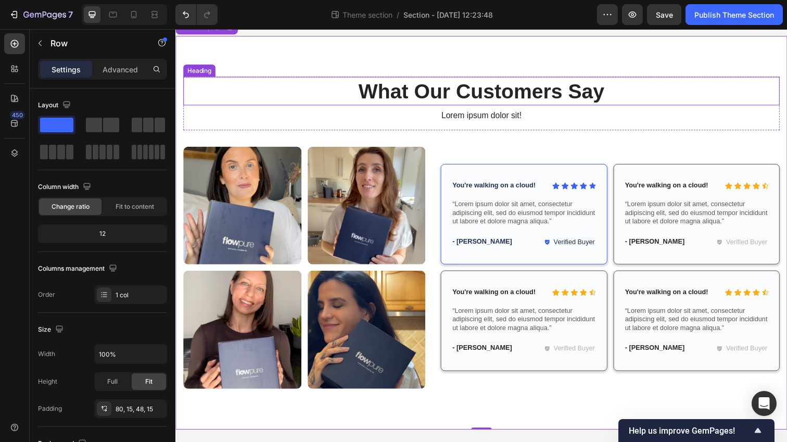
click at [489, 95] on h2 "What Our Customers Say" at bounding box center [487, 92] width 609 height 29
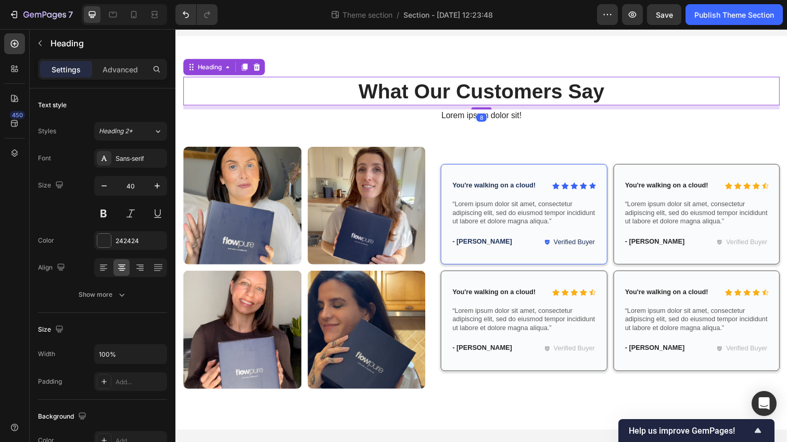
click at [489, 118] on div "8" at bounding box center [488, 119] width 10 height 8
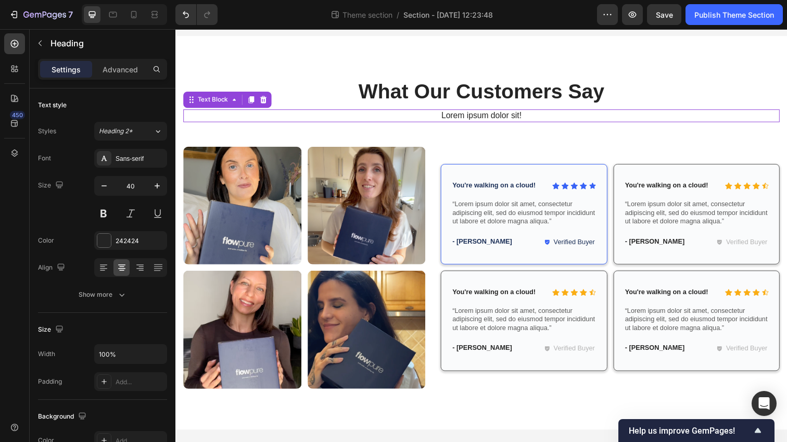
click at [512, 118] on p "Lorem ipsum dolor sit!" at bounding box center [487, 117] width 607 height 11
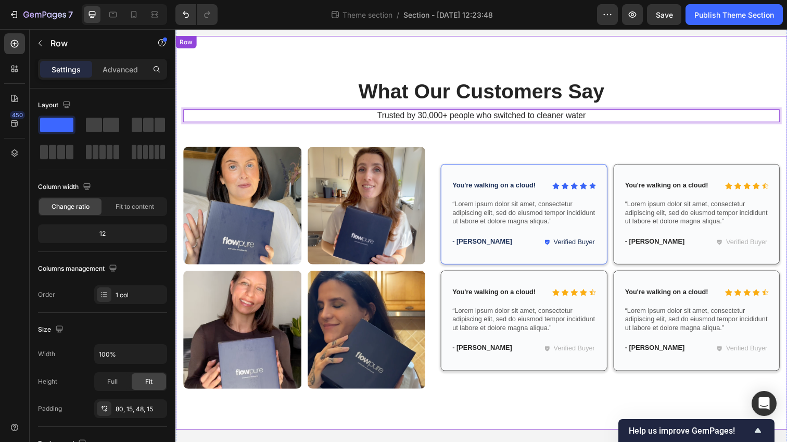
click at [662, 76] on div "What Our Customers Say Heading Trusted by 30,000+ people who switched to cleane…" at bounding box center [487, 237] width 625 height 402
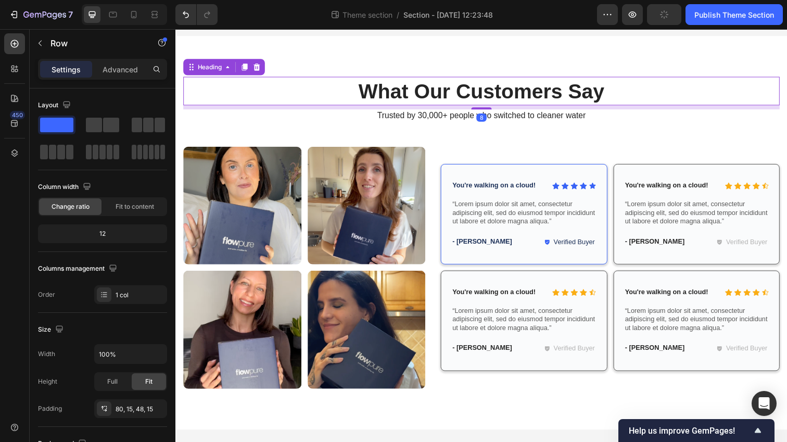
click at [323, 81] on h2 "What Our Customers Say" at bounding box center [487, 92] width 609 height 29
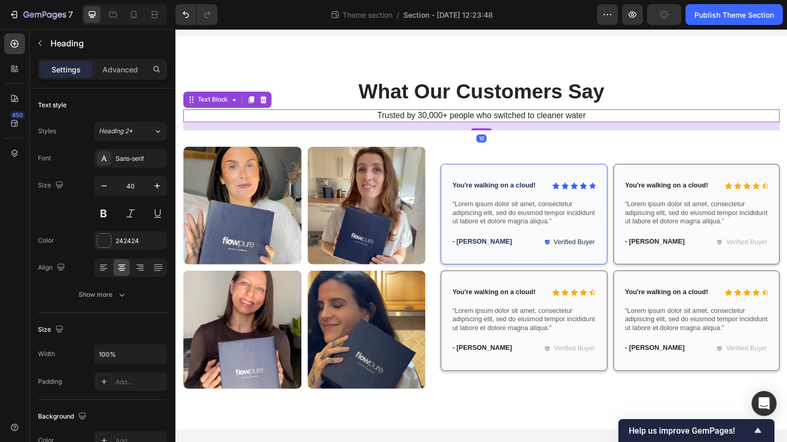
click at [336, 113] on p "Trusted by 30,000+ people who switched to cleaner water" at bounding box center [487, 117] width 607 height 11
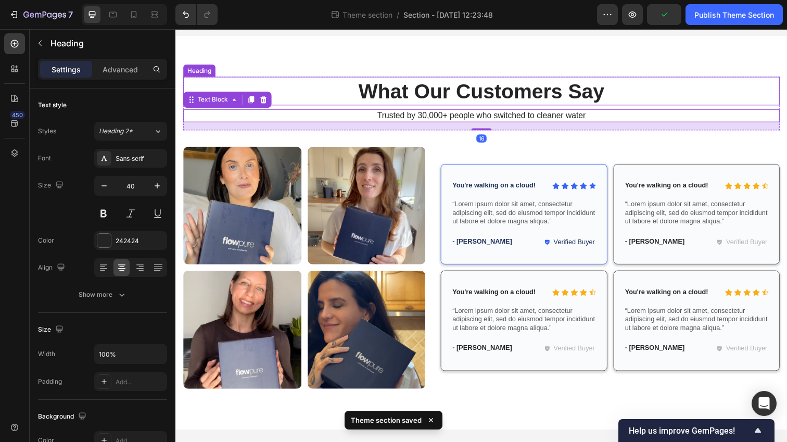
click at [336, 84] on h2 "What Our Customers Say" at bounding box center [487, 92] width 609 height 29
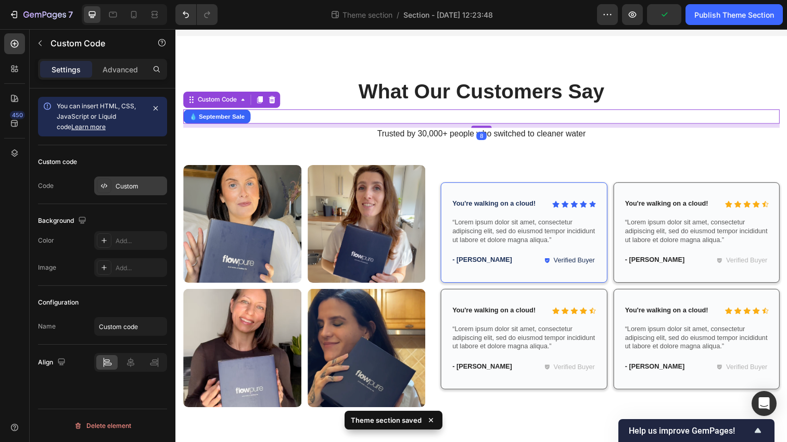
click at [128, 190] on div "Custom" at bounding box center [140, 186] width 49 height 9
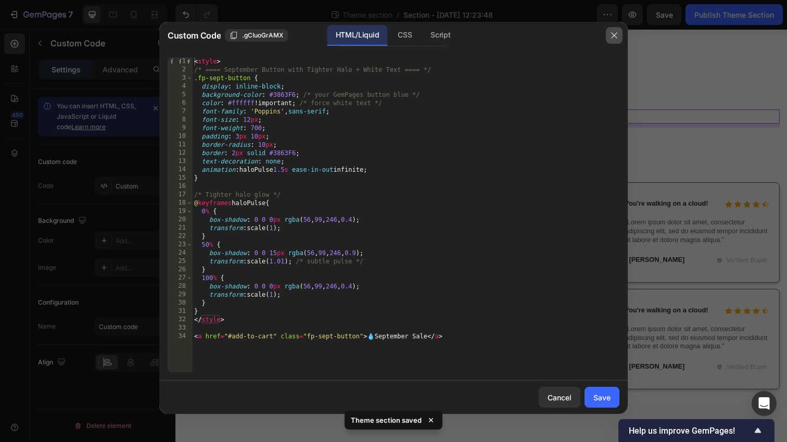
click at [615, 37] on icon "button" at bounding box center [614, 35] width 8 height 8
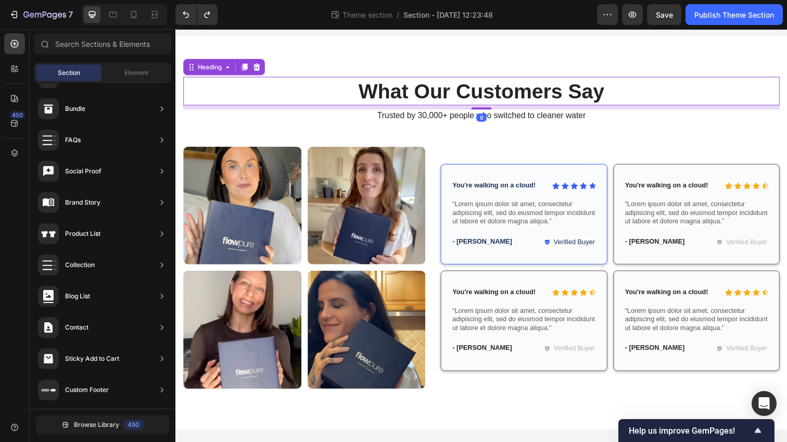
click at [292, 106] on h2 "What Our Customers Say" at bounding box center [487, 92] width 609 height 29
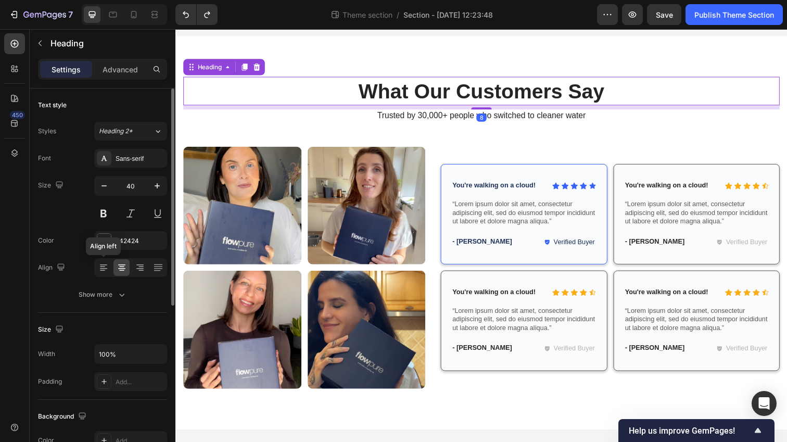
click at [102, 270] on icon at bounding box center [102, 270] width 5 height 1
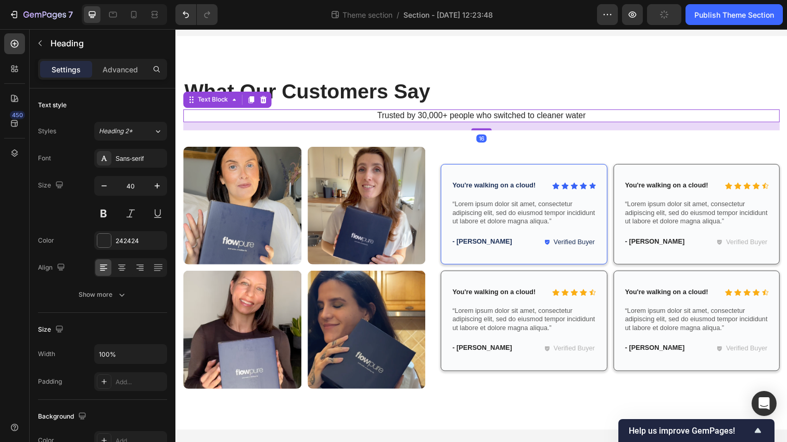
click at [308, 122] on p "Trusted by 30,000+ people who switched to cleaner water" at bounding box center [487, 117] width 607 height 11
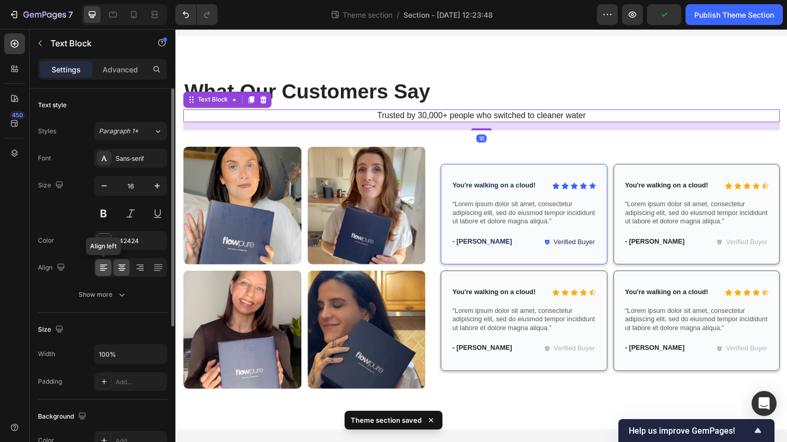
click at [102, 273] on div at bounding box center [103, 267] width 16 height 17
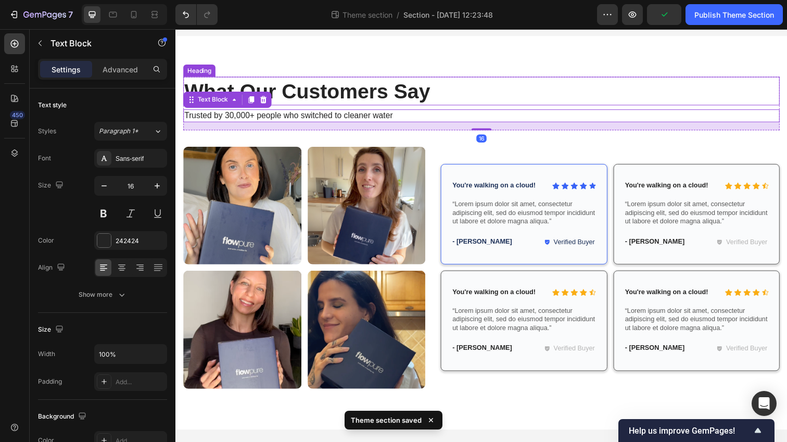
click at [387, 86] on h2 "What Our Customers Say" at bounding box center [487, 92] width 609 height 29
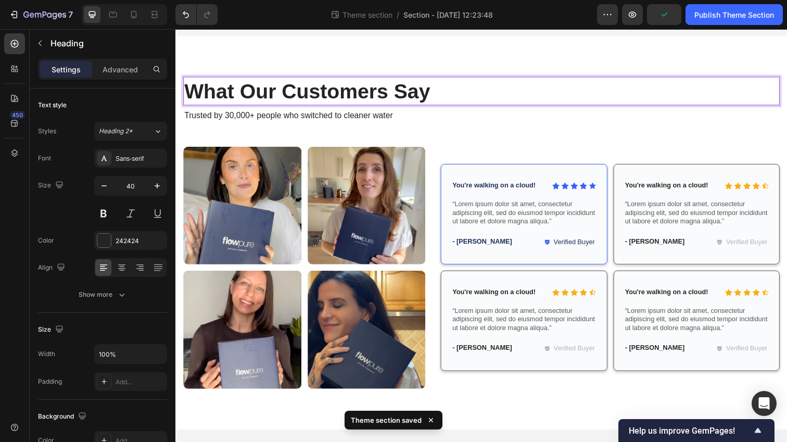
click at [387, 86] on h2 "What Our Customers Say" at bounding box center [487, 92] width 609 height 29
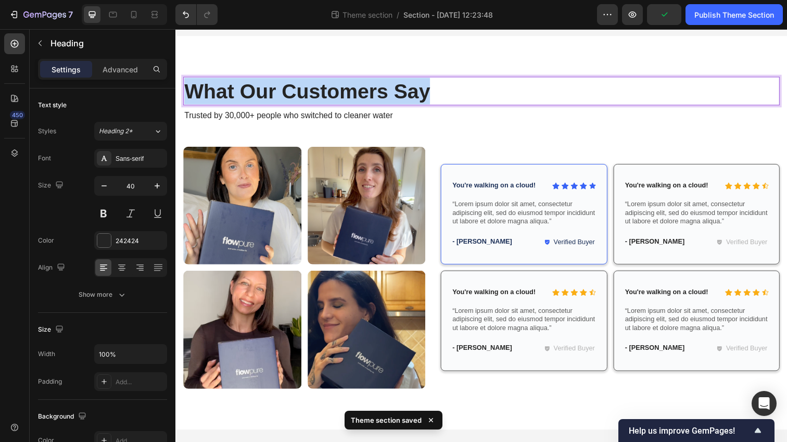
click at [387, 86] on p "What Our Customers Say" at bounding box center [487, 92] width 607 height 27
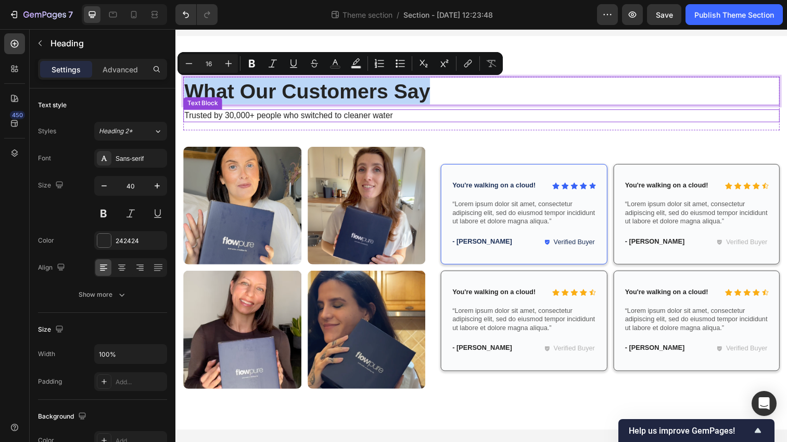
click at [298, 114] on p "Trusted by 30,000+ people who switched to cleaner water" at bounding box center [487, 117] width 607 height 11
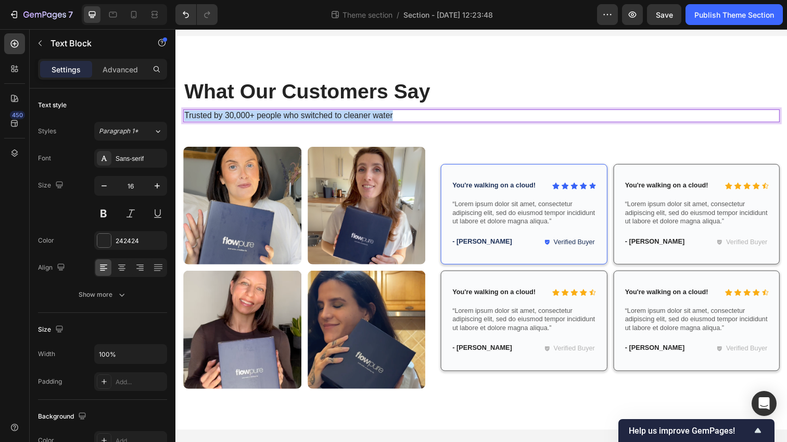
click at [298, 114] on p "Trusted by 30,000+ people who switched to cleaner water" at bounding box center [487, 117] width 607 height 11
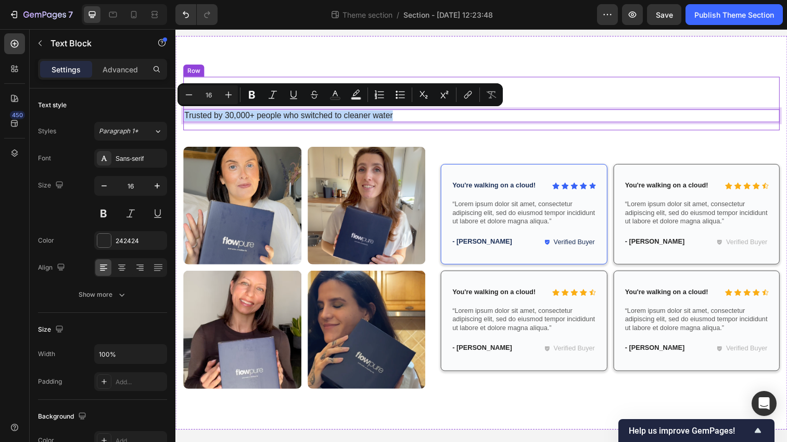
click at [555, 111] on div "Trusted by 30,000+ people who switched to cleaner water" at bounding box center [487, 117] width 609 height 13
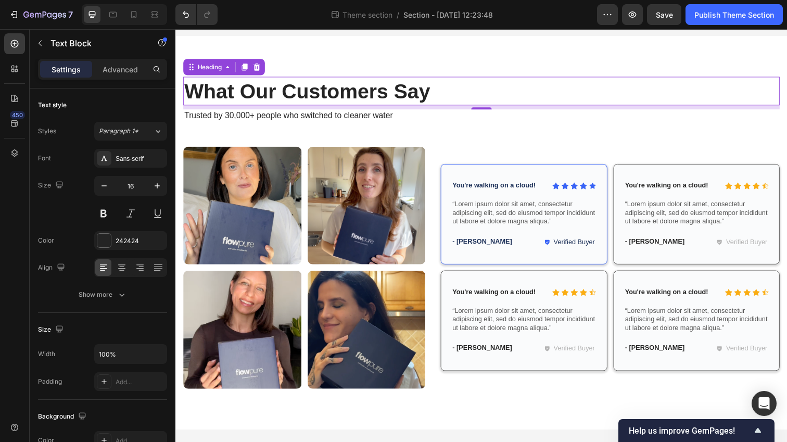
click at [546, 96] on p "What Our Customers Say" at bounding box center [487, 92] width 607 height 27
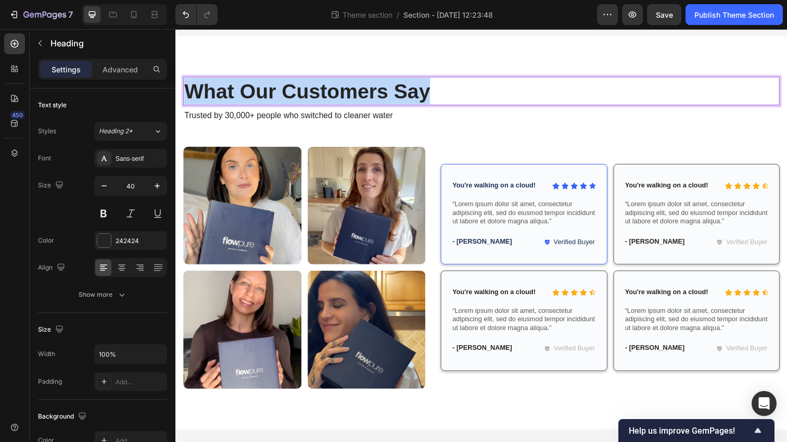
click at [546, 96] on p "What Our Customers Say" at bounding box center [487, 92] width 607 height 27
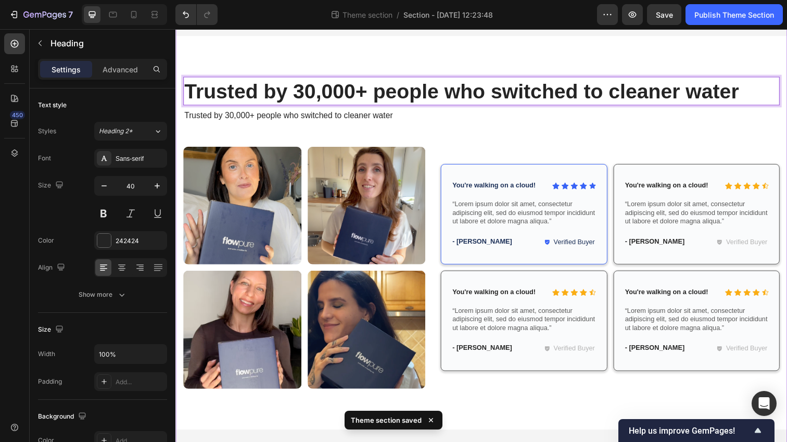
click at [288, 33] on div "Trusted by 30,000+ people who switched to cleaner water Heading 8 Trusted by 30…" at bounding box center [487, 236] width 625 height 435
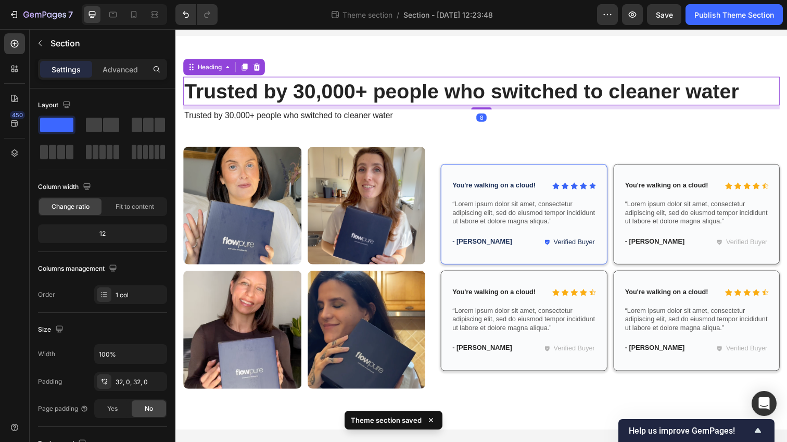
click at [288, 89] on p "Trusted by 30,000+ people who switched to cleaner water" at bounding box center [487, 92] width 607 height 27
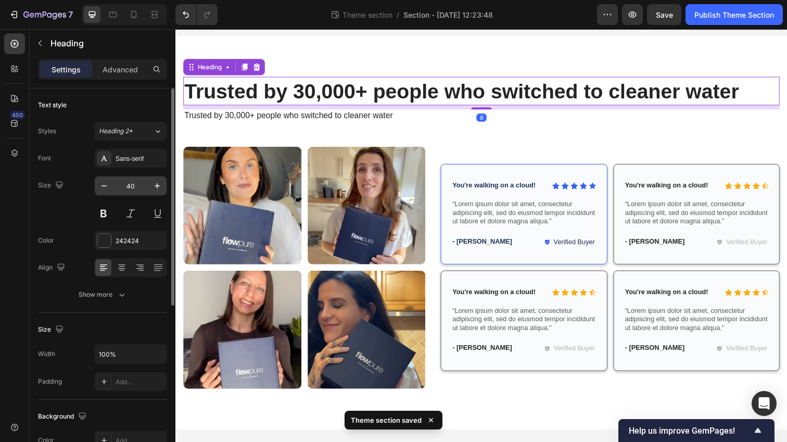
click at [130, 185] on input "40" at bounding box center [131, 186] width 34 height 19
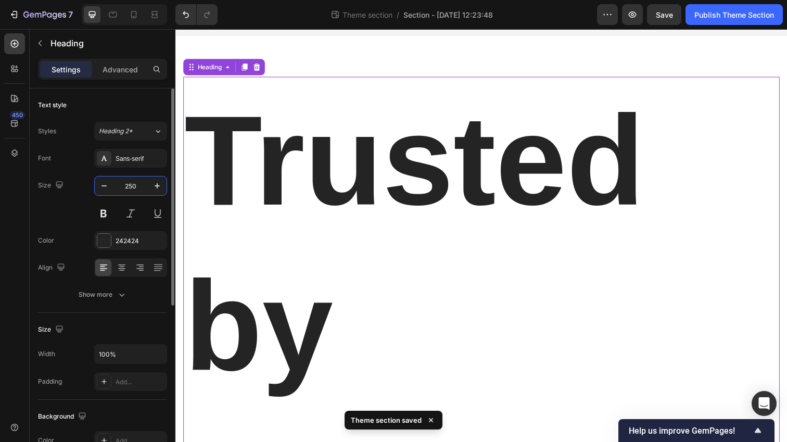
click at [136, 187] on input "250" at bounding box center [131, 186] width 34 height 19
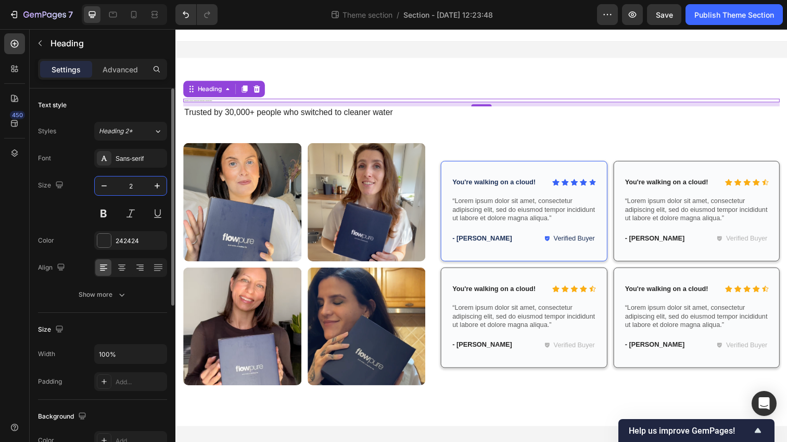
type input "25"
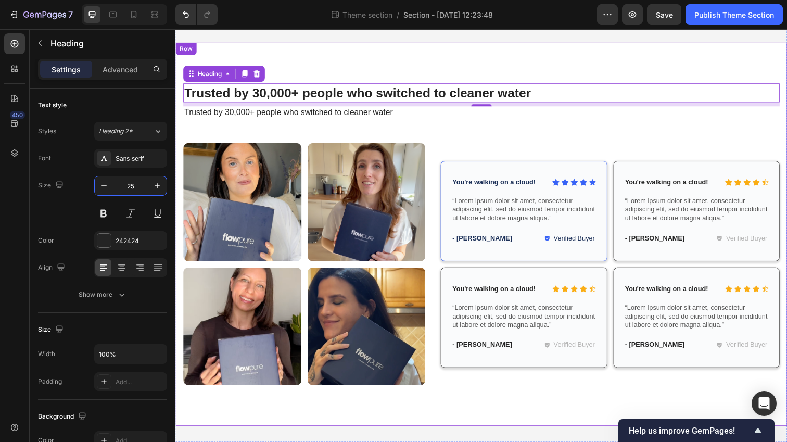
drag, startPoint x: 361, startPoint y: 55, endPoint x: 303, endPoint y: 98, distance: 72.2
click at [361, 55] on div "Trusted by 30,000+ people who switched to cleaner water Heading 8 Trusted by 30…" at bounding box center [487, 239] width 625 height 392
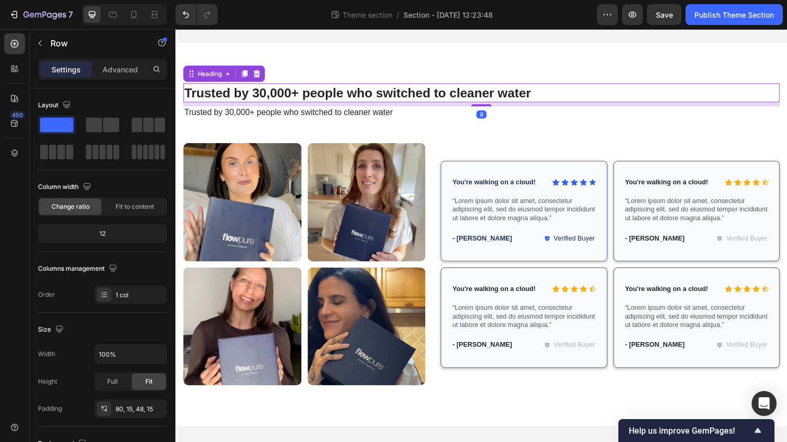
click at [294, 100] on p "Trusted by 30,000+ people who switched to cleaner water" at bounding box center [487, 93] width 607 height 17
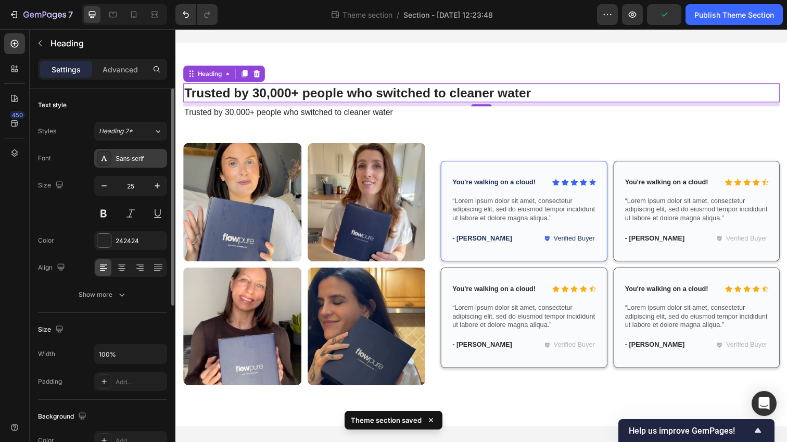
click at [134, 161] on div "Sans-serif" at bounding box center [140, 158] width 49 height 9
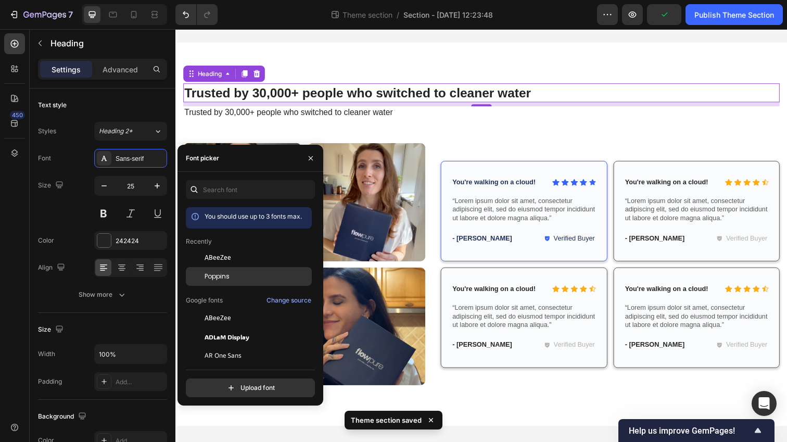
click at [225, 281] on span "Poppins" at bounding box center [217, 276] width 25 height 9
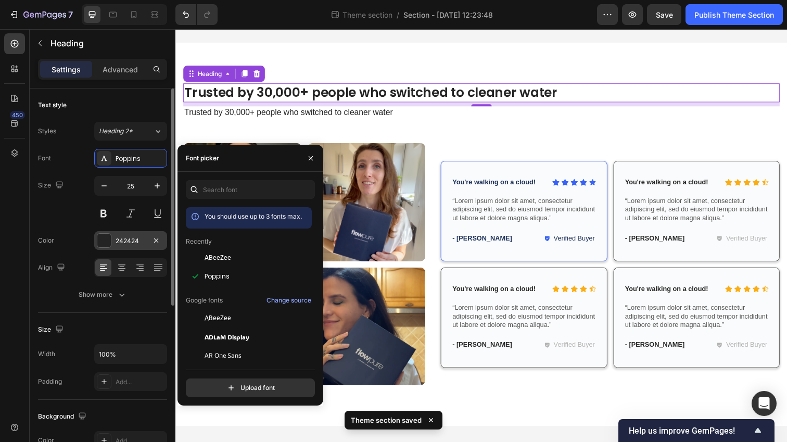
click at [126, 237] on div "242424" at bounding box center [131, 240] width 30 height 9
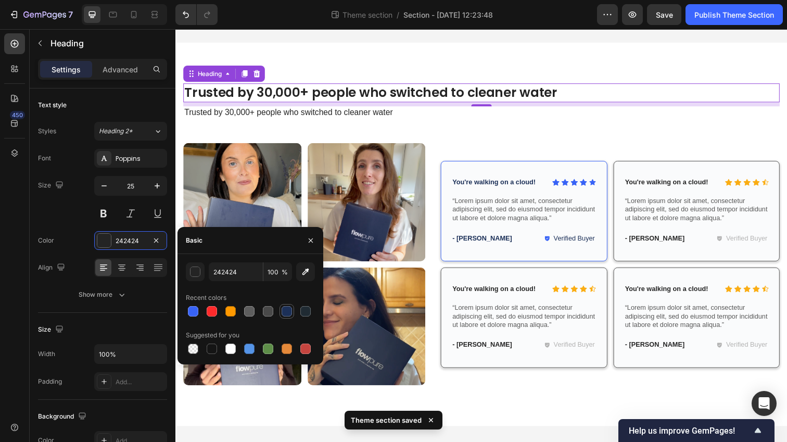
click at [285, 312] on div at bounding box center [287, 311] width 10 height 10
type input "1C3058"
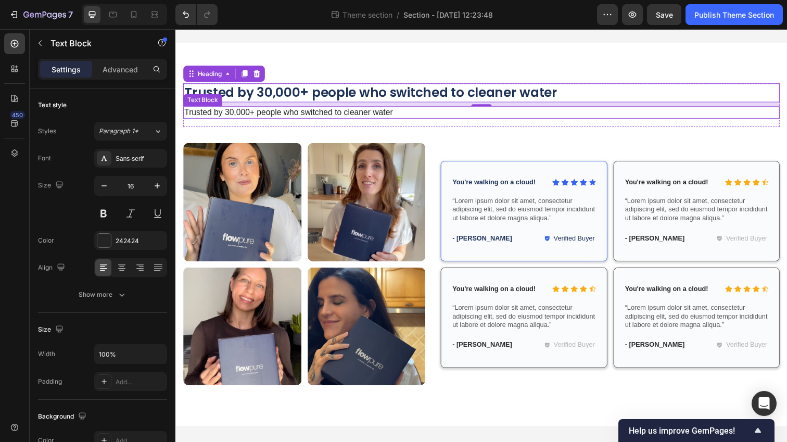
click at [415, 119] on div "Trusted by 30,000+ people who switched to cleaner water" at bounding box center [487, 114] width 609 height 13
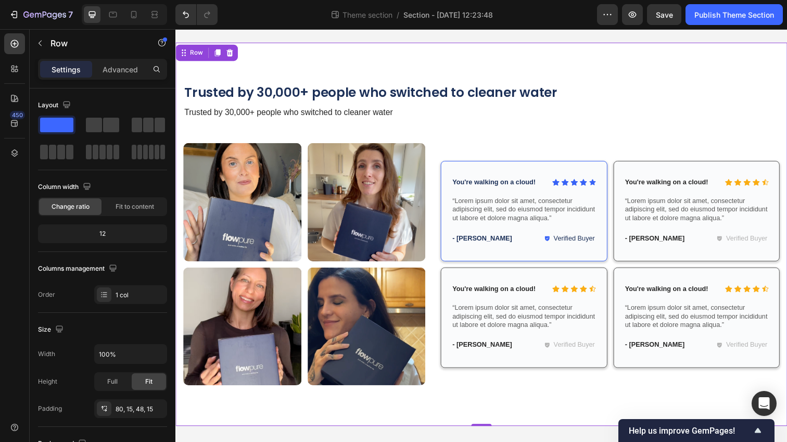
click at [431, 74] on div "Trusted by 30,000+ people who switched to cleaner water Heading Trusted by 30,0…" at bounding box center [487, 239] width 625 height 392
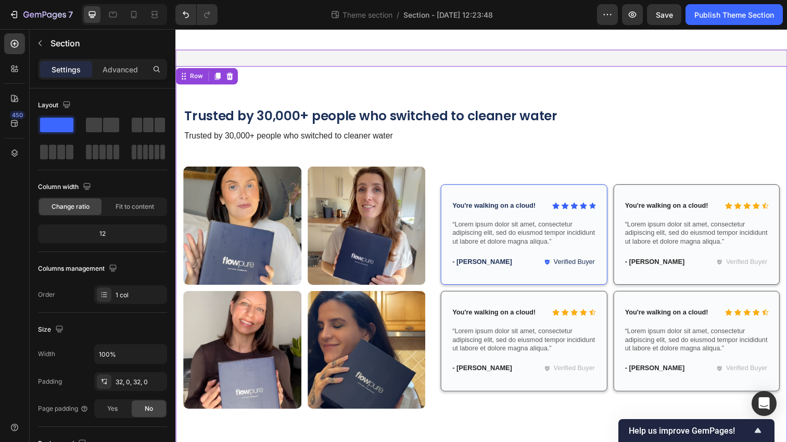
click at [311, 57] on div "Trusted by 30,000+ people who switched to cleaner water Heading Trusted by 30,0…" at bounding box center [487, 262] width 625 height 425
click at [318, 88] on div "Trusted by 30,000+ people who switched to cleaner water Heading Trusted by 30,0…" at bounding box center [487, 263] width 625 height 392
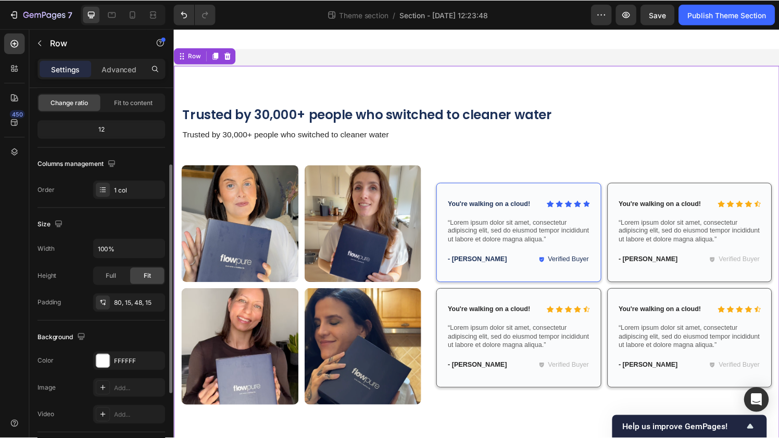
scroll to position [252, 0]
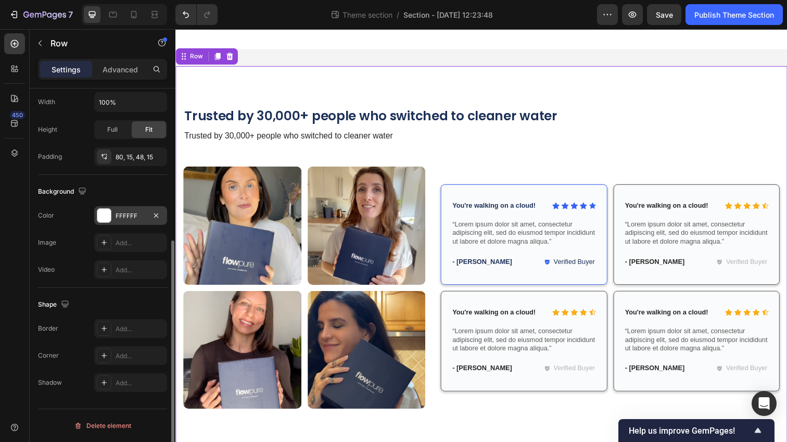
click at [131, 215] on div "FFFFFF" at bounding box center [131, 215] width 30 height 9
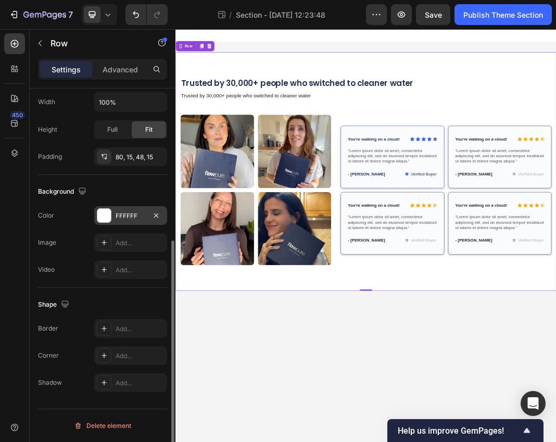
click at [113, 221] on div "FFFFFF" at bounding box center [130, 215] width 73 height 19
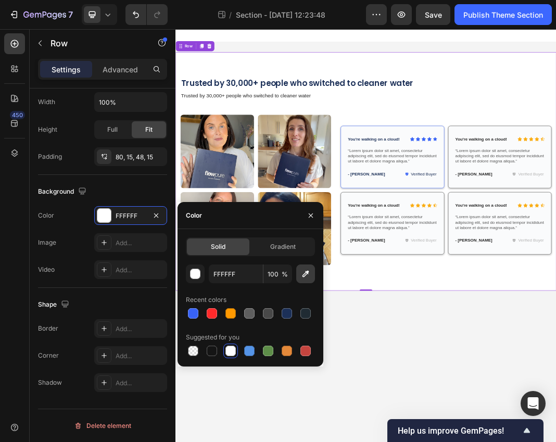
click at [304, 273] on icon "button" at bounding box center [305, 274] width 10 height 10
click at [307, 276] on icon "button" at bounding box center [305, 274] width 10 height 10
type input "EEEEEE"
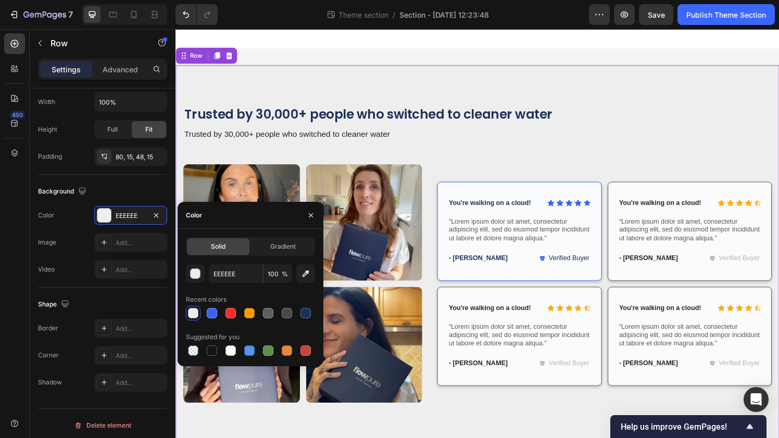
click at [392, 156] on div "Trusted by 30,000+ people who switched to cleaner water Heading Trusted by 30,0…" at bounding box center [487, 270] width 609 height 325
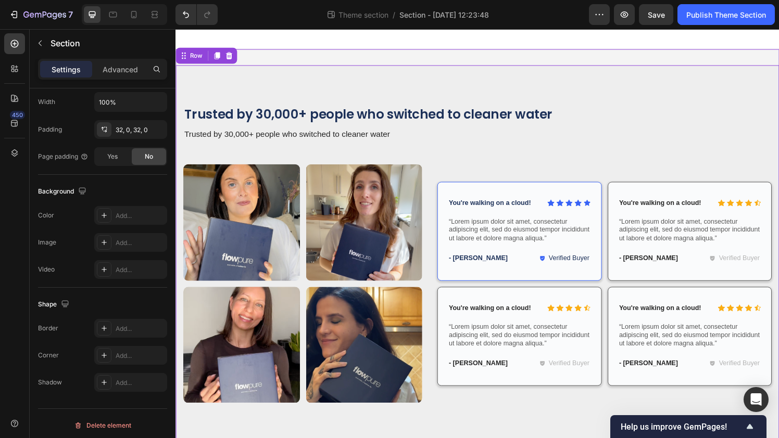
click at [375, 60] on div "Trusted by 30,000+ people who switched to cleaner water Heading Trusted by 30,0…" at bounding box center [487, 262] width 625 height 425
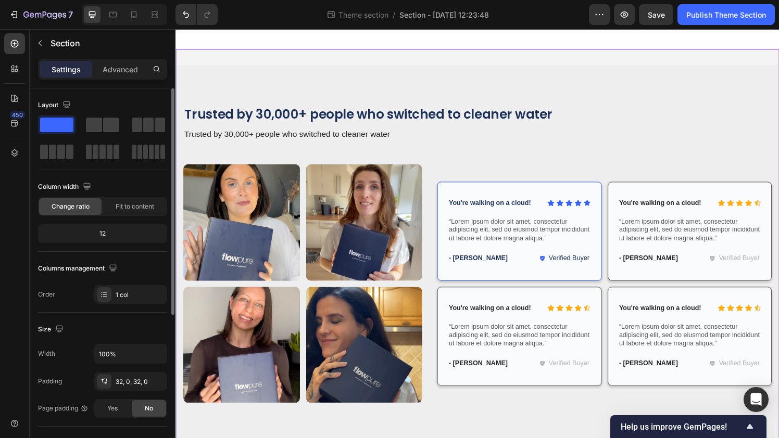
click at [379, 56] on div "Trusted by 30,000+ people who switched to cleaner water Heading Trusted by 30,0…" at bounding box center [487, 262] width 625 height 425
click at [373, 87] on div "Trusted by 30,000+ people who switched to cleaner water Heading Trusted by 30,0…" at bounding box center [487, 263] width 625 height 392
click at [371, 59] on div "Trusted by 30,000+ people who switched to cleaner water Heading Trusted by 30,0…" at bounding box center [487, 262] width 625 height 425
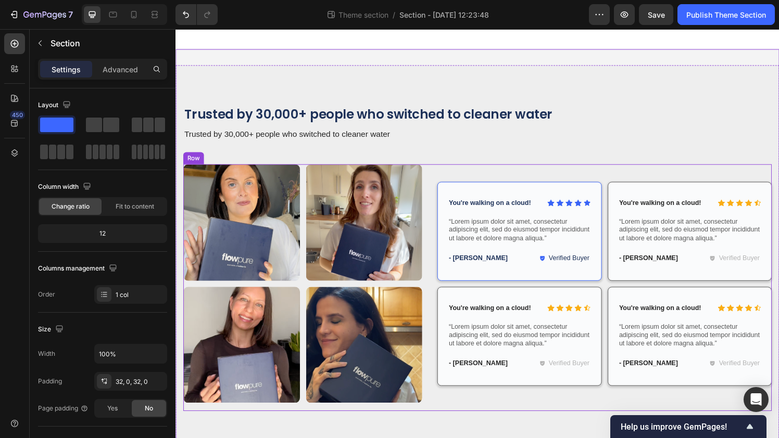
scroll to position [22, 0]
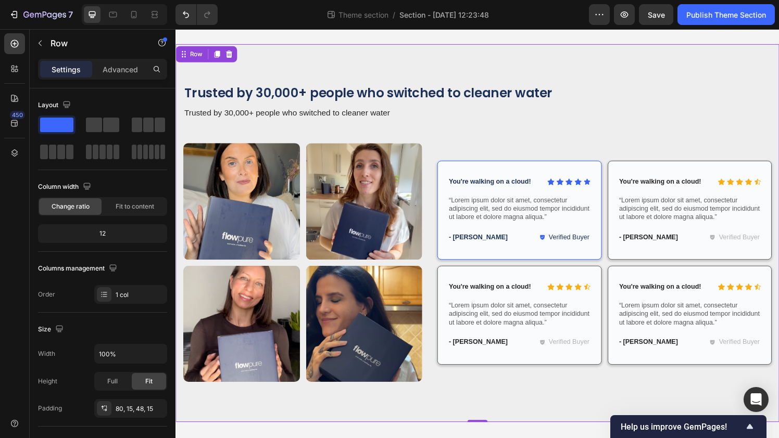
click at [274, 58] on div "Trusted by 30,000+ people who switched to cleaner water Heading Trusted by 30,0…" at bounding box center [487, 241] width 625 height 392
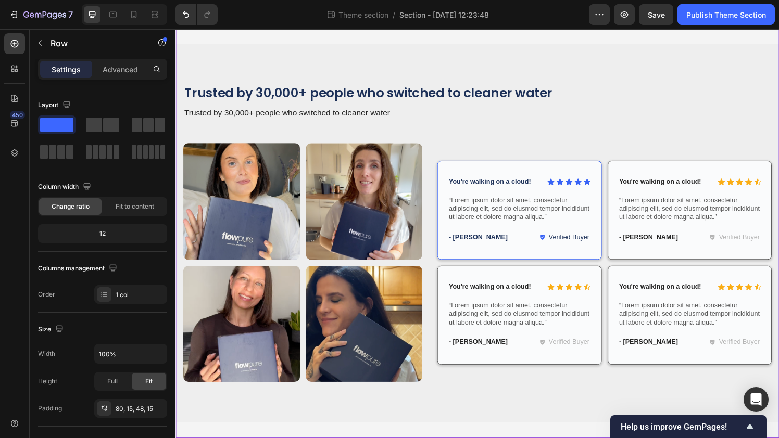
click at [260, 34] on div "Trusted by 30,000+ people who switched to cleaner water Heading Trusted by 30,0…" at bounding box center [487, 240] width 625 height 425
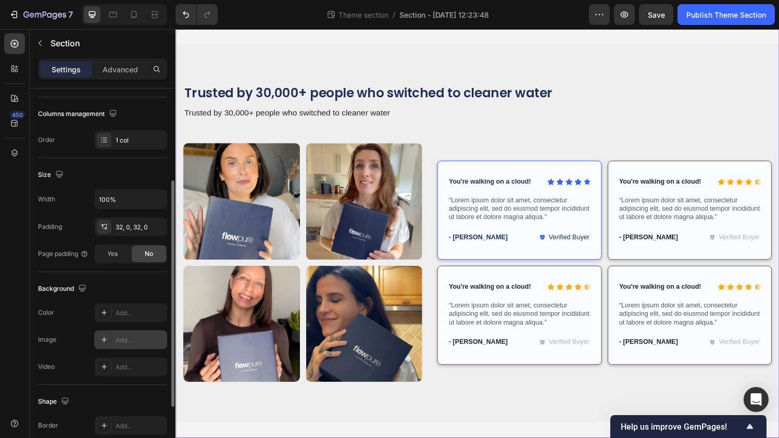
scroll to position [198, 0]
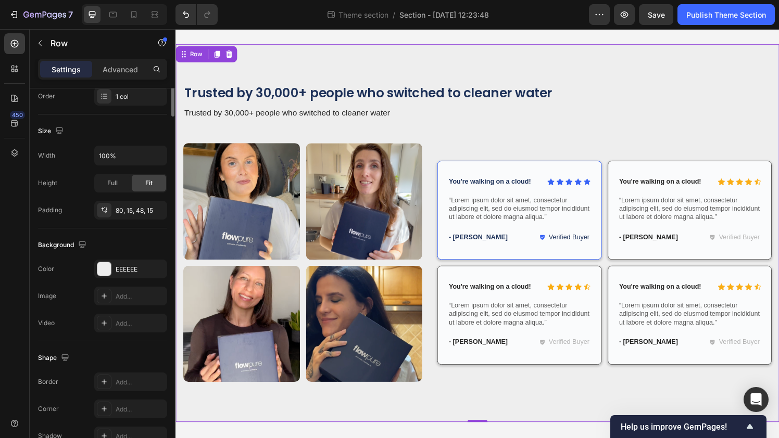
click at [312, 47] on div "Trusted by 30,000+ people who switched to cleaner water Heading Trusted by 30,0…" at bounding box center [487, 241] width 625 height 392
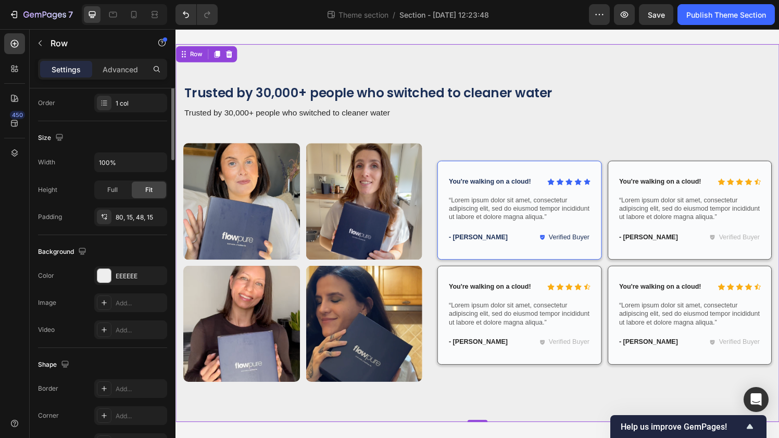
scroll to position [256, 0]
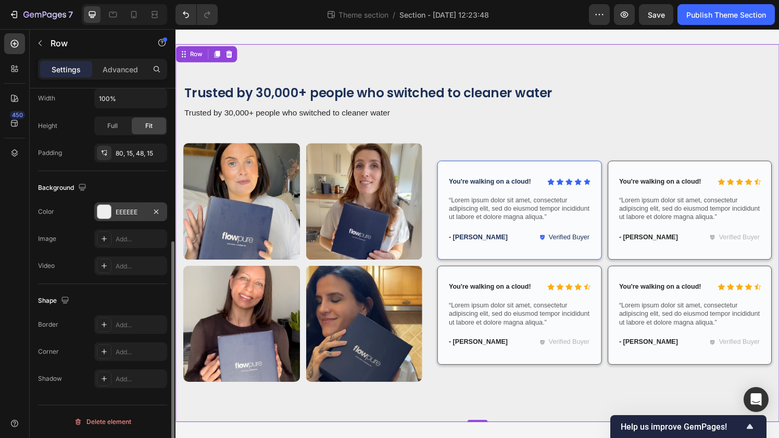
click at [135, 213] on div "EEEEEE" at bounding box center [131, 212] width 30 height 9
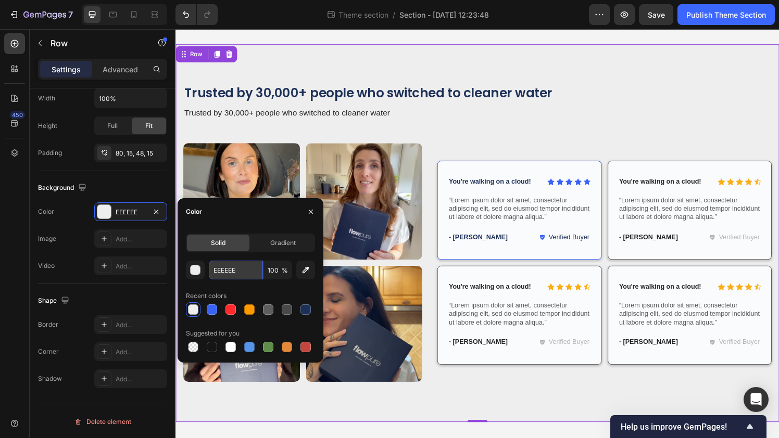
click at [234, 269] on input "EEEEEE" at bounding box center [236, 270] width 54 height 19
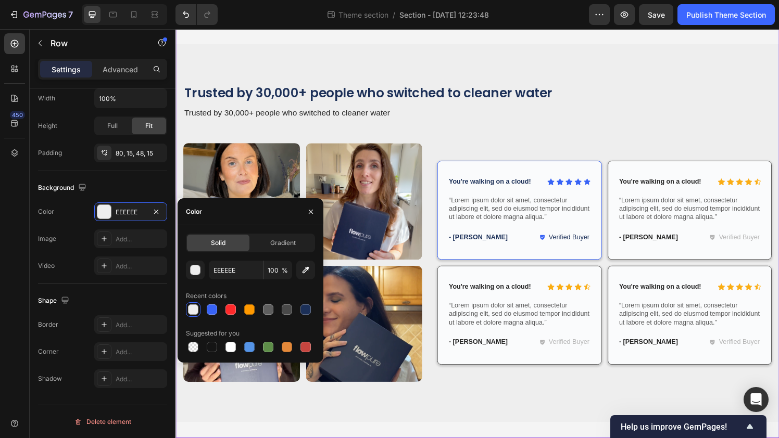
click at [317, 37] on div "Trusted by 30,000+ people who switched to cleaner water Heading Trusted by 30,0…" at bounding box center [487, 240] width 625 height 425
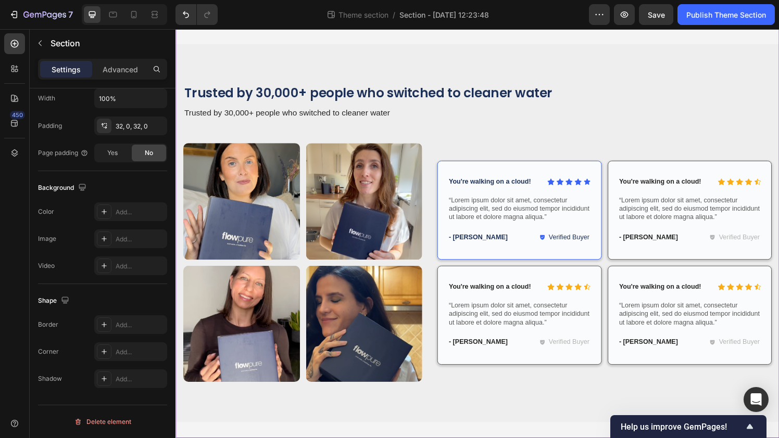
scroll to position [0, 0]
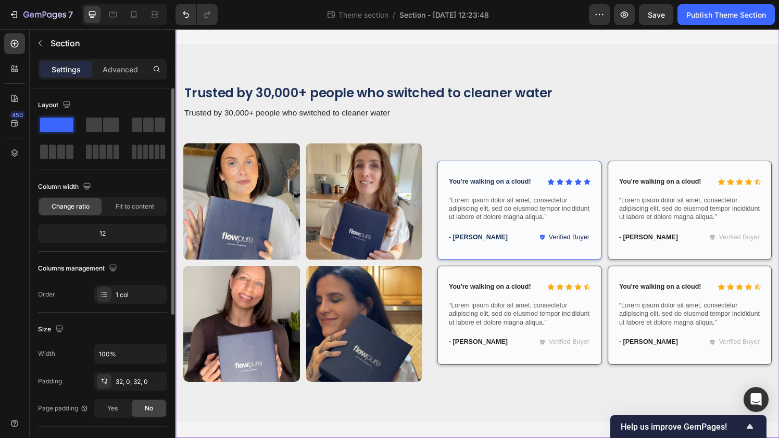
click at [317, 37] on div "Trusted by 30,000+ people who switched to cleaner water Heading Trusted by 30,0…" at bounding box center [487, 240] width 625 height 425
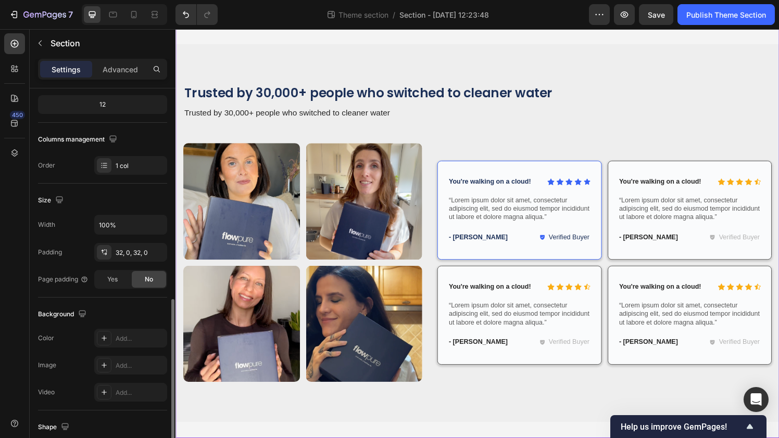
scroll to position [256, 0]
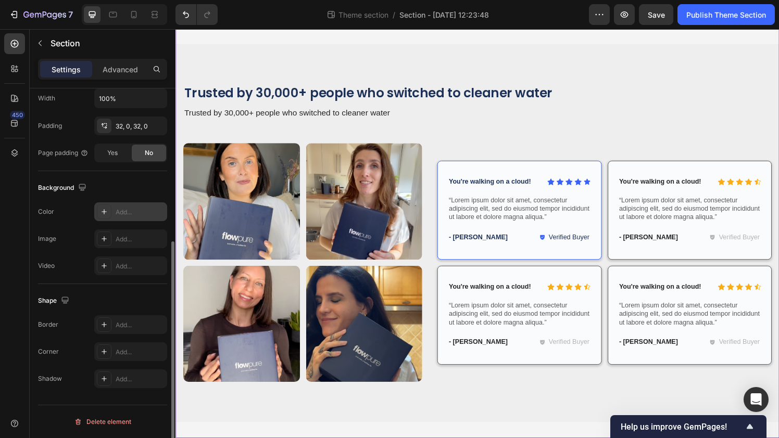
click at [127, 208] on div "Add..." at bounding box center [140, 212] width 49 height 9
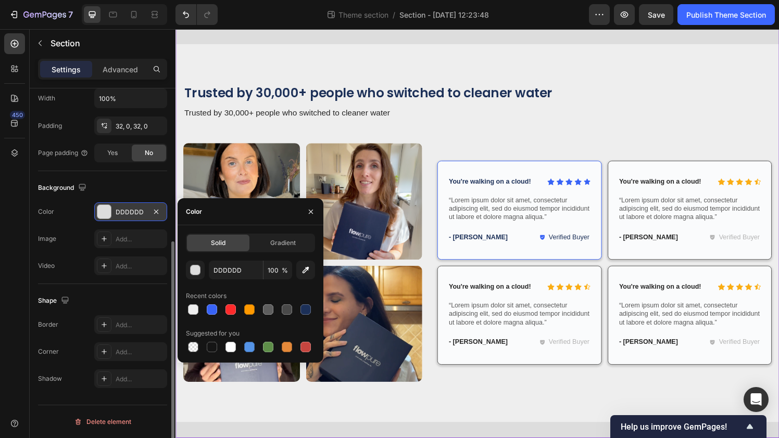
click at [213, 242] on span "Solid" at bounding box center [218, 242] width 15 height 9
click at [225, 273] on input "DDDDDD" at bounding box center [236, 270] width 54 height 19
click at [229, 309] on div at bounding box center [230, 310] width 10 height 10
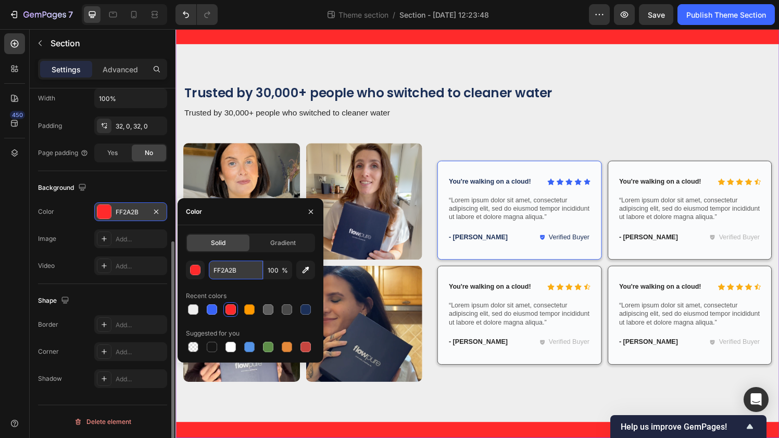
click at [230, 271] on input "FF2A2B" at bounding box center [236, 270] width 54 height 19
paste input "EEEEEE"
type input "EEEEEE"
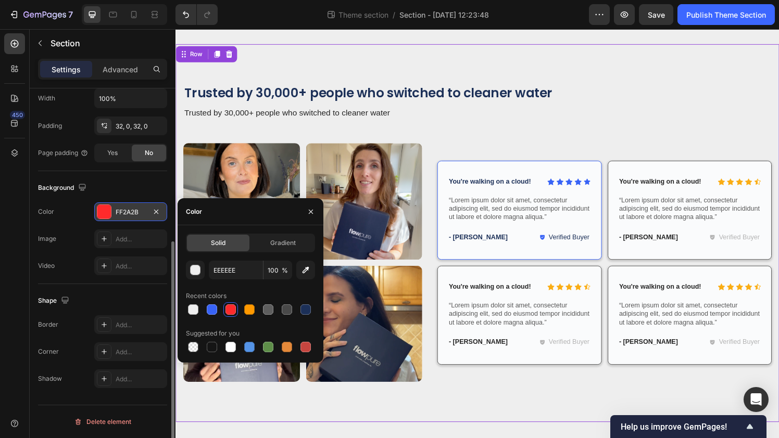
click at [381, 56] on div "Trusted by 30,000+ people who switched to cleaner water Heading Trusted by 30,0…" at bounding box center [487, 241] width 625 height 392
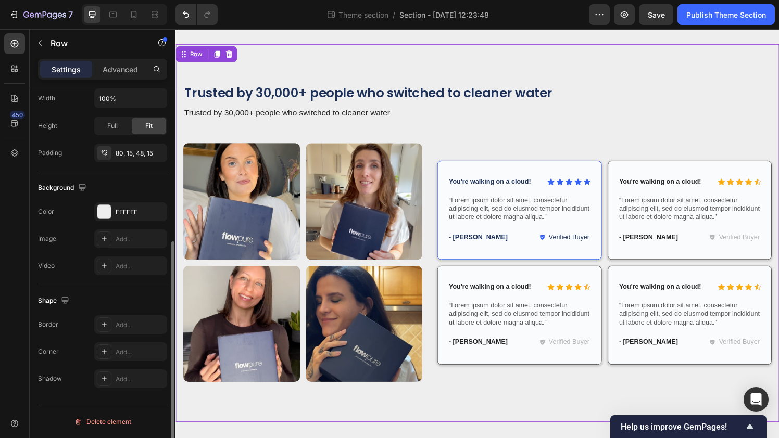
scroll to position [0, 0]
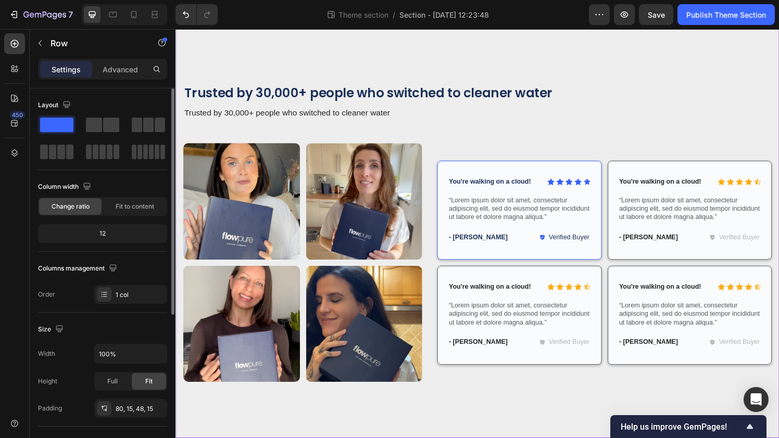
click at [508, 35] on div "Trusted by 30,000+ people who switched to cleaner water Heading Trusted by 30,0…" at bounding box center [487, 240] width 625 height 425
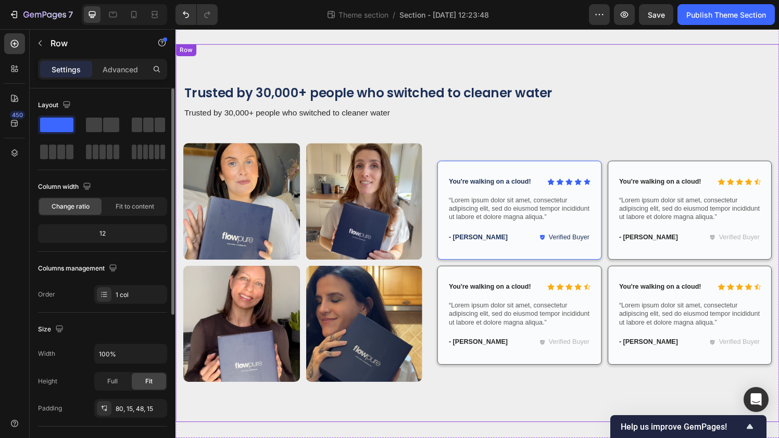
click at [506, 65] on div "Trusted by 30,000+ people who switched to cleaner water Heading Trusted by 30,0…" at bounding box center [487, 241] width 625 height 392
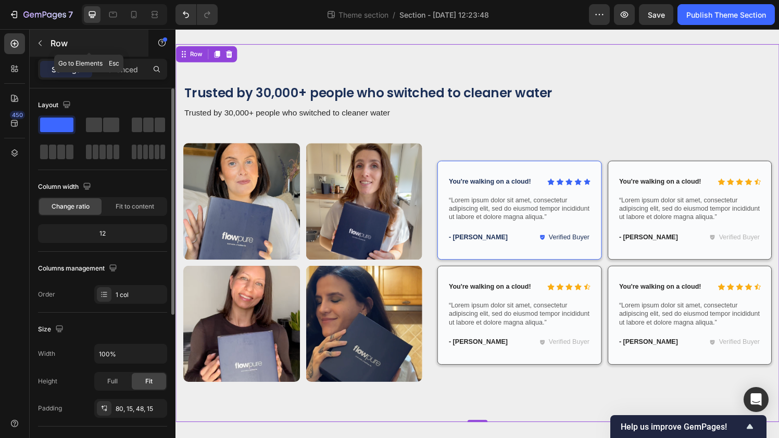
click at [118, 55] on div "Row" at bounding box center [89, 43] width 119 height 27
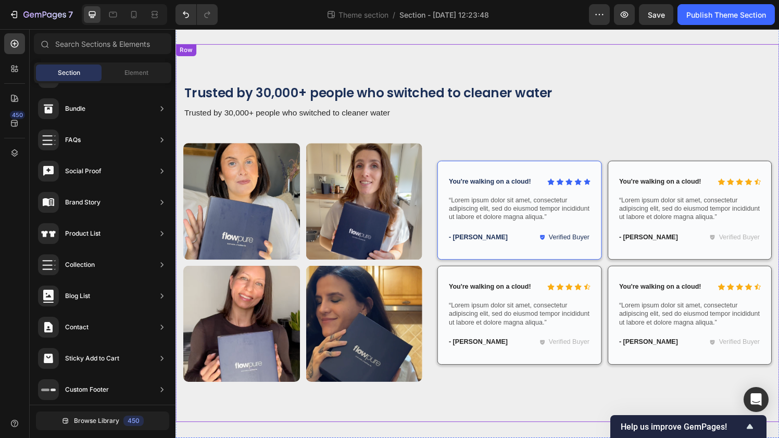
click at [406, 81] on div "Trusted by 30,000+ people who switched to cleaner water Heading Trusted by 30,0…" at bounding box center [487, 241] width 625 height 392
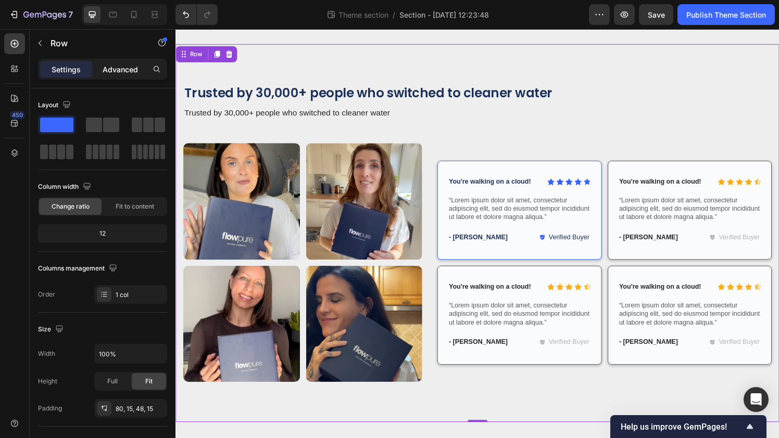
click at [124, 68] on p "Advanced" at bounding box center [120, 69] width 35 height 11
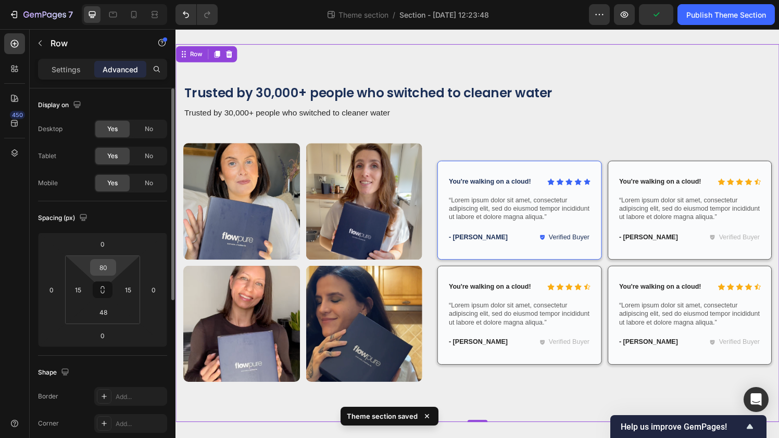
click at [103, 266] on input "80" at bounding box center [103, 268] width 21 height 16
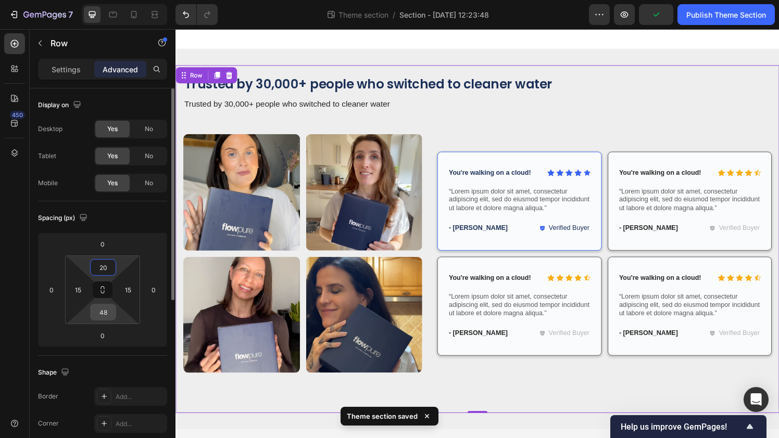
type input "20"
click at [108, 311] on input "48" at bounding box center [103, 313] width 21 height 16
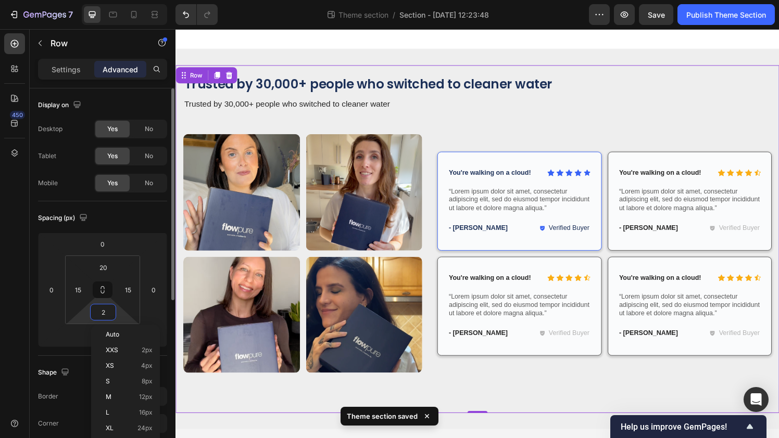
type input "20"
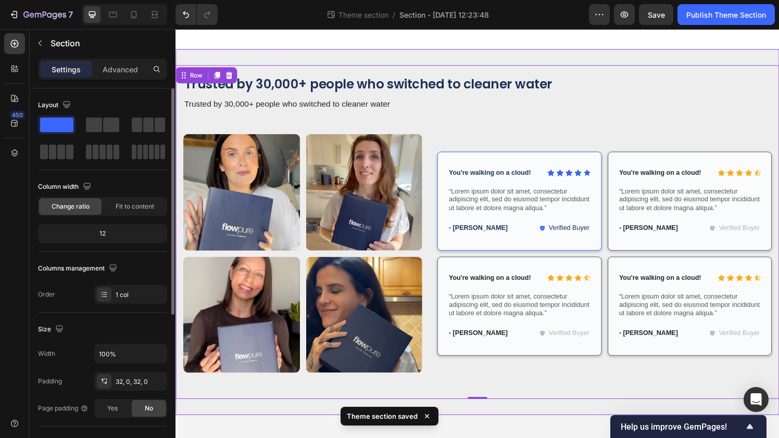
click at [315, 59] on div "Trusted by 30,000+ people who switched to cleaner water Heading Trusted by 30,0…" at bounding box center [487, 239] width 625 height 379
click at [109, 74] on p "Advanced" at bounding box center [120, 69] width 35 height 11
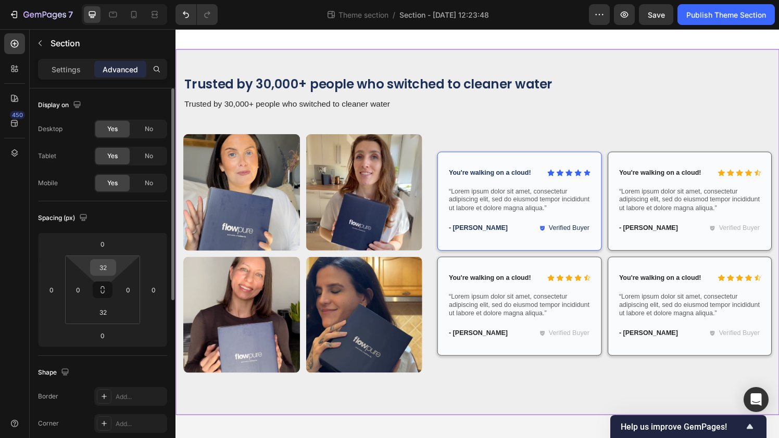
click at [104, 267] on input "32" at bounding box center [103, 268] width 21 height 16
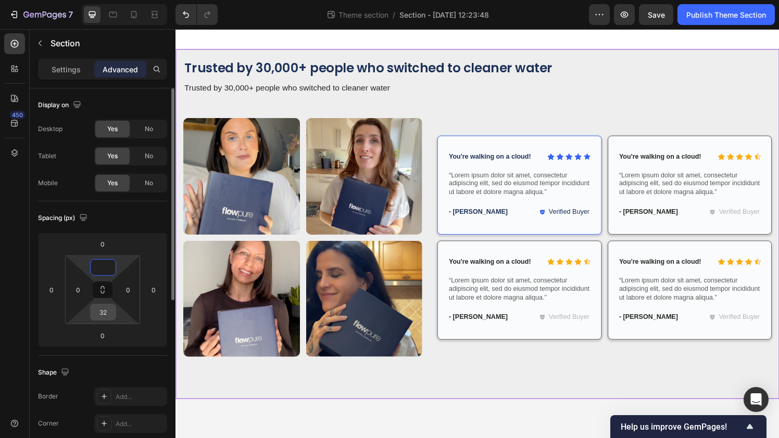
type input "0"
click at [102, 316] on input "32" at bounding box center [103, 313] width 21 height 16
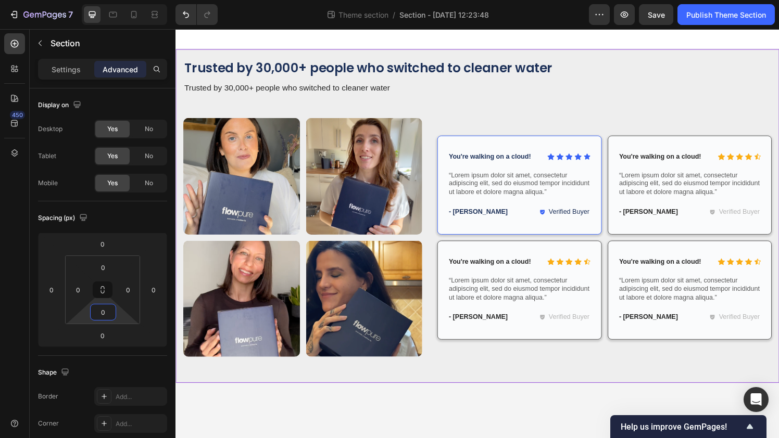
click at [638, 44] on div at bounding box center [487, 39] width 625 height 21
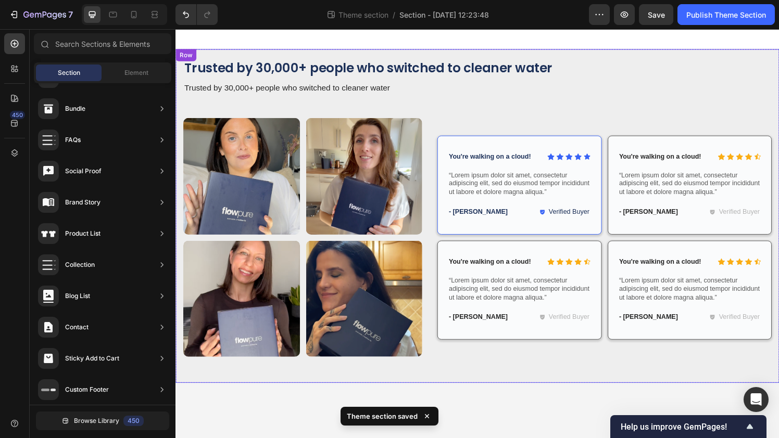
click at [448, 114] on div "Trusted by 30,000+ people who switched to cleaner water Heading Trusted by 30,0…" at bounding box center [487, 222] width 609 height 325
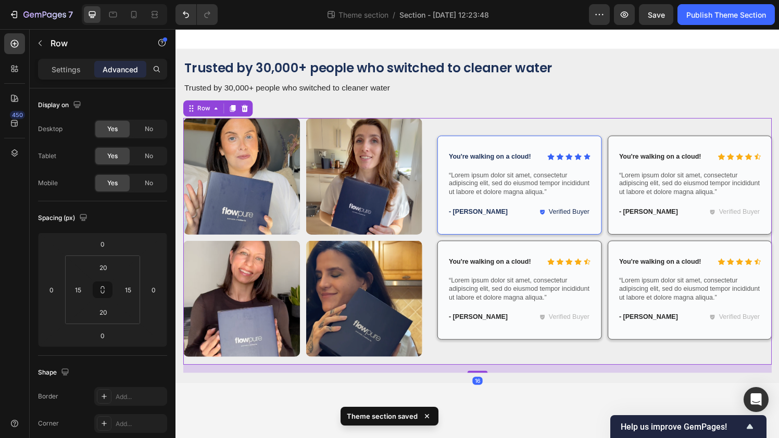
click at [434, 230] on div "Image Image Row Image Image Row Icon Icon Icon Icon Icon Icon List You're walki…" at bounding box center [487, 249] width 609 height 256
click at [435, 247] on div "Image Image Row Image Image Row Icon Icon Icon Icon Icon Icon List You're walki…" at bounding box center [487, 249] width 609 height 256
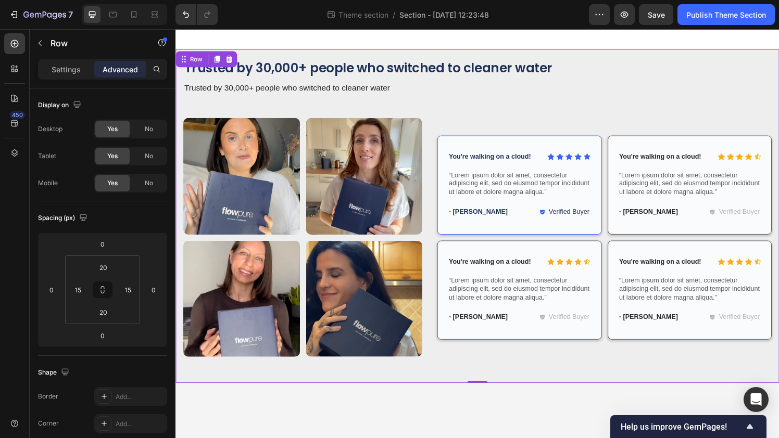
click at [447, 112] on div "Trusted by 30,000+ people who switched to cleaner water Heading Trusted by 30,0…" at bounding box center [487, 222] width 609 height 325
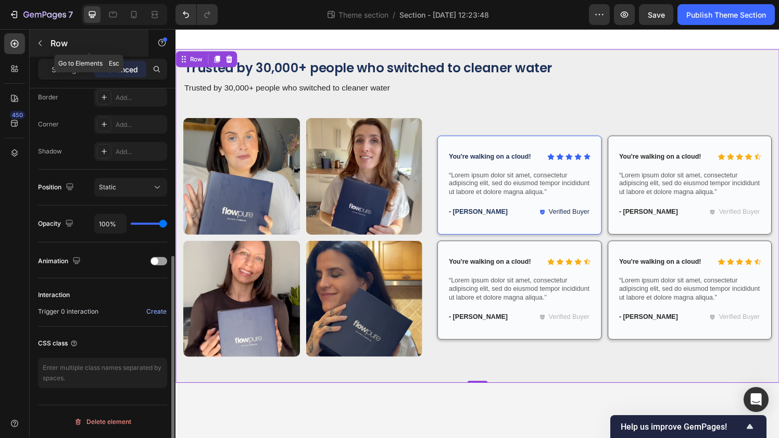
click at [52, 46] on p "Row" at bounding box center [95, 43] width 89 height 12
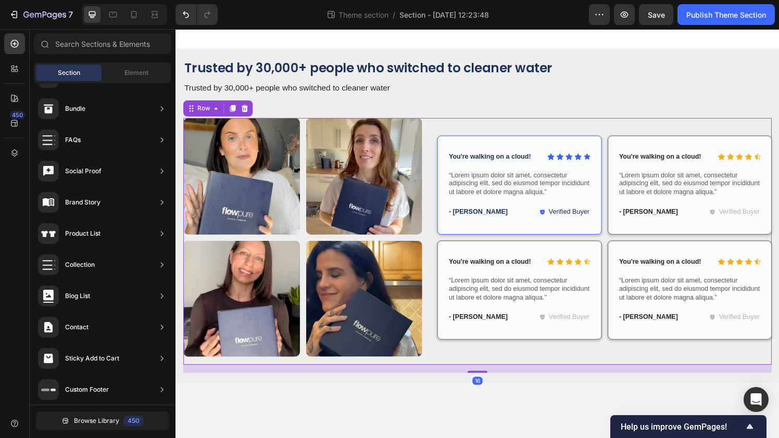
click at [435, 168] on div "Image Image Row Image Image Row Icon Icon Icon Icon Icon Icon List You're walki…" at bounding box center [487, 249] width 609 height 256
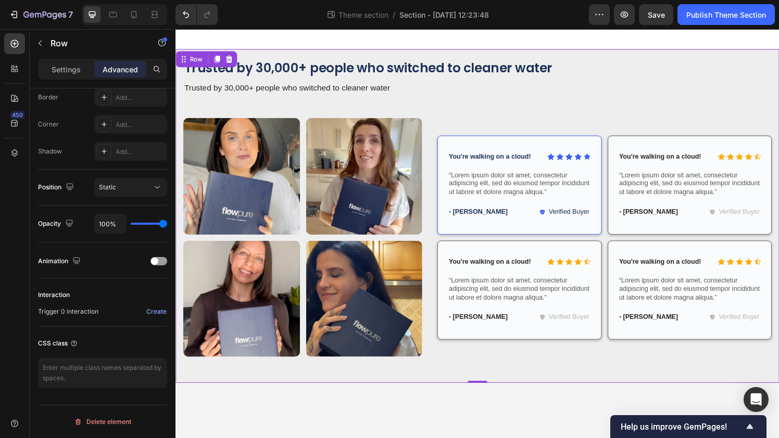
click at [445, 116] on div "Trusted by 30,000+ people who switched to cleaner water Heading Trusted by 30,0…" at bounding box center [487, 222] width 609 height 325
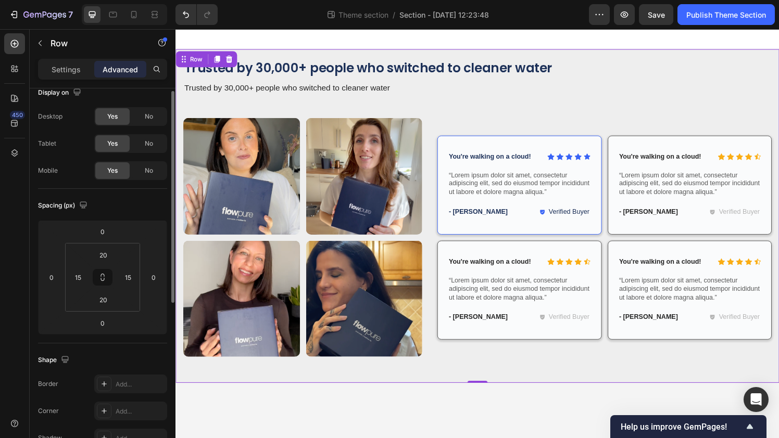
scroll to position [0, 0]
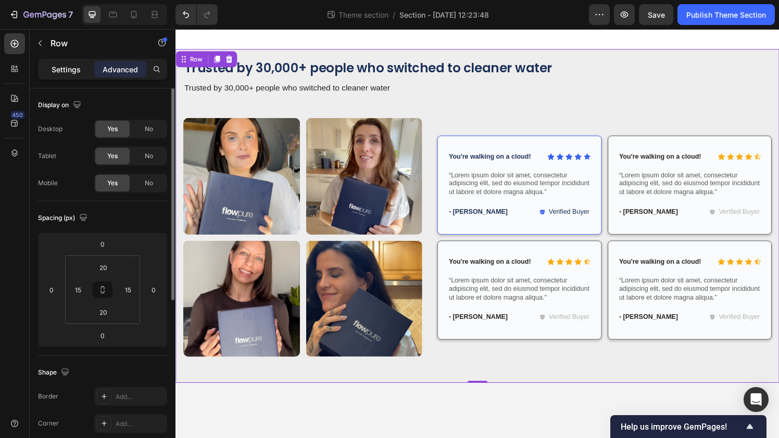
click at [55, 71] on p "Settings" at bounding box center [66, 69] width 29 height 11
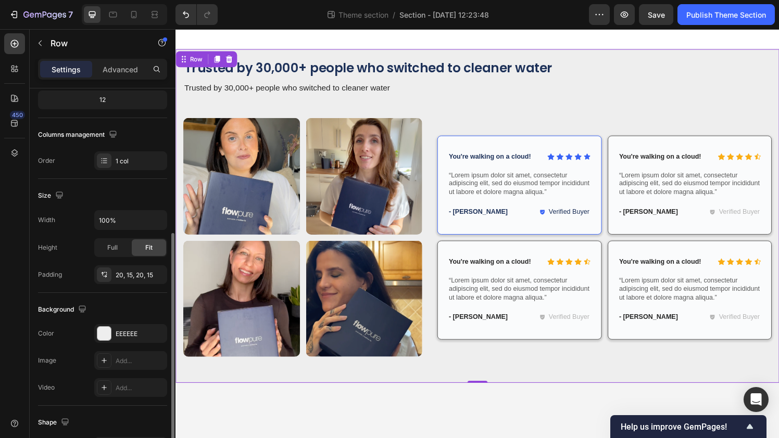
scroll to position [256, 0]
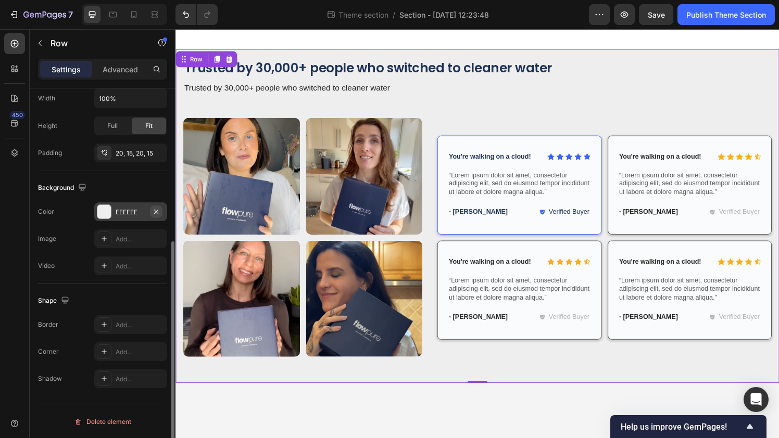
click at [158, 211] on icon "button" at bounding box center [156, 212] width 8 height 8
click at [432, 393] on div "Trusted by 30,000+ people who switched to cleaner water Heading Trusted by 30,0…" at bounding box center [487, 223] width 625 height 346
click at [184, 62] on icon at bounding box center [184, 60] width 8 height 8
click at [287, 59] on div "Trusted by 30,000+ people who switched to cleaner water Heading Trusted by 30,0…" at bounding box center [487, 223] width 625 height 346
click at [349, 114] on div "Trusted by 30,000+ people who switched to cleaner water Heading Trusted by 30,0…" at bounding box center [487, 222] width 609 height 325
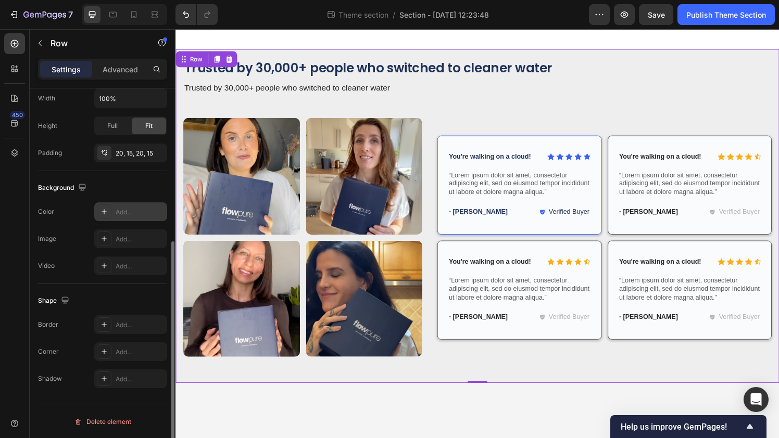
click at [117, 216] on div "Add..." at bounding box center [140, 212] width 49 height 9
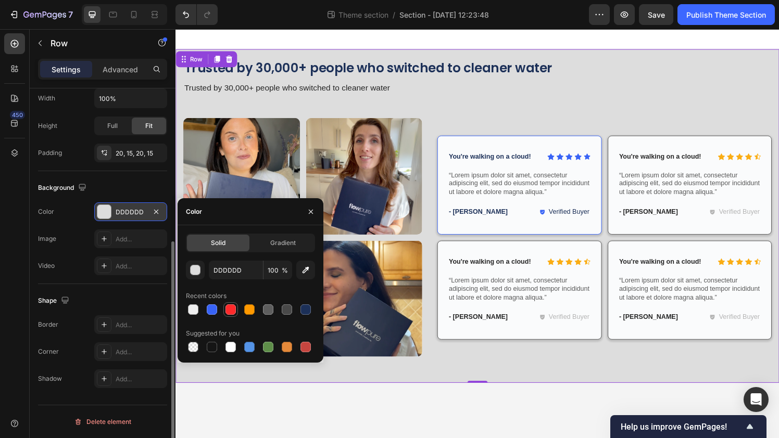
click at [235, 312] on div at bounding box center [230, 310] width 10 height 10
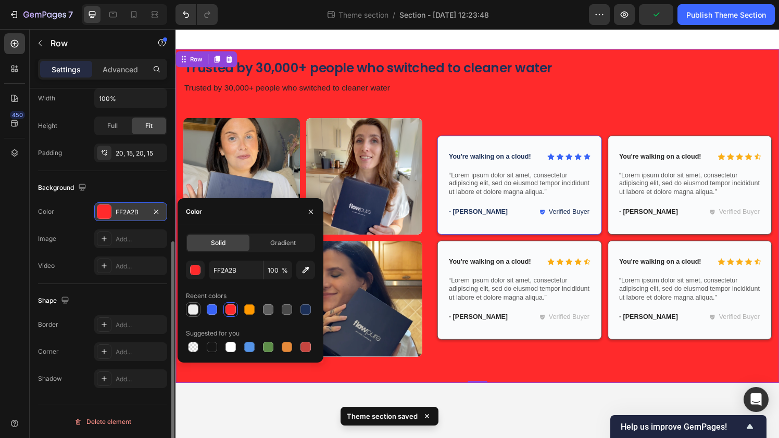
click at [194, 314] on div at bounding box center [193, 310] width 10 height 10
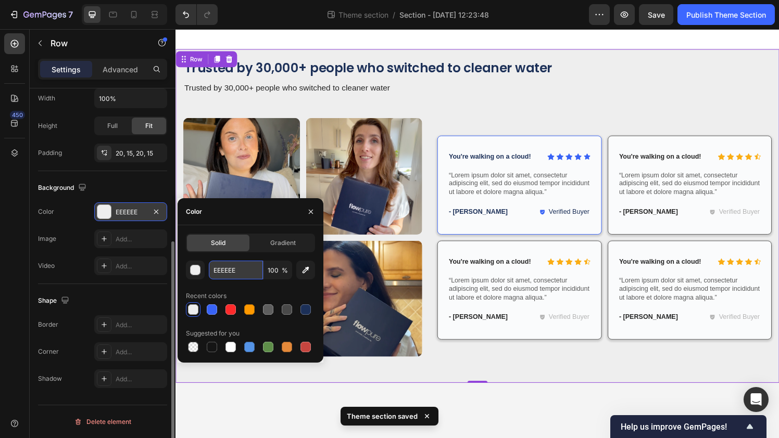
click at [233, 275] on input "EEEEEE" at bounding box center [236, 270] width 54 height 19
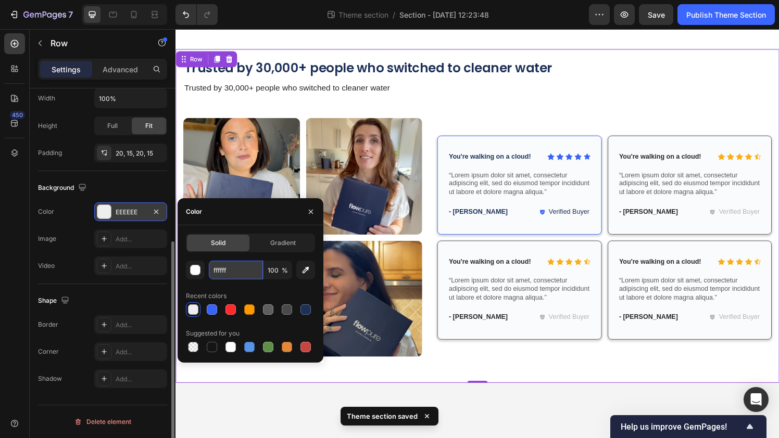
type input "FFFFFF"
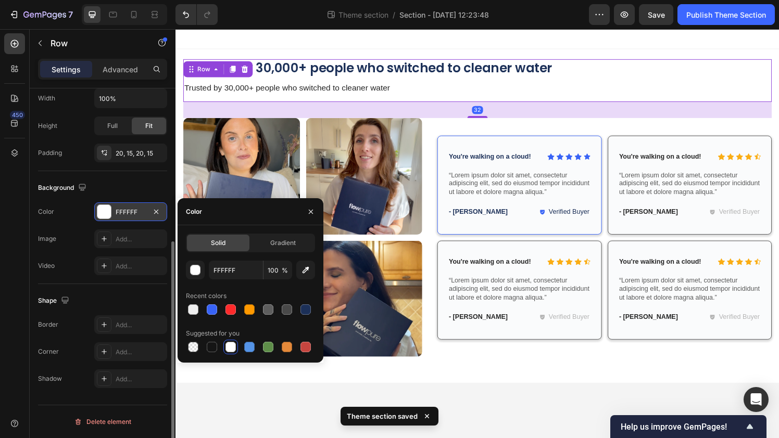
click at [493, 97] on div "Trusted by 30,000+ people who switched to cleaner water Heading Trusted by 30,0…" at bounding box center [487, 82] width 609 height 44
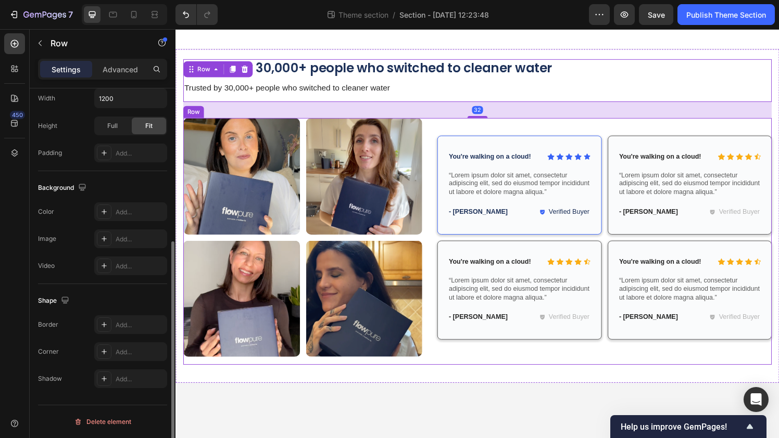
click at [467, 118] on div "32" at bounding box center [487, 113] width 609 height 17
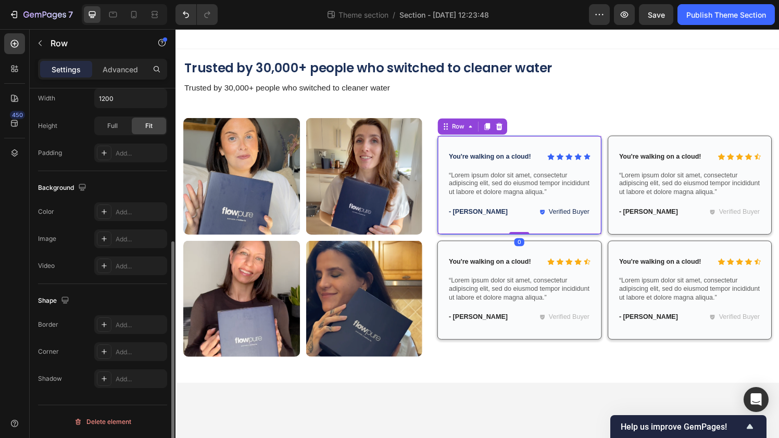
click at [467, 168] on div "Icon Icon Icon Icon Icon Icon List You're walking on a cloud! Text Block Row “L…" at bounding box center [531, 190] width 148 height 81
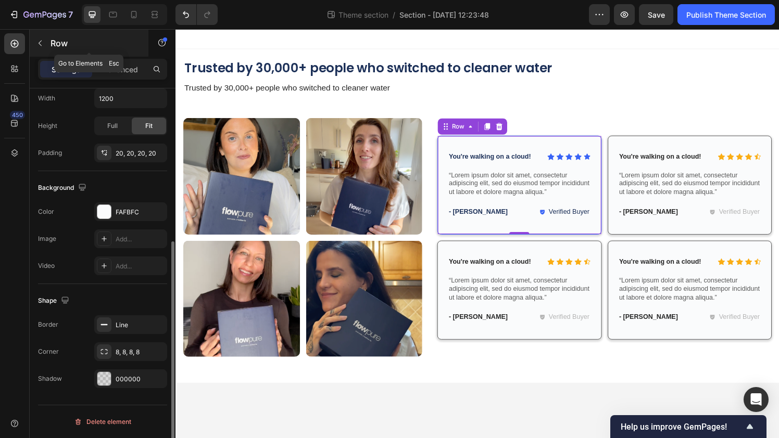
click at [41, 40] on icon "button" at bounding box center [40, 43] width 8 height 8
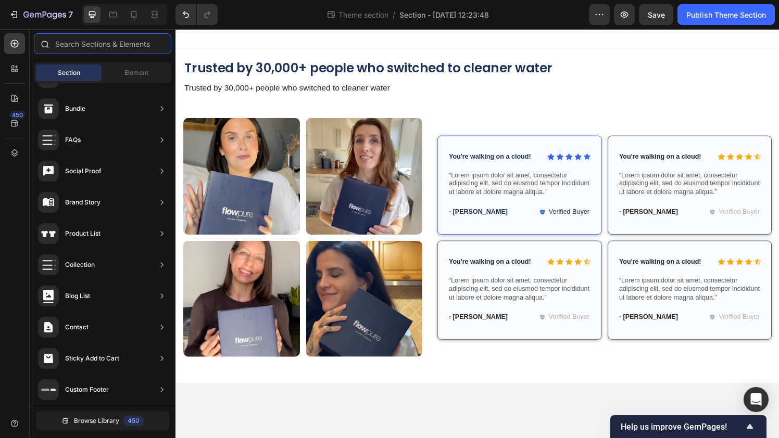
click at [82, 45] on input "text" at bounding box center [102, 43] width 137 height 21
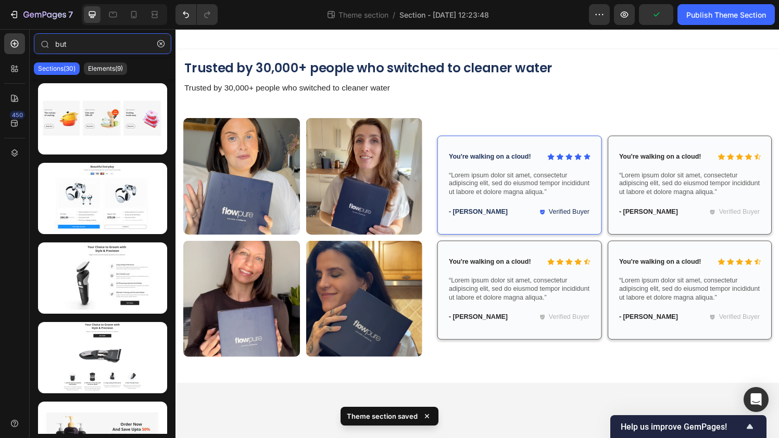
type input "but"
click at [109, 77] on div "Sections(30) Elements(9)" at bounding box center [103, 68] width 146 height 21
click at [109, 70] on p "Elements(9)" at bounding box center [105, 69] width 35 height 8
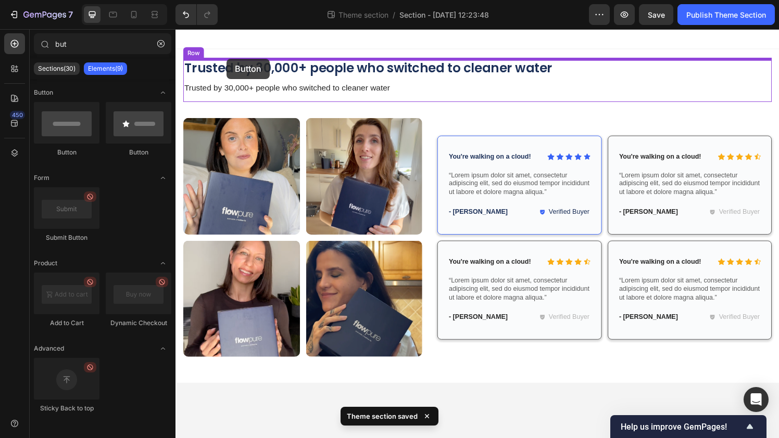
drag, startPoint x: 240, startPoint y: 163, endPoint x: 228, endPoint y: 60, distance: 104.2
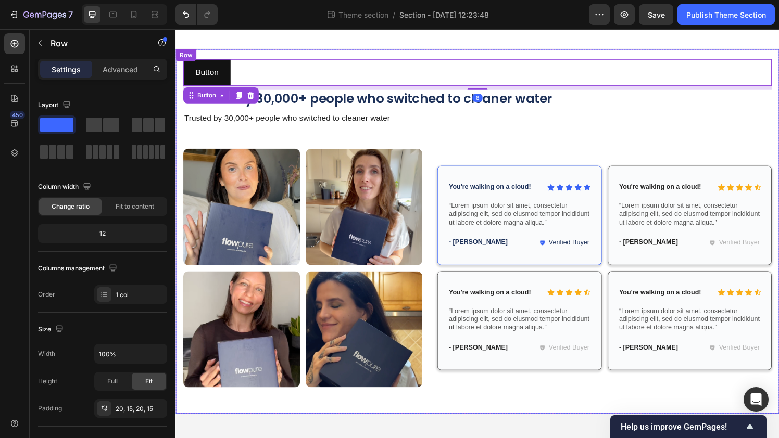
click at [336, 55] on div "Button Button 8 Trusted by 30,000+ people who switched to cleaner water Heading…" at bounding box center [487, 238] width 625 height 377
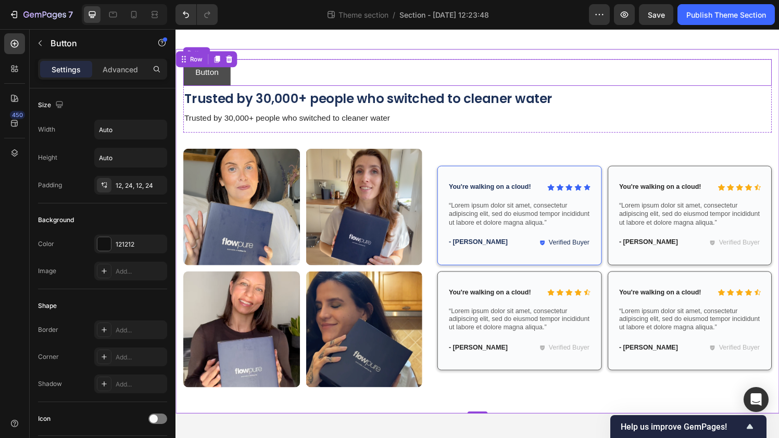
click at [225, 79] on button "Button" at bounding box center [207, 74] width 49 height 28
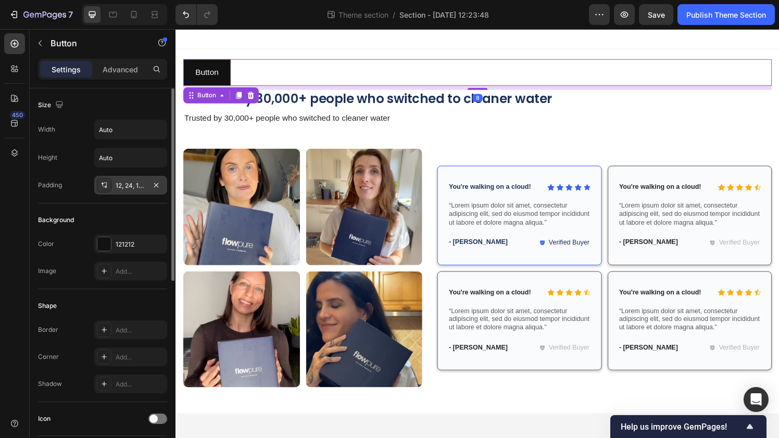
click at [130, 191] on div "12, 24, 12, 24" at bounding box center [130, 185] width 73 height 19
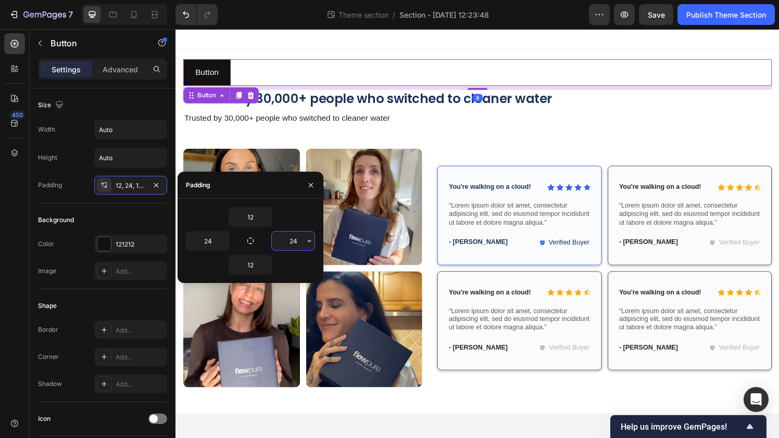
click at [292, 243] on input "24" at bounding box center [293, 241] width 43 height 19
type input "10"
click at [252, 215] on input "12" at bounding box center [250, 217] width 43 height 19
type input "10"
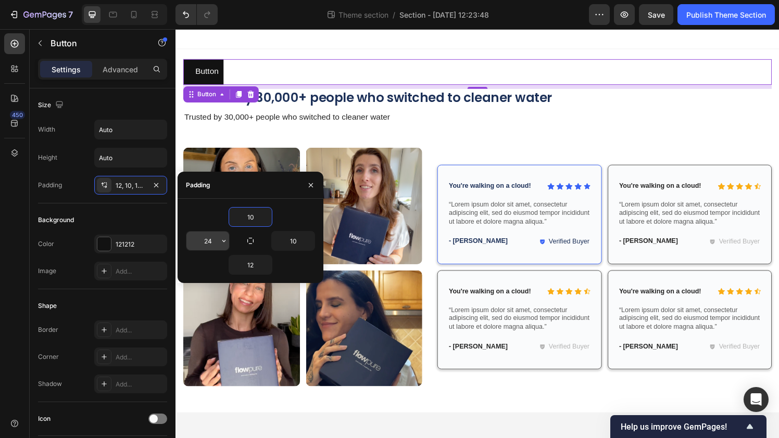
type input "10"
click at [211, 243] on input "24" at bounding box center [207, 241] width 43 height 19
type input "10"
click at [244, 270] on input "12" at bounding box center [250, 265] width 43 height 19
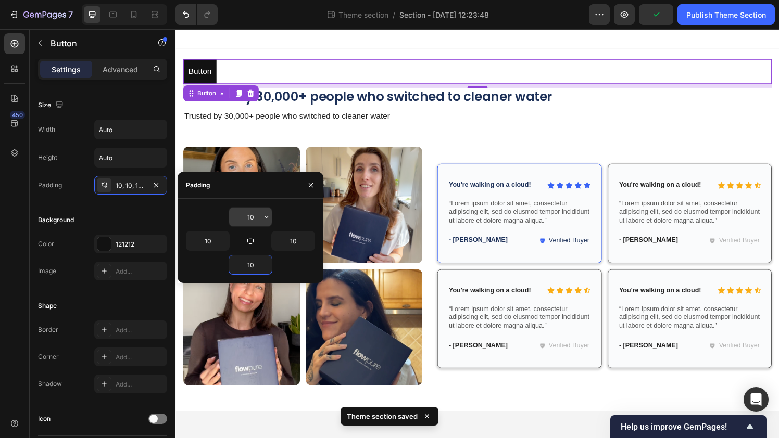
type input "10"
click at [252, 220] on input "10" at bounding box center [250, 217] width 43 height 19
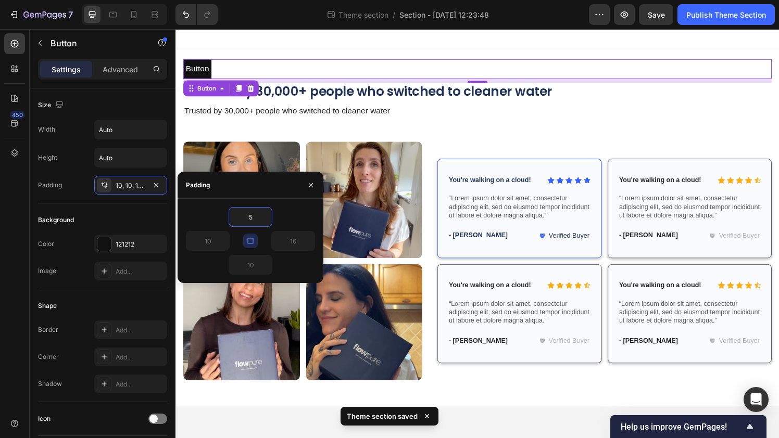
type input "5"
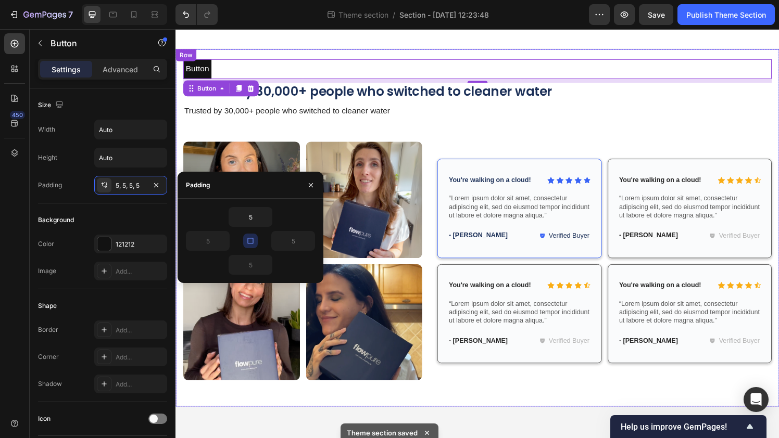
click at [290, 56] on div "Button Button 8 Trusted by 30,000+ people who switched to cleaner water Heading…" at bounding box center [487, 235] width 625 height 370
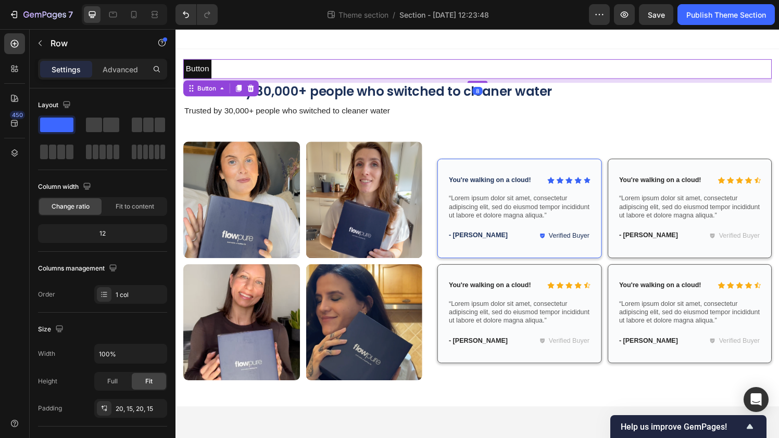
click at [258, 73] on div "Button Button 8" at bounding box center [487, 70] width 609 height 20
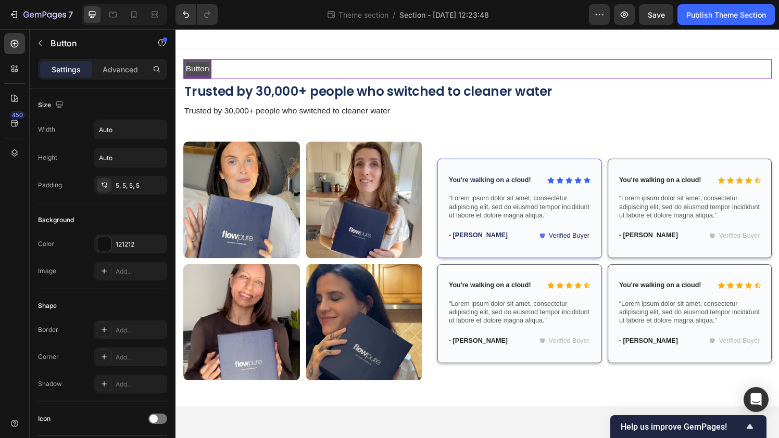
click at [205, 72] on p "Button" at bounding box center [198, 70] width 24 height 15
click at [265, 61] on div "Button Button 8" at bounding box center [487, 70] width 609 height 20
click at [209, 77] on p "Button" at bounding box center [198, 70] width 24 height 15
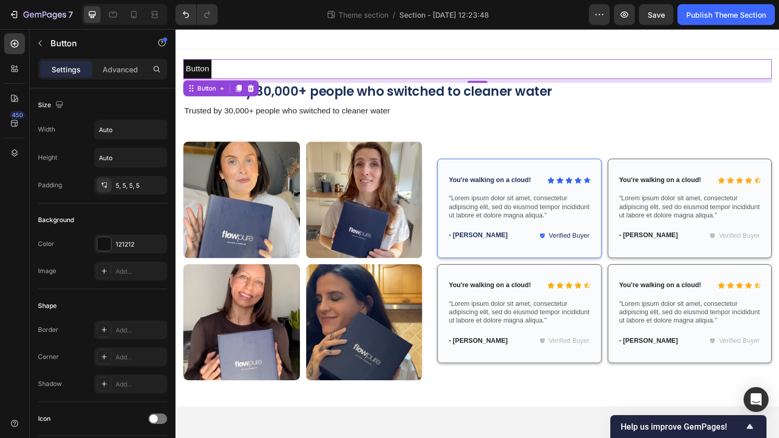
click at [229, 71] on div "Button Button 8" at bounding box center [487, 70] width 609 height 20
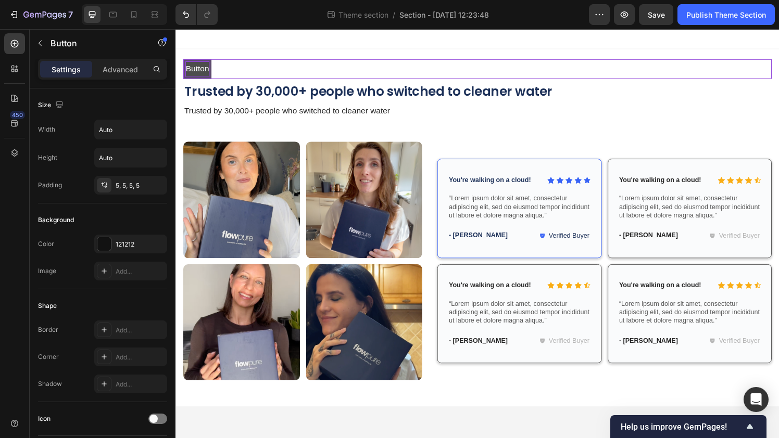
click at [208, 77] on p "Button" at bounding box center [198, 70] width 24 height 15
click at [224, 73] on div "Button Button 8" at bounding box center [487, 70] width 609 height 20
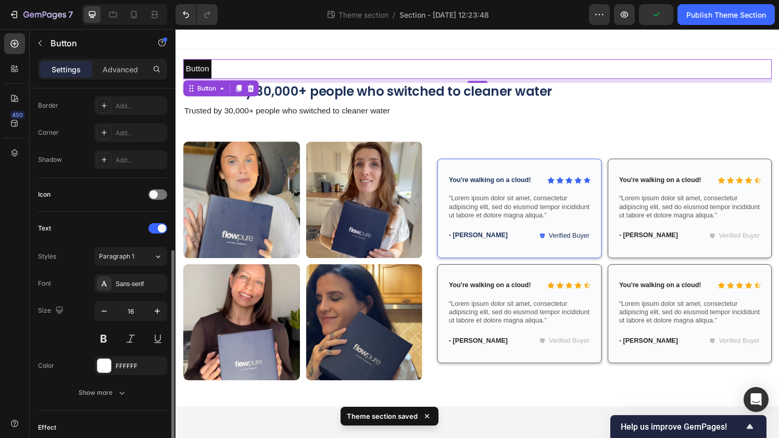
scroll to position [278, 0]
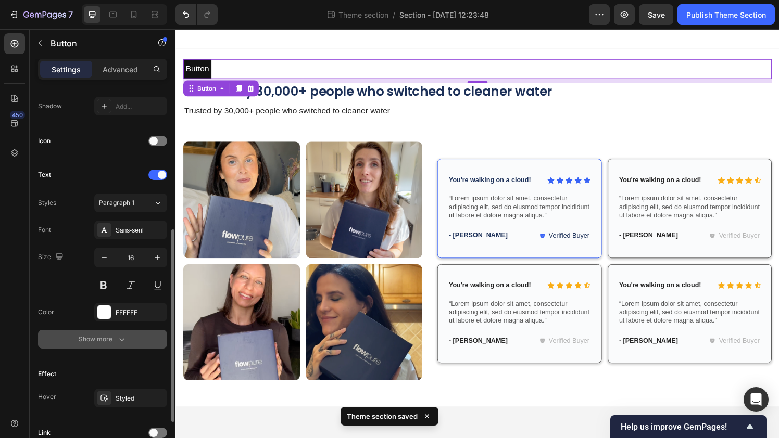
click at [116, 339] on div "Show more" at bounding box center [103, 339] width 48 height 10
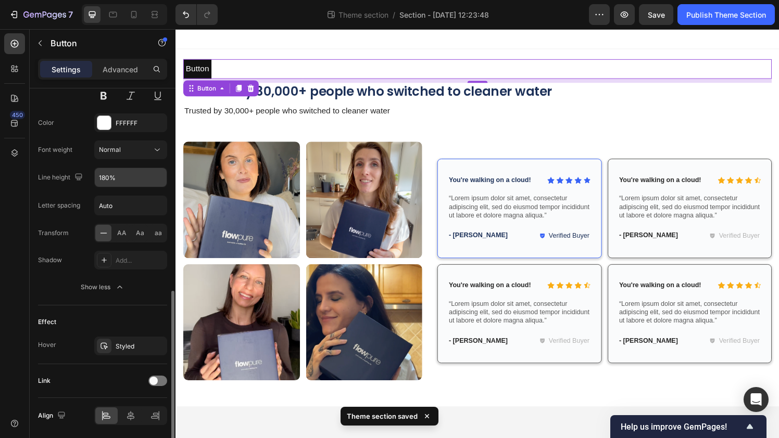
scroll to position [469, 0]
click at [159, 177] on icon "button" at bounding box center [157, 176] width 10 height 10
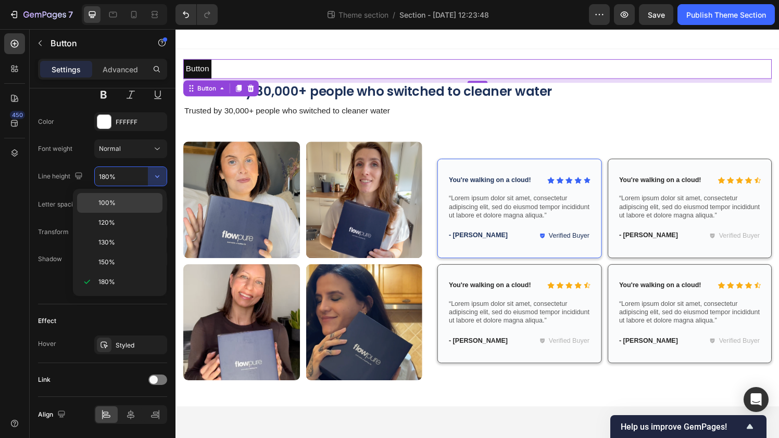
click at [139, 206] on p "100%" at bounding box center [127, 202] width 59 height 9
type input "100%"
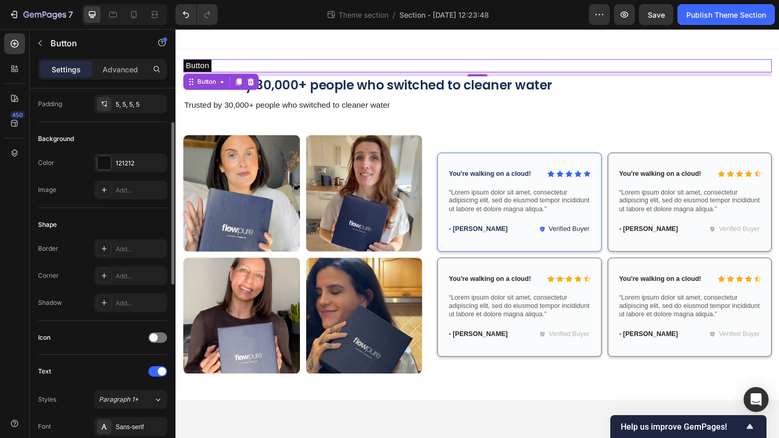
scroll to position [80, 0]
click at [121, 279] on div "Add..." at bounding box center [140, 277] width 49 height 9
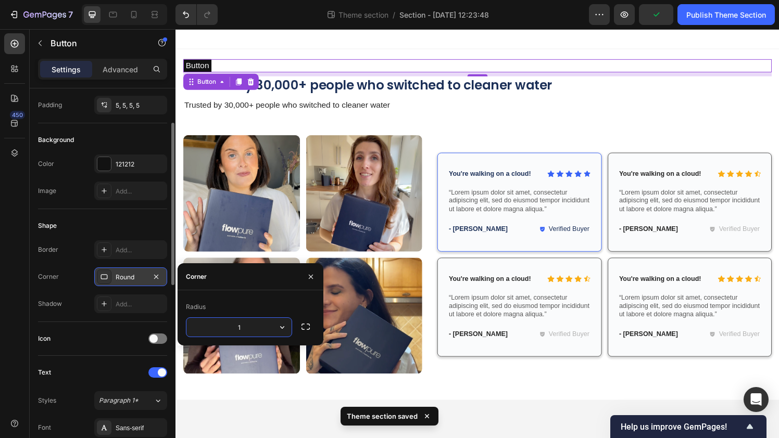
type input "12"
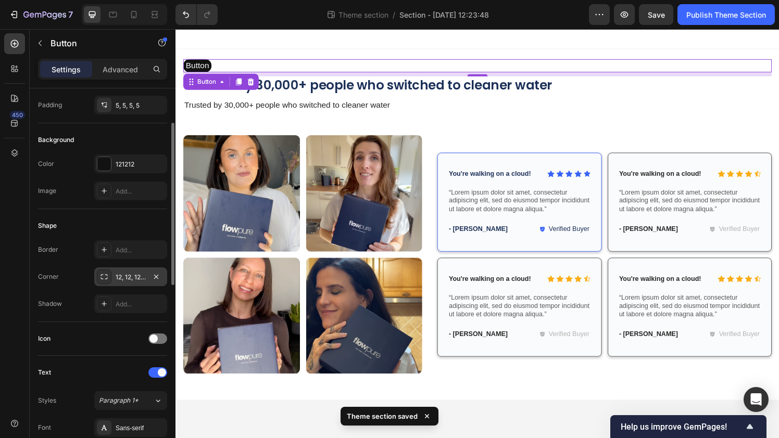
click at [114, 224] on div "Shape" at bounding box center [102, 226] width 129 height 17
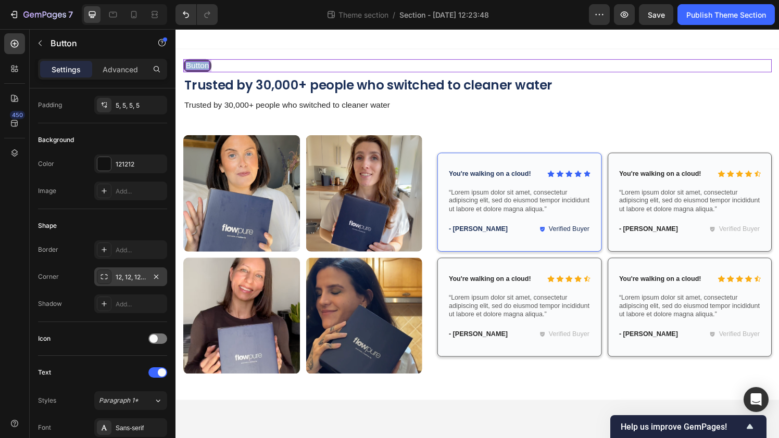
click at [195, 67] on p "Button" at bounding box center [198, 67] width 24 height 8
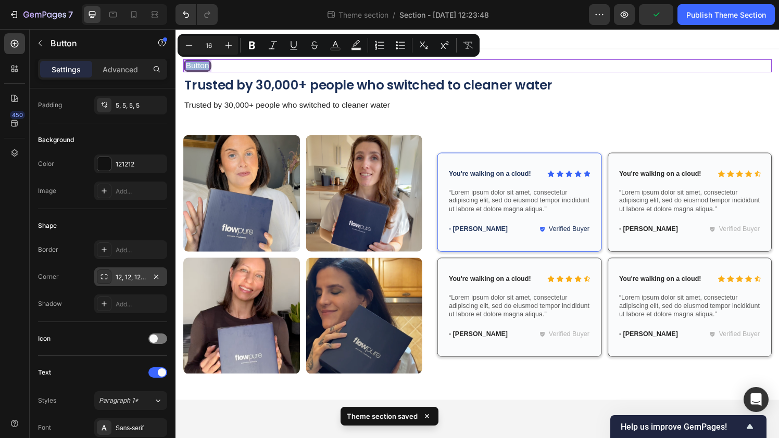
click at [249, 70] on div "Button Button 8" at bounding box center [487, 67] width 609 height 14
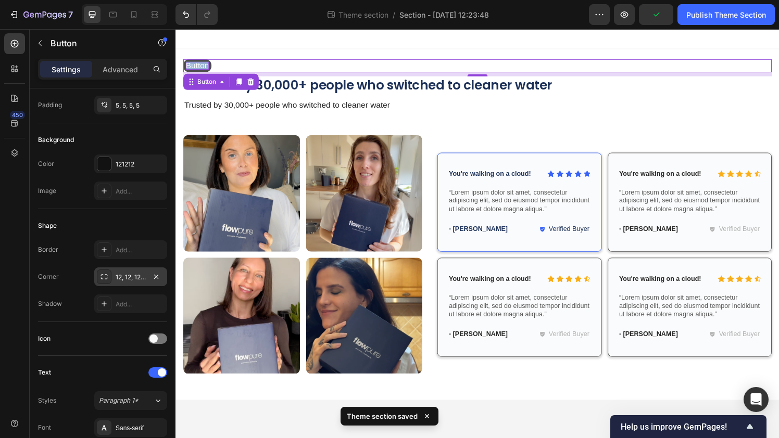
click at [283, 60] on div "Button Button 8" at bounding box center [487, 67] width 609 height 14
click at [250, 48] on div at bounding box center [487, 39] width 625 height 21
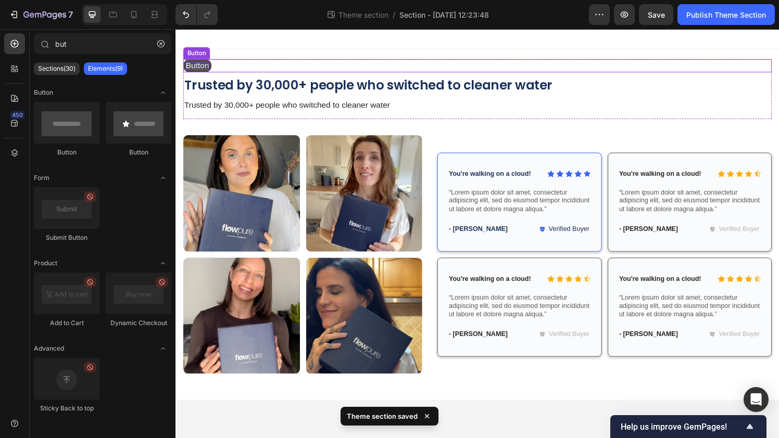
click at [199, 68] on p "Button" at bounding box center [198, 67] width 24 height 8
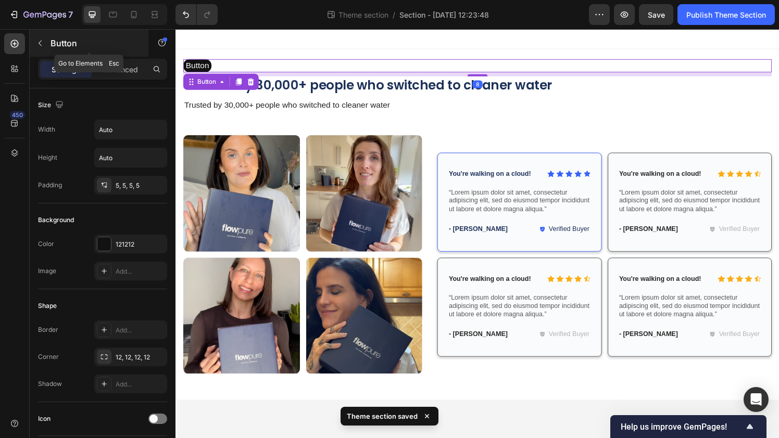
click at [40, 42] on icon "button" at bounding box center [40, 44] width 3 height 6
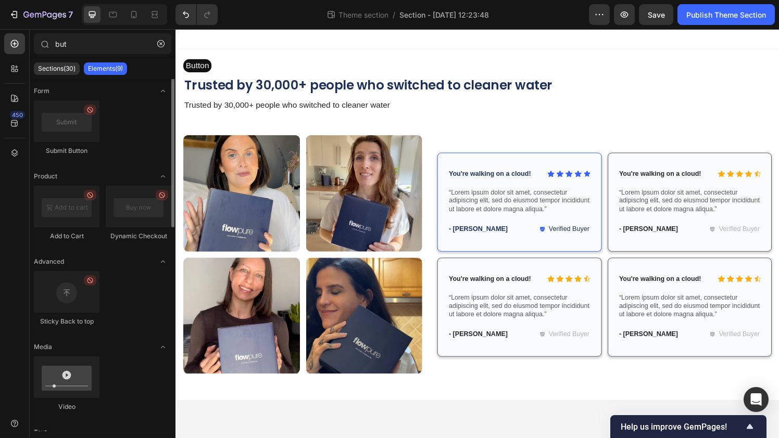
scroll to position [0, 0]
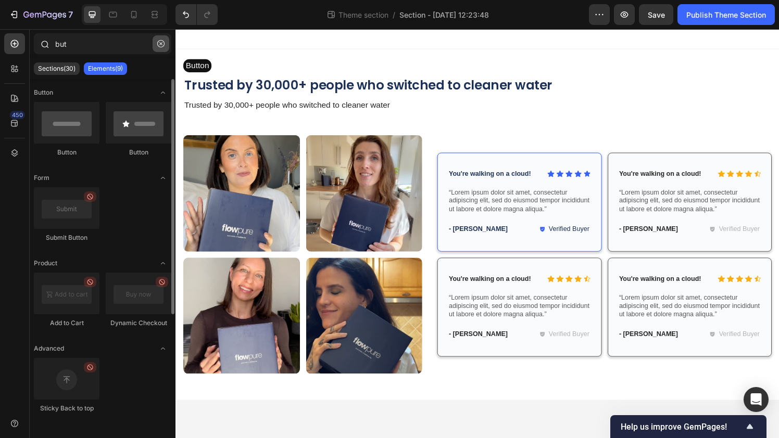
click at [160, 44] on icon "button" at bounding box center [160, 43] width 3 height 3
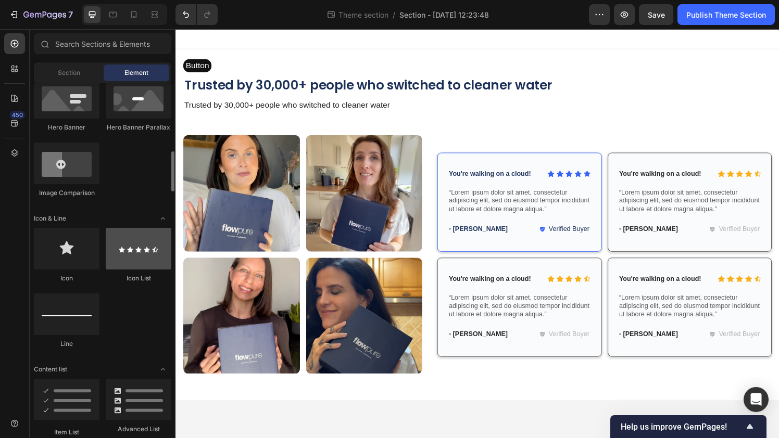
scroll to position [545, 0]
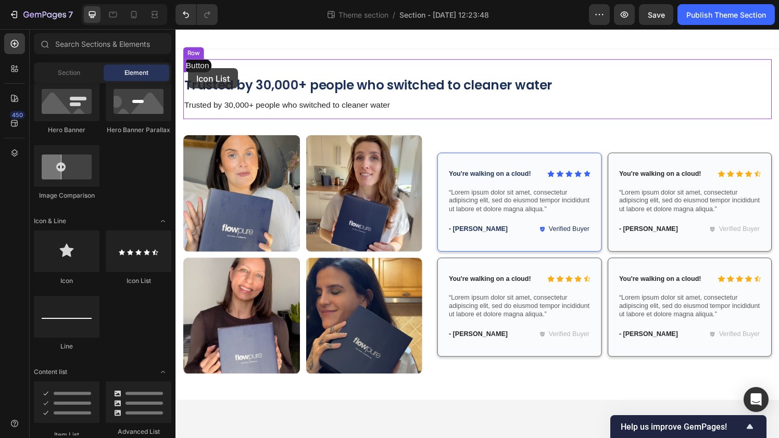
drag, startPoint x: 305, startPoint y: 285, endPoint x: 188, endPoint y: 70, distance: 245.1
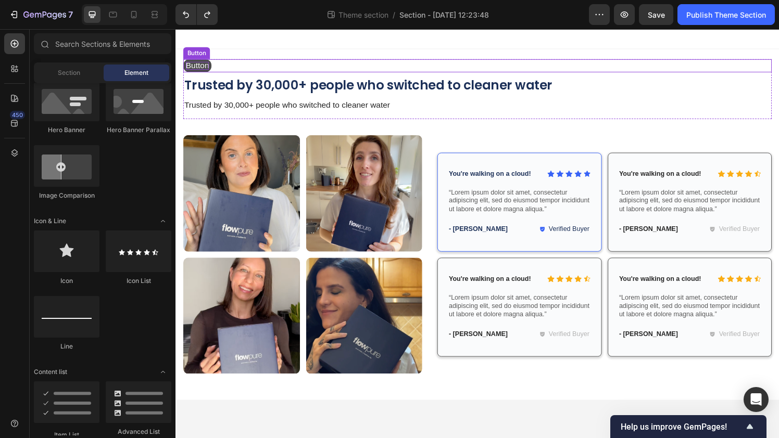
click at [205, 67] on p "Button" at bounding box center [198, 67] width 24 height 8
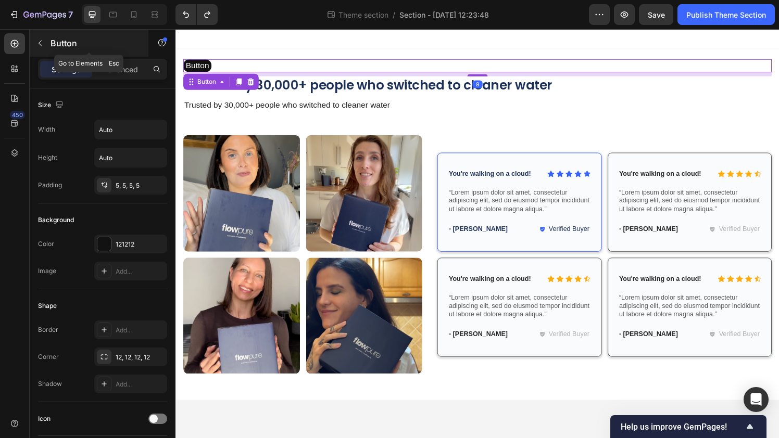
click at [39, 41] on icon "button" at bounding box center [40, 43] width 8 height 8
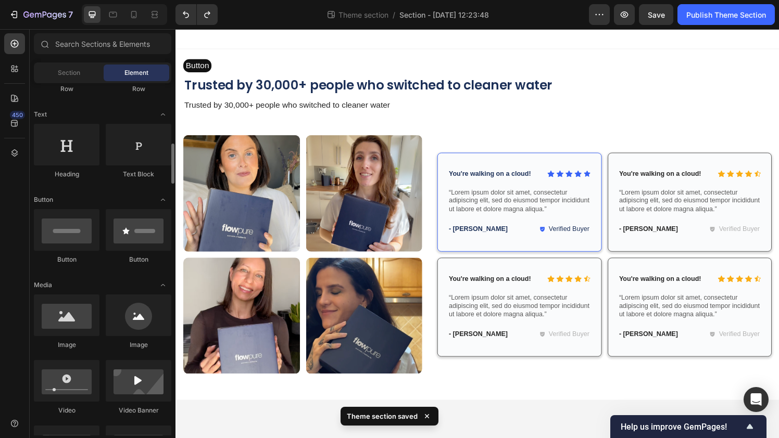
scroll to position [122, 0]
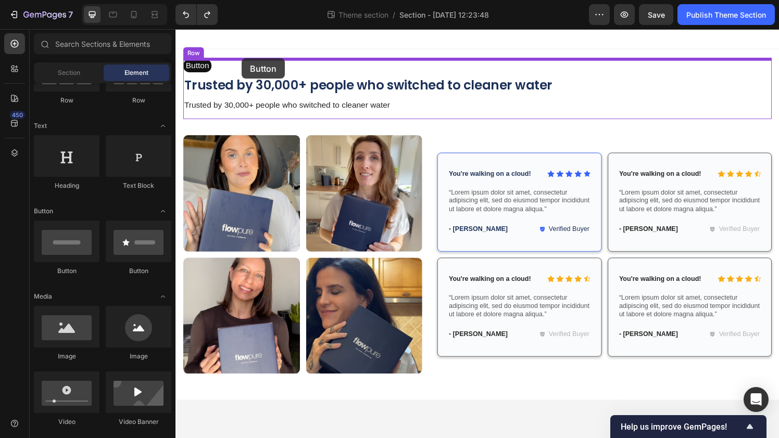
drag, startPoint x: 305, startPoint y: 282, endPoint x: 244, endPoint y: 59, distance: 230.4
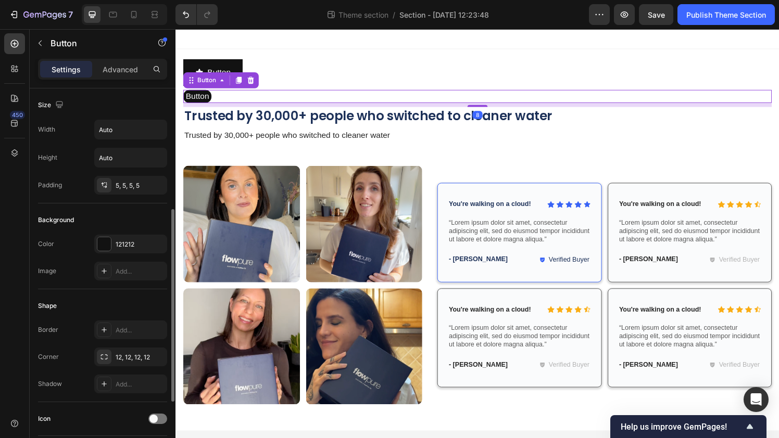
click at [305, 105] on div "Button Button 8" at bounding box center [487, 99] width 609 height 14
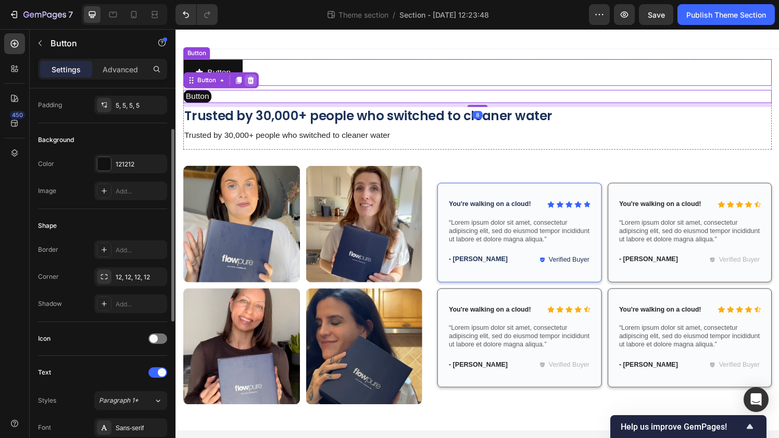
click at [259, 81] on div at bounding box center [253, 82] width 12 height 12
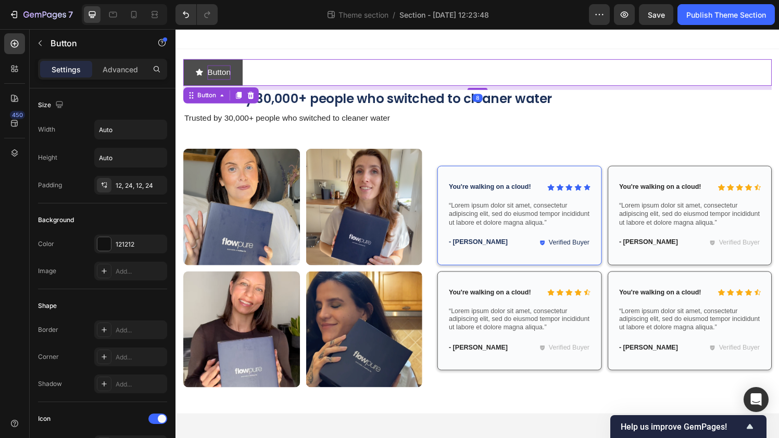
click at [218, 79] on p "Button" at bounding box center [220, 74] width 24 height 15
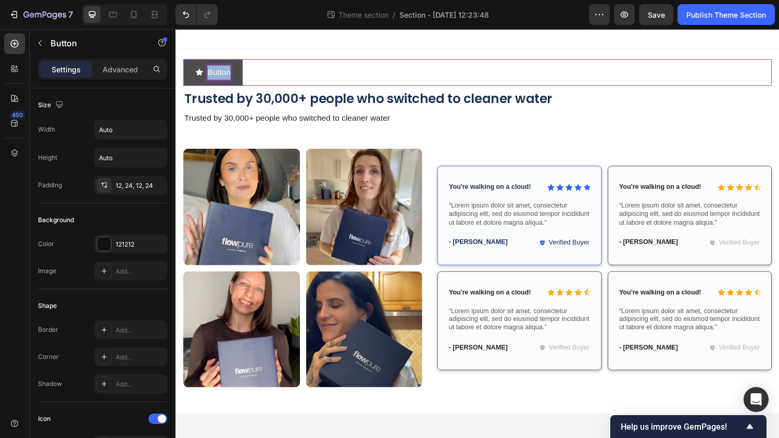
click at [218, 79] on p "Button" at bounding box center [220, 74] width 24 height 15
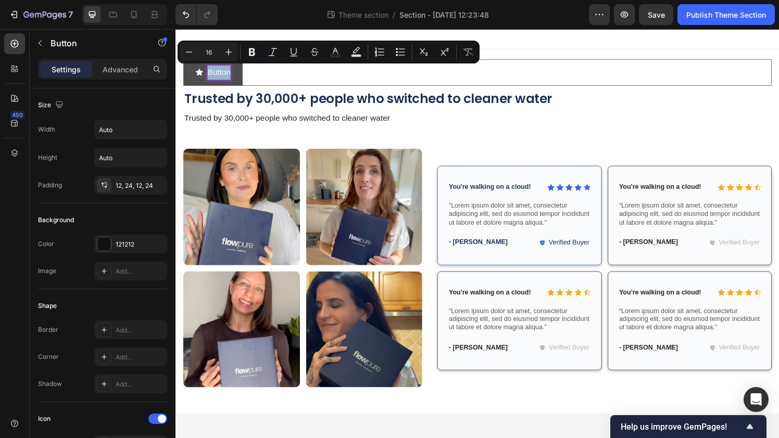
click at [218, 79] on p "Button" at bounding box center [220, 74] width 24 height 15
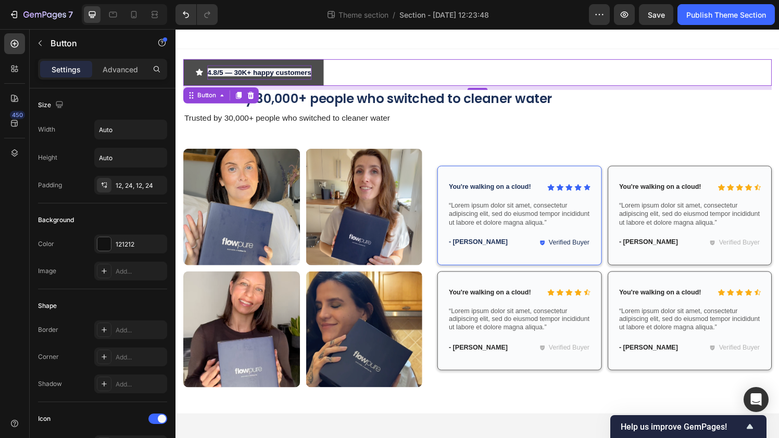
click at [375, 68] on div "4.8/5 — 30K+ happy customers Button 8" at bounding box center [487, 74] width 609 height 28
click at [279, 75] on strong "4.8/5 — 30K+ happy customers" at bounding box center [262, 74] width 108 height 8
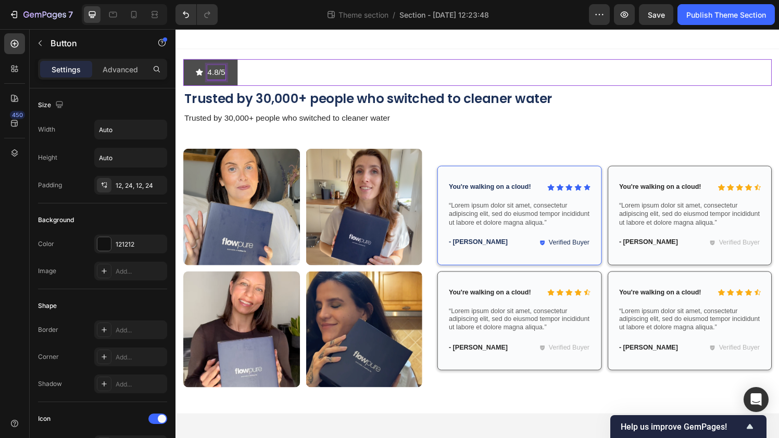
click at [183, 60] on button "4.8/5" at bounding box center [211, 74] width 56 height 28
click at [183, 60] on button "4.8/5 30K" at bounding box center [219, 74] width 73 height 28
click at [183, 60] on button "4.8/5 30K Happy" at bounding box center [232, 74] width 99 height 28
click at [244, 75] on p "4.8/5 30K Happy Customers" at bounding box center [260, 74] width 105 height 15
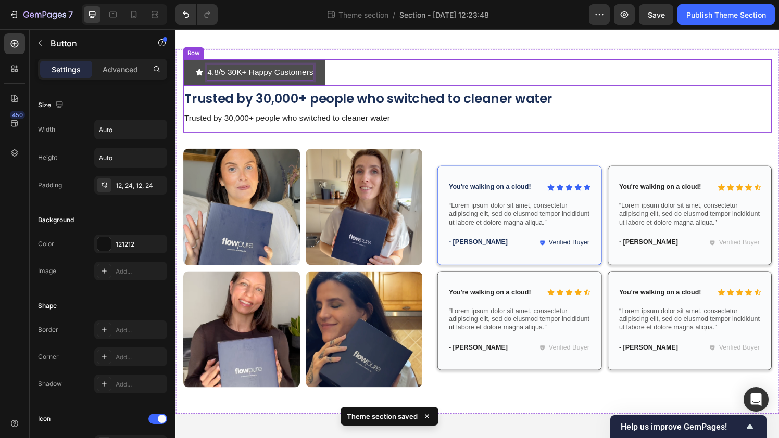
click at [381, 101] on p "Trusted by 30,000+ people who switched to cleaner water" at bounding box center [487, 101] width 607 height 17
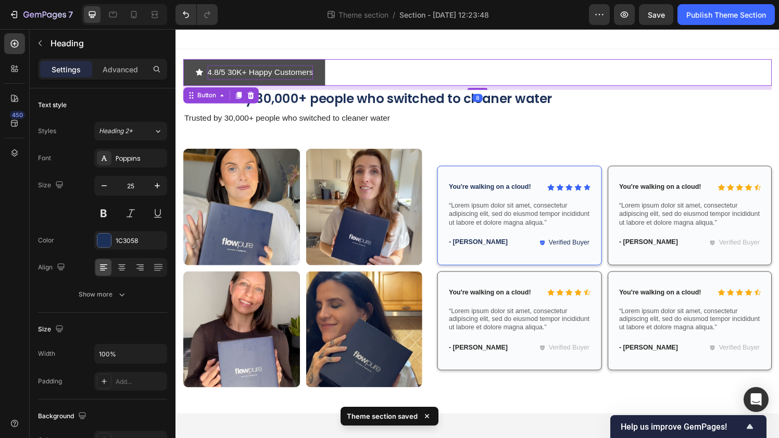
click at [327, 79] on button "4.8/5 30K+ Happy Customers" at bounding box center [256, 74] width 147 height 28
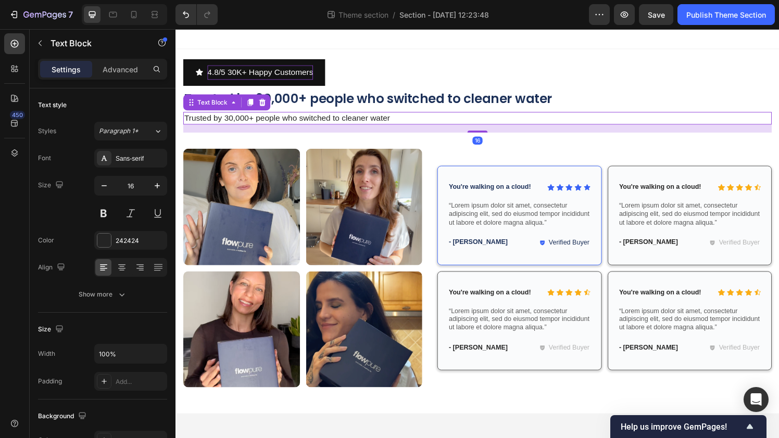
click at [506, 121] on p "Trusted by 30,000+ people who switched to cleaner water" at bounding box center [487, 121] width 607 height 11
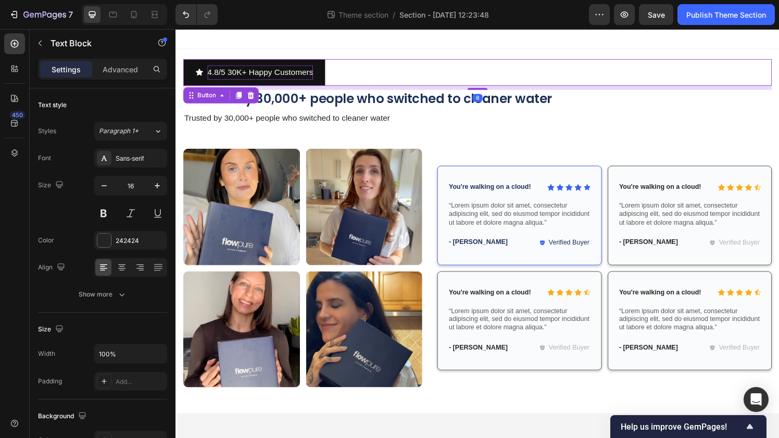
click at [432, 78] on div "4.8/5 30K+ Happy Customers Button 8" at bounding box center [487, 74] width 609 height 28
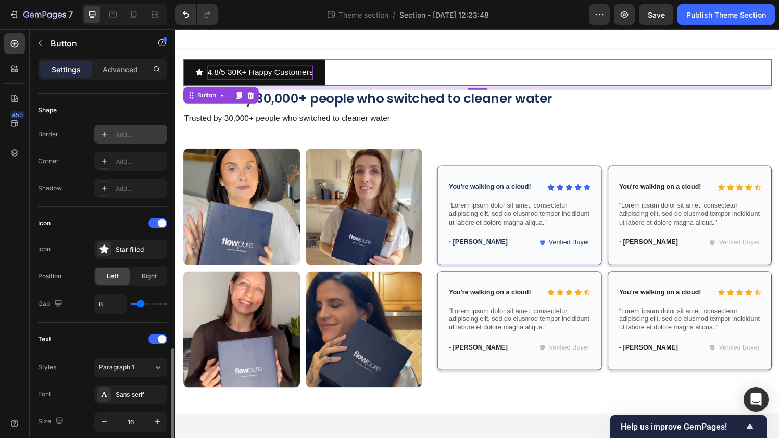
scroll to position [449, 0]
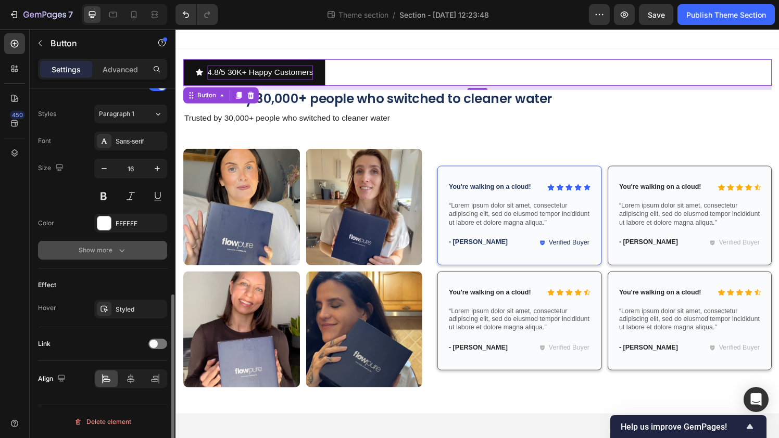
click at [119, 251] on icon "button" at bounding box center [122, 250] width 10 height 10
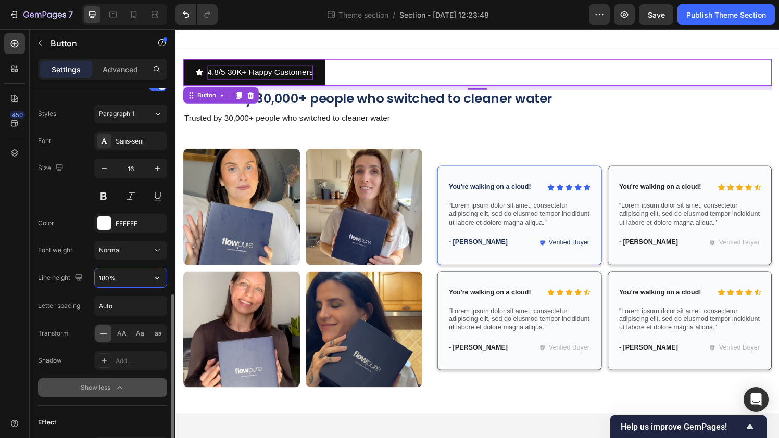
click at [140, 284] on input "180%" at bounding box center [131, 278] width 72 height 19
click at [159, 283] on icon "button" at bounding box center [157, 278] width 10 height 10
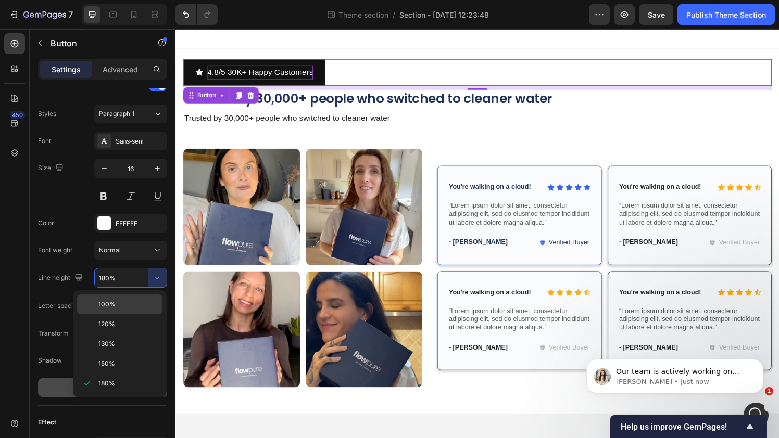
scroll to position [0, 0]
click at [119, 306] on p "100%" at bounding box center [127, 304] width 59 height 9
type input "100%"
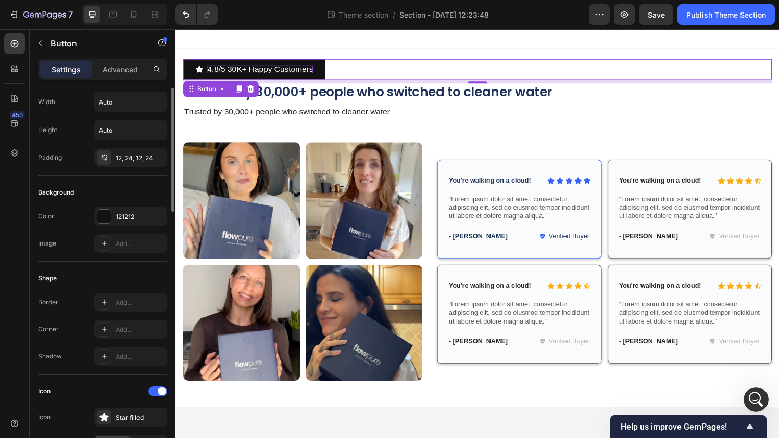
scroll to position [37, 0]
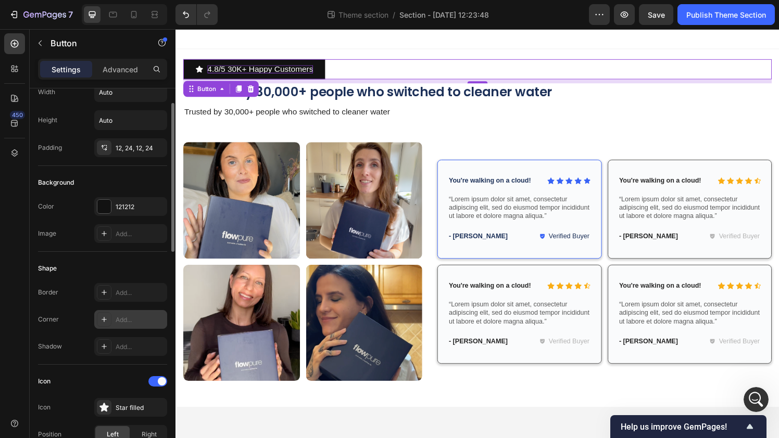
click at [135, 313] on div "Add..." at bounding box center [130, 319] width 73 height 19
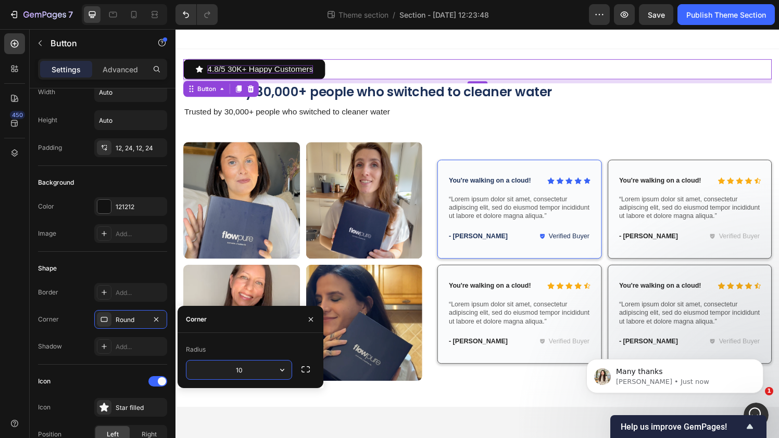
scroll to position [0, 0]
type input "1"
type input "99"
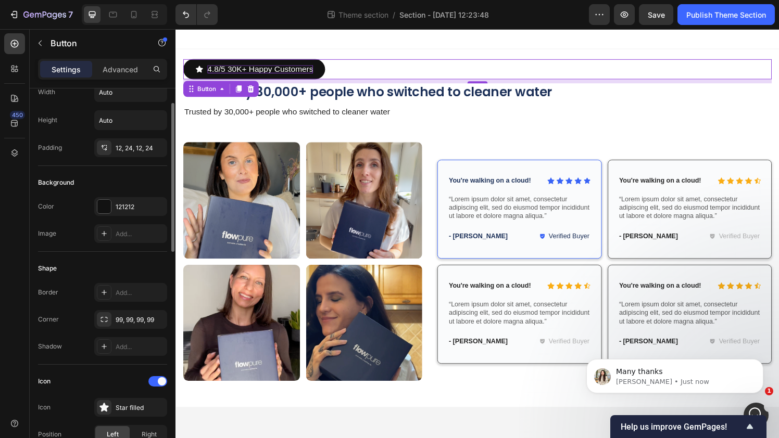
click at [127, 136] on div "Width Auto Height Auto Padding 12, 24, 12, 24" at bounding box center [102, 119] width 129 height 75
click at [127, 144] on div "12, 24, 12, 24" at bounding box center [131, 148] width 30 height 9
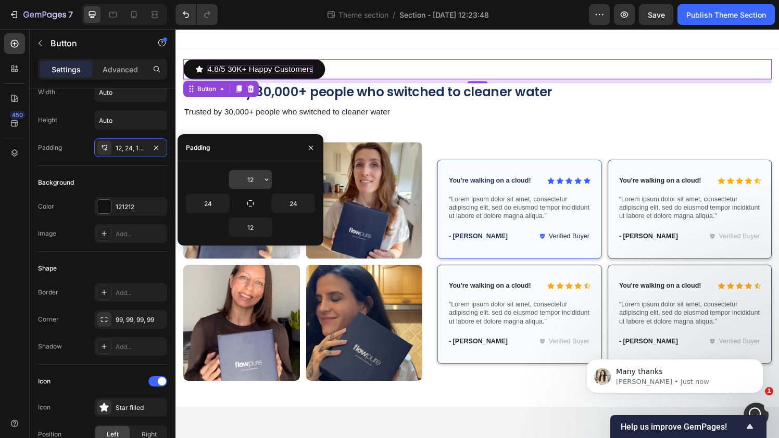
click at [257, 179] on input "12" at bounding box center [250, 179] width 43 height 19
type input "5"
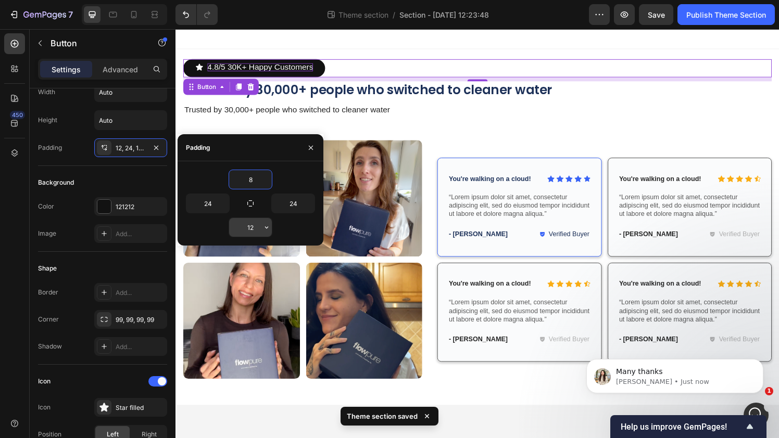
type input "8"
click at [252, 226] on input "12" at bounding box center [250, 227] width 43 height 19
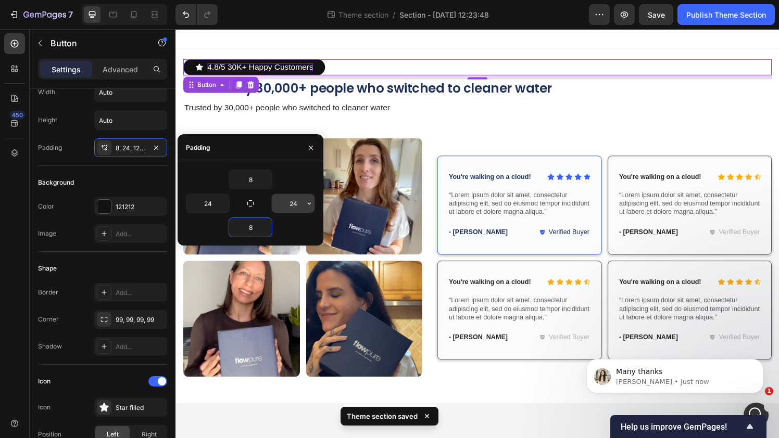
type input "8"
click at [295, 203] on input "24" at bounding box center [293, 203] width 43 height 19
type input "8"
click at [205, 205] on input "24" at bounding box center [207, 203] width 43 height 19
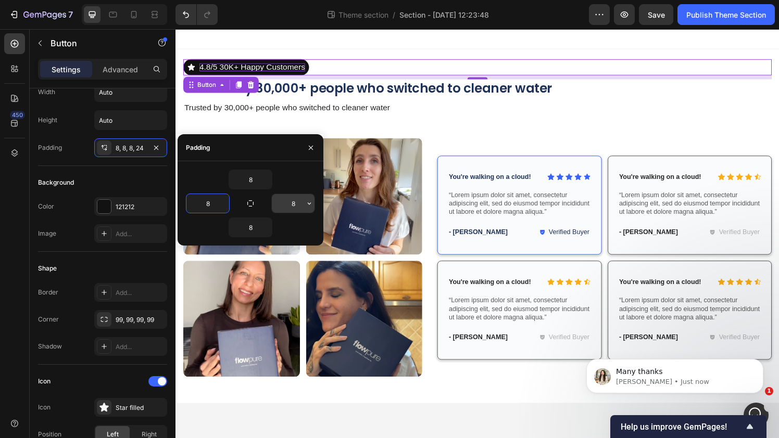
type input "8"
click at [247, 200] on icon "button" at bounding box center [250, 203] width 8 height 8
click at [297, 202] on input "8" at bounding box center [293, 203] width 43 height 19
type input "12"
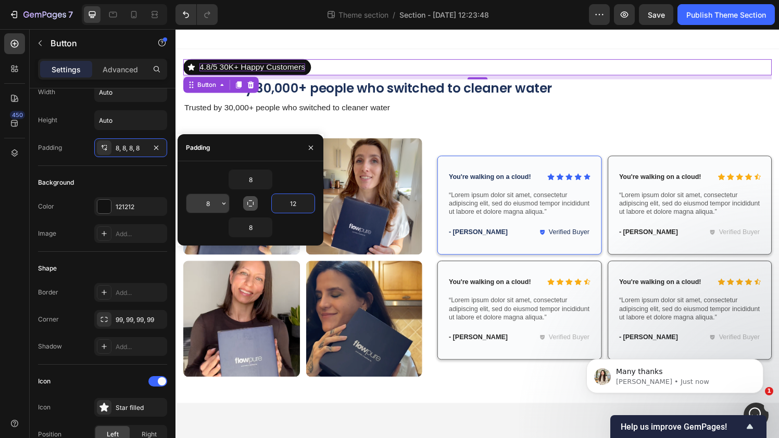
click at [210, 206] on input "8" at bounding box center [207, 203] width 43 height 19
type input "12"
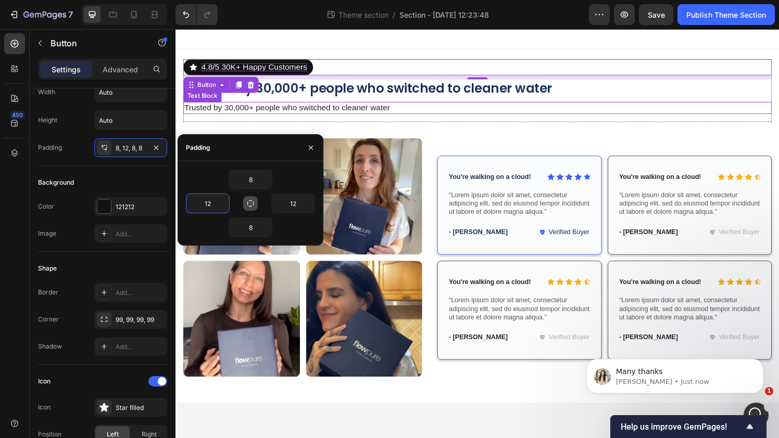
click at [434, 121] on div "4.8/5 30K+ Happy Customers Button 8 Trusted by 30,000+ people who switched to c…" at bounding box center [487, 92] width 609 height 65
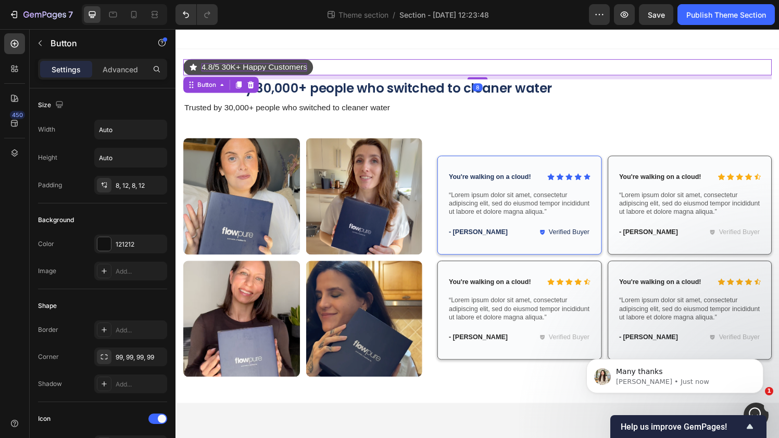
click at [308, 73] on button "4.8/5 30K+ Happy Customers" at bounding box center [250, 68] width 134 height 17
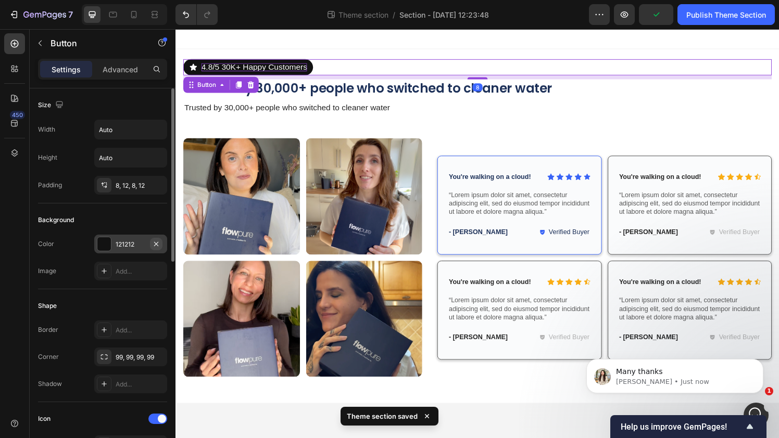
click at [151, 242] on button "button" at bounding box center [156, 244] width 12 height 12
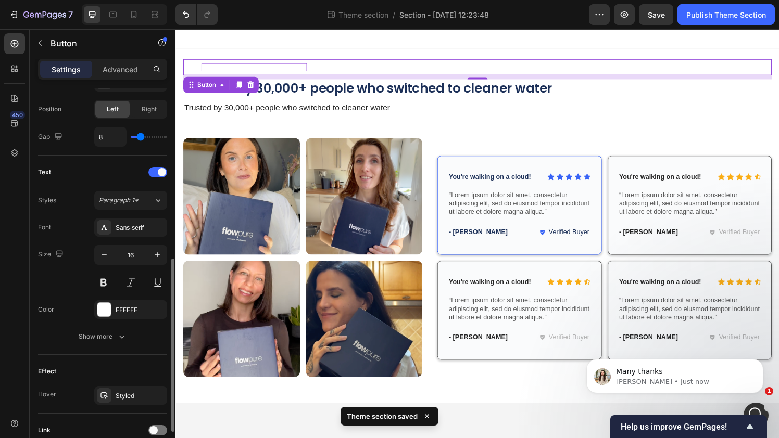
scroll to position [379, 0]
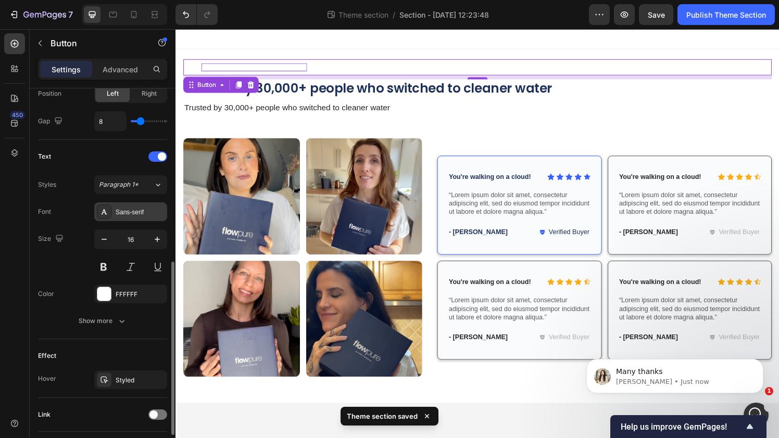
click at [131, 203] on div "Sans-serif" at bounding box center [130, 212] width 73 height 19
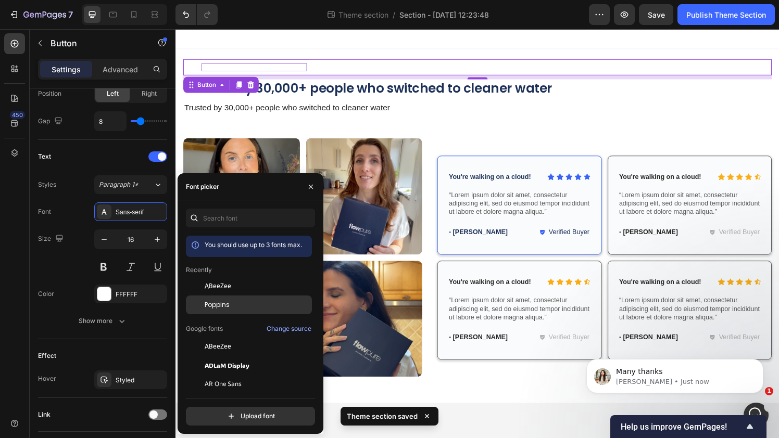
click at [238, 310] on div "Poppins" at bounding box center [249, 305] width 126 height 19
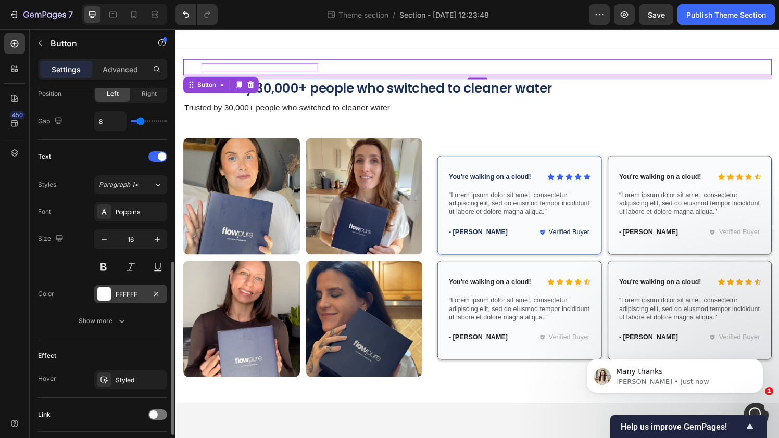
click at [116, 297] on div "FFFFFF" at bounding box center [131, 294] width 30 height 9
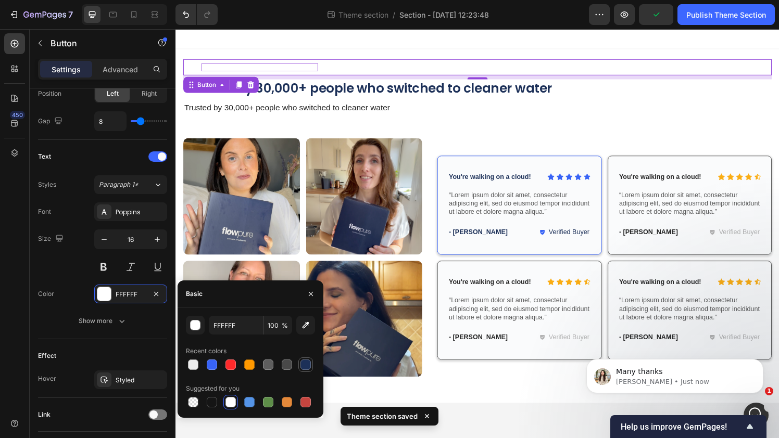
click at [309, 368] on div at bounding box center [305, 365] width 10 height 10
type input "1C3058"
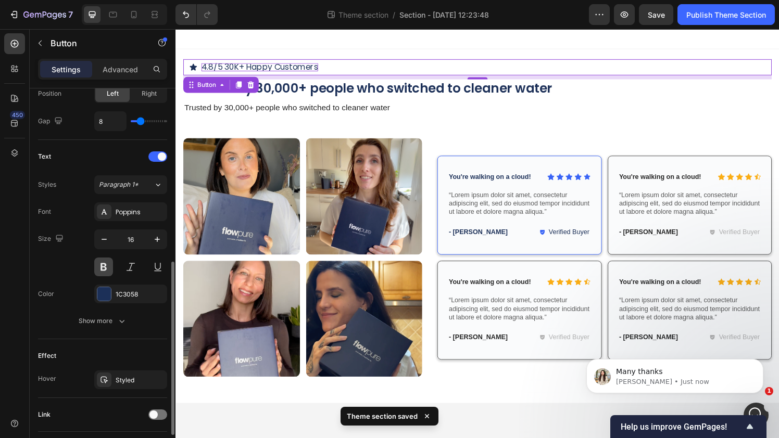
click at [105, 268] on button at bounding box center [103, 267] width 19 height 19
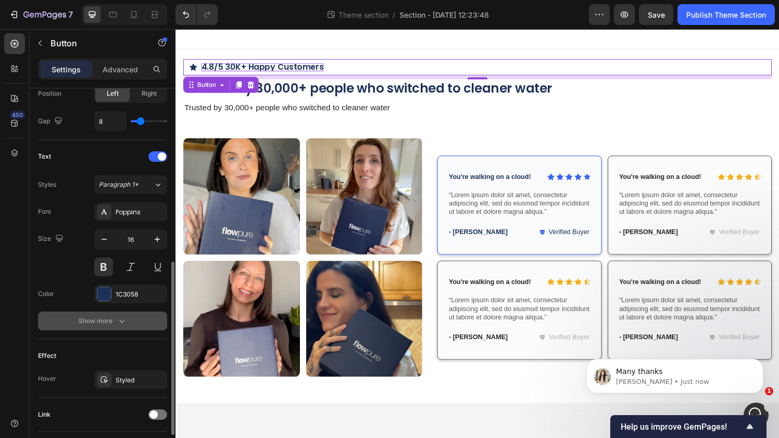
click at [117, 326] on icon "button" at bounding box center [122, 321] width 10 height 10
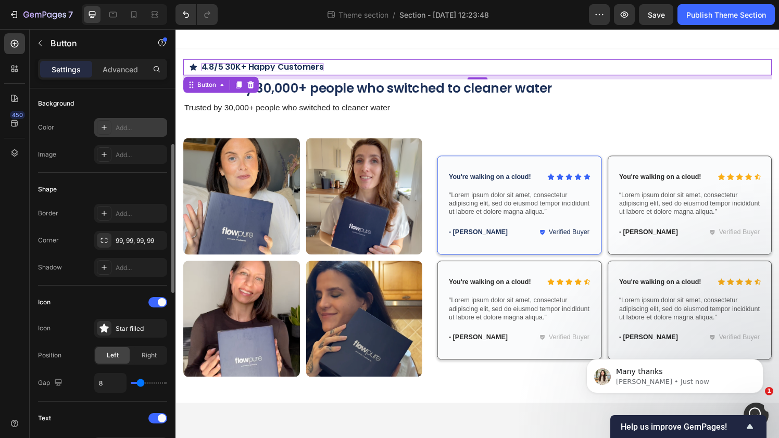
scroll to position [112, 0]
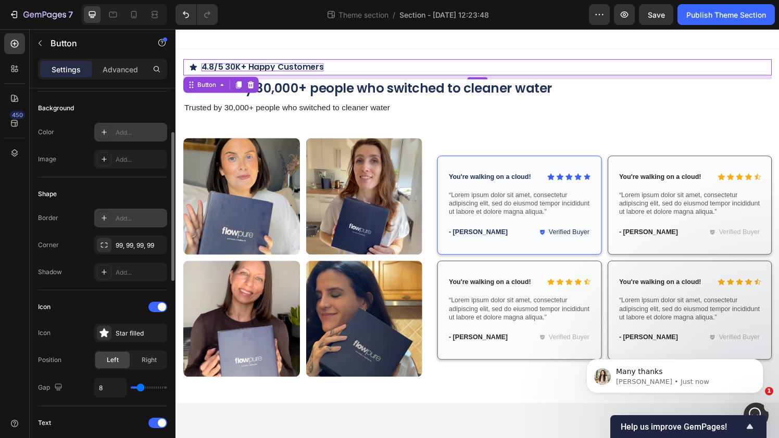
click at [134, 220] on div "Add..." at bounding box center [140, 218] width 49 height 9
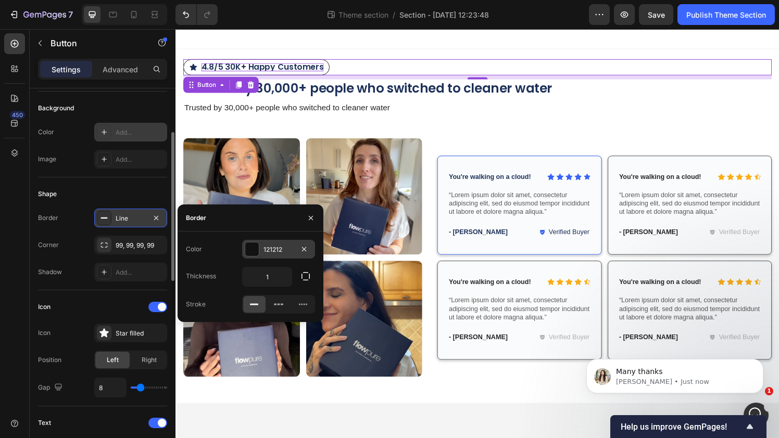
click at [253, 251] on div at bounding box center [252, 250] width 14 height 14
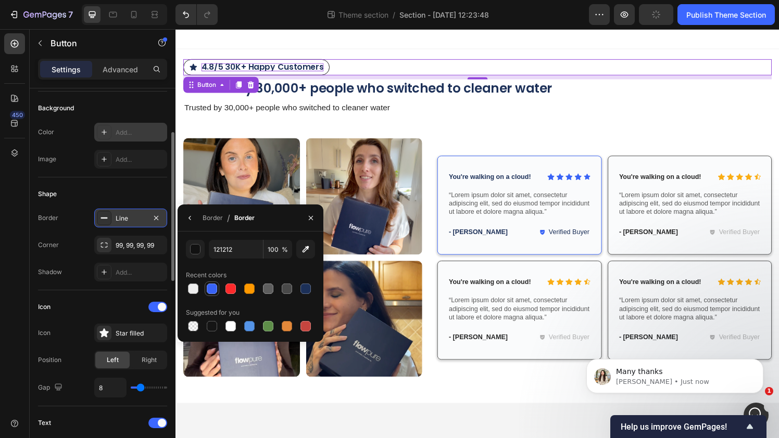
click at [215, 292] on div at bounding box center [212, 289] width 10 height 10
type input "3863F6"
click at [154, 218] on icon "button" at bounding box center [156, 218] width 8 height 8
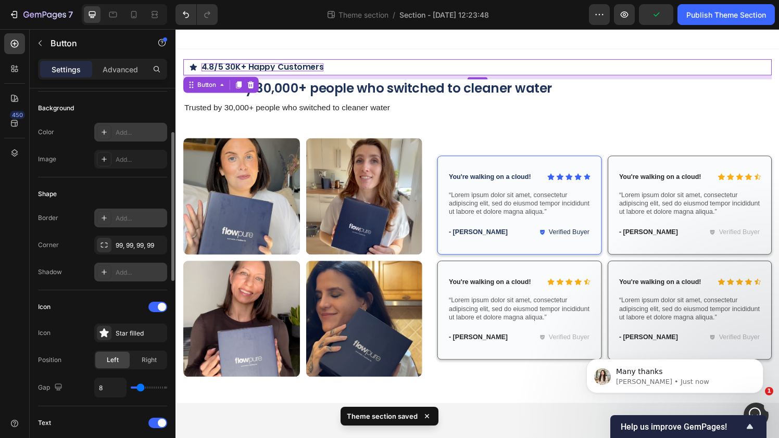
click at [129, 275] on div "Add..." at bounding box center [140, 272] width 49 height 9
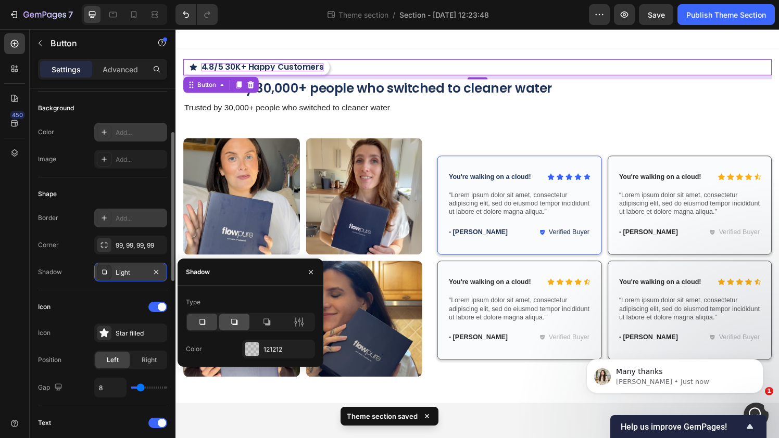
click at [233, 325] on icon at bounding box center [234, 322] width 6 height 6
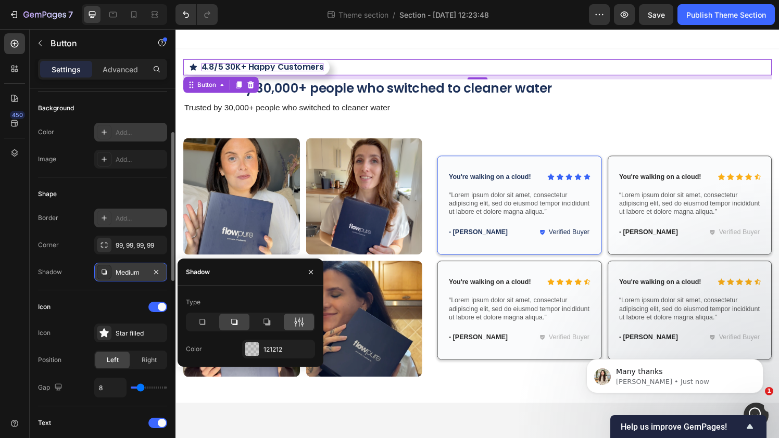
click at [299, 323] on icon at bounding box center [299, 322] width 3 height 9
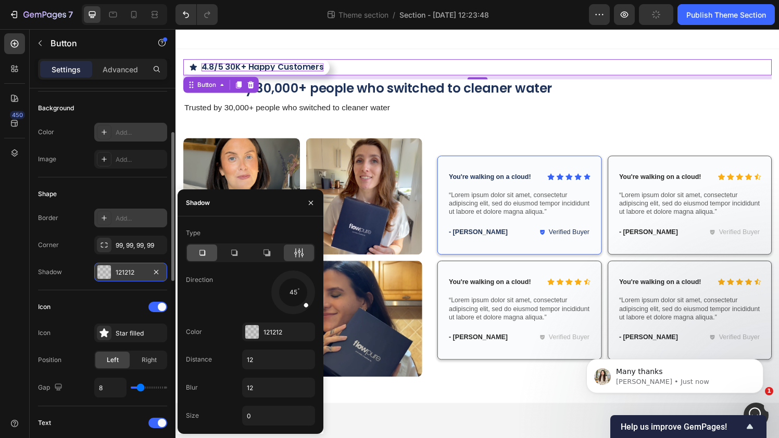
click at [209, 254] on div at bounding box center [202, 253] width 30 height 17
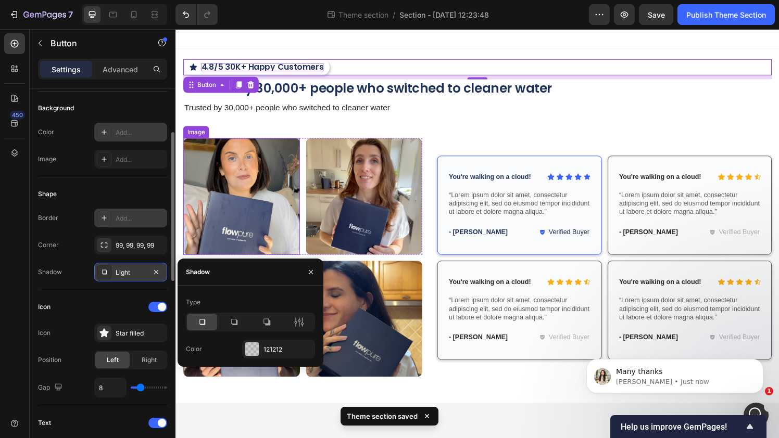
click at [232, 262] on img at bounding box center [243, 202] width 121 height 121
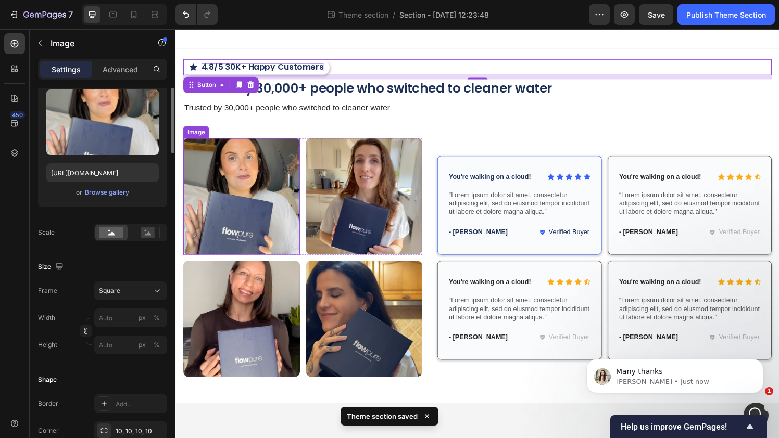
scroll to position [0, 0]
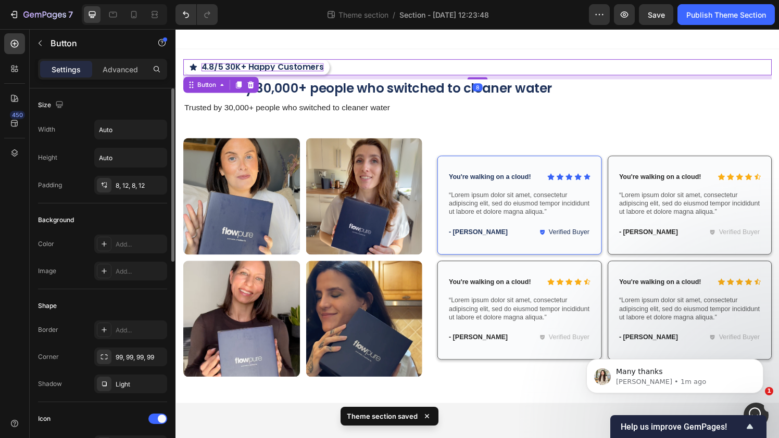
click at [333, 69] on div "4.8/5 30K+ Happy Customers Button 8" at bounding box center [487, 68] width 609 height 17
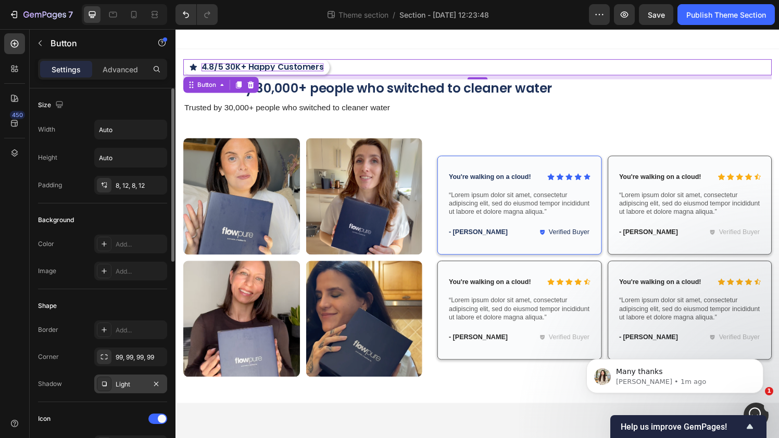
click at [131, 388] on div "Light" at bounding box center [131, 384] width 30 height 9
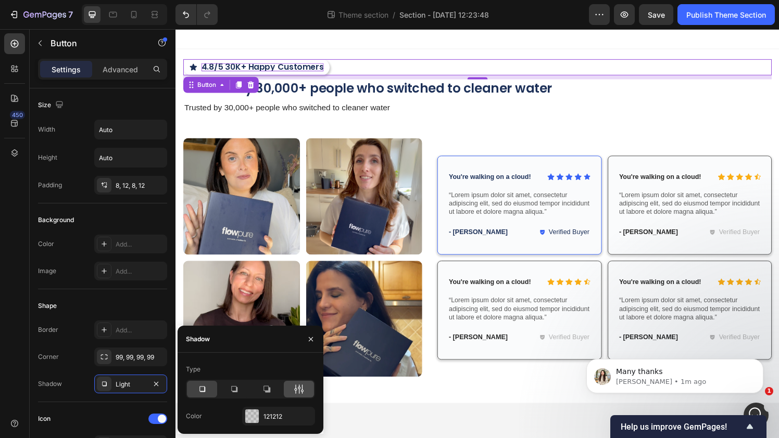
click at [305, 392] on div at bounding box center [299, 389] width 30 height 17
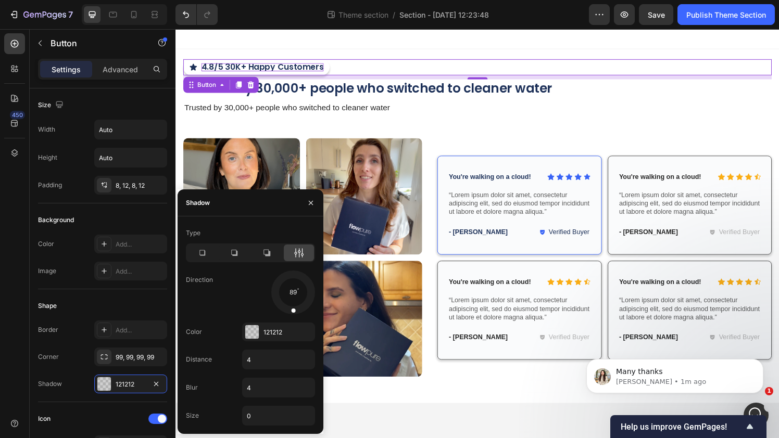
drag, startPoint x: 305, startPoint y: 307, endPoint x: 292, endPoint y: 303, distance: 13.5
click at [292, 303] on div at bounding box center [293, 303] width 7 height 23
click at [265, 255] on icon at bounding box center [266, 253] width 7 height 7
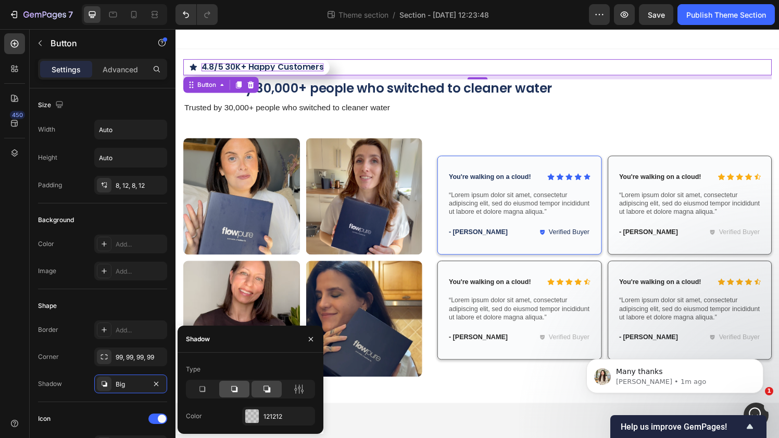
click at [239, 394] on icon at bounding box center [234, 389] width 10 height 10
click at [202, 394] on icon at bounding box center [202, 389] width 10 height 10
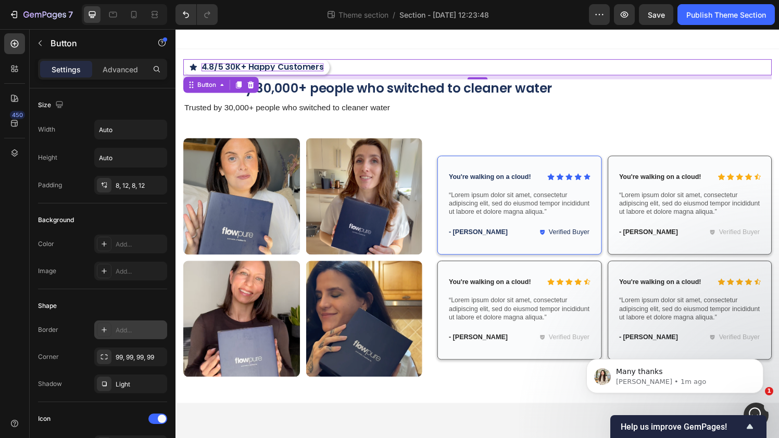
click at [123, 331] on div "Add..." at bounding box center [140, 330] width 49 height 9
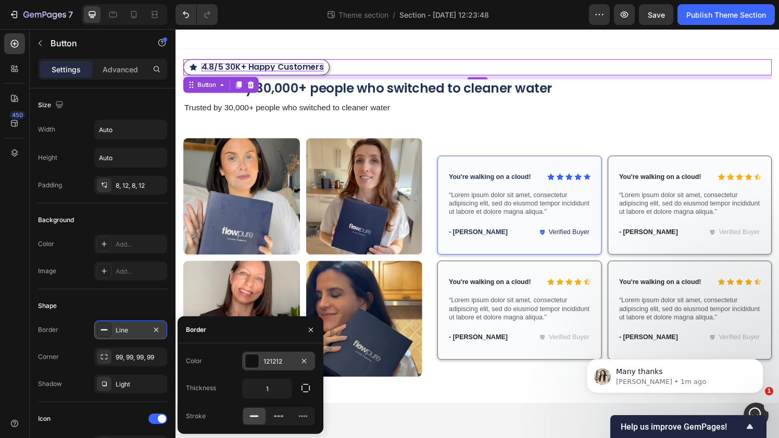
click at [252, 362] on div at bounding box center [252, 362] width 14 height 14
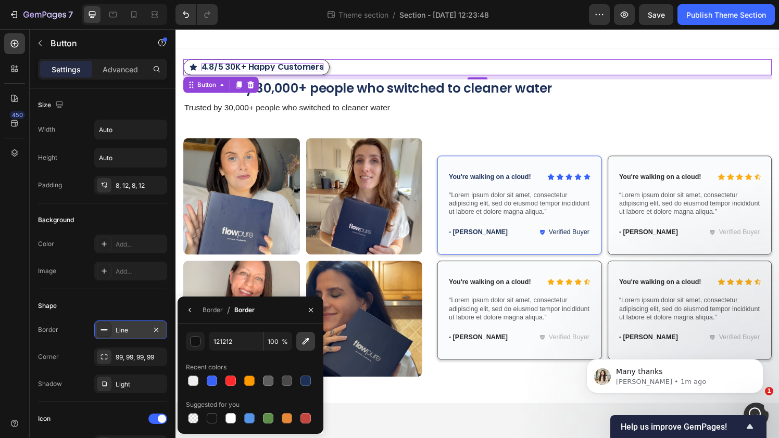
click at [308, 344] on icon "button" at bounding box center [305, 341] width 10 height 10
type input "DADADA"
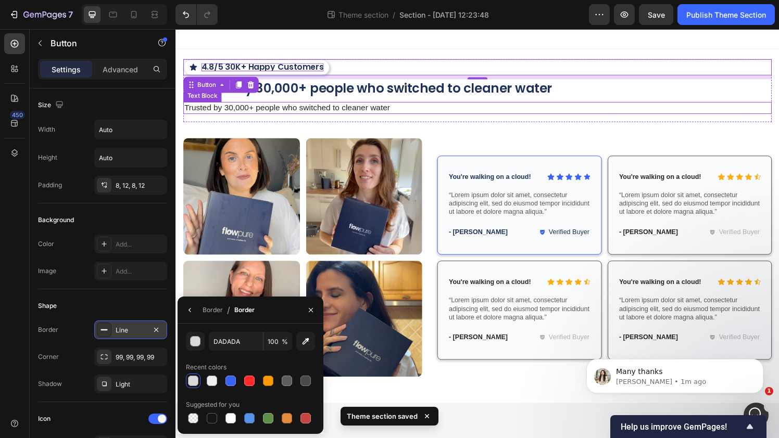
click at [477, 112] on p "Trusted by 30,000+ people who switched to cleaner water" at bounding box center [487, 111] width 607 height 11
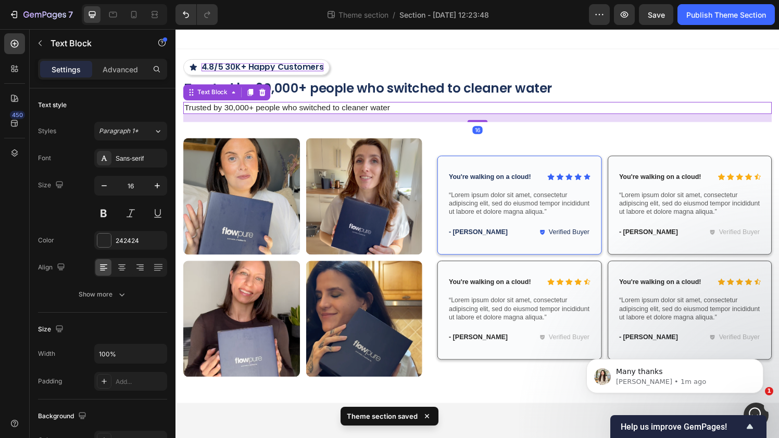
click at [435, 37] on div at bounding box center [487, 39] width 625 height 21
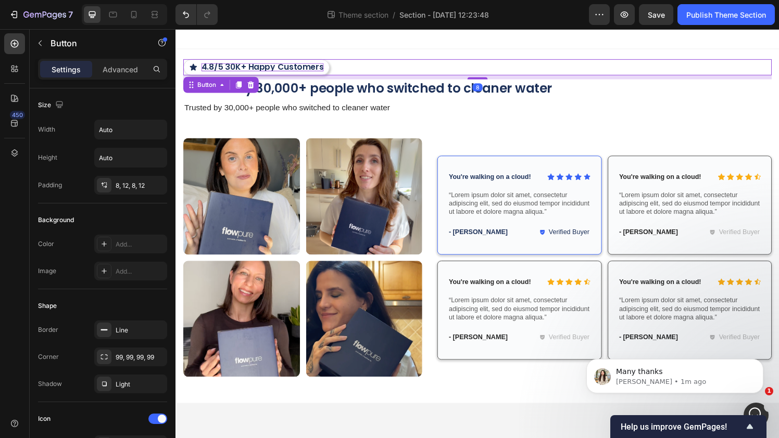
click at [193, 69] on icon "<p>4.8/5 30K+ Happy Customers</p>" at bounding box center [193, 68] width 7 height 7
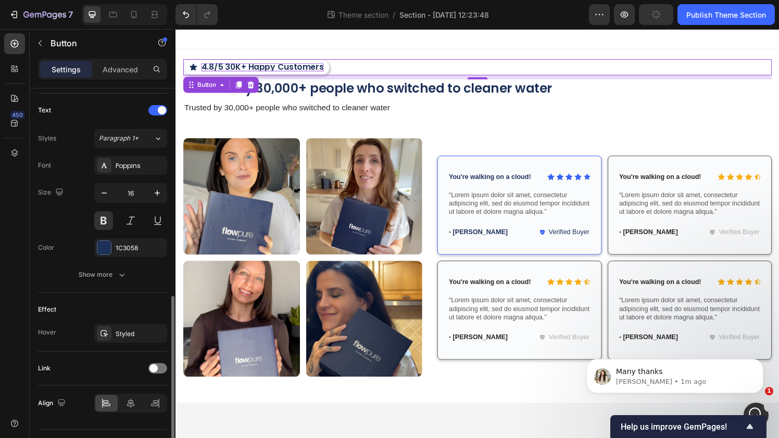
scroll to position [449, 0]
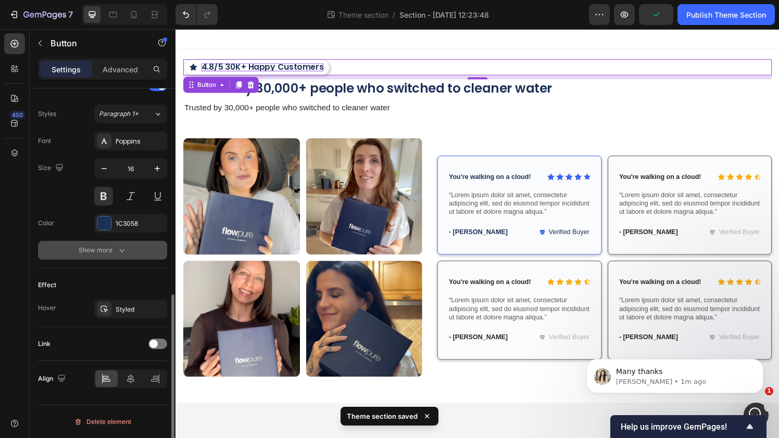
click at [127, 246] on button "Show more" at bounding box center [102, 250] width 129 height 19
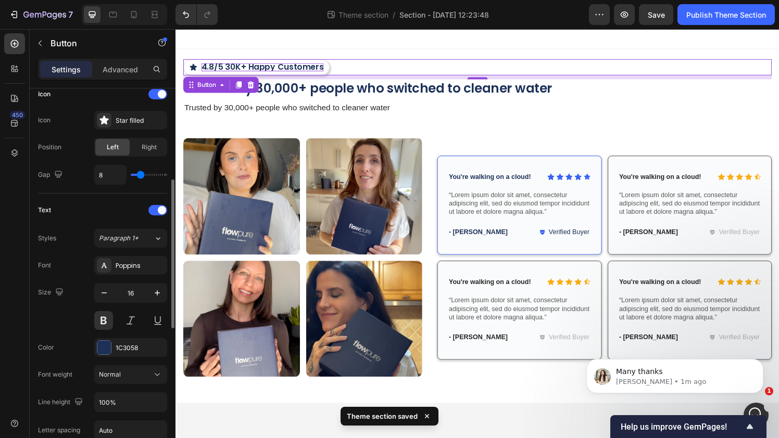
scroll to position [283, 0]
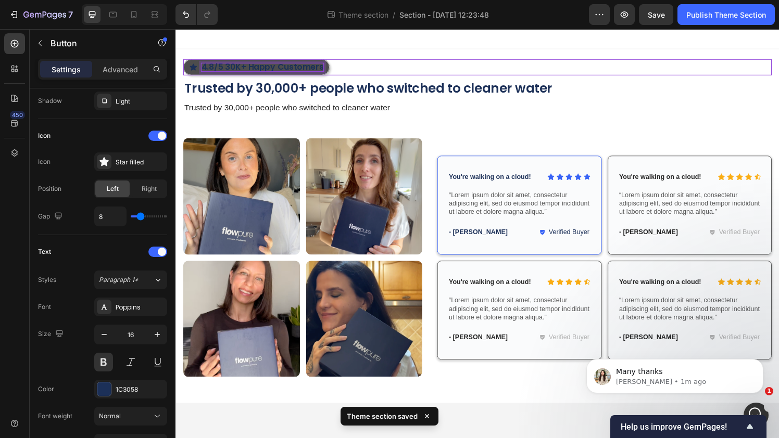
click at [195, 69] on icon "<p>4.8/5 30K+ Happy Customers</p>" at bounding box center [193, 68] width 7 height 7
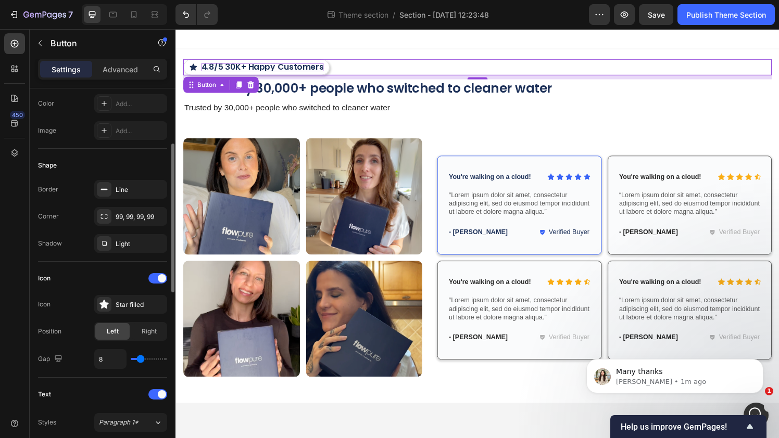
scroll to position [140, 0]
click at [129, 301] on div "Star filled" at bounding box center [140, 305] width 49 height 9
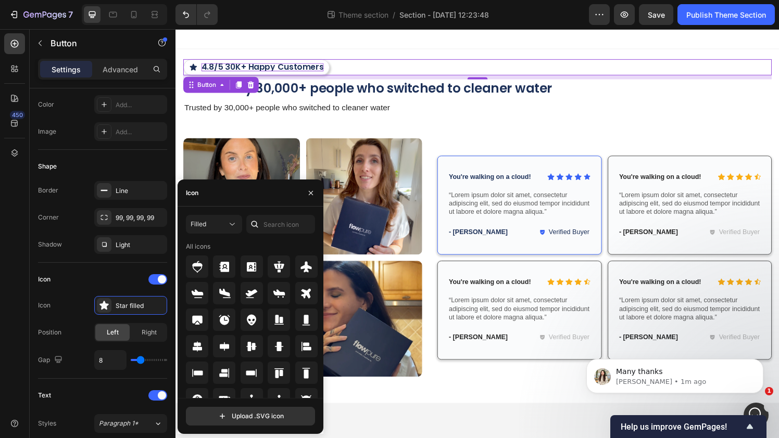
click at [259, 226] on icon at bounding box center [254, 224] width 10 height 10
click at [272, 230] on input "text" at bounding box center [280, 224] width 69 height 19
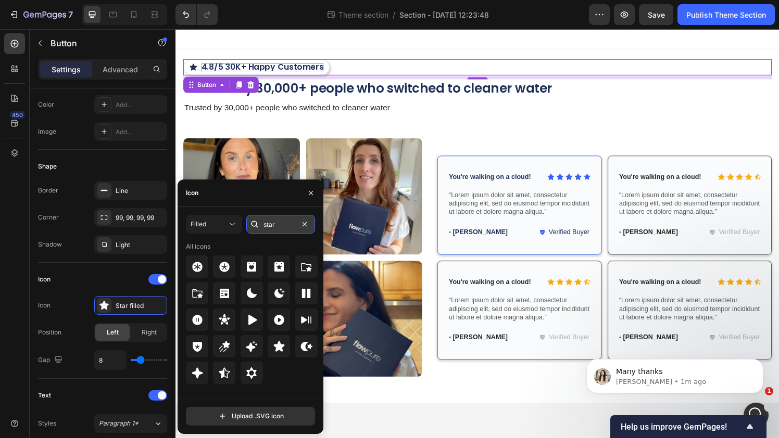
click at [273, 226] on input "star" at bounding box center [280, 224] width 69 height 19
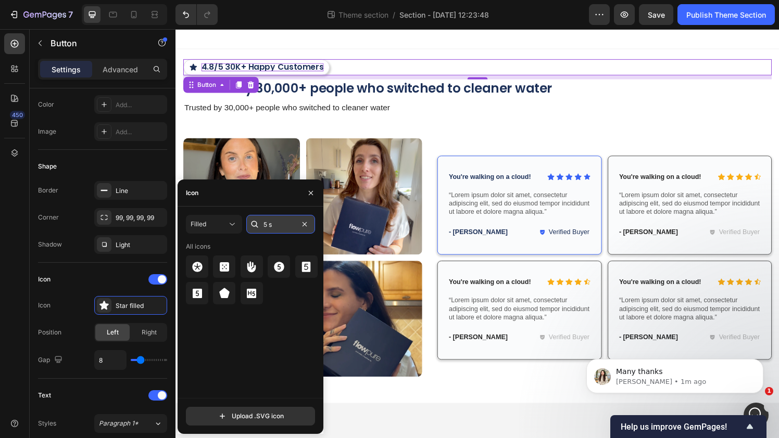
type input "5 st"
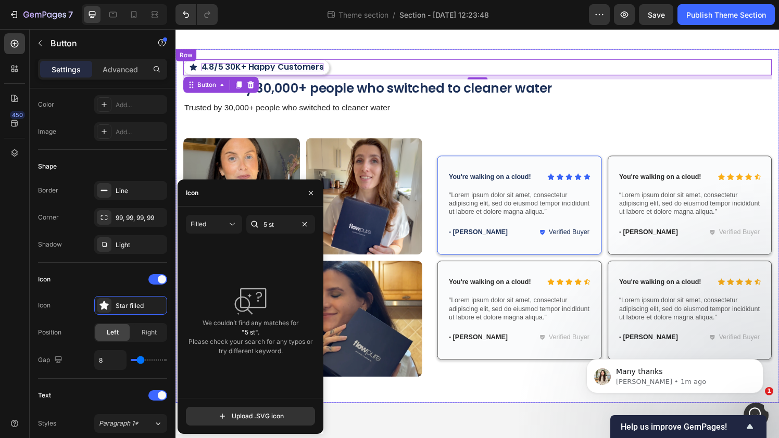
click at [395, 58] on div "4.8/5 30K+ Happy Customers Button 8 Trusted by 30,000+ people who switched to c…" at bounding box center [487, 233] width 625 height 367
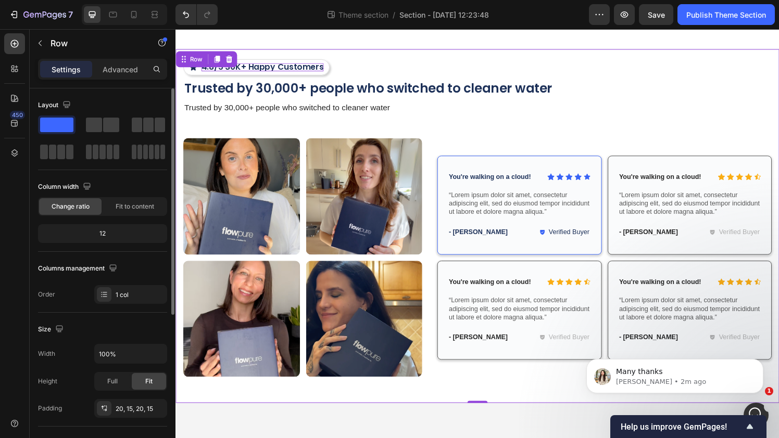
click at [368, 35] on div at bounding box center [487, 39] width 625 height 21
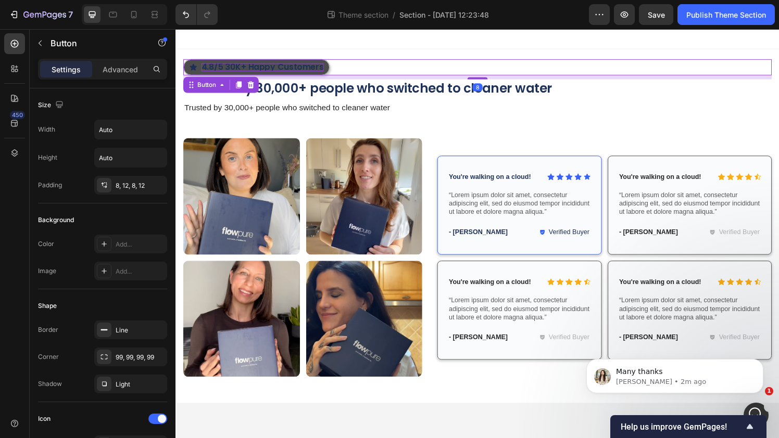
click at [196, 70] on icon "<p>4.8/5 30K+ Happy Customers</p>" at bounding box center [194, 69] width 8 height 8
click at [364, 74] on div "4.8/5 30K+ Happy Customers Button 8" at bounding box center [487, 68] width 609 height 17
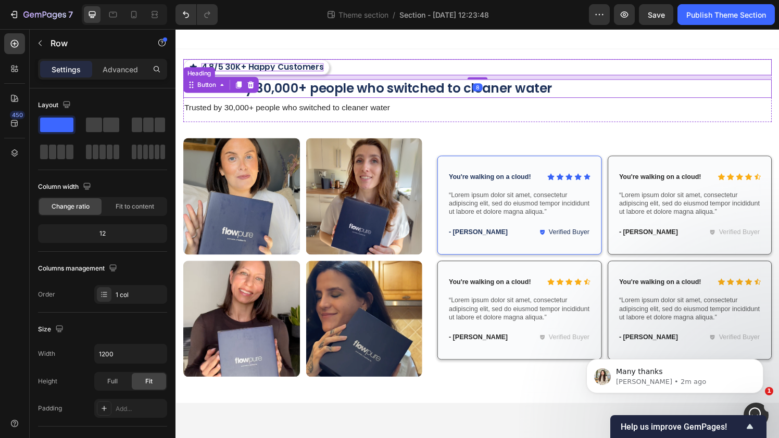
click at [366, 103] on div "4.8/5 30K+ Happy Customers Button 8 Trusted by 30,000+ people who switched to c…" at bounding box center [487, 92] width 609 height 65
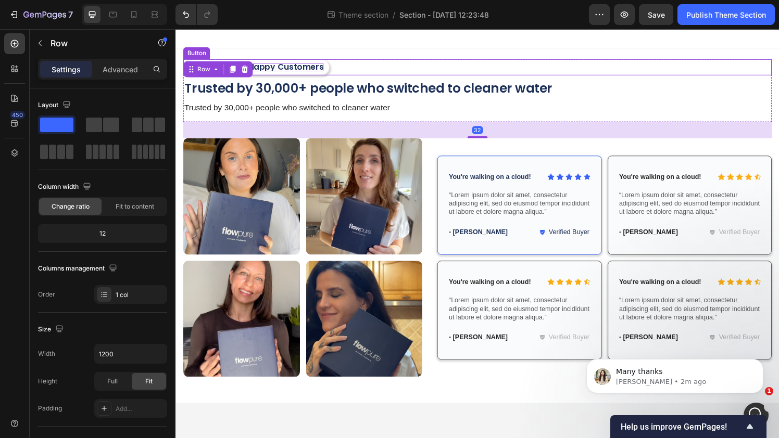
click at [311, 69] on p "4.8/5 30K+ Happy Customers" at bounding box center [265, 69] width 127 height 8
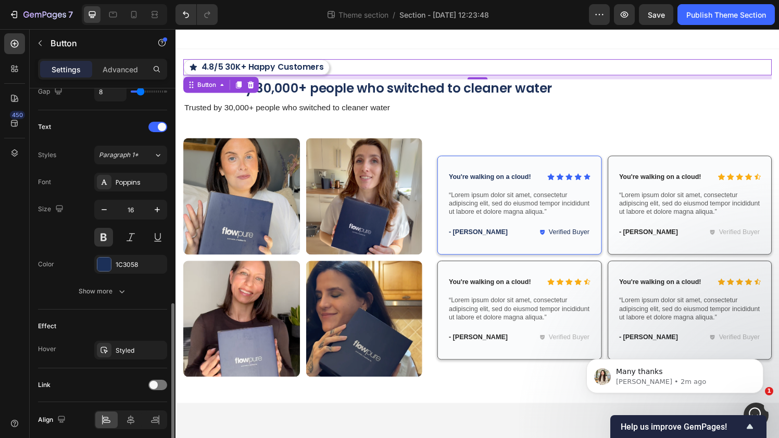
scroll to position [449, 0]
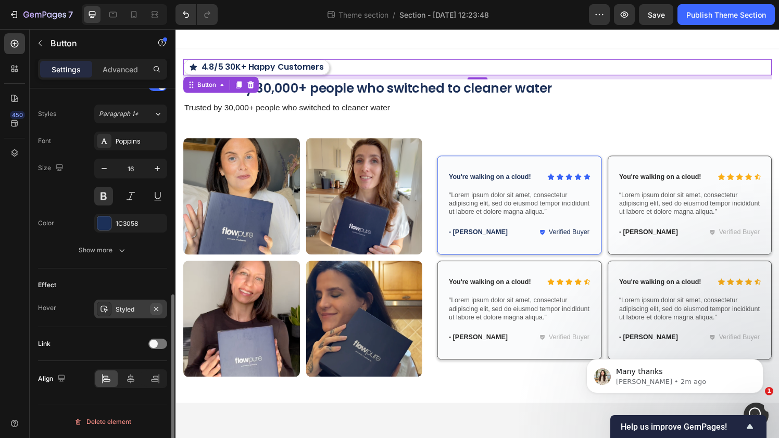
click at [157, 312] on icon "button" at bounding box center [156, 309] width 8 height 8
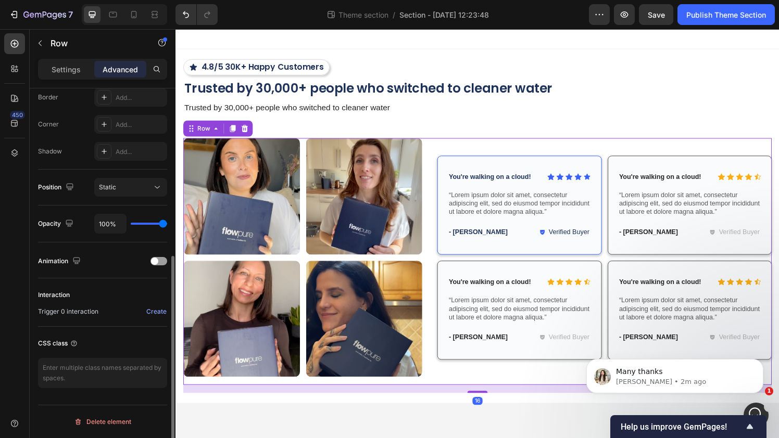
click at [520, 148] on div "Icon Icon Icon Icon Icon Icon List You're walking on a cloud! Text Block Row “L…" at bounding box center [619, 270] width 346 height 256
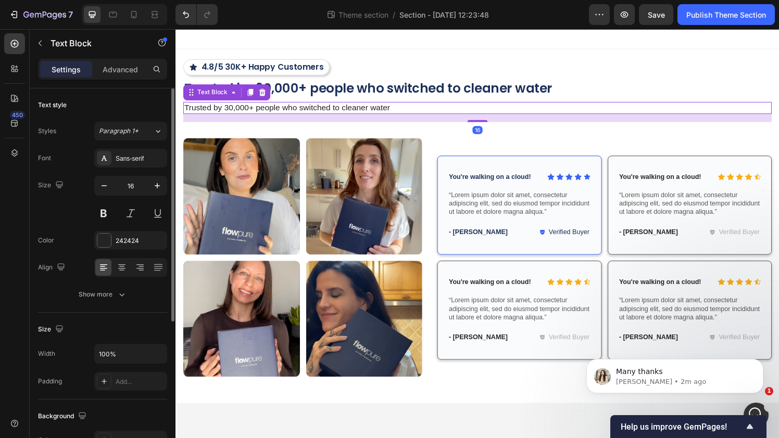
click at [405, 108] on p "Trusted by 30,000+ people who switched to cleaner water" at bounding box center [487, 111] width 607 height 11
click at [323, 114] on p "Trusted by 30,000+ people who switched to cleaner water" at bounding box center [487, 111] width 607 height 11
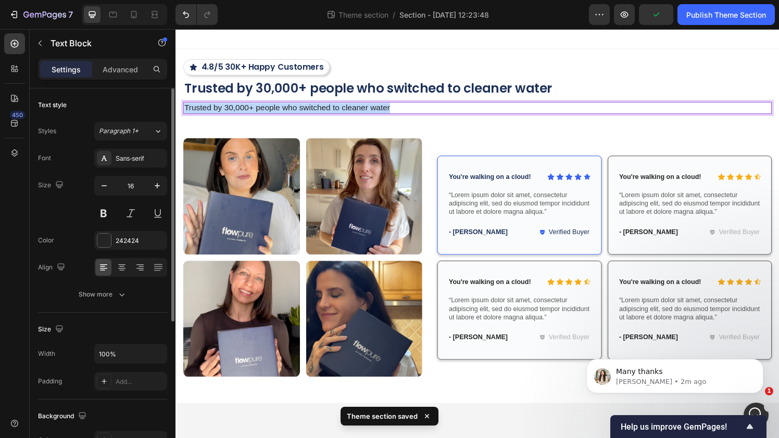
click at [323, 114] on p "Trusted by 30,000+ people who switched to cleaner water" at bounding box center [487, 111] width 607 height 11
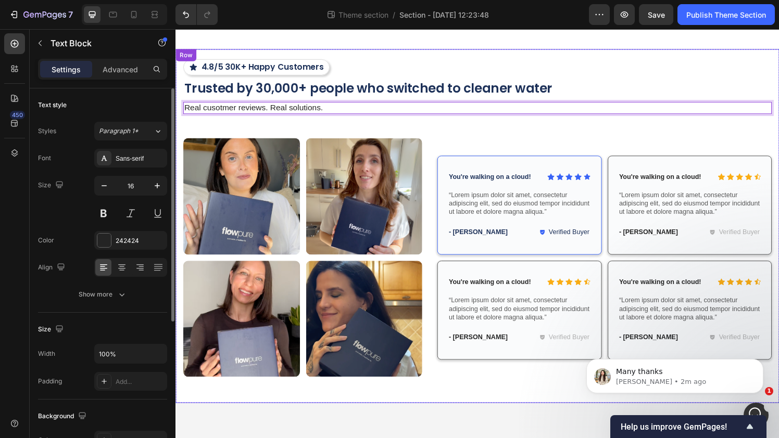
drag, startPoint x: 389, startPoint y: 134, endPoint x: 384, endPoint y: 132, distance: 5.4
click at [389, 134] on div "4.8/5 30K+ Happy Customers Button Trusted by 30,000+ people who switched to cle…" at bounding box center [487, 233] width 609 height 346
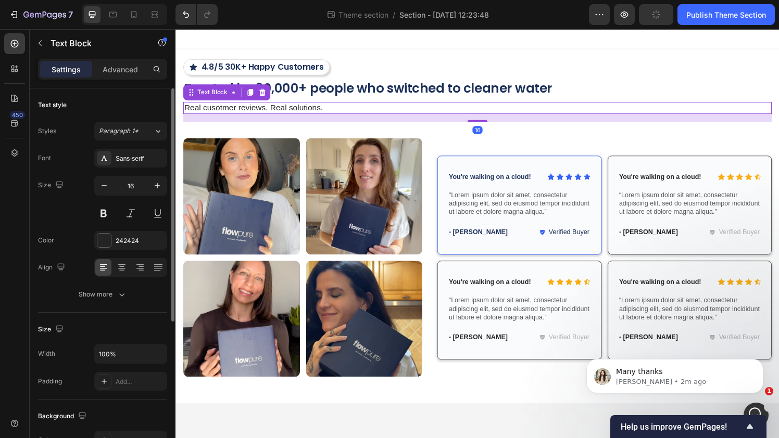
drag, startPoint x: 345, startPoint y: 107, endPoint x: 308, endPoint y: 198, distance: 98.3
click at [345, 107] on p "Real cusotmer reviews. Real solutions." at bounding box center [487, 111] width 607 height 11
click at [113, 154] on div "Sans-serif" at bounding box center [130, 158] width 73 height 19
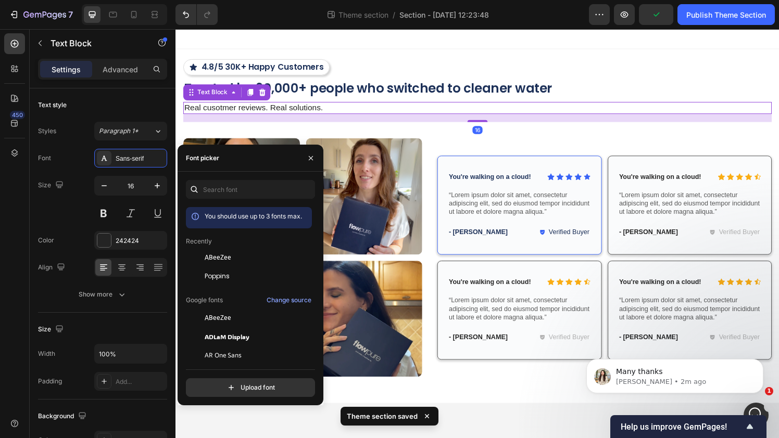
click at [104, 185] on icon "button" at bounding box center [104, 186] width 10 height 10
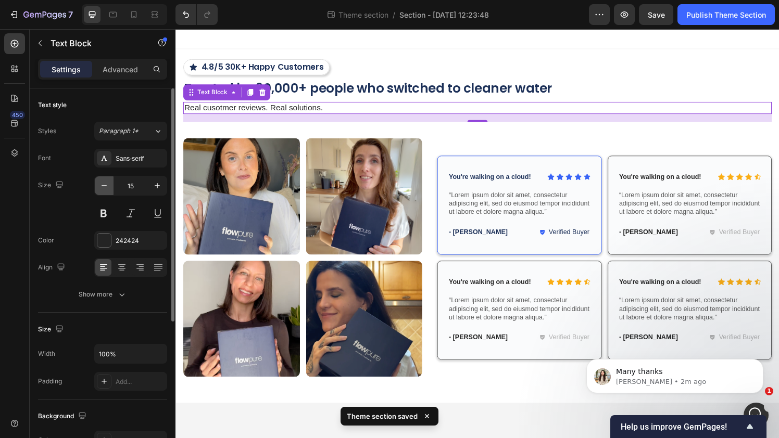
click at [104, 185] on icon "button" at bounding box center [104, 186] width 10 height 10
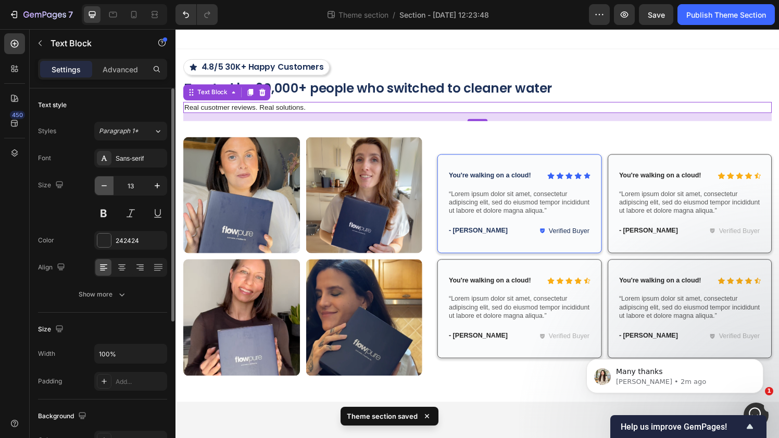
click at [104, 185] on icon "button" at bounding box center [104, 186] width 10 height 10
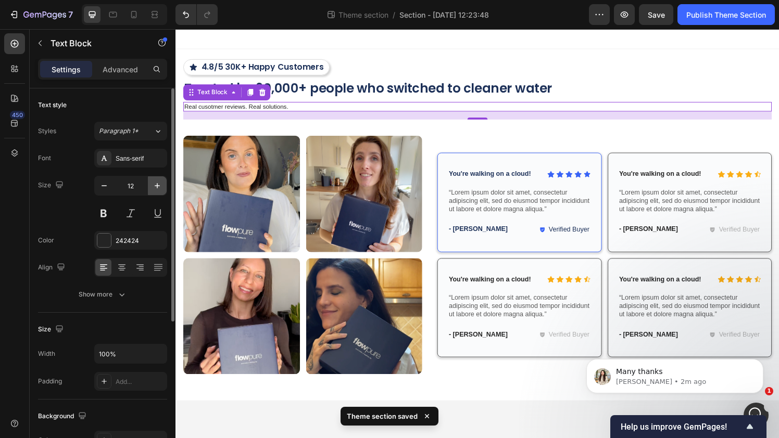
click at [155, 186] on icon "button" at bounding box center [157, 186] width 10 height 10
type input "14"
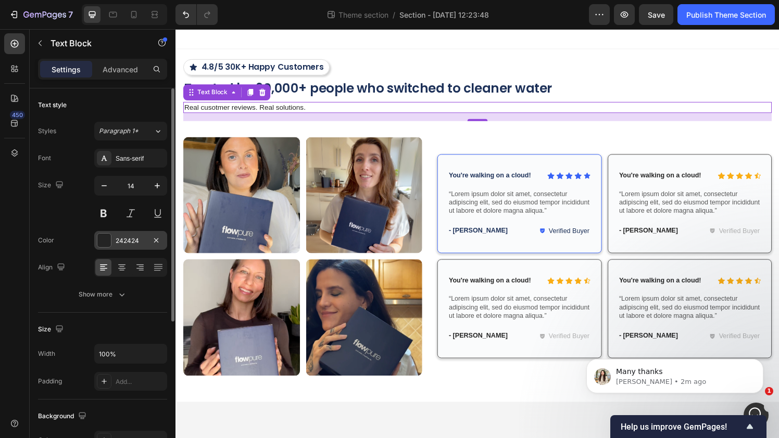
click at [136, 243] on div "242424" at bounding box center [131, 240] width 30 height 9
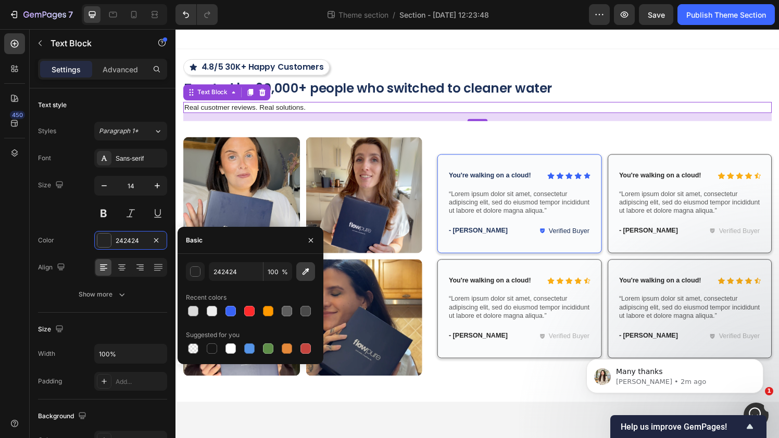
click at [306, 275] on icon "button" at bounding box center [305, 272] width 10 height 10
type input "1D3158"
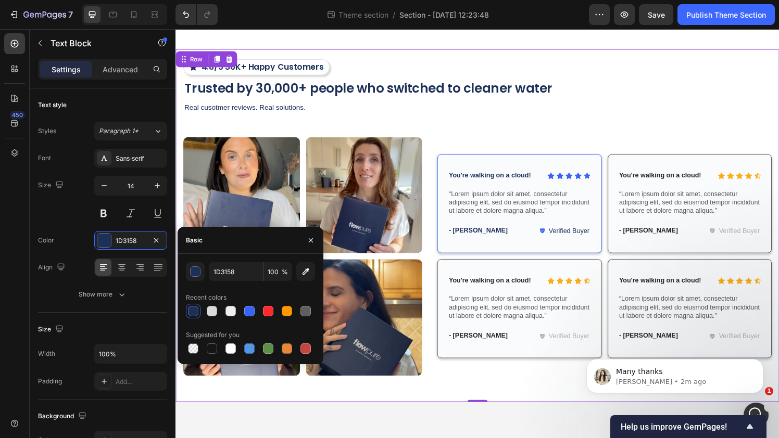
click at [455, 136] on div "4.8/5 30K+ Happy Customers Button Trusted by 30,000+ people who switched to cle…" at bounding box center [487, 232] width 609 height 345
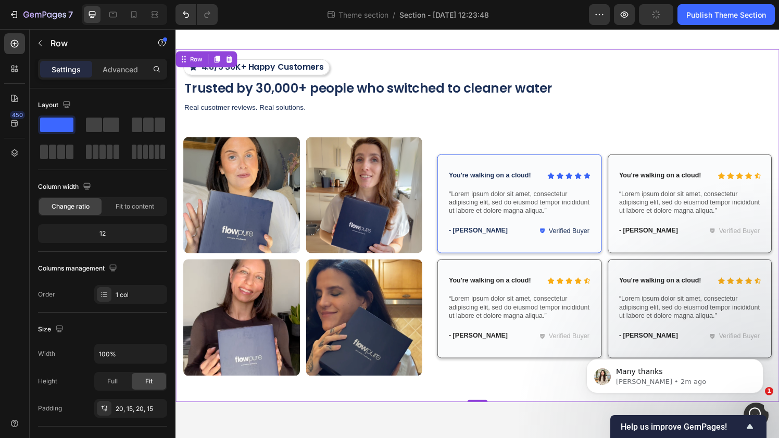
click at [445, 59] on div "4.8/5 30K+ Happy Customers Button Trusted by 30,000+ people who switched to cle…" at bounding box center [487, 233] width 625 height 366
click at [445, 44] on div at bounding box center [487, 39] width 625 height 21
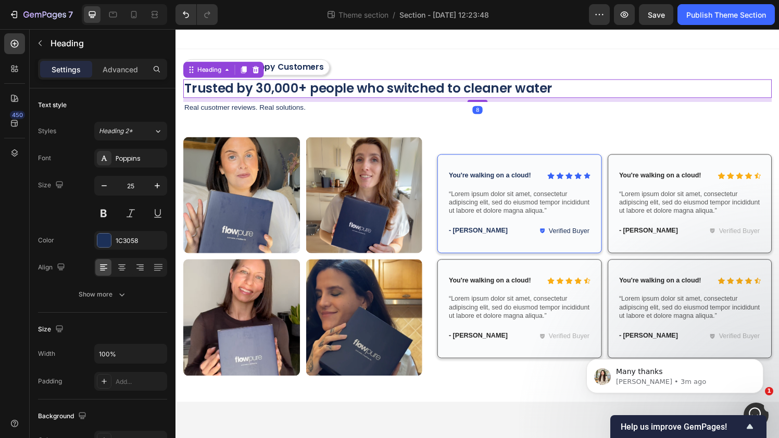
click at [377, 93] on p "Trusted by 30,000+ people who switched to cleaner water" at bounding box center [487, 90] width 607 height 17
click at [98, 240] on div at bounding box center [104, 241] width 14 height 14
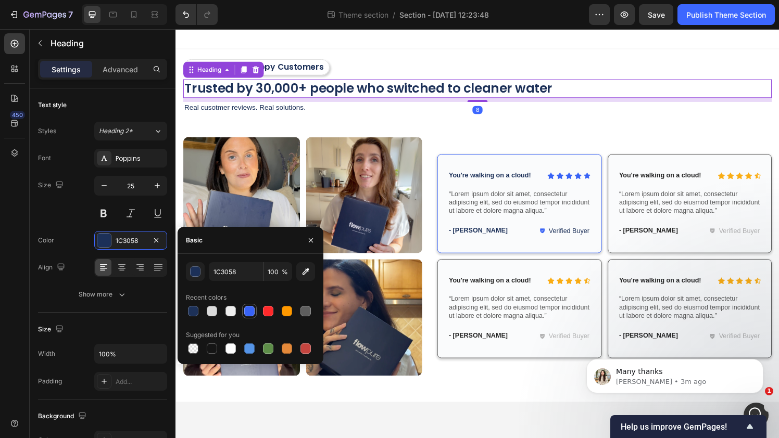
click at [250, 315] on div at bounding box center [249, 311] width 10 height 10
type input "3863F6"
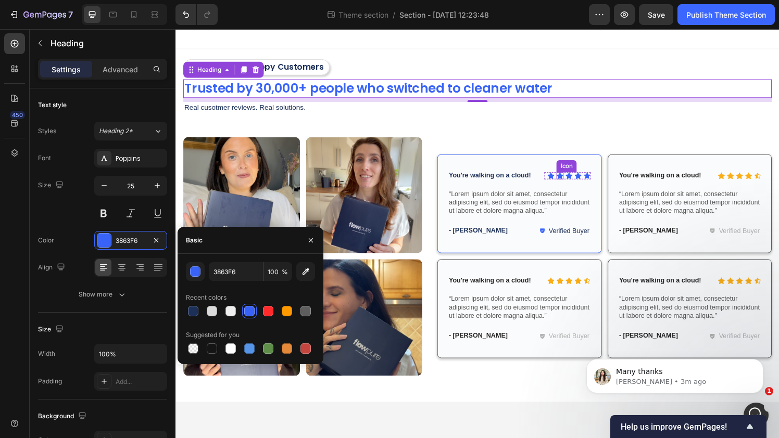
click at [570, 169] on div "Icon" at bounding box center [580, 171] width 21 height 12
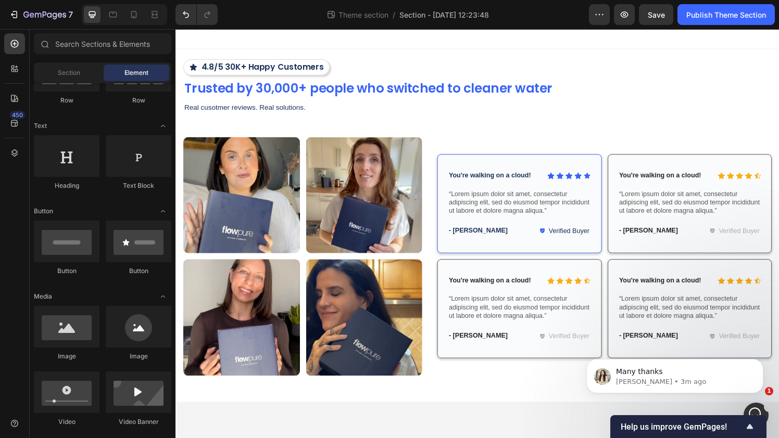
click at [517, 49] on div at bounding box center [487, 39] width 625 height 21
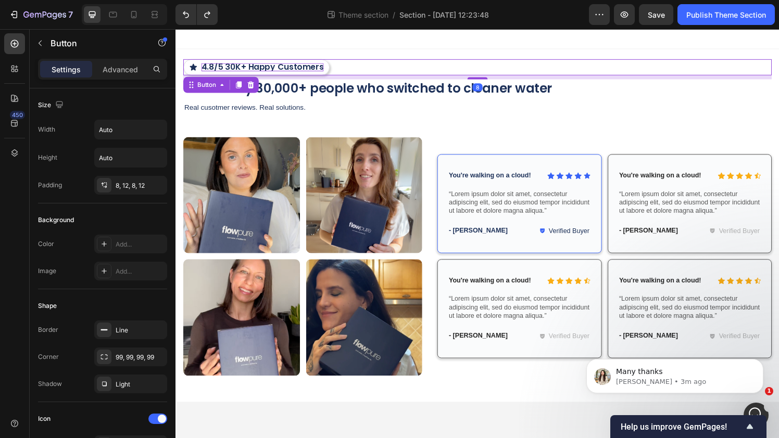
click at [309, 68] on p "4.8/5 30K+ Happy Customers" at bounding box center [265, 69] width 127 height 8
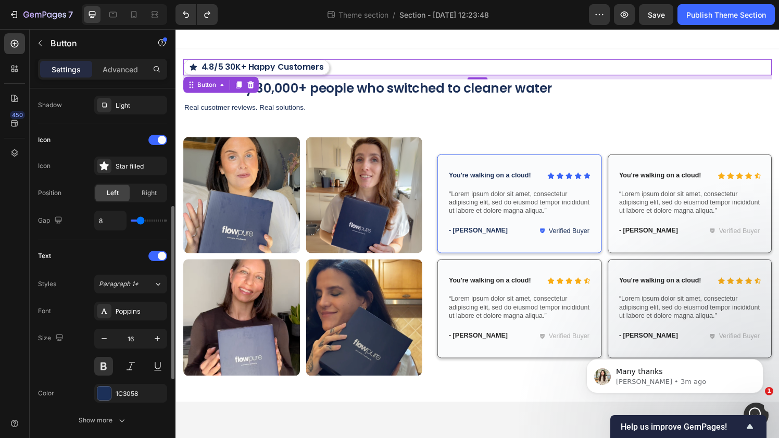
scroll to position [295, 0]
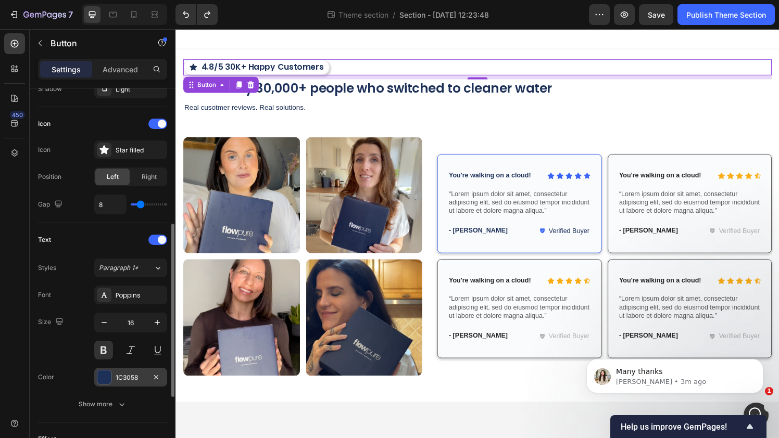
click at [106, 373] on div at bounding box center [104, 378] width 14 height 14
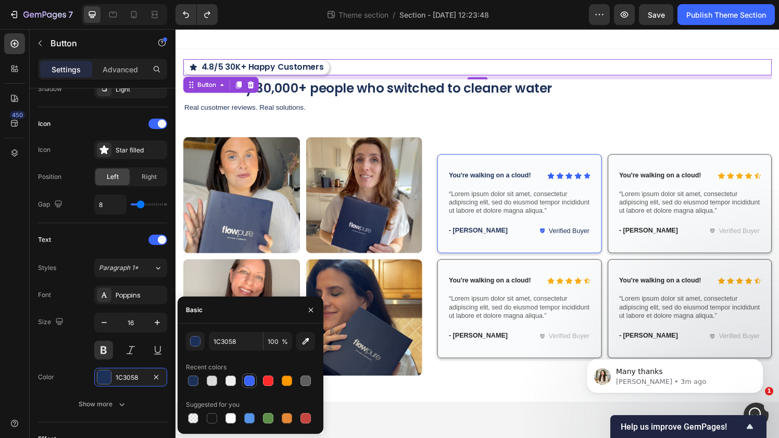
click at [249, 379] on div at bounding box center [249, 381] width 10 height 10
type input "3863F6"
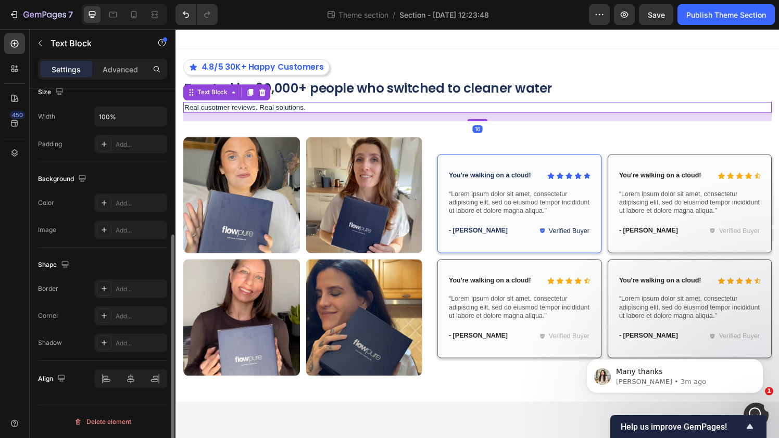
scroll to position [0, 0]
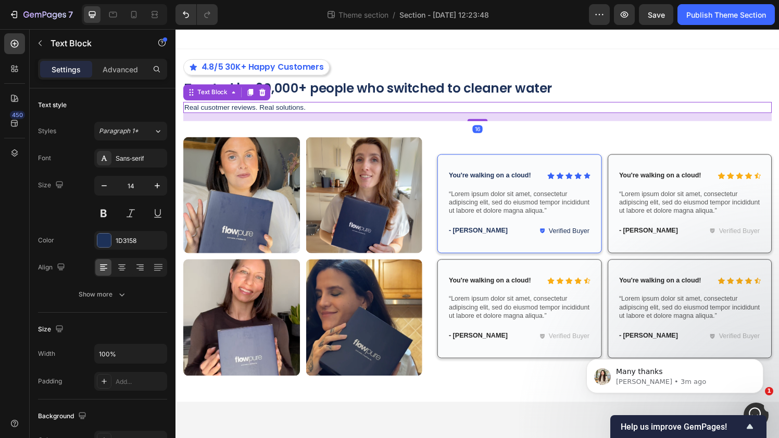
click at [461, 108] on p "Real cusotmer reviews. Real solutions." at bounding box center [487, 110] width 607 height 9
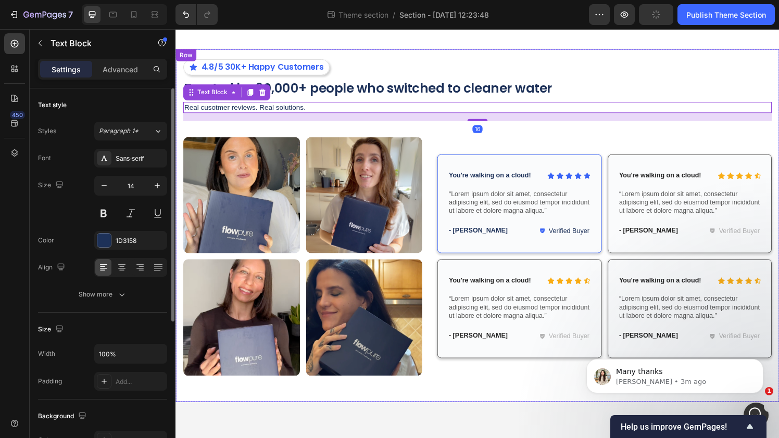
click at [454, 51] on div "4.8/5 30K+ Happy Customers Button Trusted by 30,000+ people who switched to cle…" at bounding box center [487, 233] width 625 height 366
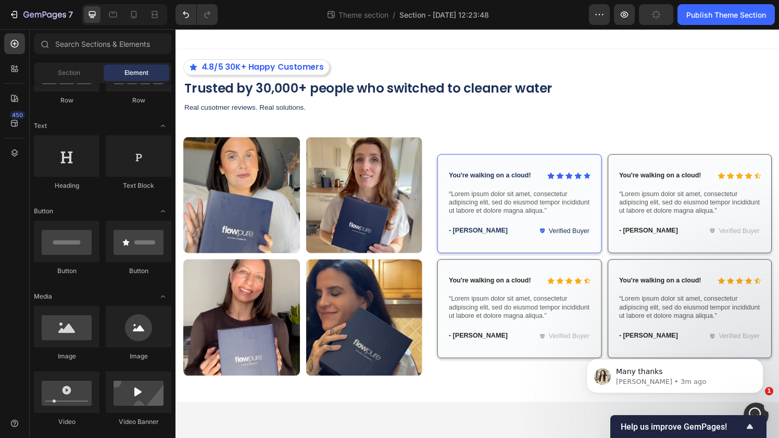
click at [454, 39] on div at bounding box center [487, 39] width 625 height 21
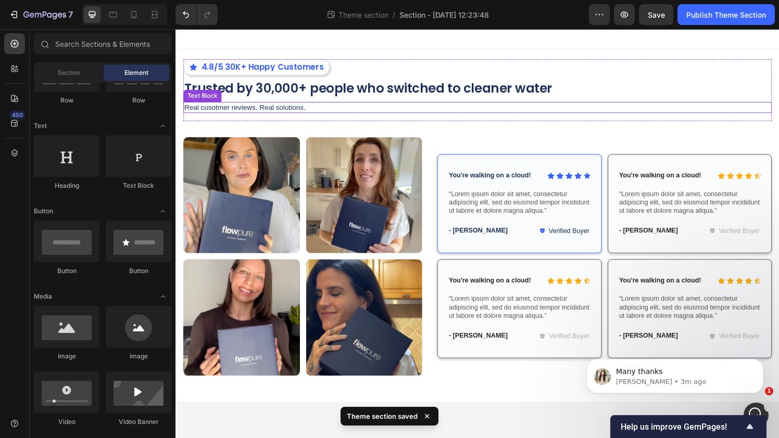
click at [442, 107] on p "Real cusotmer reviews. Real solutions." at bounding box center [487, 110] width 607 height 9
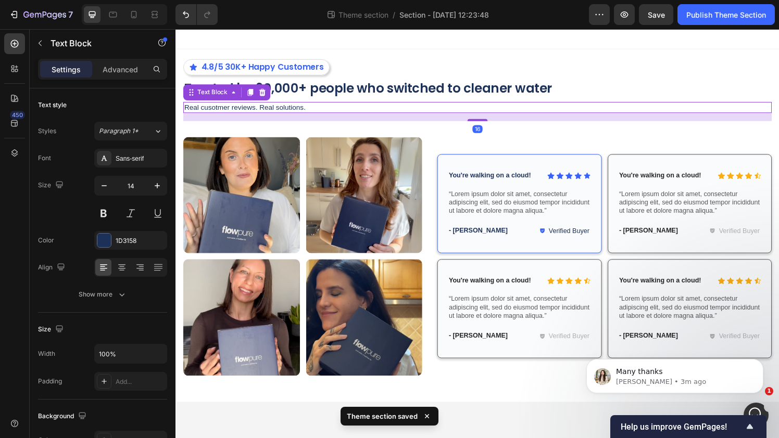
click at [444, 41] on div at bounding box center [487, 39] width 625 height 21
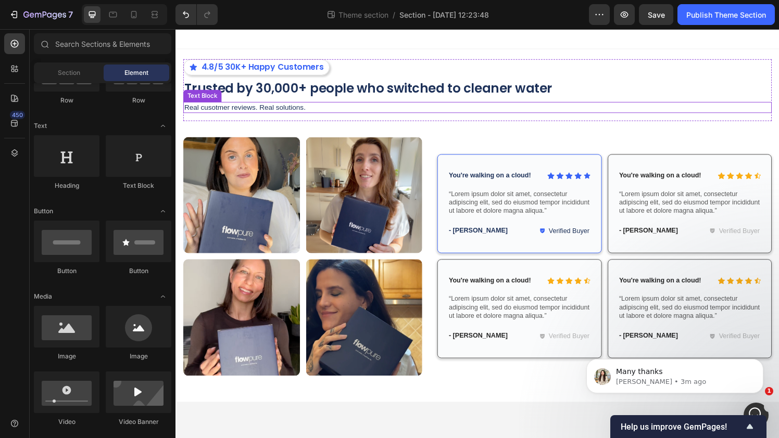
click at [309, 110] on p "Real cusotmer reviews. Real solutions." at bounding box center [487, 110] width 607 height 9
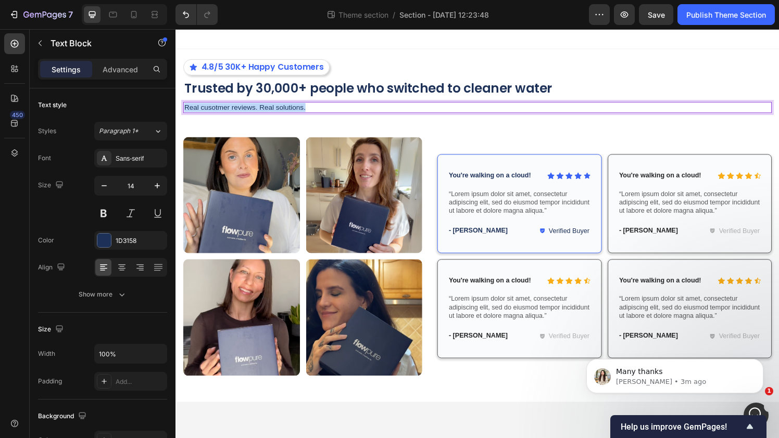
click at [309, 110] on p "Real cusotmer reviews. Real solutions." at bounding box center [487, 110] width 607 height 9
click at [400, 109] on p "There's a reason we have an evergrowing community of household that love our pr…" at bounding box center [487, 110] width 607 height 9
click at [483, 110] on p "There's a reason we have an evergrowing community of households that love our p…" at bounding box center [487, 110] width 607 height 9
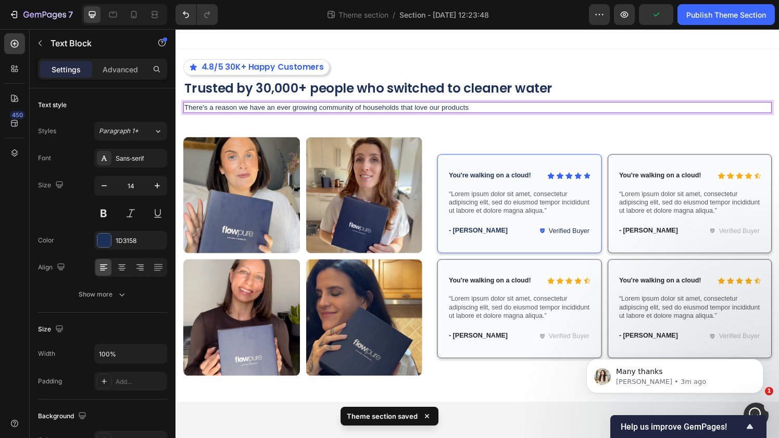
click at [506, 106] on p "There's a reason we have an ever growing community of households that love our …" at bounding box center [487, 110] width 607 height 9
click at [276, 110] on p "There's a reason we have an ever growing community of households that love our …" at bounding box center [487, 110] width 607 height 9
click at [285, 111] on p "There's a reason we have an ever growing community of households that love our …" at bounding box center [487, 110] width 607 height 9
click at [276, 111] on p "There's a reason we have an constantly growing community of households that lov…" at bounding box center [487, 110] width 607 height 9
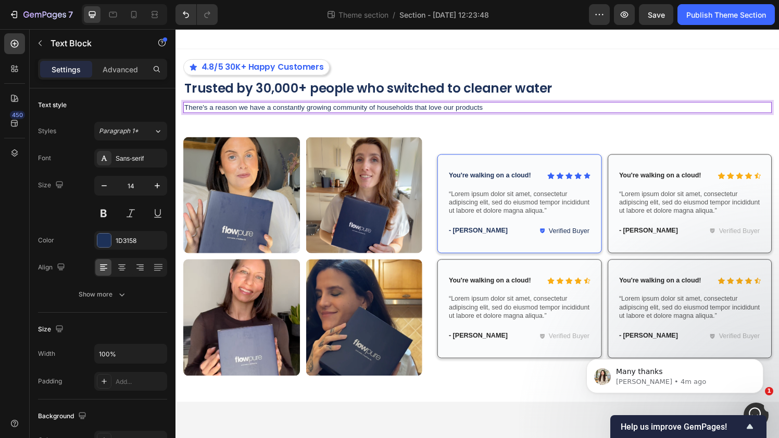
click at [526, 110] on p "There's a reason we have a constantly growing community of households that love…" at bounding box center [487, 110] width 607 height 9
click at [467, 110] on p "There's a reason we have a constantly growing community of households that love…" at bounding box center [487, 110] width 607 height 9
click at [585, 109] on p "There's a reason we have a constantly growing community of households that love…" at bounding box center [487, 110] width 607 height 9
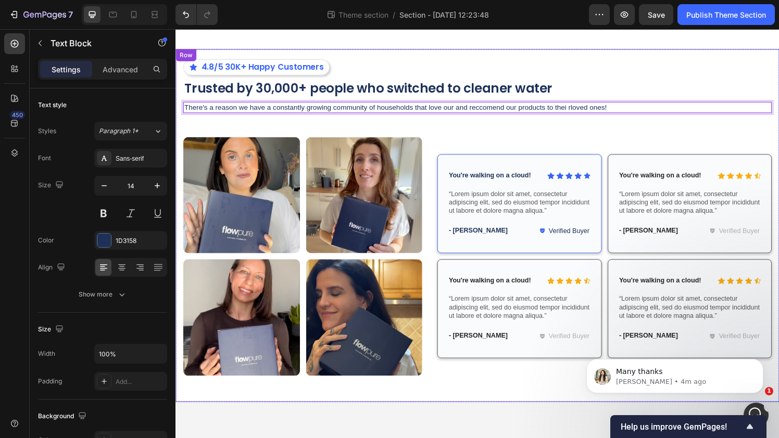
click at [601, 56] on div "4.8/5 30K+ Happy Customers Button Trusted by 30,000+ people who switched to cle…" at bounding box center [487, 233] width 625 height 366
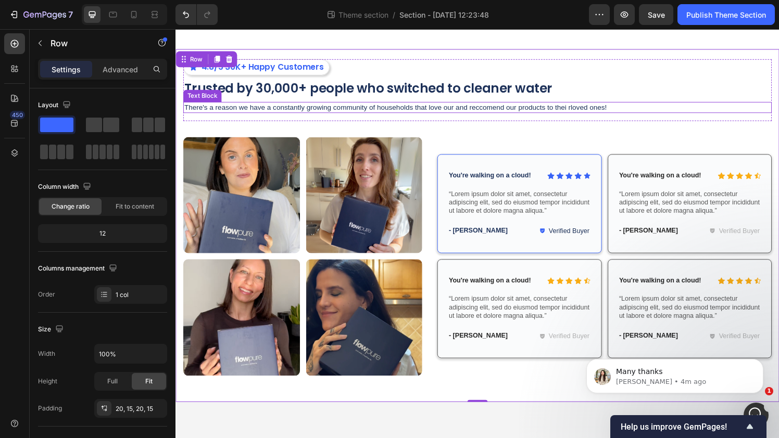
click at [610, 108] on p "There's a reason we have a constantly growing community of households that love…" at bounding box center [487, 110] width 607 height 9
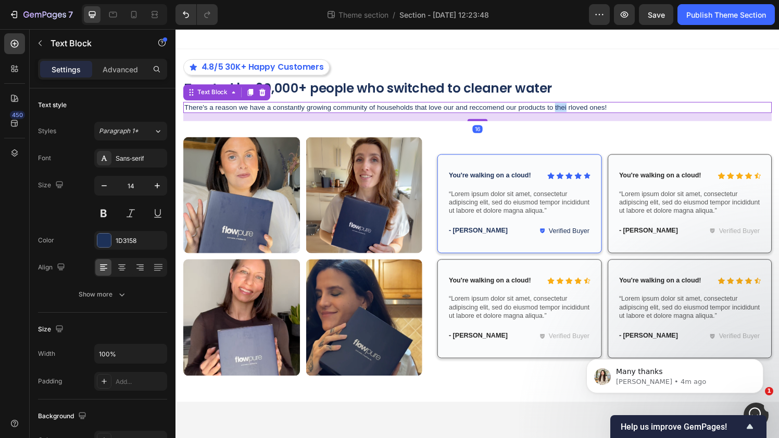
click at [576, 108] on p "There's a reason we have a constantly growing community of households that love…" at bounding box center [487, 110] width 607 height 9
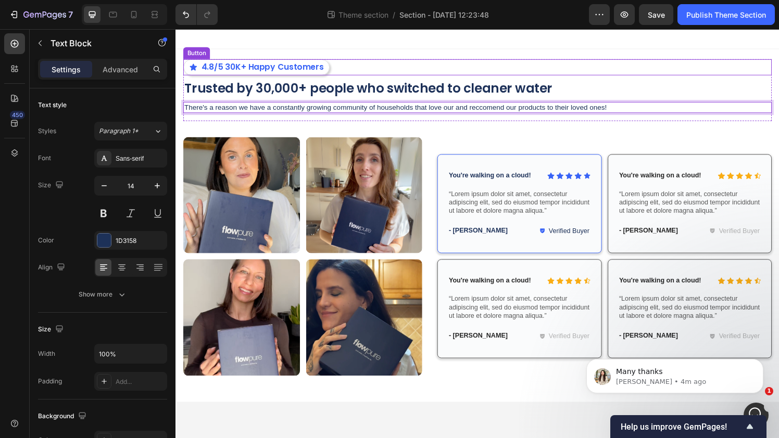
click at [546, 49] on div at bounding box center [487, 39] width 625 height 21
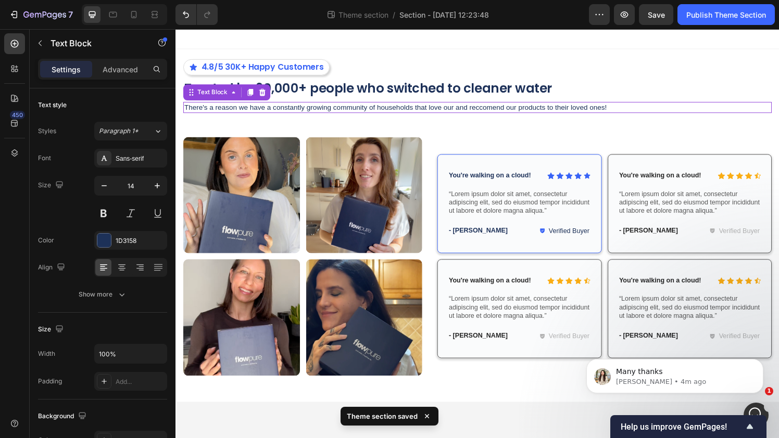
click at [531, 111] on p "There's a reason we have a constantly growing community of households that love…" at bounding box center [487, 110] width 607 height 9
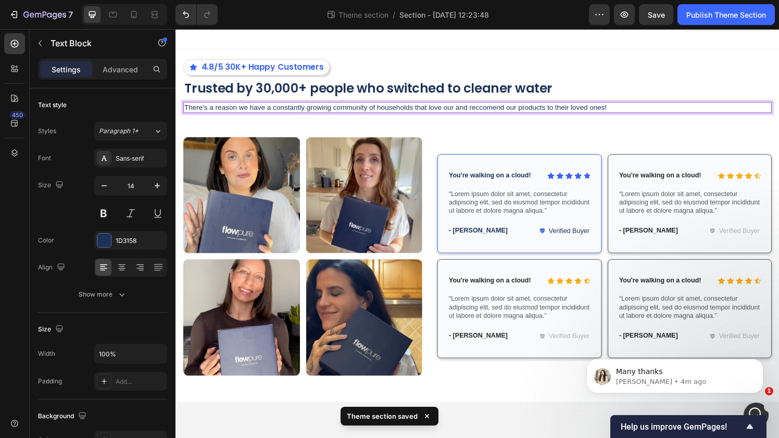
click at [510, 111] on p "There's a reason we have a constantly growing community of households that love…" at bounding box center [487, 110] width 607 height 9
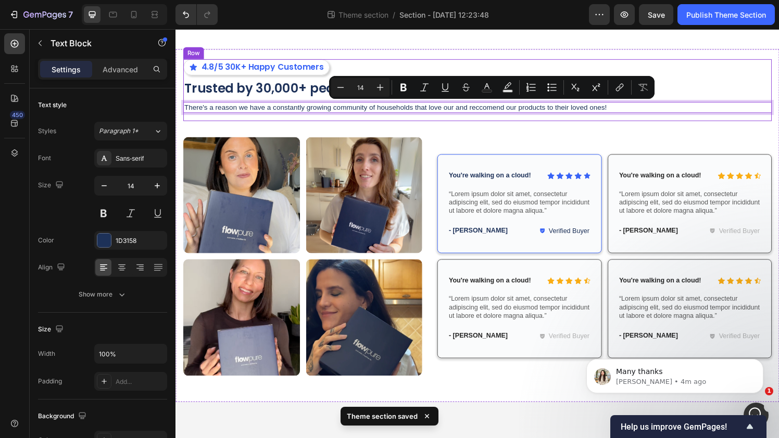
click at [537, 116] on div "4.8/5 30K+ Happy Customers Button Trusted by 30,000+ people who switched to cle…" at bounding box center [487, 92] width 609 height 64
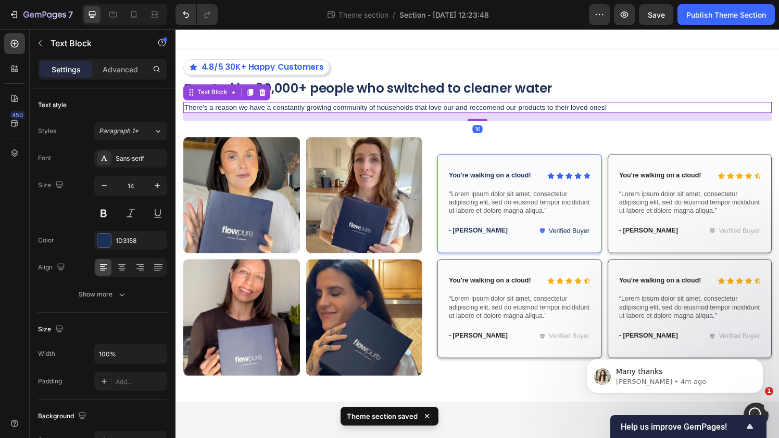
click at [543, 111] on p "There's a reason we have a constantly growing community of households that love…" at bounding box center [487, 110] width 607 height 9
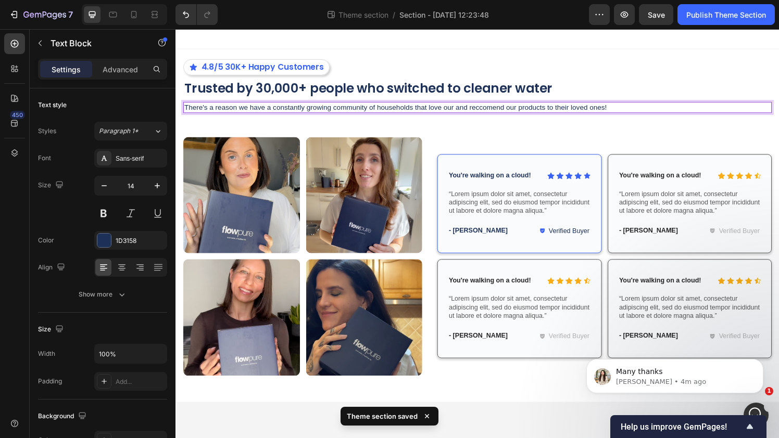
click at [542, 111] on p "There's a reason we have a constantly growing community of households that love…" at bounding box center [487, 110] width 607 height 9
click at [429, 112] on p "There's a reason we have a constantly growing community of households that love…" at bounding box center [487, 110] width 607 height 9
click at [460, 161] on div "Icon Icon Icon Icon Icon Icon List You're walking on a cloud! Text Block Row “L…" at bounding box center [531, 210] width 170 height 103
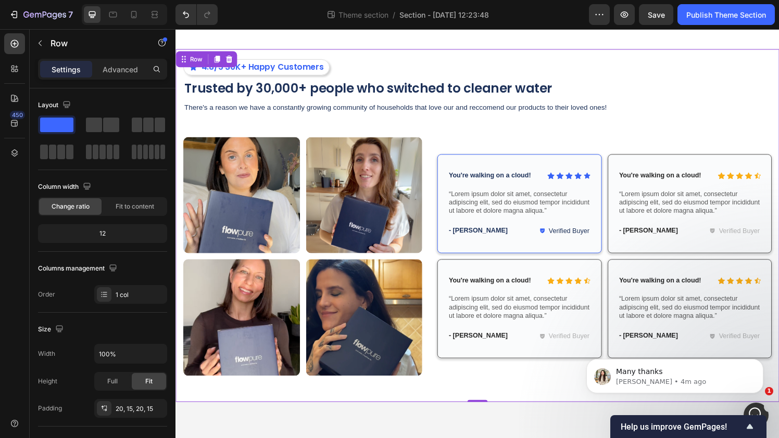
click at [652, 129] on div "4.8/5 30K+ Happy Customers Button Trusted by 30,000+ people who switched to cle…" at bounding box center [487, 232] width 609 height 345
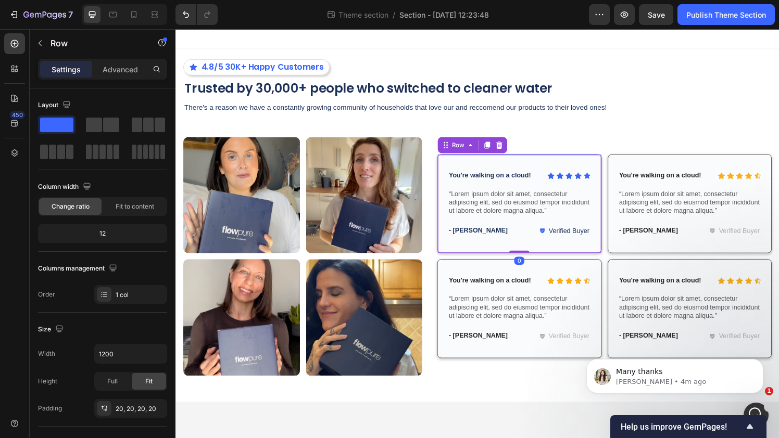
click at [480, 165] on div "Icon Icon Icon Icon Icon Icon List You're walking on a cloud! Text Block Row “L…" at bounding box center [531, 210] width 170 height 103
click at [496, 150] on icon at bounding box center [498, 149] width 6 height 7
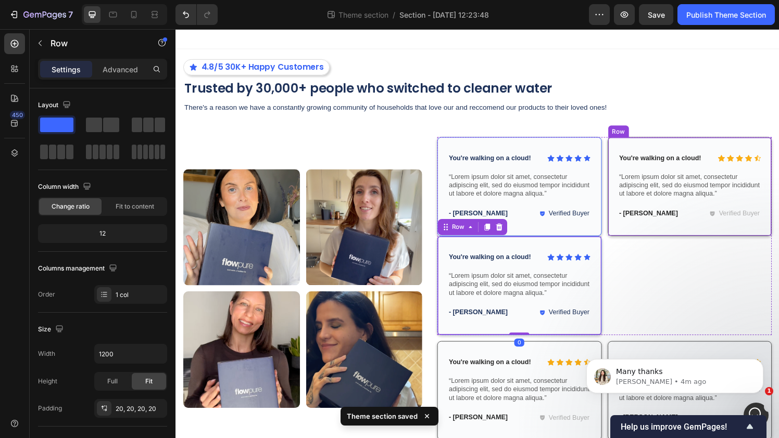
click at [628, 150] on div "Icon Icon Icon Icon Icon Icon List You're walking on a cloud! Text Block Row “L…" at bounding box center [708, 192] width 170 height 103
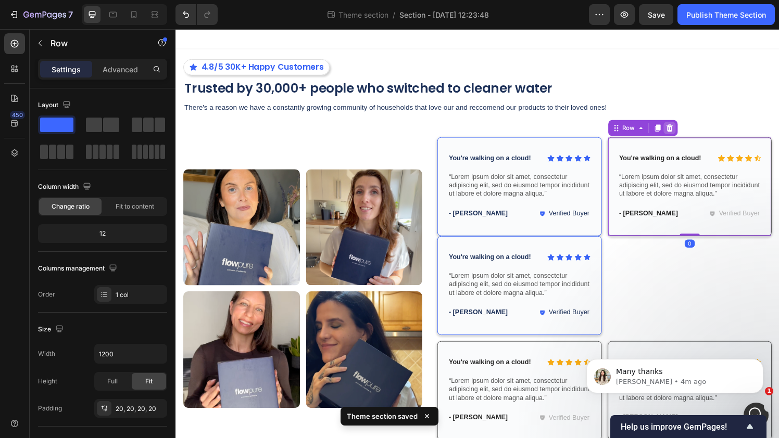
click at [684, 133] on icon at bounding box center [686, 131] width 7 height 7
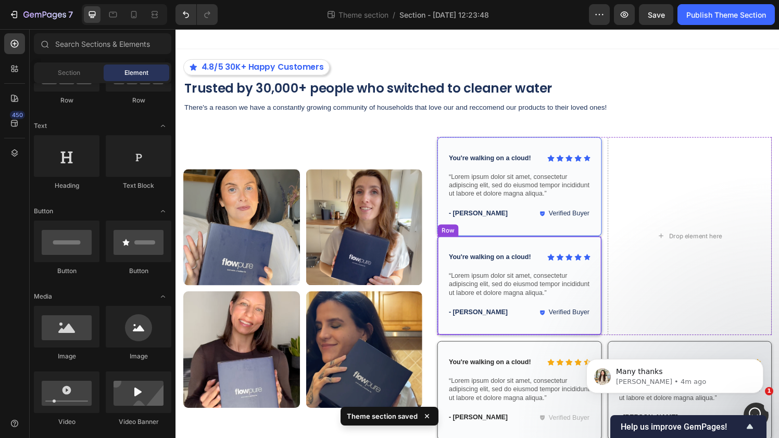
click at [463, 250] on div "Icon Icon Icon Icon Icon Icon List You're walking on a cloud! Text Block Row “L…" at bounding box center [531, 295] width 170 height 103
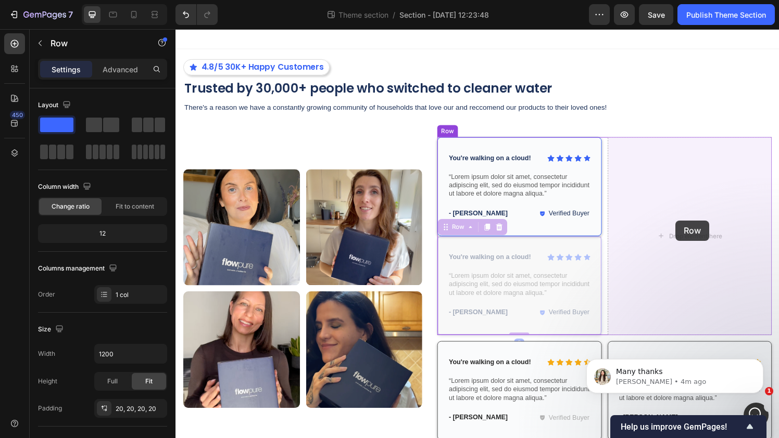
drag, startPoint x: 456, startPoint y: 235, endPoint x: 695, endPoint y: 228, distance: 238.6
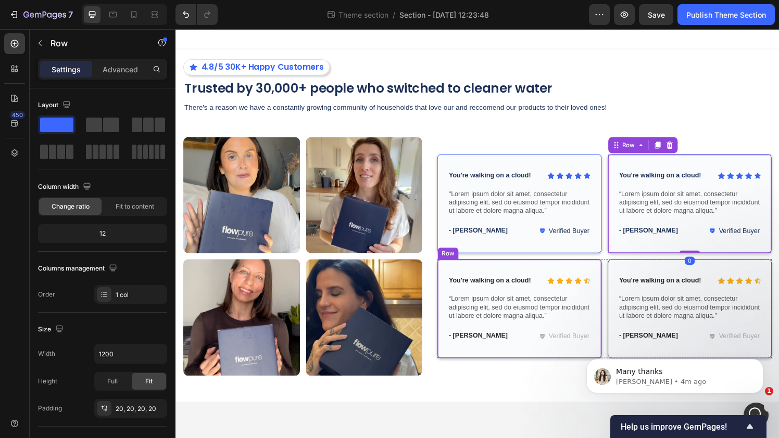
click at [463, 275] on div "Icon Icon Icon Icon Icon Icon List You're walking on a cloud! Text Block Row “L…" at bounding box center [531, 319] width 170 height 103
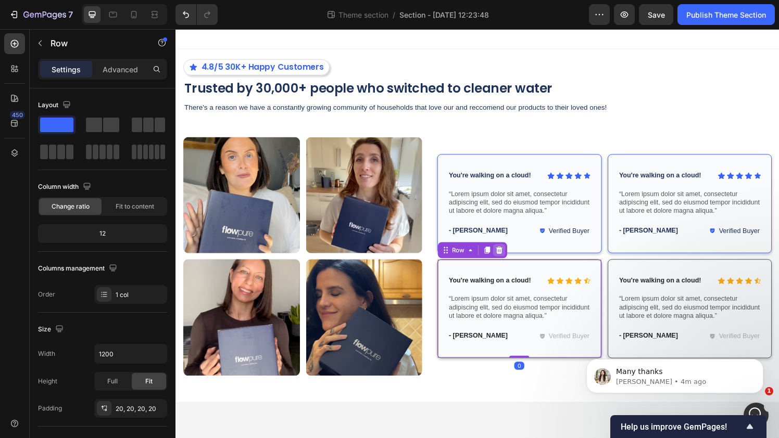
click at [516, 259] on div at bounding box center [510, 258] width 12 height 12
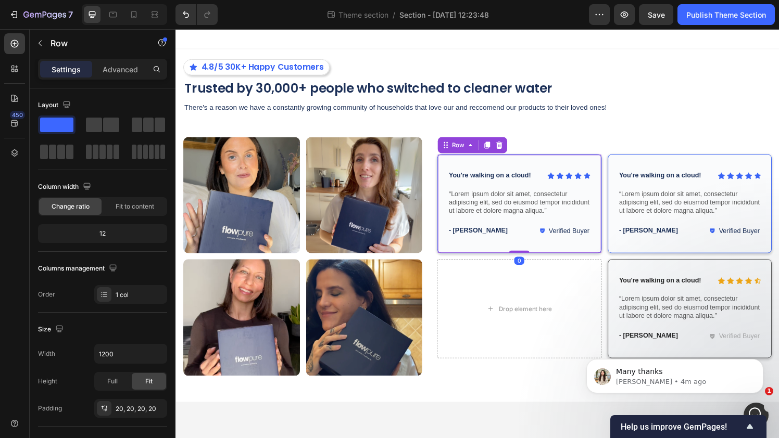
click at [452, 166] on div "Icon Icon Icon Icon Icon Icon List You're walking on a cloud! Text Block Row “L…" at bounding box center [531, 210] width 170 height 103
click at [499, 149] on icon at bounding box center [498, 149] width 6 height 7
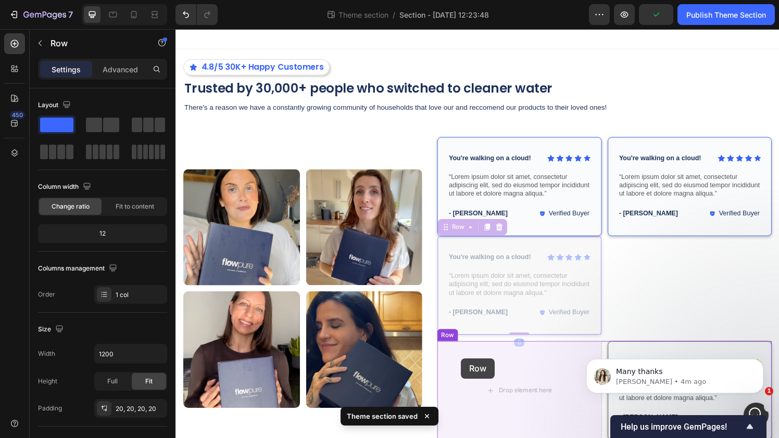
drag, startPoint x: 452, startPoint y: 239, endPoint x: 471, endPoint y: 370, distance: 132.5
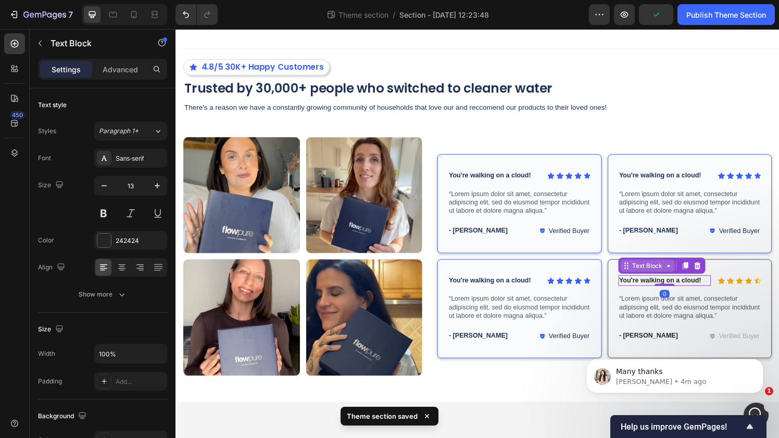
click at [640, 276] on div "Text Block" at bounding box center [664, 274] width 56 height 12
click at [633, 276] on div "Icon Icon Icon Icon Icon Icon List You're walking on a cloud! Text Block Row 2 …" at bounding box center [708, 319] width 170 height 103
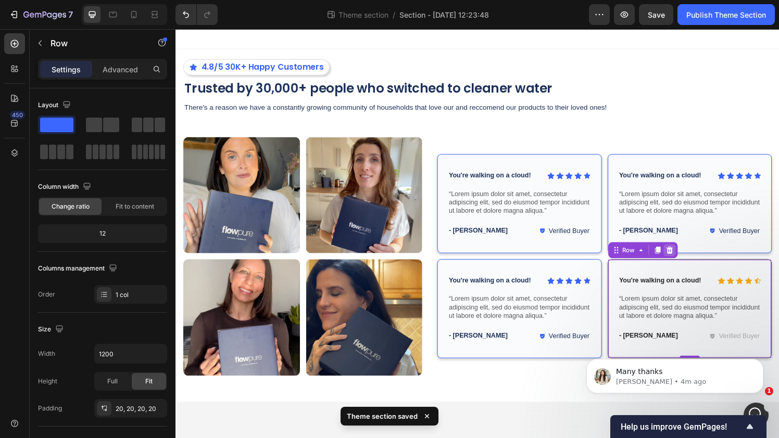
click at [689, 259] on icon at bounding box center [687, 258] width 8 height 8
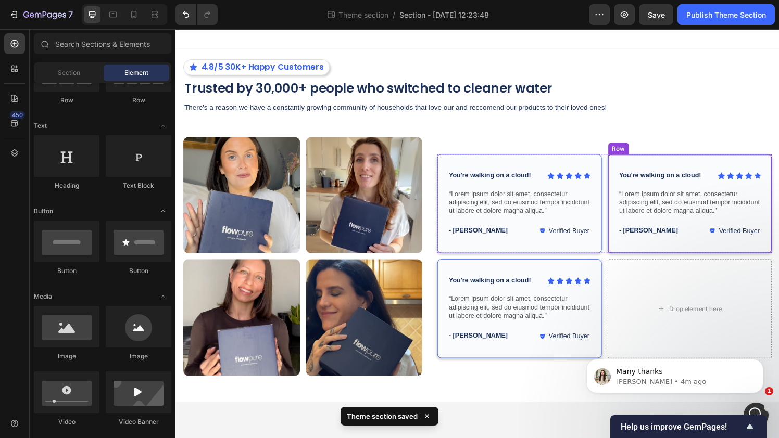
click at [631, 180] on div "Icon Icon Icon Icon Icon Icon List You're walking on a cloud! Text Block Row “L…" at bounding box center [708, 210] width 170 height 103
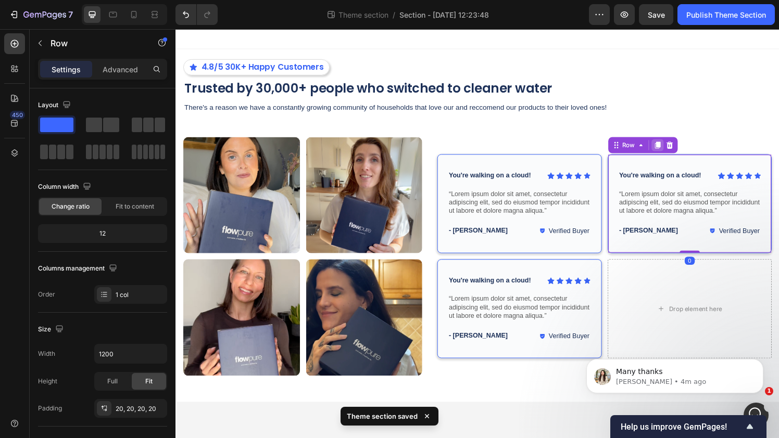
click at [670, 153] on icon at bounding box center [674, 149] width 8 height 8
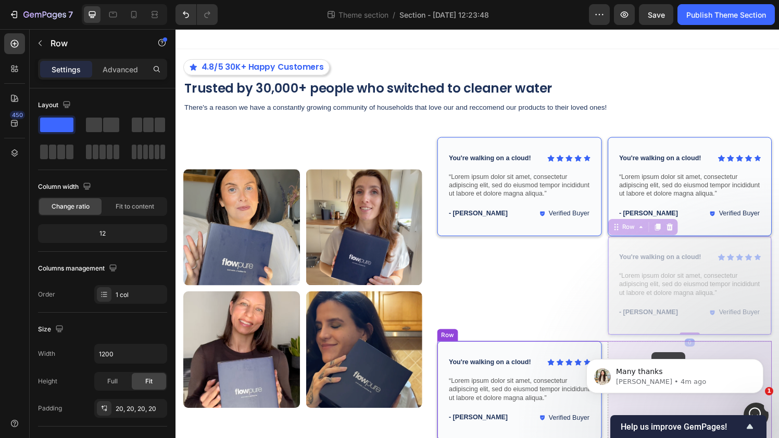
drag, startPoint x: 628, startPoint y: 241, endPoint x: 668, endPoint y: 364, distance: 129.3
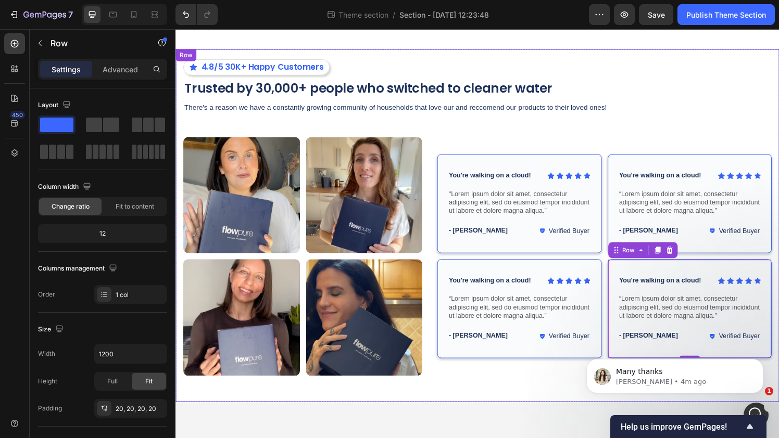
click at [647, 137] on div "4.8/5 30K+ Happy Customers Button Trusted by 30,000+ people who switched to cle…" at bounding box center [487, 232] width 609 height 345
click at [477, 55] on div "4.8/5 30K+ Happy Customers Button Trusted by 30,000+ people who switched to cle…" at bounding box center [487, 233] width 625 height 366
click at [474, 29] on div "7 Theme section / Section - [DATE] 12:23:48 Preview Save Publish Theme Section" at bounding box center [389, 15] width 779 height 30
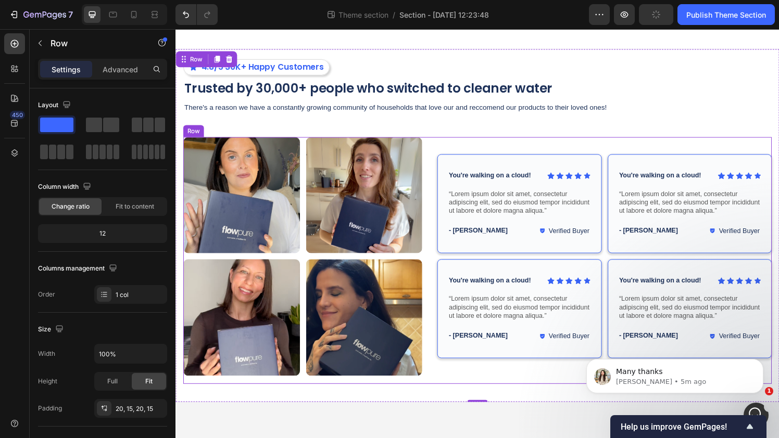
click at [477, 406] on div "4.8/5 30K+ Happy Customers Button Trusted by 30,000+ people who switched to cle…" at bounding box center [487, 233] width 625 height 366
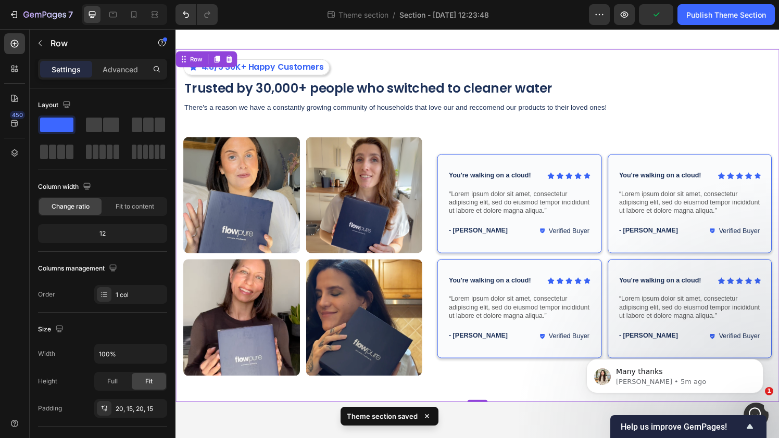
click at [473, 438] on body "4.8/5 30K+ Happy Customers Button Trusted by 30,000+ people who switched to cle…" at bounding box center [487, 241] width 625 height 424
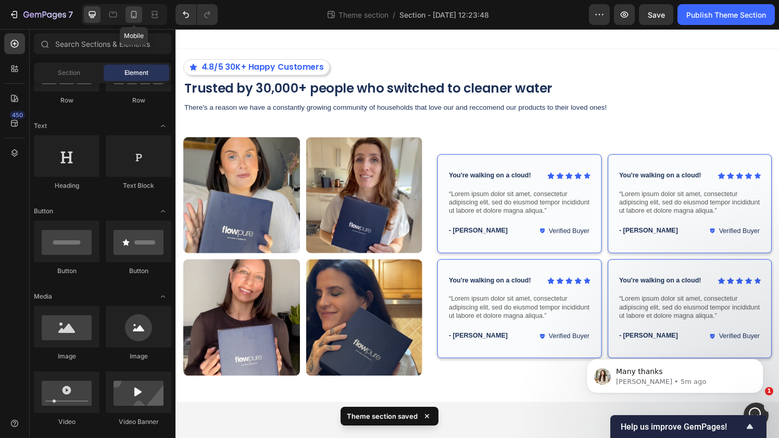
click at [129, 10] on icon at bounding box center [134, 14] width 10 height 10
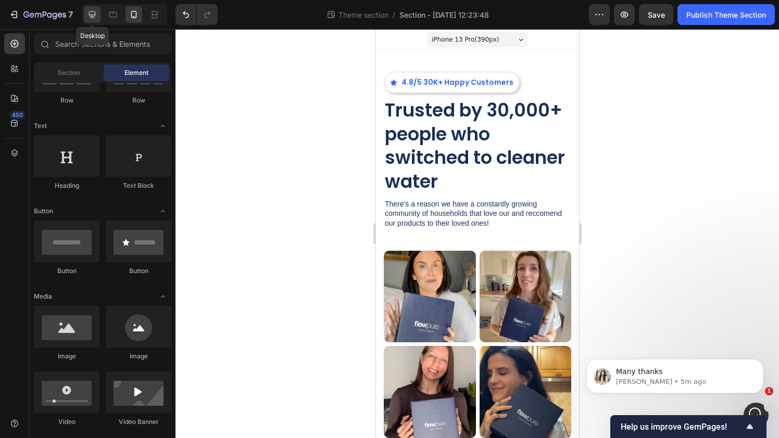
click at [95, 14] on icon at bounding box center [92, 14] width 7 height 7
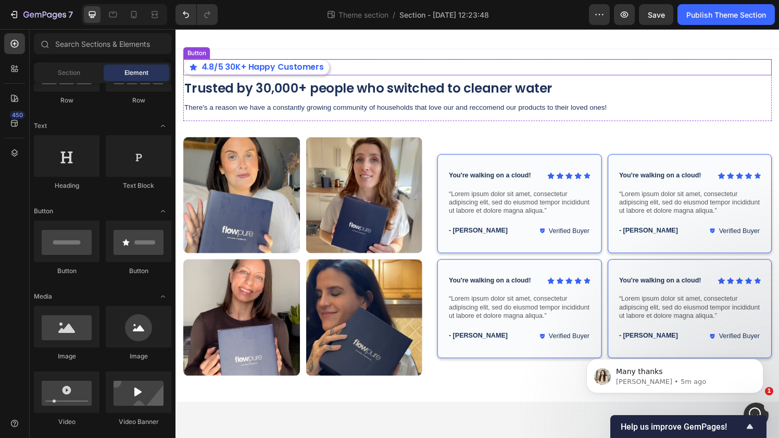
click at [331, 72] on button "4.8/5 30K+ Happy Customers" at bounding box center [259, 68] width 152 height 17
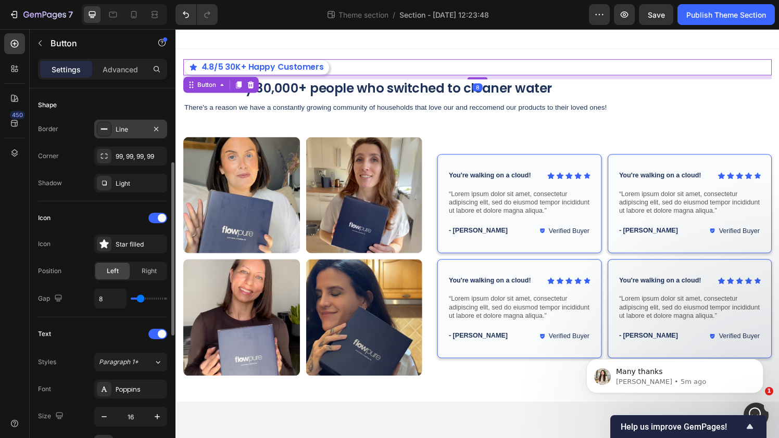
scroll to position [188, 0]
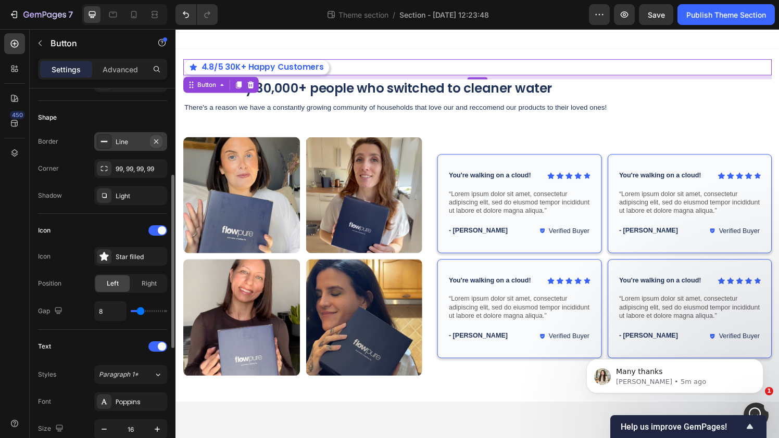
click at [157, 141] on icon "button" at bounding box center [156, 141] width 4 height 4
click at [461, 417] on body "4.8/5 30K+ Happy Customers Button 8 Trusted by 30,000+ people who switched to c…" at bounding box center [487, 241] width 625 height 424
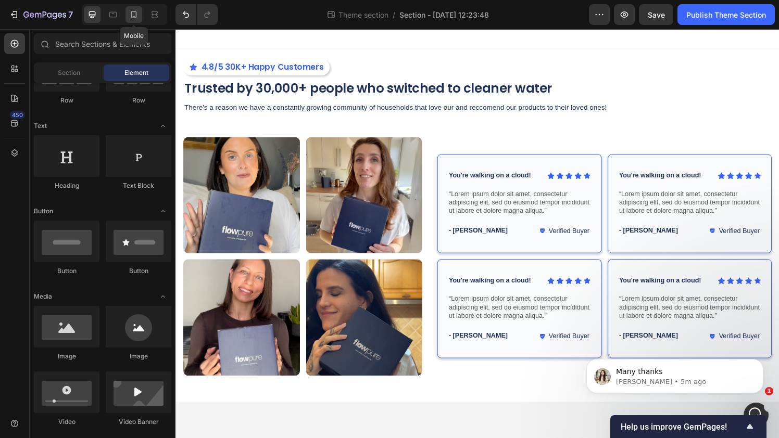
click at [131, 18] on icon at bounding box center [134, 14] width 10 height 10
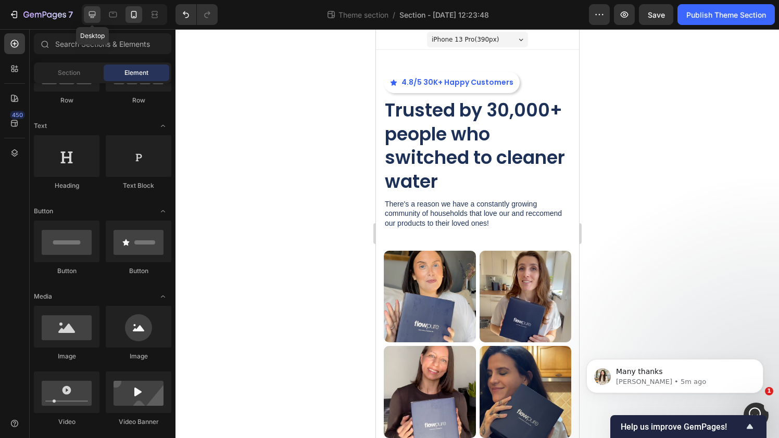
click at [94, 16] on icon at bounding box center [92, 14] width 10 height 10
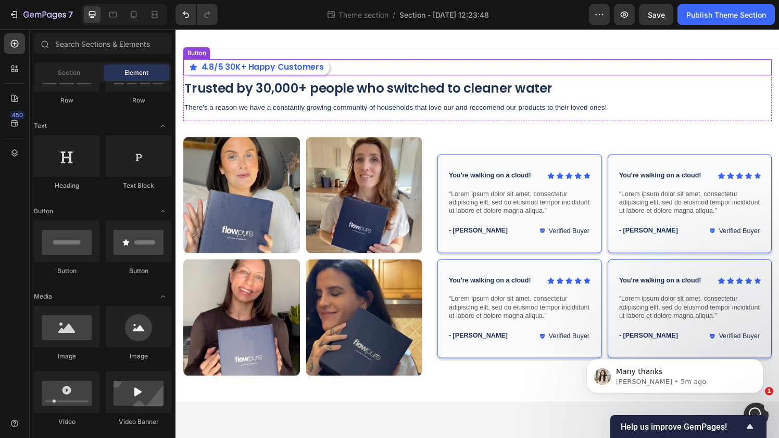
drag, startPoint x: 336, startPoint y: 75, endPoint x: 720, endPoint y: 56, distance: 384.8
click at [336, 75] on div "4.8/5 30K+ Happy Customers Button" at bounding box center [487, 68] width 609 height 17
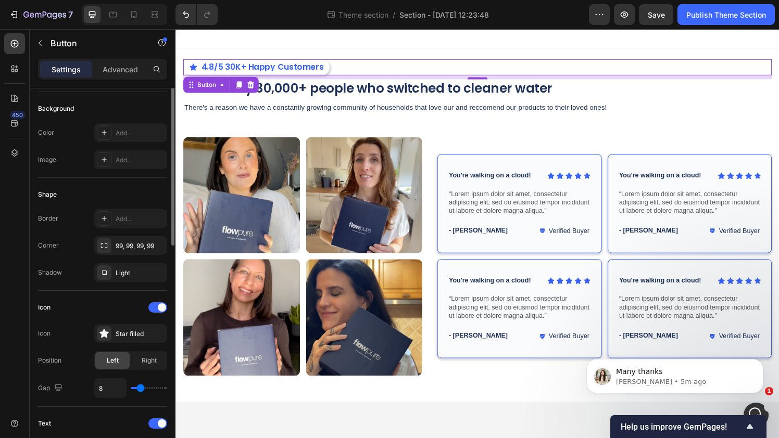
scroll to position [123, 0]
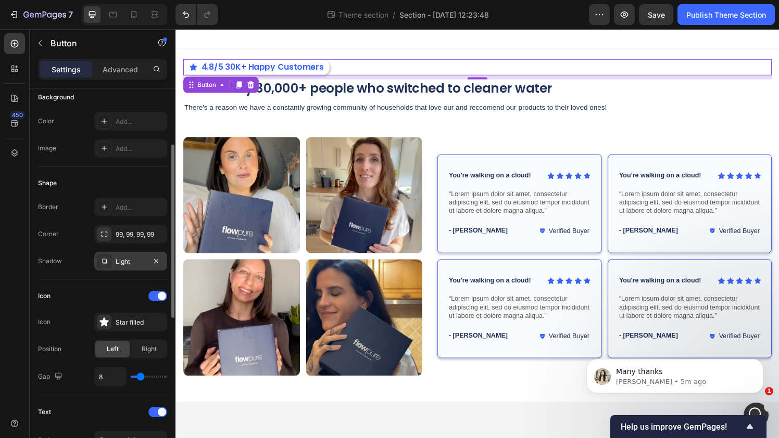
click at [124, 263] on div "Light" at bounding box center [131, 261] width 30 height 9
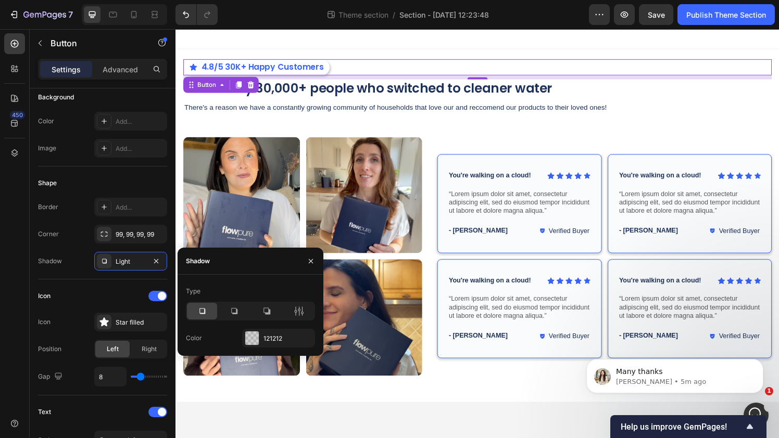
click at [296, 321] on div "Type Color 121212" at bounding box center [251, 315] width 146 height 65
click at [296, 318] on div at bounding box center [299, 311] width 30 height 17
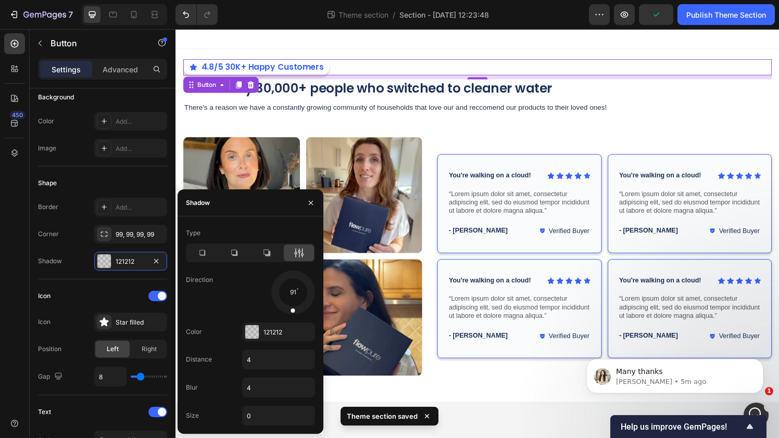
drag, startPoint x: 305, startPoint y: 306, endPoint x: 291, endPoint y: 310, distance: 14.3
click at [291, 310] on span at bounding box center [293, 310] width 4 height 4
click at [293, 291] on div at bounding box center [293, 292] width 46 height 46
click at [291, 311] on div at bounding box center [293, 292] width 46 height 46
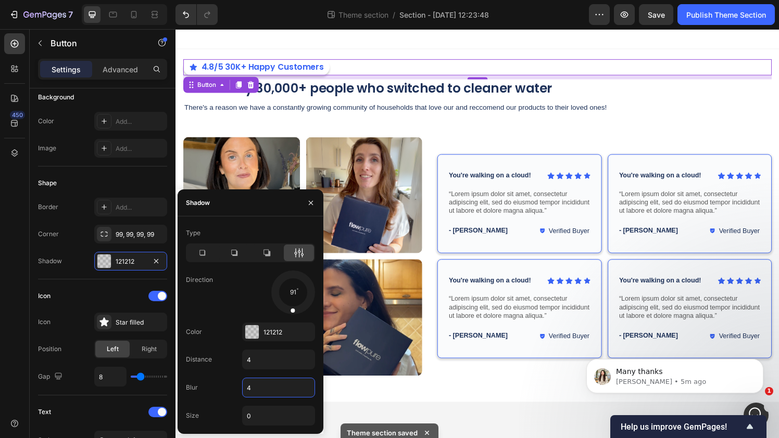
click at [264, 379] on input "4" at bounding box center [279, 388] width 72 height 19
type input "7"
type input "15"
click at [434, 436] on body "4.8/5 30K+ Happy Customers Button 8 Trusted by 30,000+ people who switched to c…" at bounding box center [487, 241] width 625 height 424
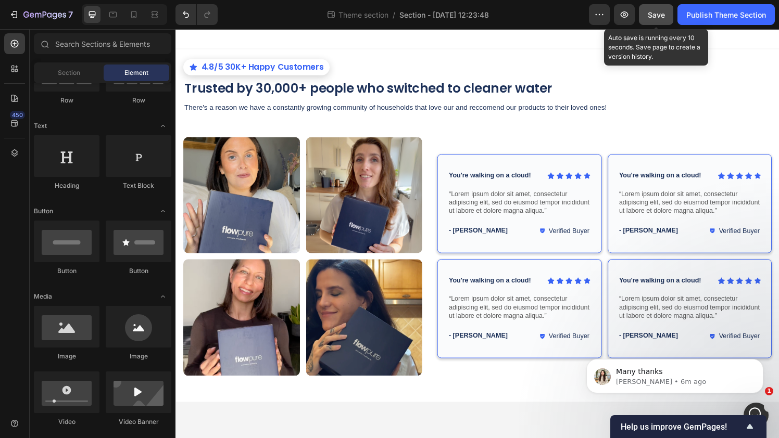
click at [656, 10] on span "Save" at bounding box center [656, 14] width 17 height 9
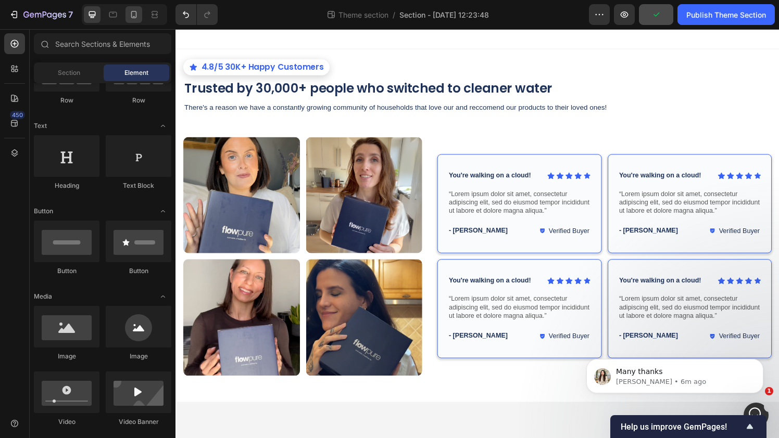
click at [136, 16] on icon at bounding box center [134, 14] width 6 height 7
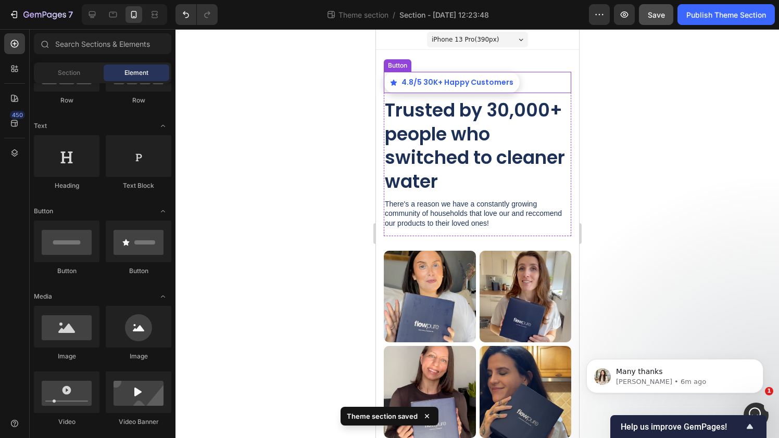
click at [521, 87] on div "4.8/5 30K+ Happy Customers Button" at bounding box center [476, 82] width 187 height 21
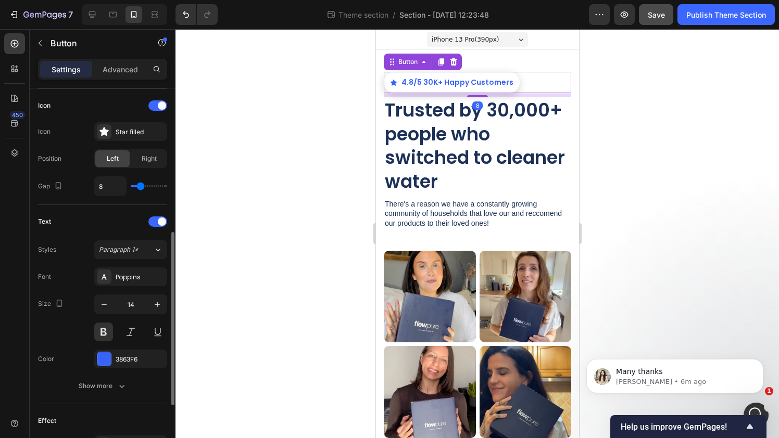
scroll to position [316, 0]
click at [105, 302] on icon "button" at bounding box center [104, 302] width 5 height 1
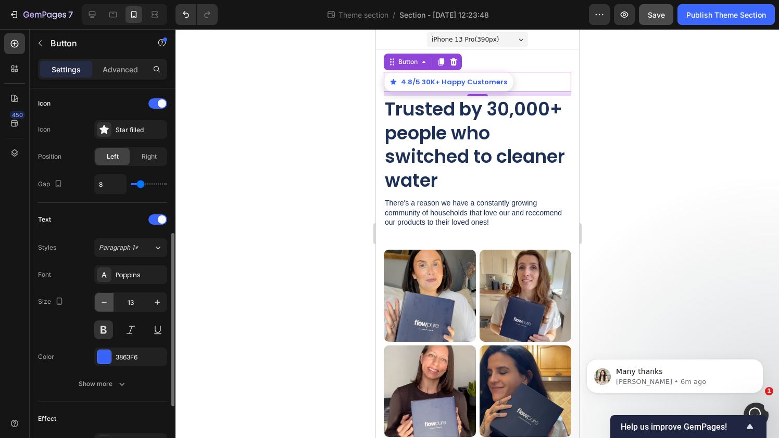
click at [105, 302] on icon "button" at bounding box center [104, 302] width 5 height 1
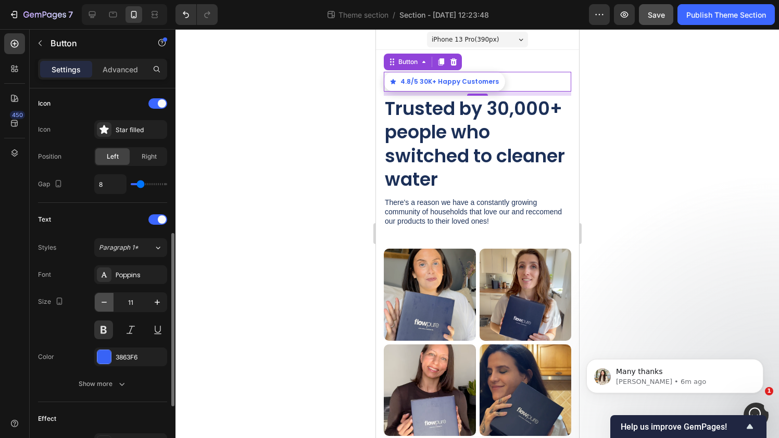
click at [105, 302] on icon "button" at bounding box center [104, 302] width 5 height 1
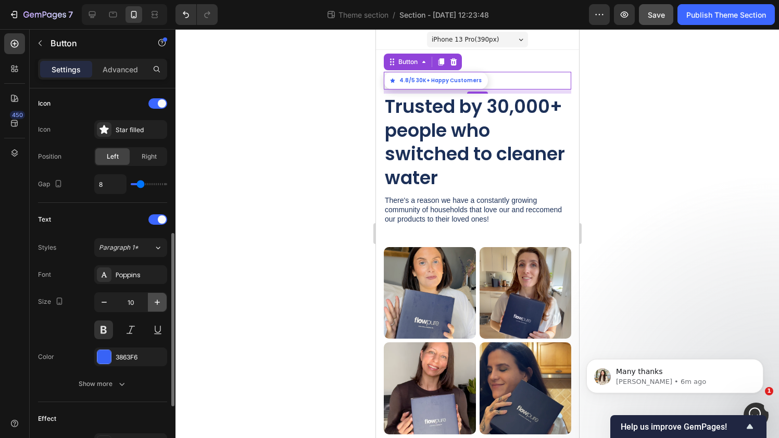
click at [159, 303] on icon "button" at bounding box center [157, 302] width 5 height 5
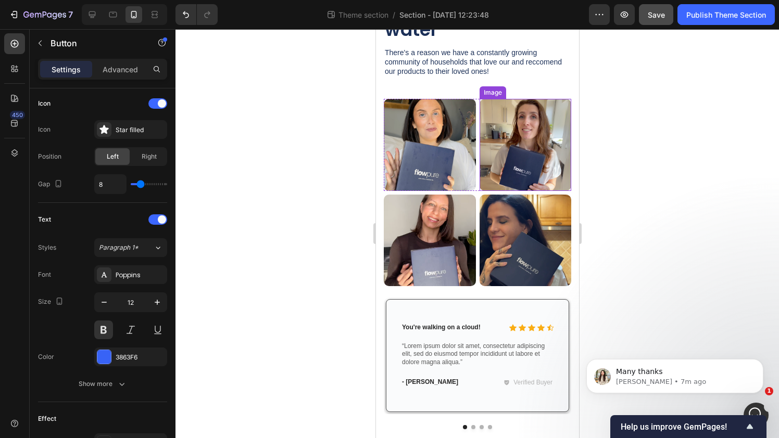
scroll to position [148, 0]
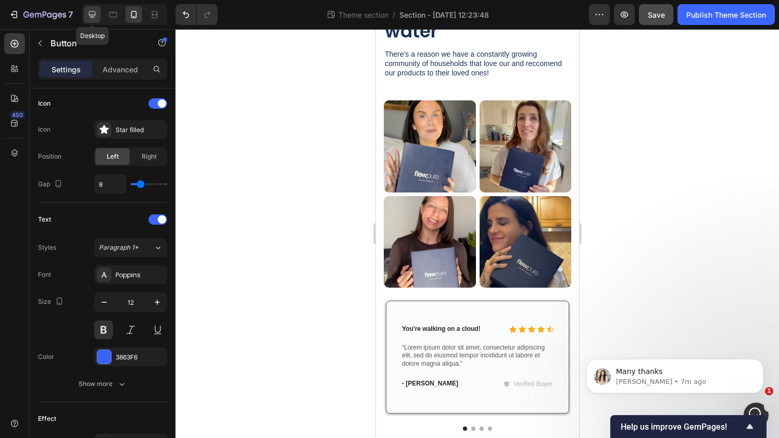
click at [86, 15] on div at bounding box center [92, 14] width 17 height 17
type input "16"
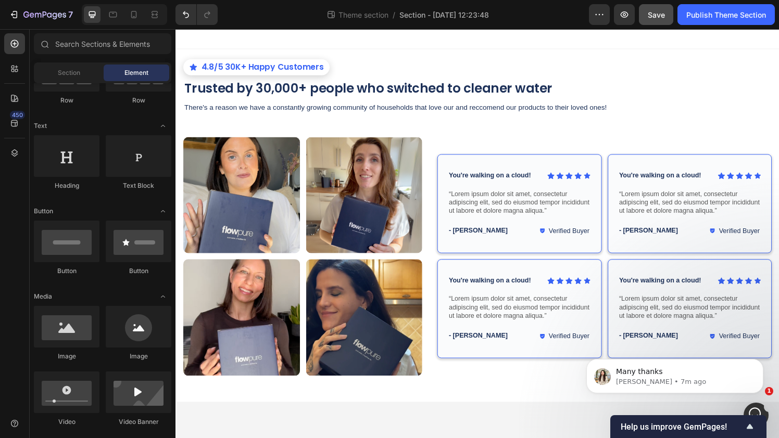
click at [457, 432] on body "4.8/5 30K+ Happy Customers Button Trusted by 30,000+ people who switched to cle…" at bounding box center [487, 241] width 625 height 424
click at [456, 167] on div "Icon Icon Icon Icon Icon Icon List You're walking on a cloud! Text Block Row “L…" at bounding box center [531, 210] width 170 height 103
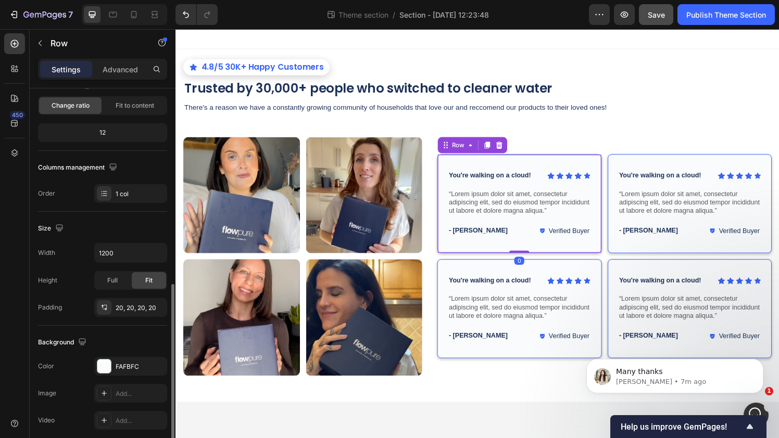
scroll to position [256, 0]
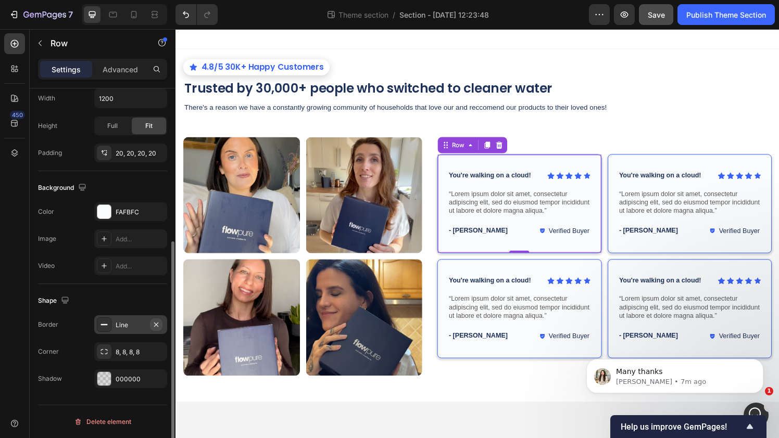
click at [158, 325] on icon "button" at bounding box center [156, 325] width 8 height 8
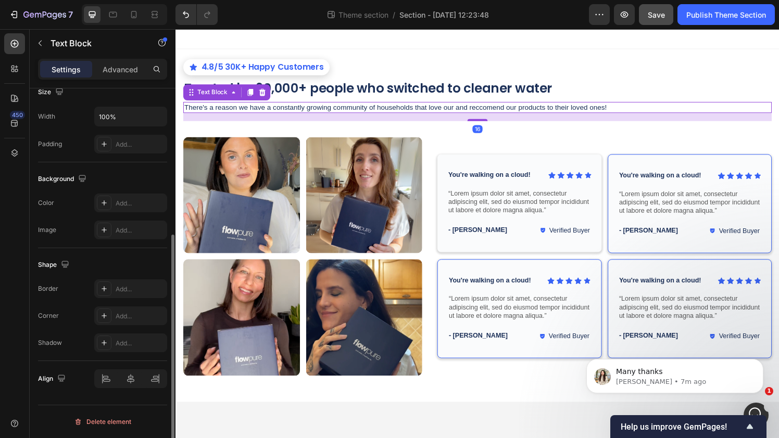
scroll to position [0, 0]
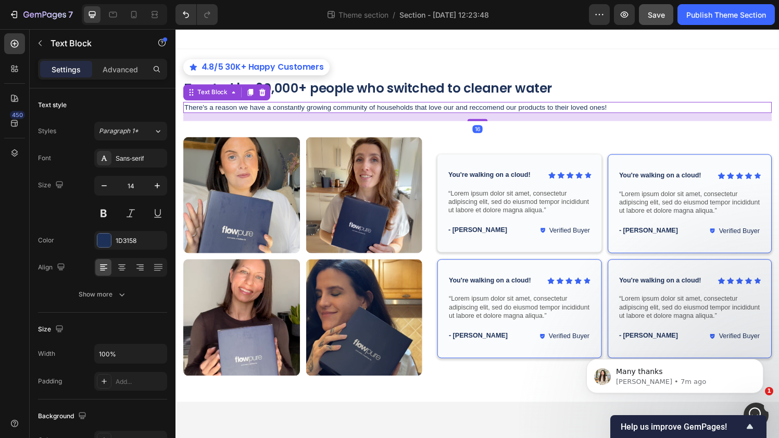
click at [645, 110] on p "There's a reason we have a constantly growing community of households that love…" at bounding box center [487, 110] width 607 height 9
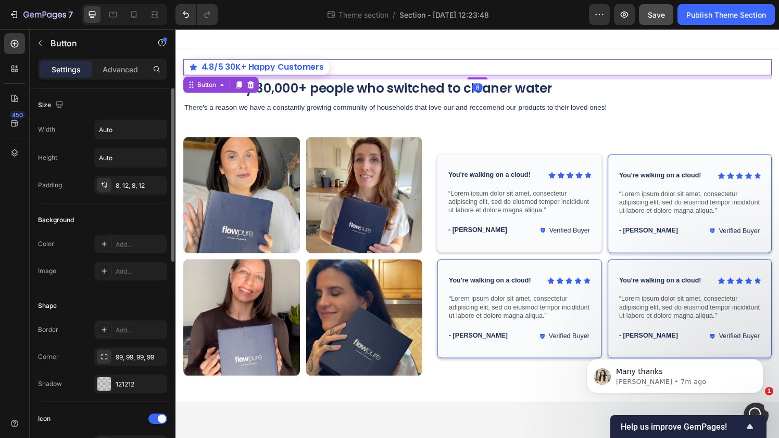
click at [628, 75] on div "4.8/5 30K+ Happy Customers Button 8" at bounding box center [487, 68] width 609 height 17
click at [184, 19] on icon "Undo/Redo" at bounding box center [186, 14] width 10 height 10
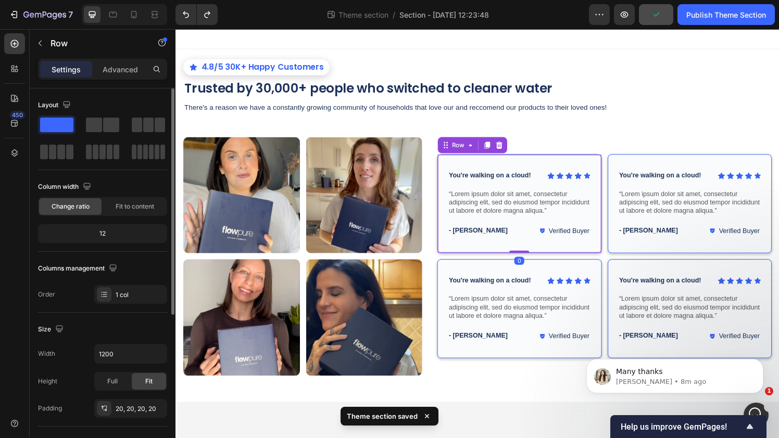
click at [453, 166] on div "Icon Icon Icon Icon Icon Icon List You're walking on a cloud! Text Block Row “L…" at bounding box center [531, 210] width 170 height 103
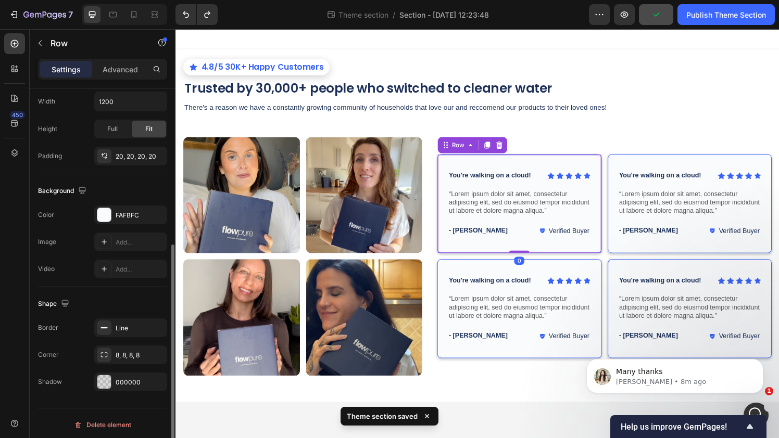
scroll to position [256, 0]
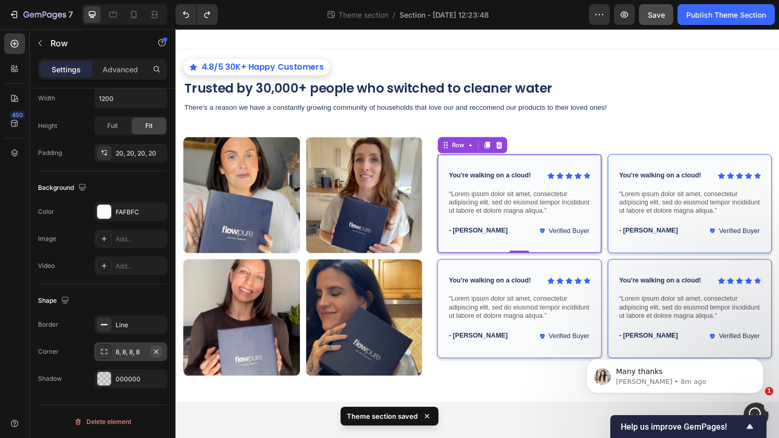
click at [156, 353] on icon "button" at bounding box center [156, 352] width 8 height 8
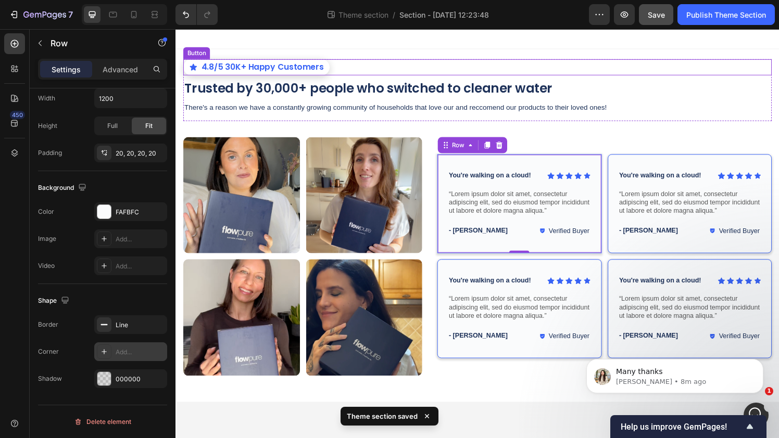
click at [609, 77] on div "4.8/5 30K+ Happy Customers Button" at bounding box center [487, 68] width 609 height 17
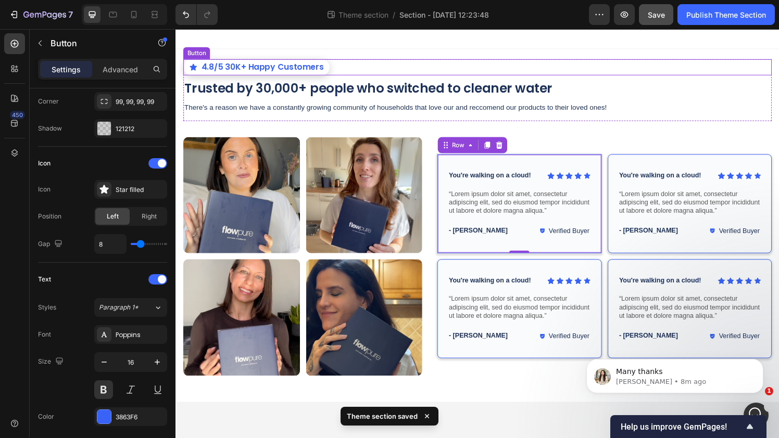
scroll to position [0, 0]
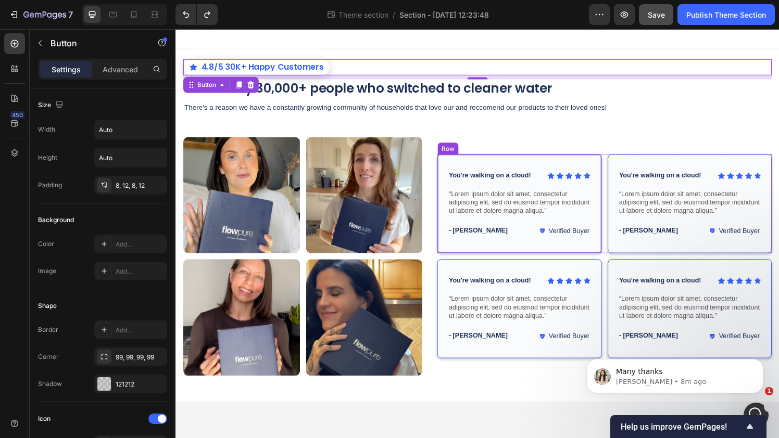
click at [455, 167] on div "Icon Icon Icon Icon Icon Icon List You're walking on a cloud! Text Block Row “L…" at bounding box center [531, 210] width 170 height 103
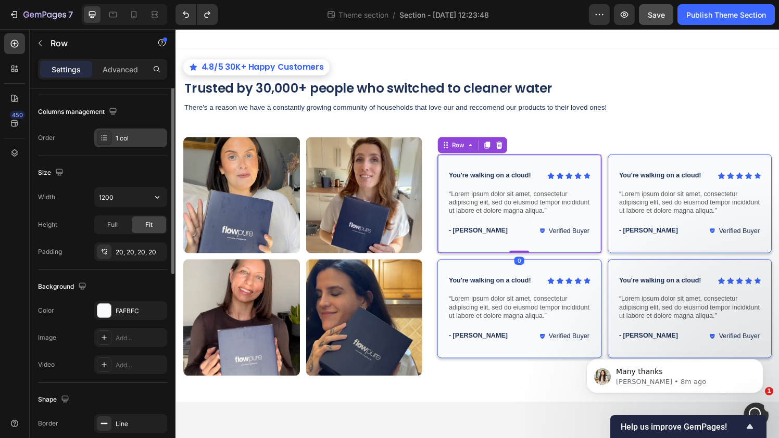
scroll to position [256, 0]
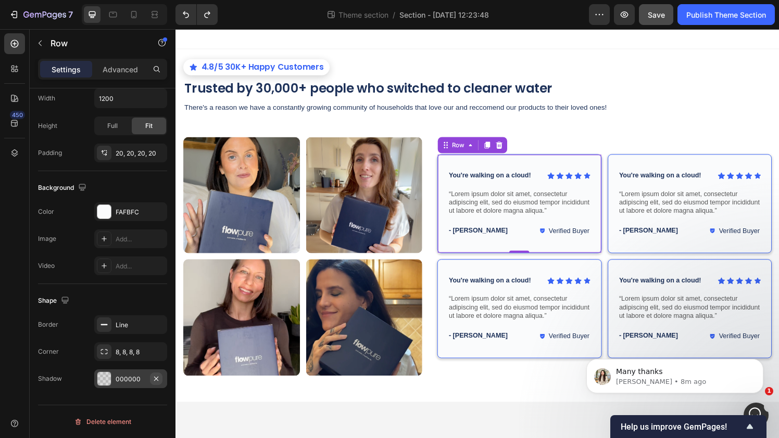
click at [158, 380] on icon "button" at bounding box center [156, 379] width 8 height 8
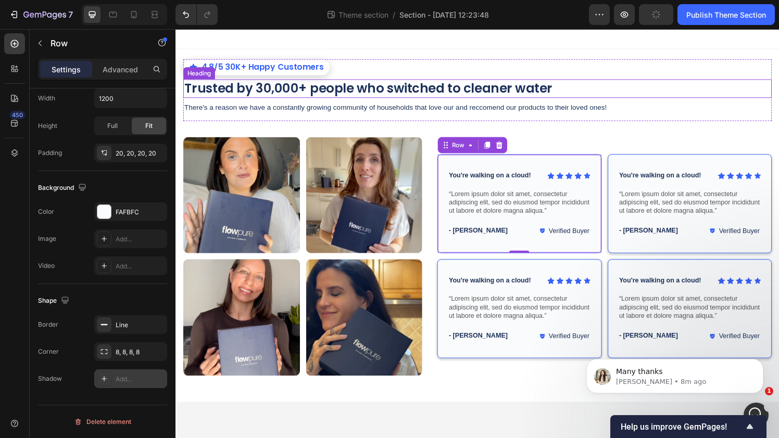
click at [649, 87] on p "Trusted by 30,000+ people who switched to cleaner water" at bounding box center [487, 90] width 607 height 17
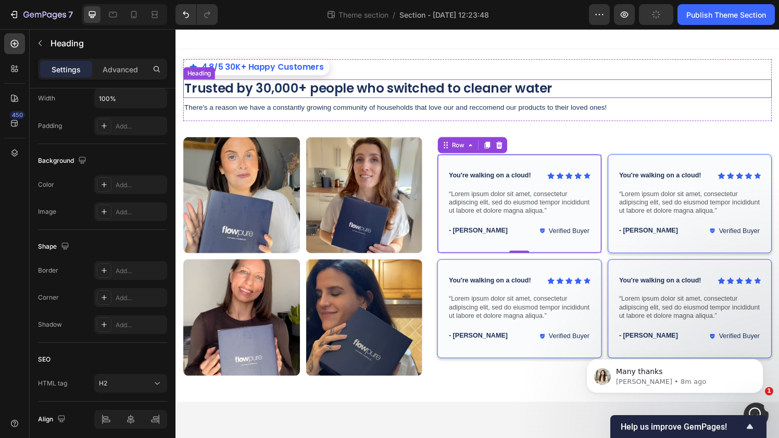
scroll to position [0, 0]
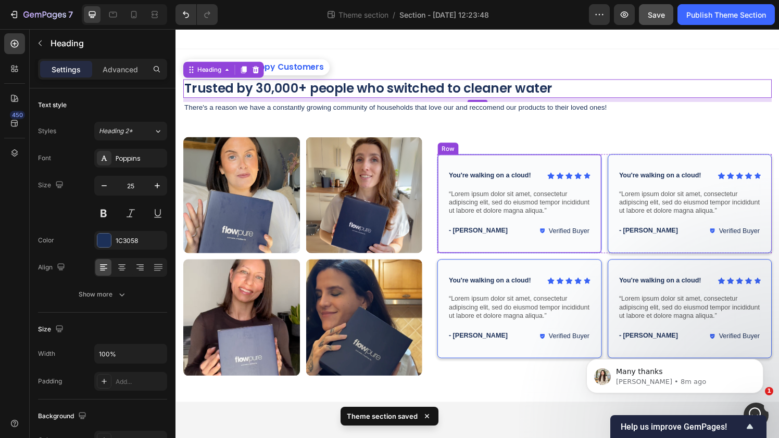
click at [556, 165] on div "Icon Icon Icon Icon Icon Icon List You're walking on a cloud! Text Block Row “L…" at bounding box center [531, 210] width 170 height 103
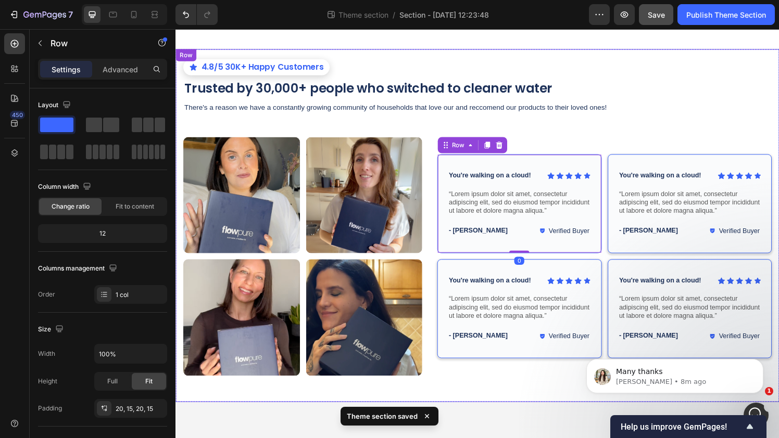
click at [596, 138] on div "4.8/5 30K+ Happy Customers Button Trusted by 30,000+ people who switched to cle…" at bounding box center [487, 232] width 609 height 345
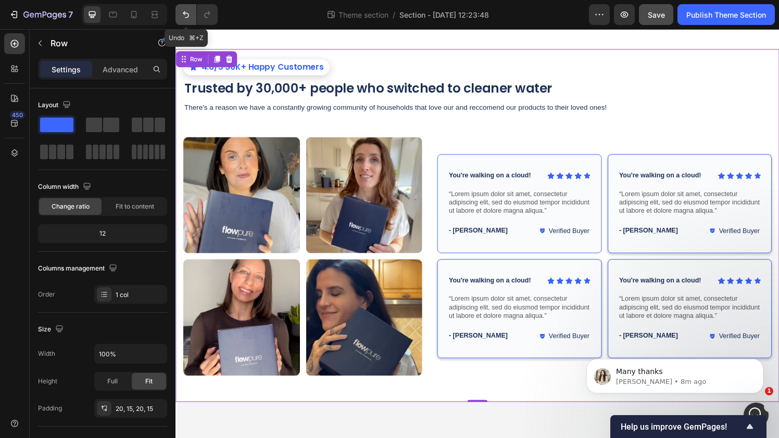
click at [183, 19] on icon "Undo/Redo" at bounding box center [186, 14] width 10 height 10
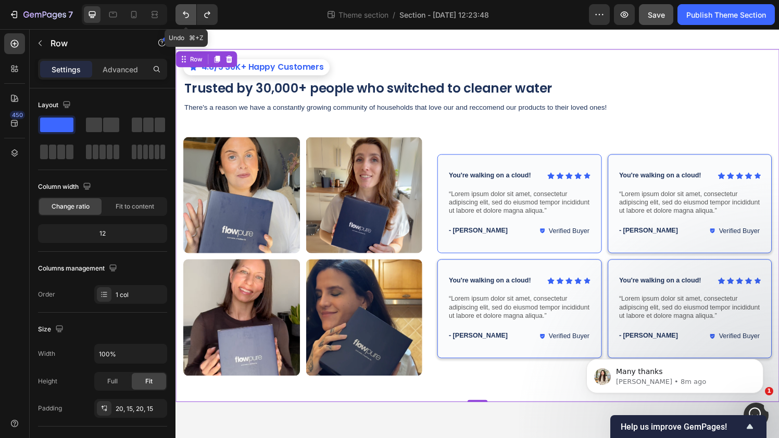
click at [183, 19] on icon "Undo/Redo" at bounding box center [186, 14] width 10 height 10
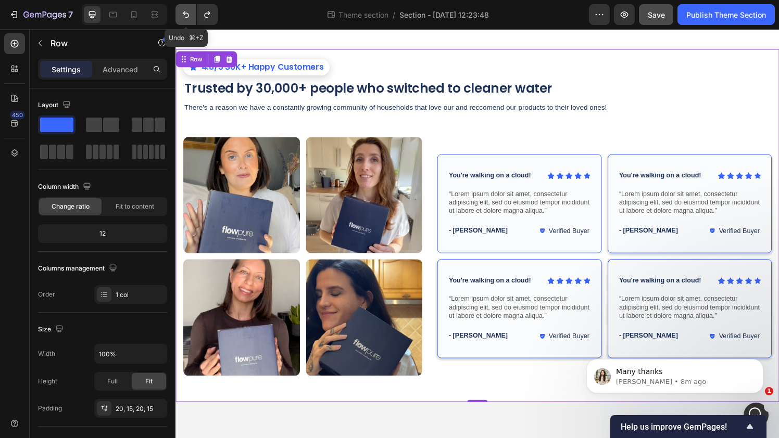
click at [183, 19] on icon "Undo/Redo" at bounding box center [186, 14] width 10 height 10
click at [175, 21] on button "Undo/Redo" at bounding box center [185, 14] width 21 height 21
click at [182, 17] on icon "Undo/Redo" at bounding box center [186, 14] width 10 height 10
click at [211, 17] on icon "Undo/Redo" at bounding box center [207, 14] width 10 height 10
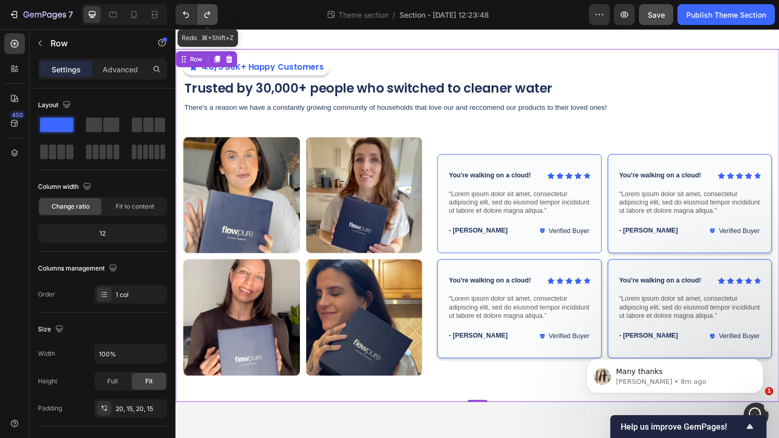
click at [211, 17] on icon "Undo/Redo" at bounding box center [207, 14] width 10 height 10
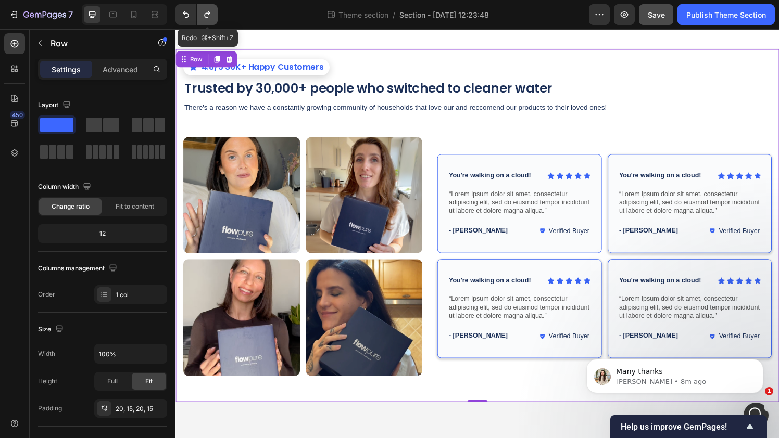
click at [211, 17] on icon "Undo/Redo" at bounding box center [207, 14] width 10 height 10
click at [208, 17] on icon "Undo/Redo" at bounding box center [207, 14] width 10 height 10
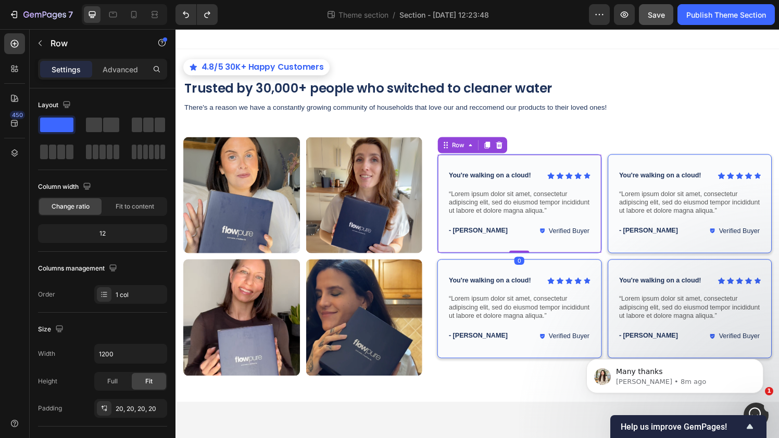
click at [455, 171] on div "Icon Icon Icon Icon Icon Icon List You're walking on a cloud! Text Block Row “L…" at bounding box center [531, 210] width 170 height 103
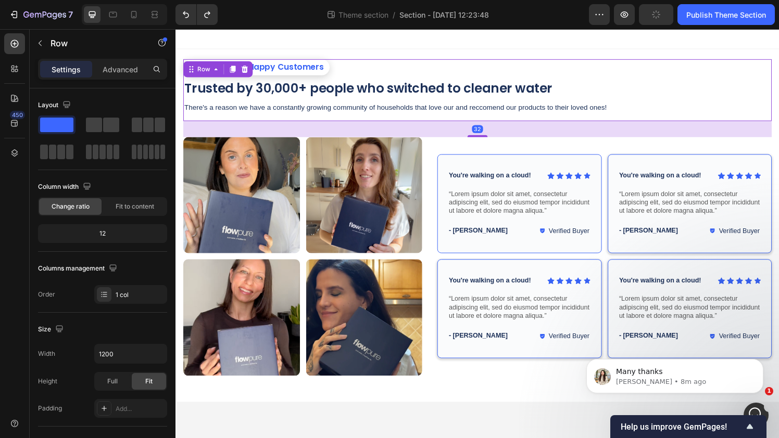
click at [565, 102] on div "4.8/5 30K+ Happy Customers Button Trusted by 30,000+ people who switched to cle…" at bounding box center [487, 92] width 609 height 64
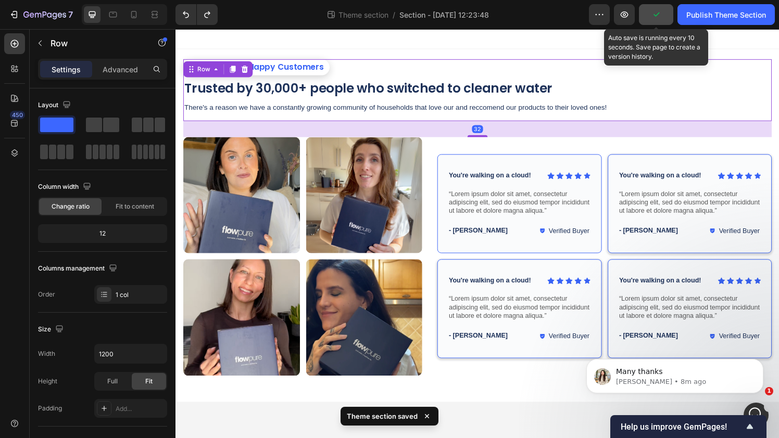
click at [660, 16] on icon "button" at bounding box center [656, 14] width 10 height 10
